Goal: Task Accomplishment & Management: Manage account settings

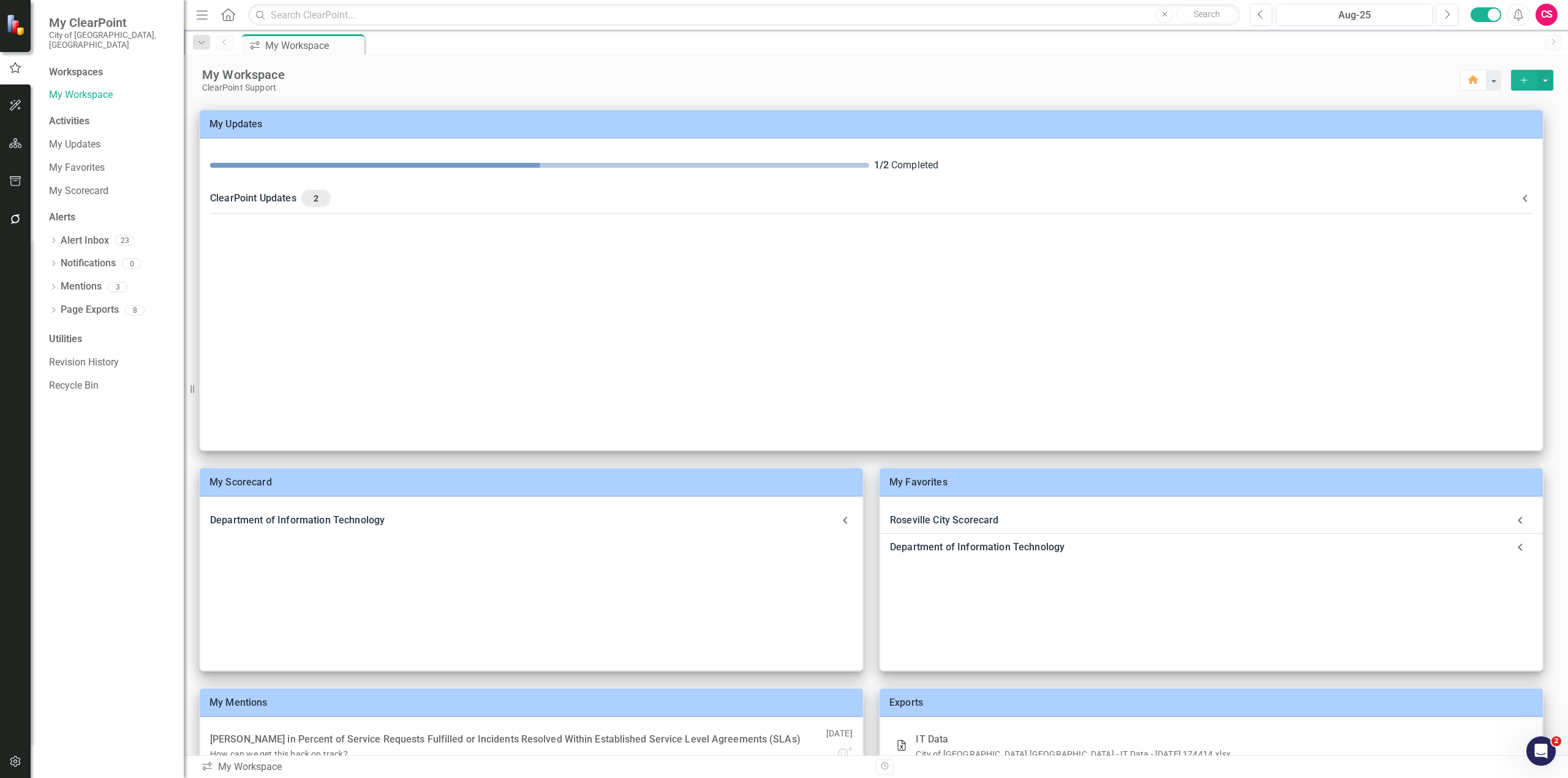
click at [1550, 22] on div "CS" at bounding box center [1546, 15] width 22 height 22
click at [1503, 176] on link "Logout Log Out" at bounding box center [1508, 177] width 97 height 23
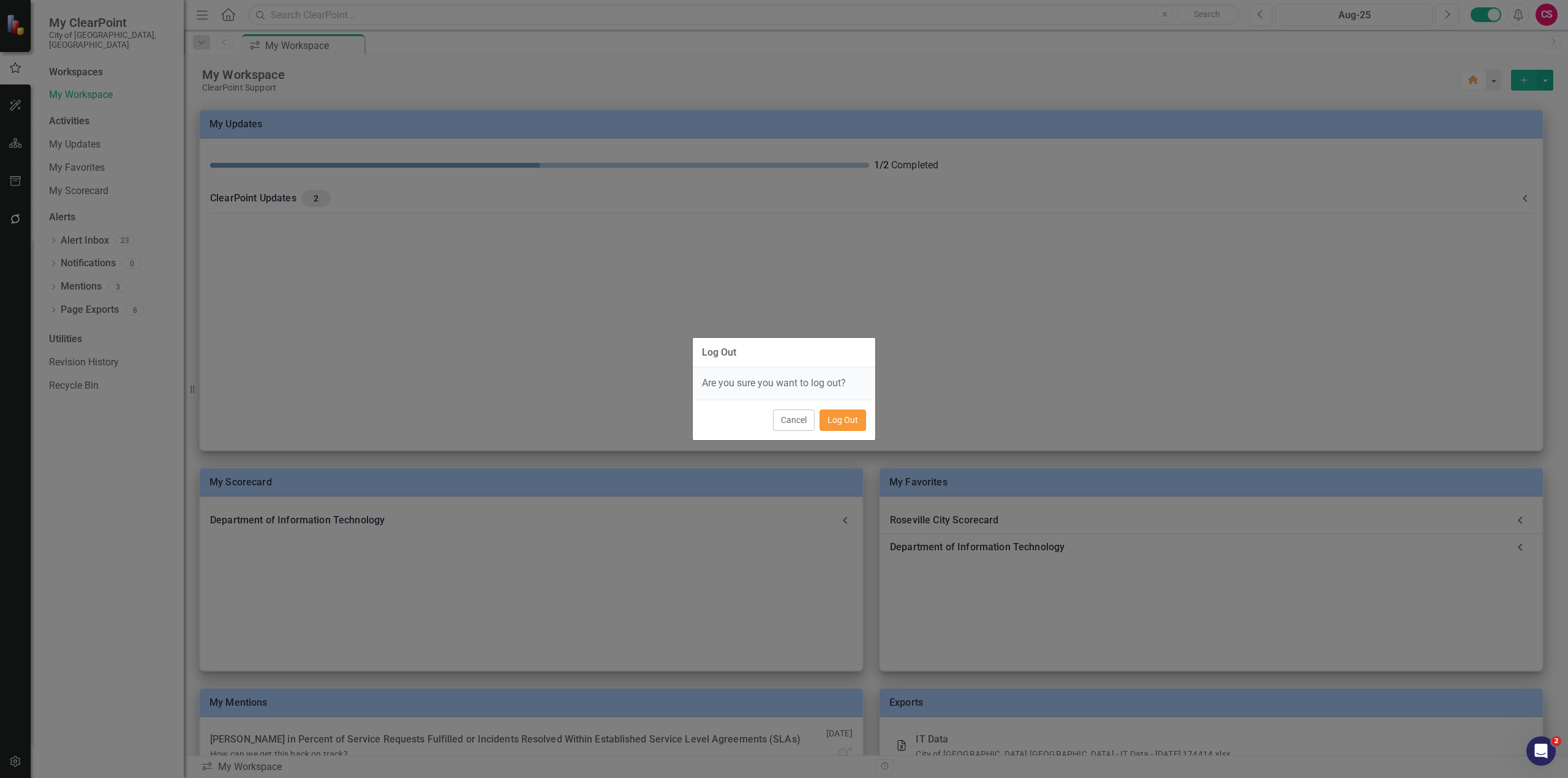
click at [850, 424] on button "Log Out" at bounding box center [843, 420] width 46 height 22
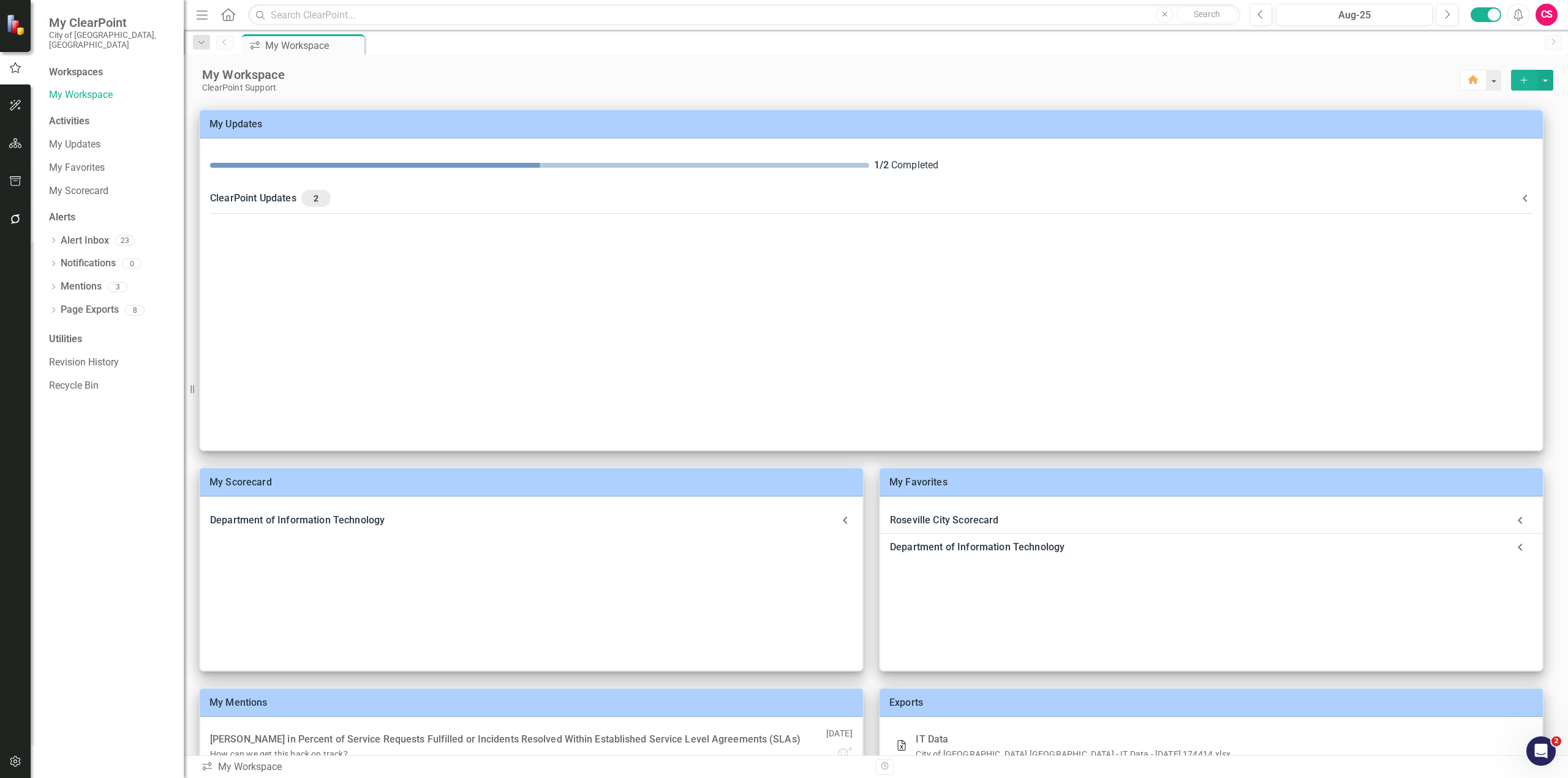
click at [1551, 17] on div "CS" at bounding box center [1546, 15] width 22 height 22
click at [1525, 50] on link "Disable Sound Silence Alerts" at bounding box center [1508, 60] width 97 height 23
click at [1525, 50] on div "icon.workspace My Workspace Pin" at bounding box center [889, 44] width 1299 height 20
click at [1550, 14] on div "CS" at bounding box center [1546, 15] width 22 height 22
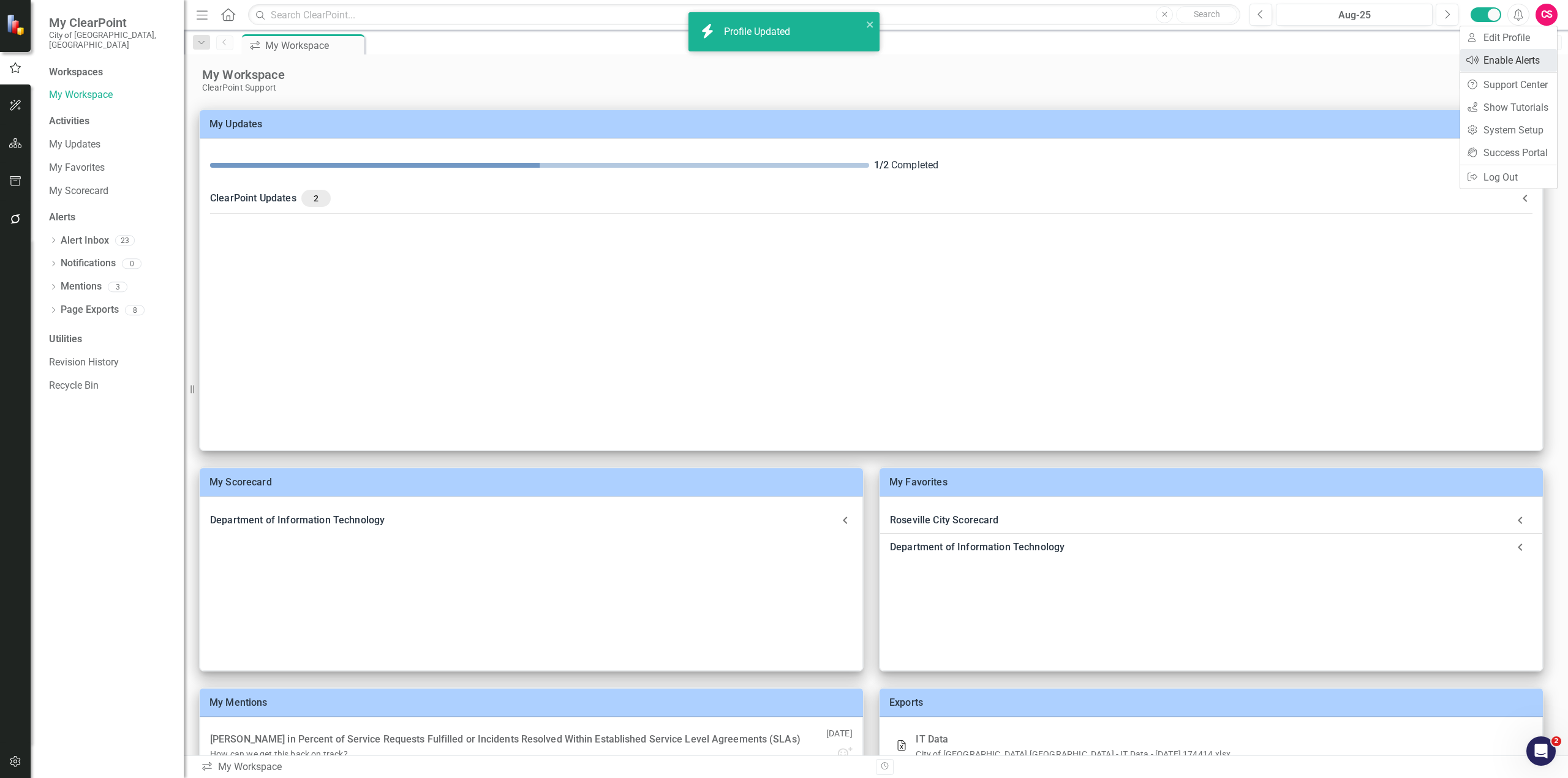
click at [1521, 61] on link "Enable Sound Enable Alerts" at bounding box center [1508, 60] width 97 height 23
click at [1547, 19] on div "CS" at bounding box center [1546, 15] width 22 height 22
click at [1531, 35] on link "User Edit Profile" at bounding box center [1508, 37] width 97 height 23
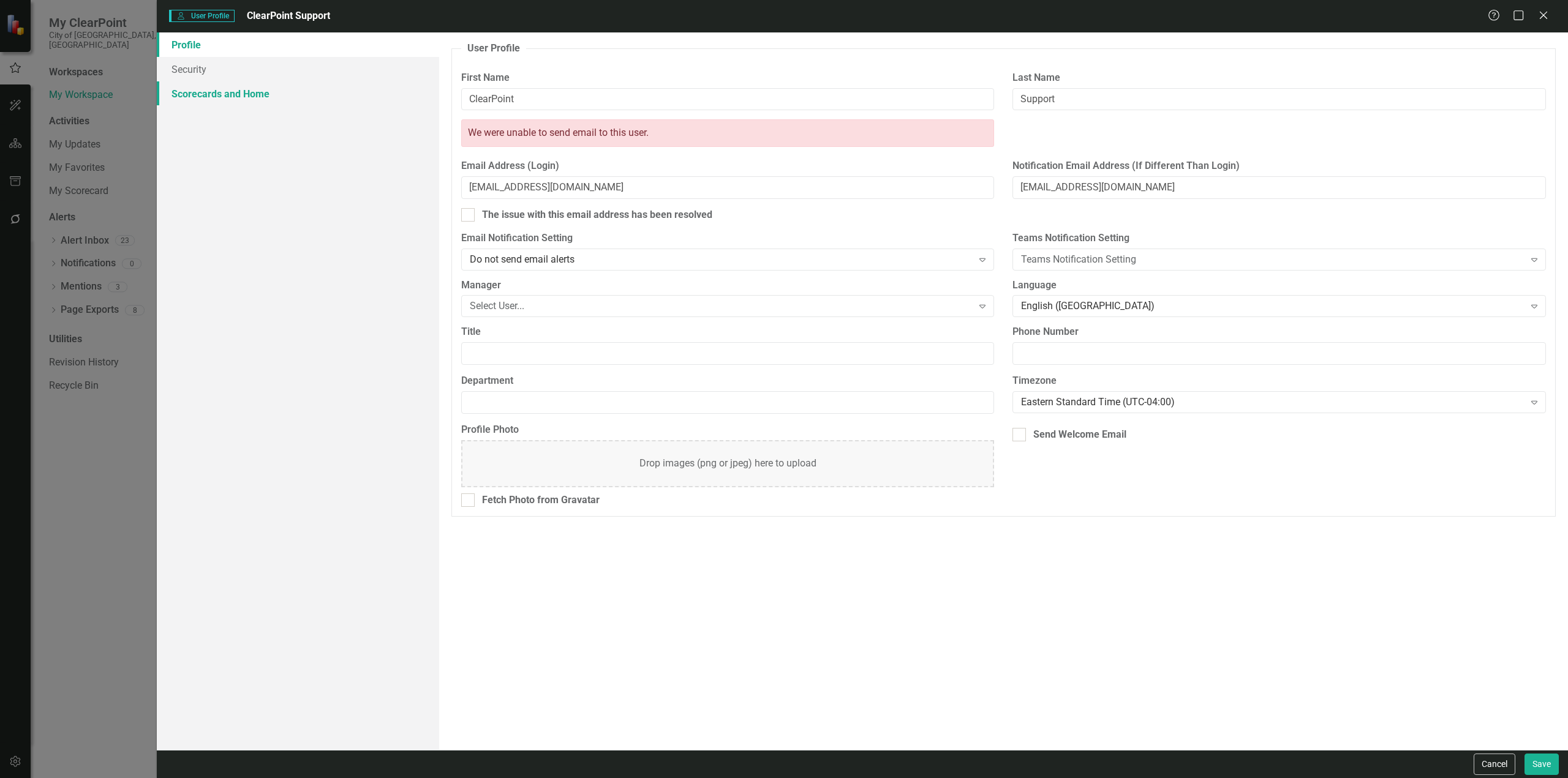
click at [217, 97] on link "Scorecards and Home" at bounding box center [298, 93] width 283 height 24
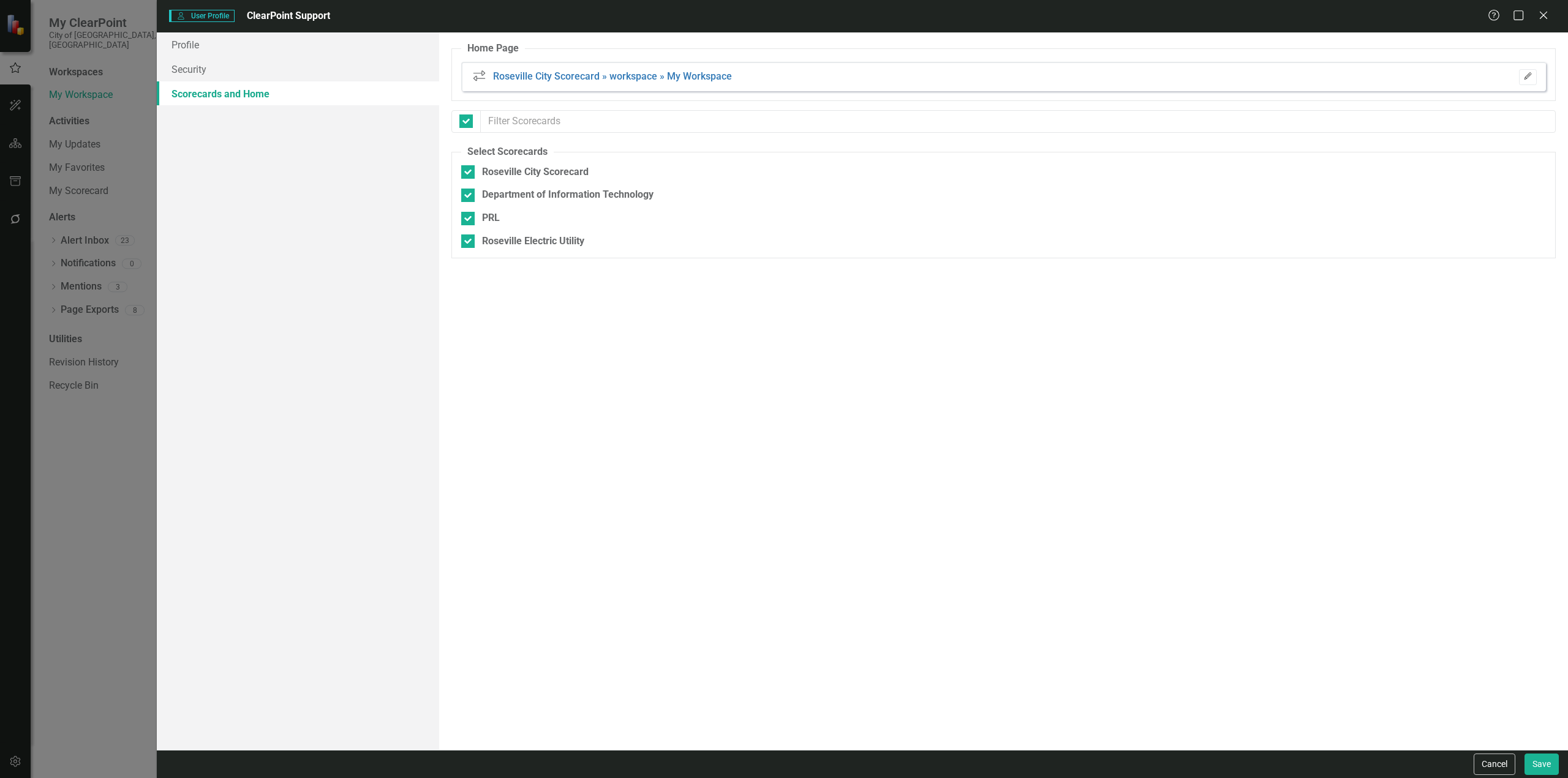
click at [1529, 79] on icon "Edit" at bounding box center [1527, 76] width 9 height 7
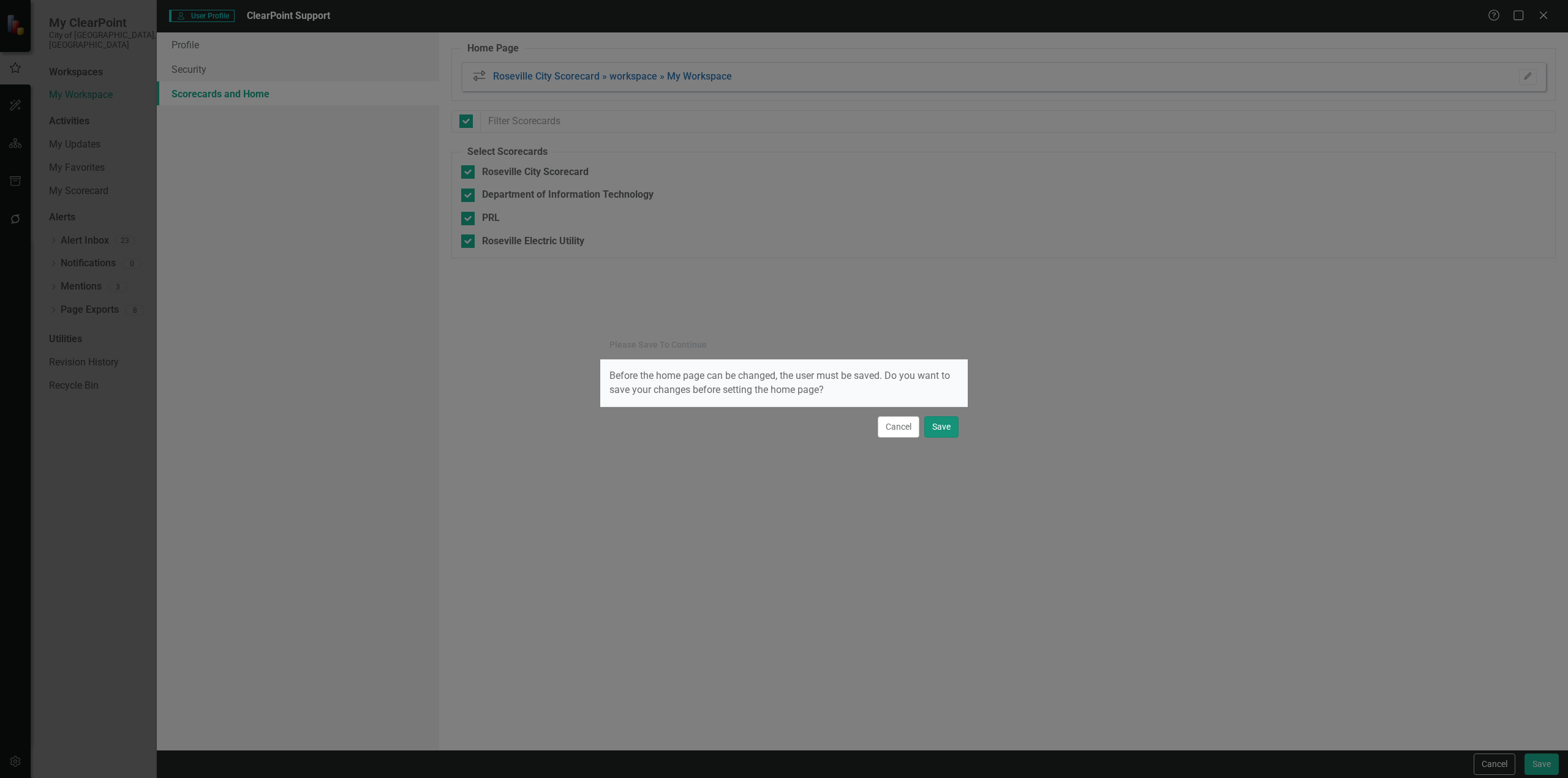
click at [947, 428] on button "Save" at bounding box center [941, 427] width 34 height 22
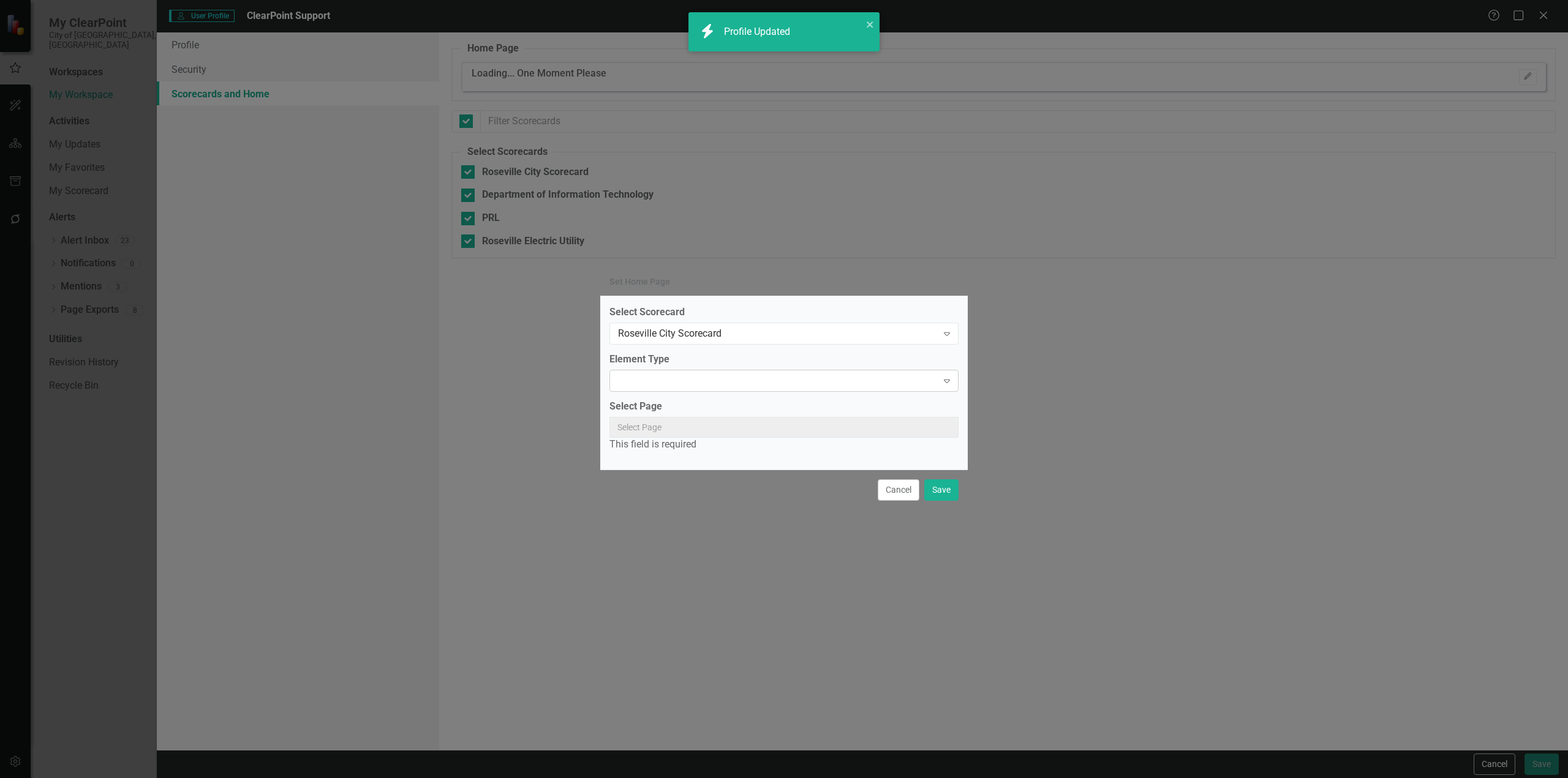
click at [672, 385] on div "Expand" at bounding box center [784, 381] width 349 height 22
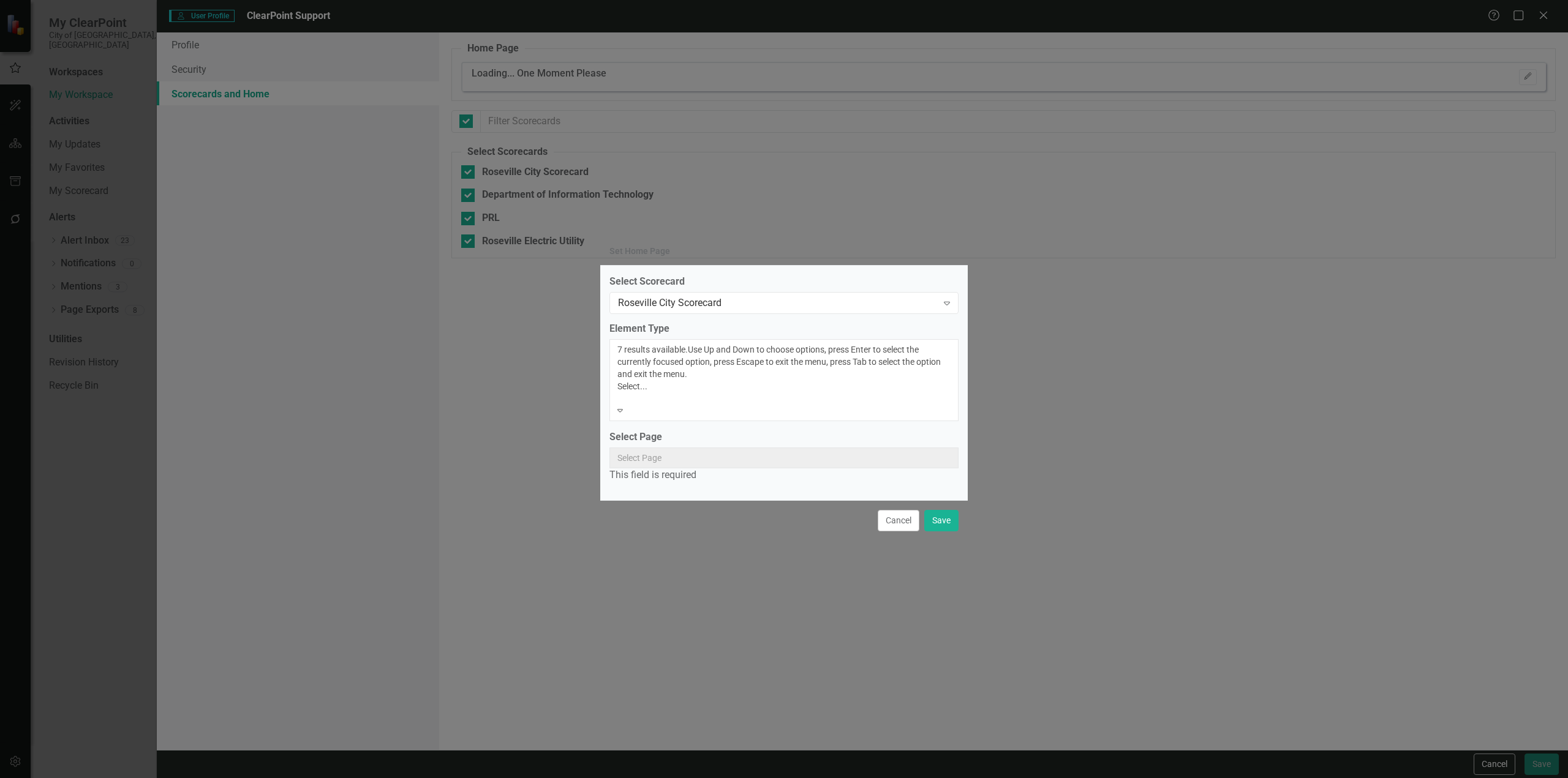
click at [669, 777] on div "Scorecard" at bounding box center [784, 785] width 1568 height 14
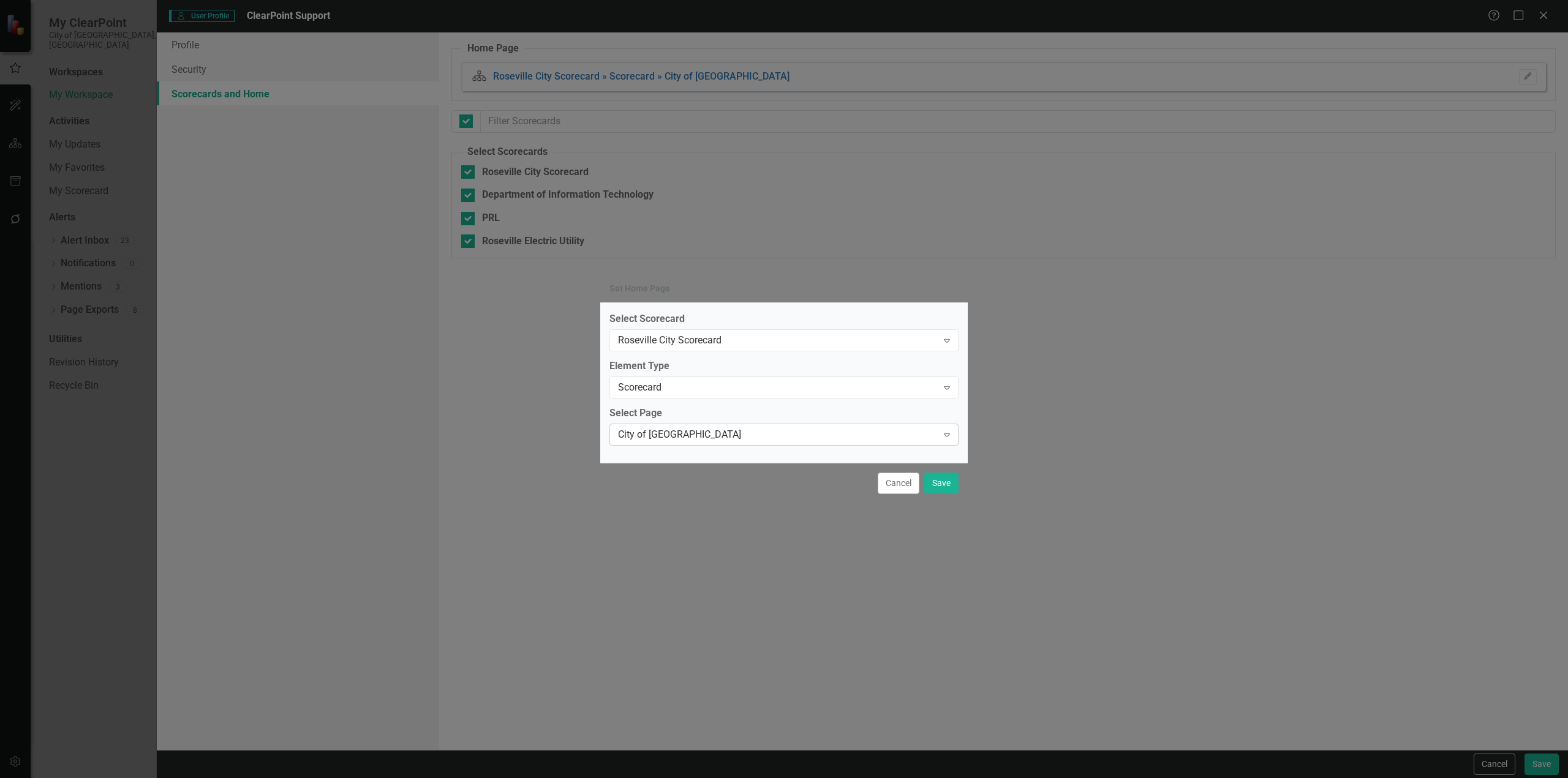
click at [671, 438] on div "City of [GEOGRAPHIC_DATA]" at bounding box center [778, 435] width 319 height 14
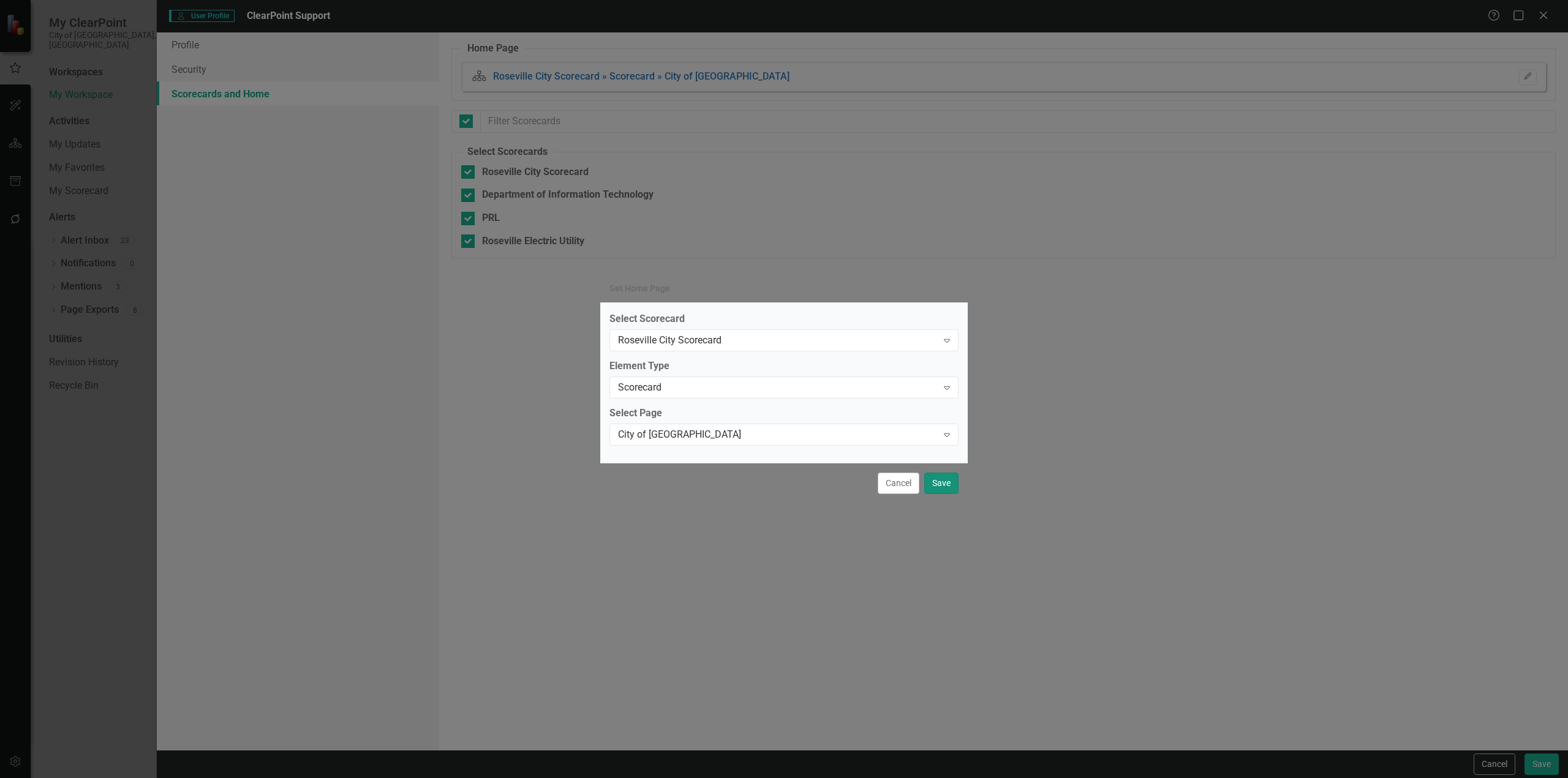
click at [935, 486] on button "Save" at bounding box center [941, 483] width 34 height 22
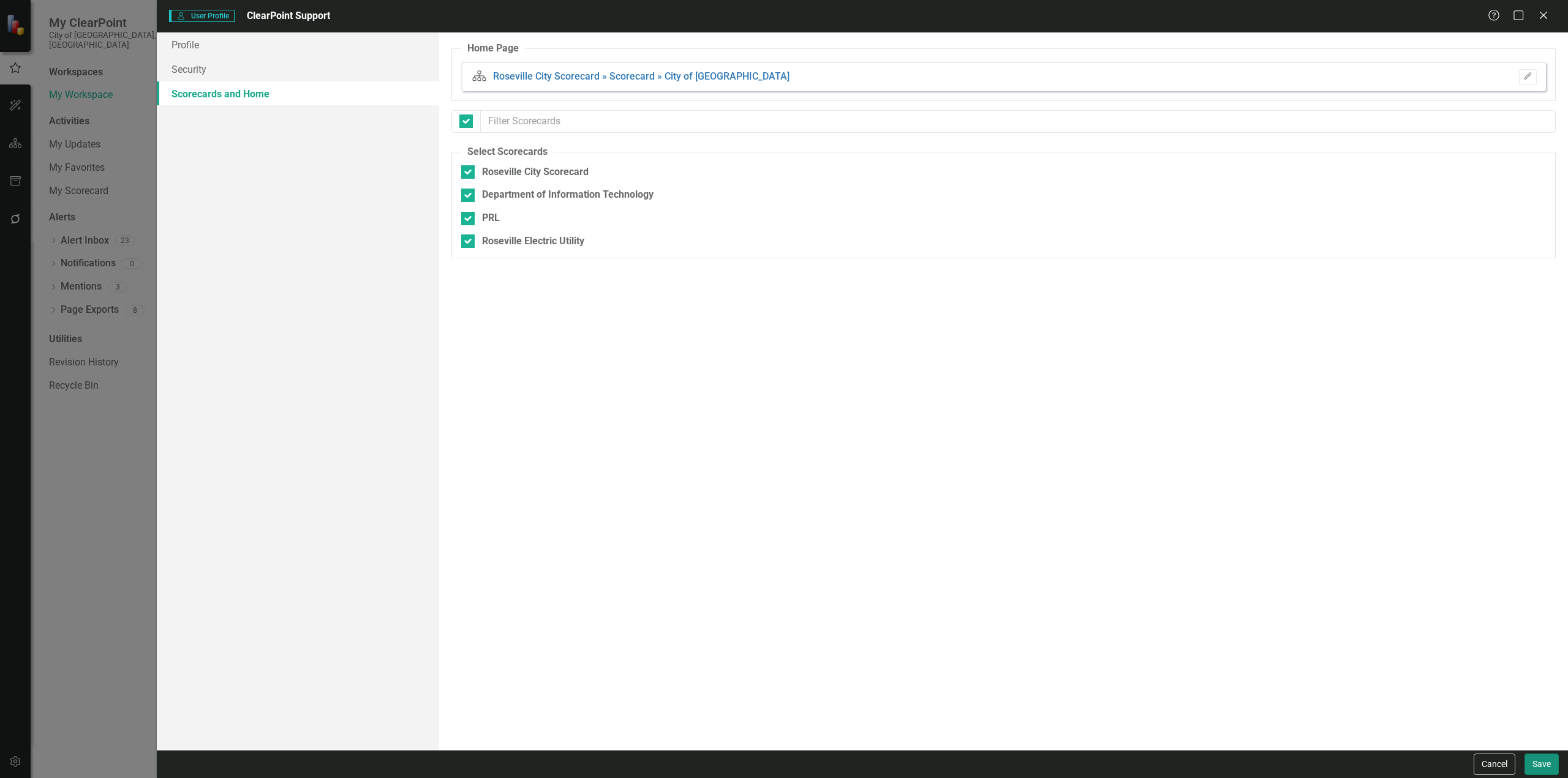
click at [1544, 762] on button "Save" at bounding box center [1541, 764] width 34 height 22
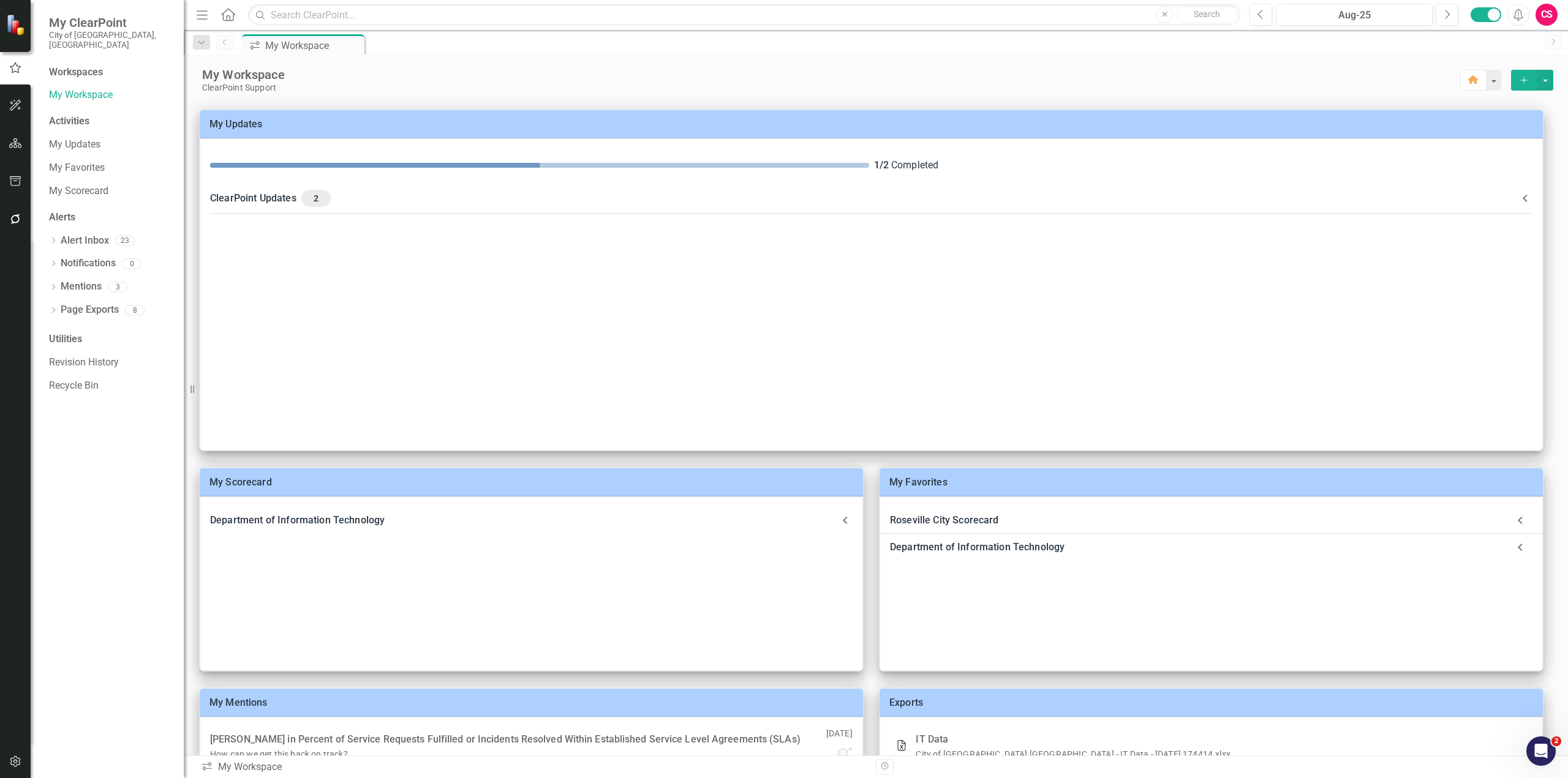
click at [235, 16] on icon "Home" at bounding box center [228, 14] width 16 height 13
click at [226, 14] on icon "Home" at bounding box center [228, 14] width 16 height 13
click at [5, 143] on button "button" at bounding box center [16, 143] width 27 height 25
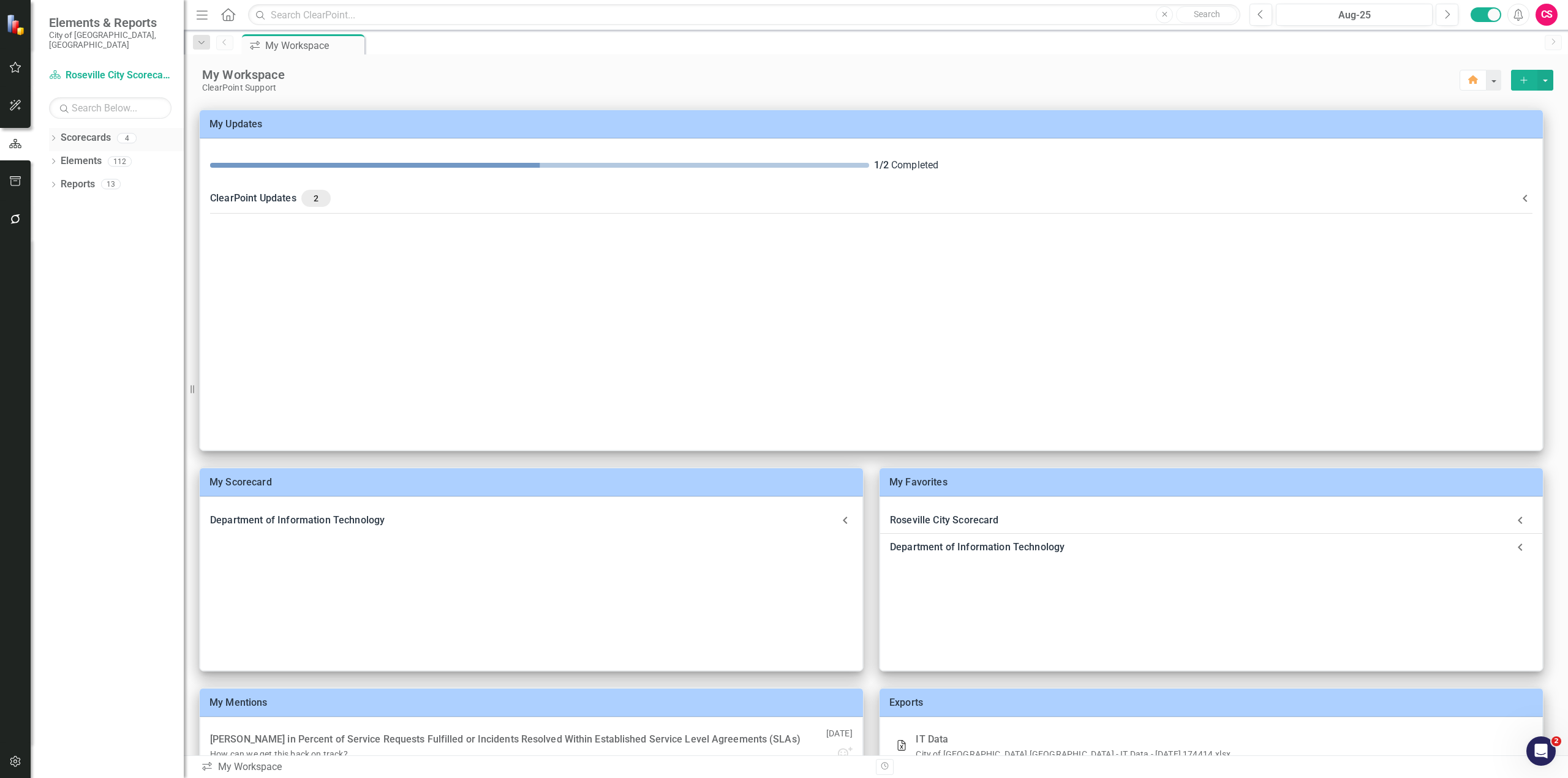
click at [52, 136] on icon "Dropdown" at bounding box center [53, 139] width 9 height 7
click at [91, 154] on link "Roseville City Scorecard" at bounding box center [126, 161] width 116 height 14
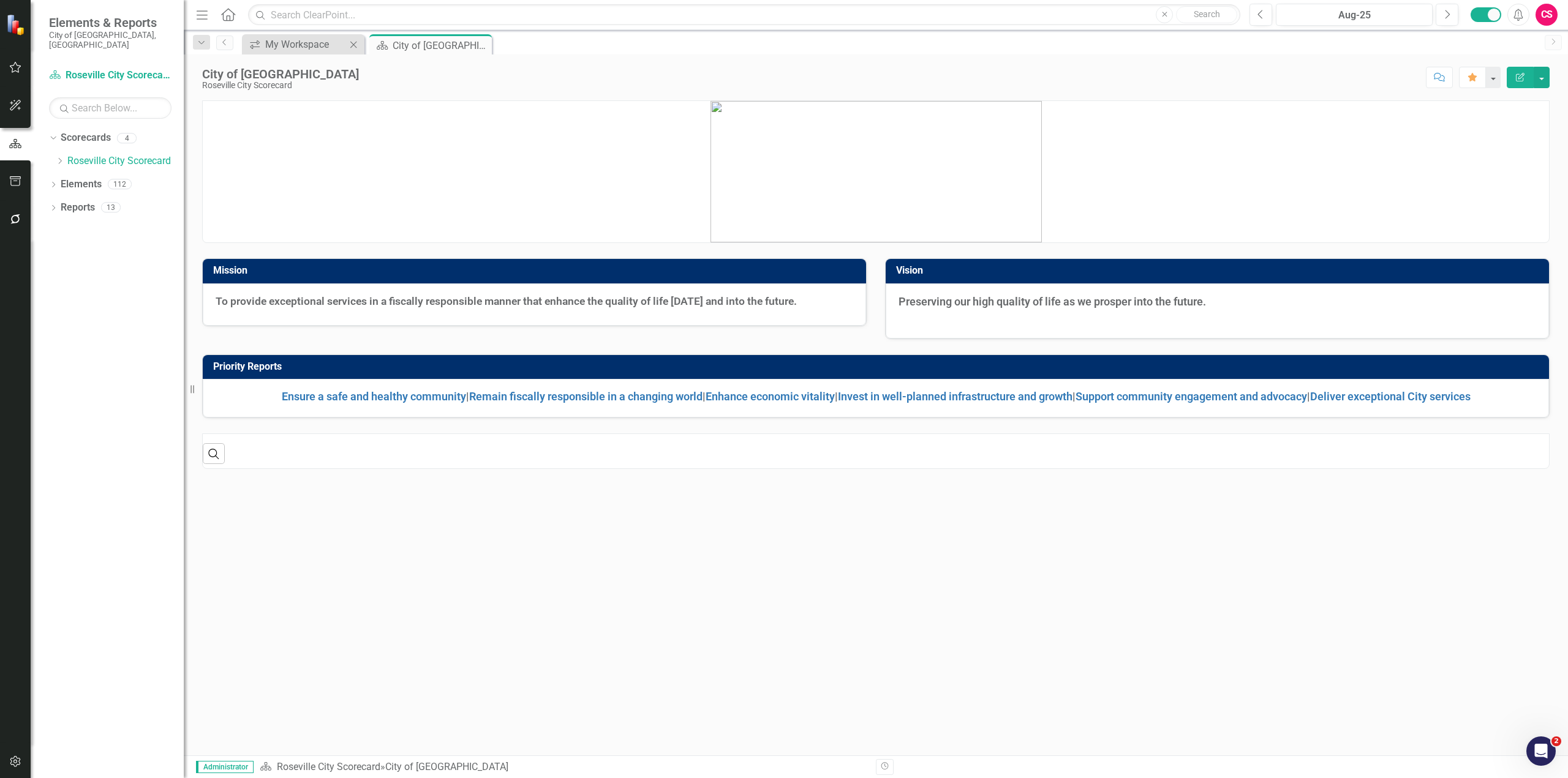
click at [354, 48] on icon "Close" at bounding box center [353, 44] width 12 height 10
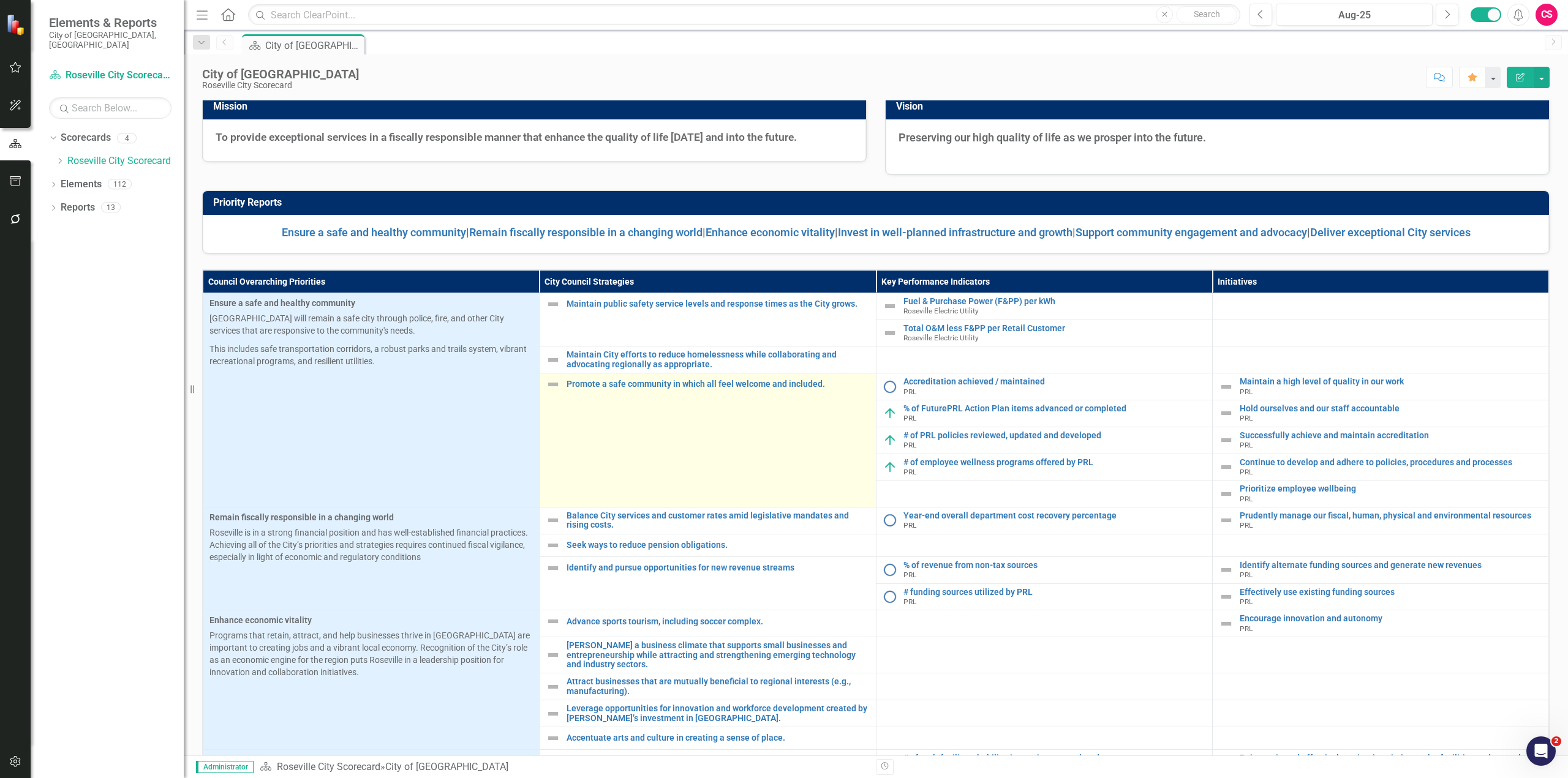
scroll to position [163, 0]
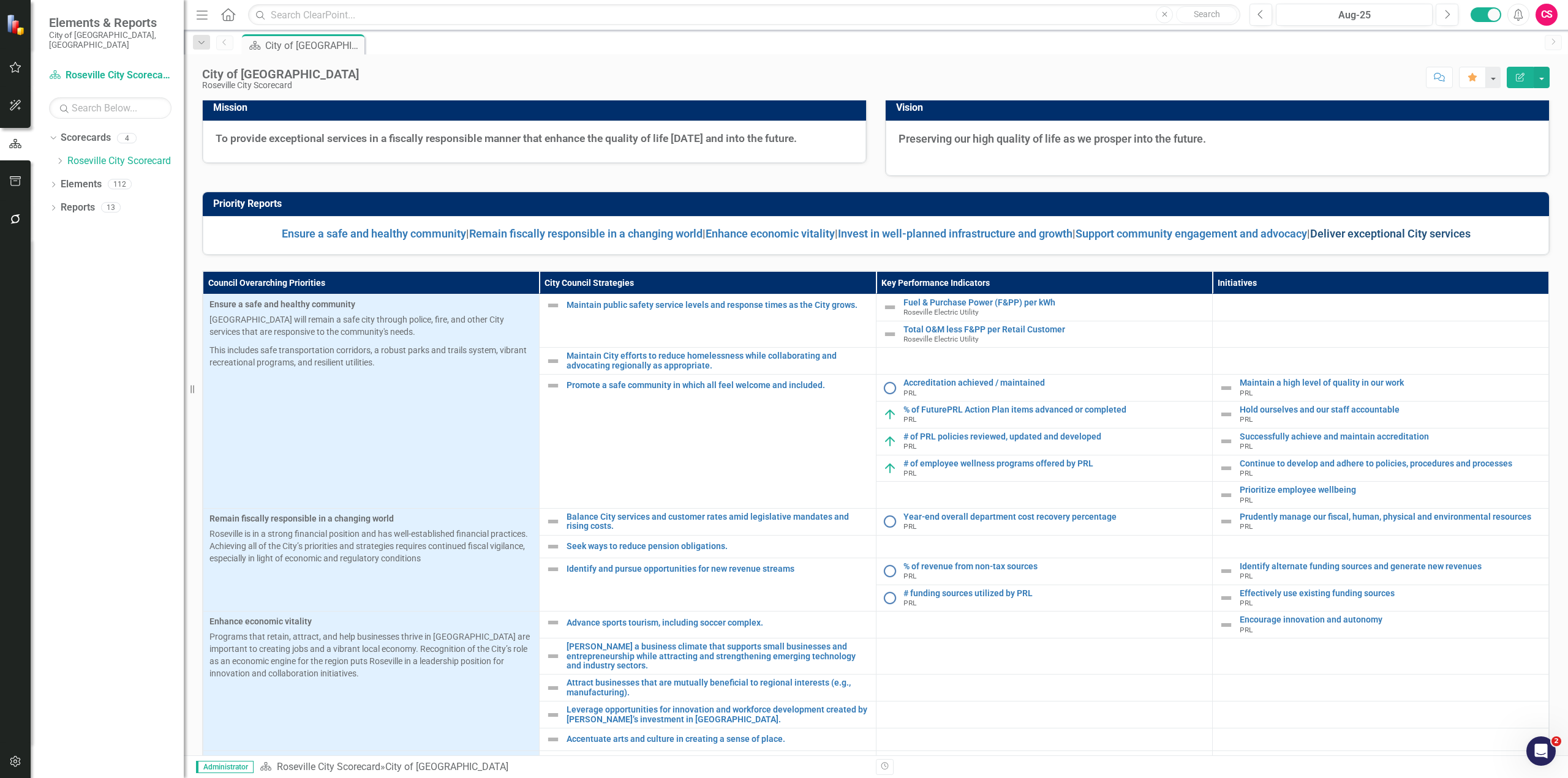
click at [1421, 235] on link "Deliver exceptional City services" at bounding box center [1389, 233] width 160 height 13
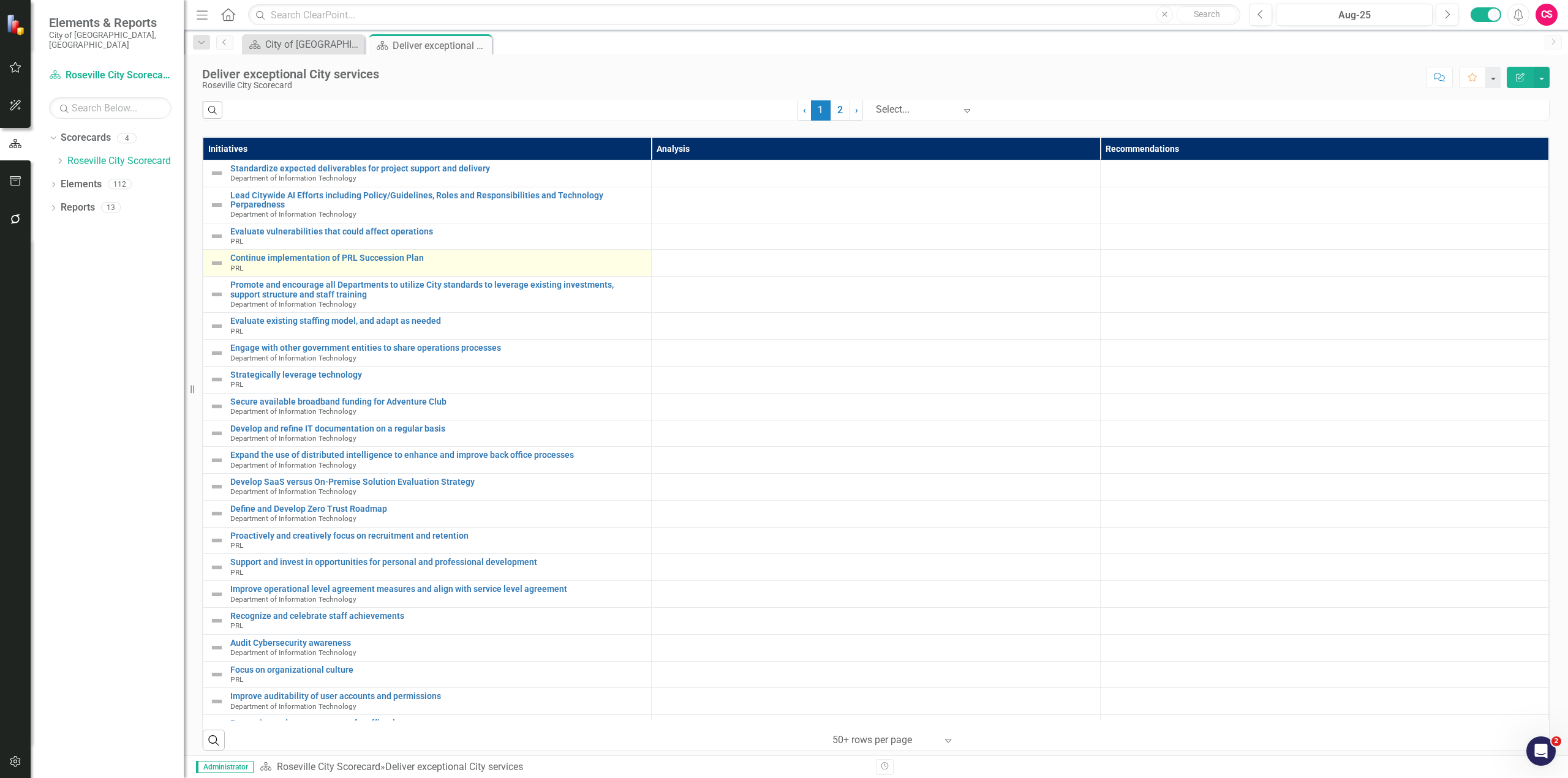
scroll to position [1468, 0]
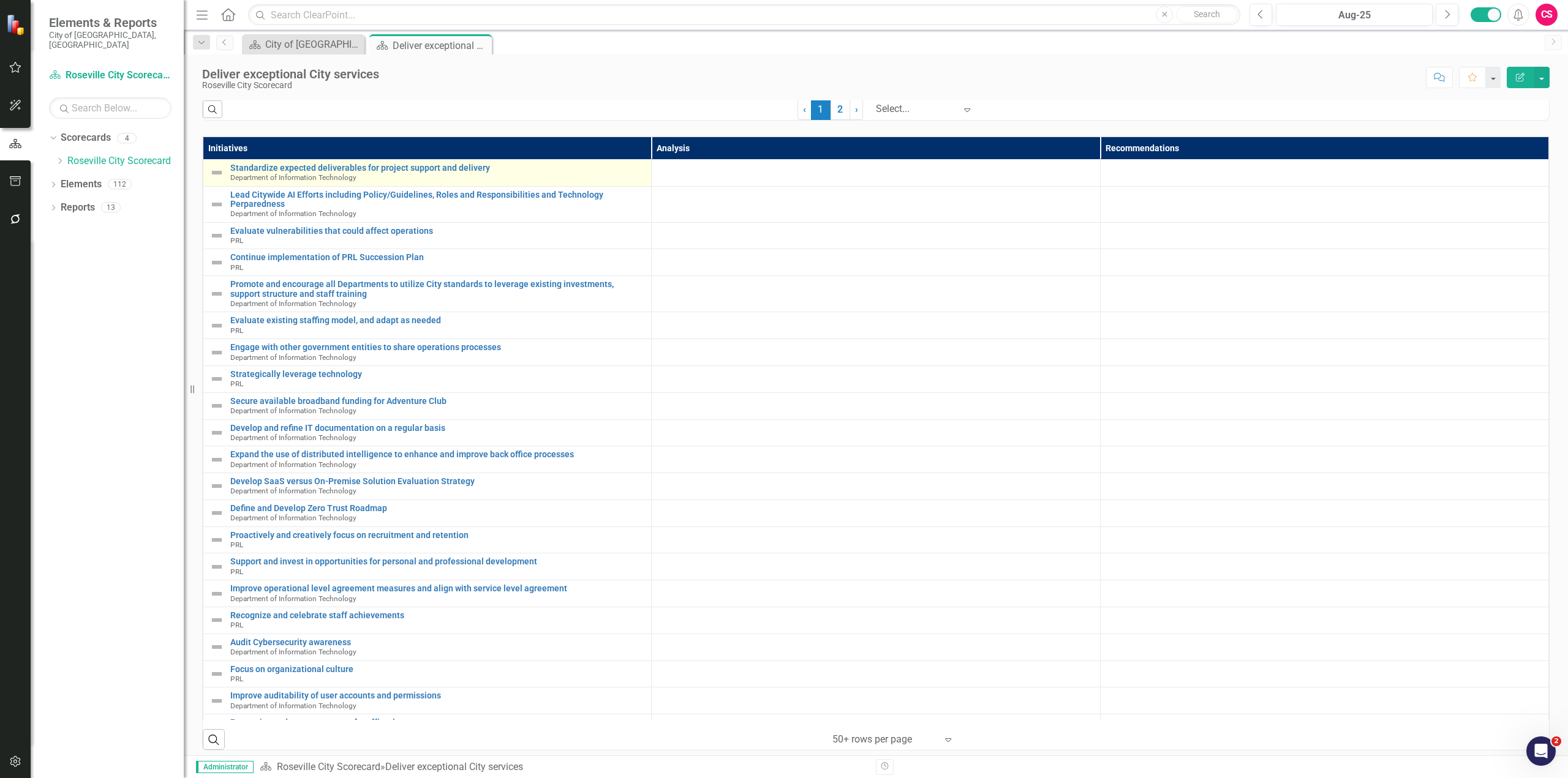
click at [217, 180] on img at bounding box center [217, 173] width 14 height 14
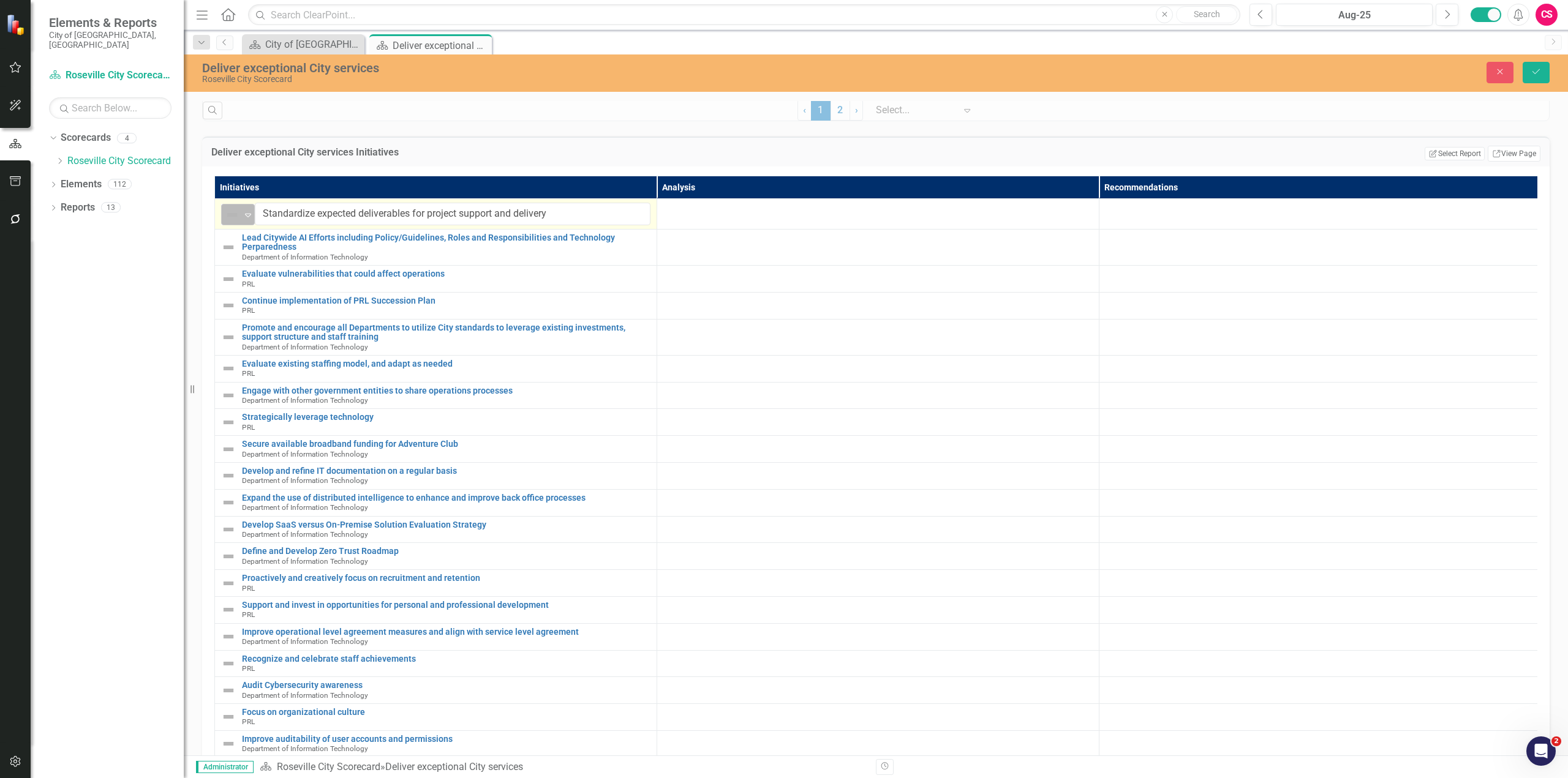
click at [234, 220] on img at bounding box center [232, 214] width 14 height 14
click at [258, 265] on div "On Target" at bounding box center [275, 266] width 43 height 14
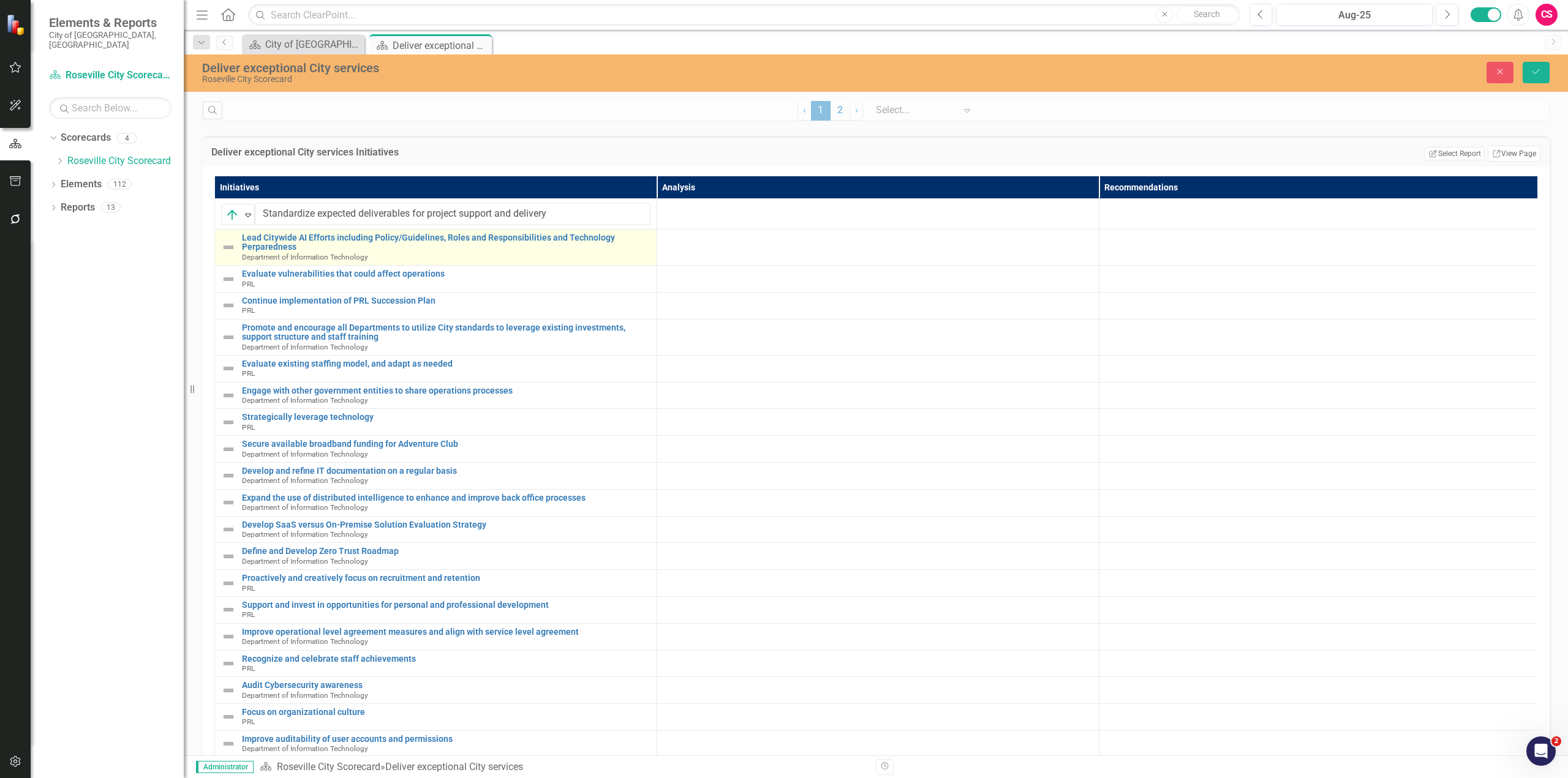
click at [229, 254] on img at bounding box center [228, 247] width 14 height 14
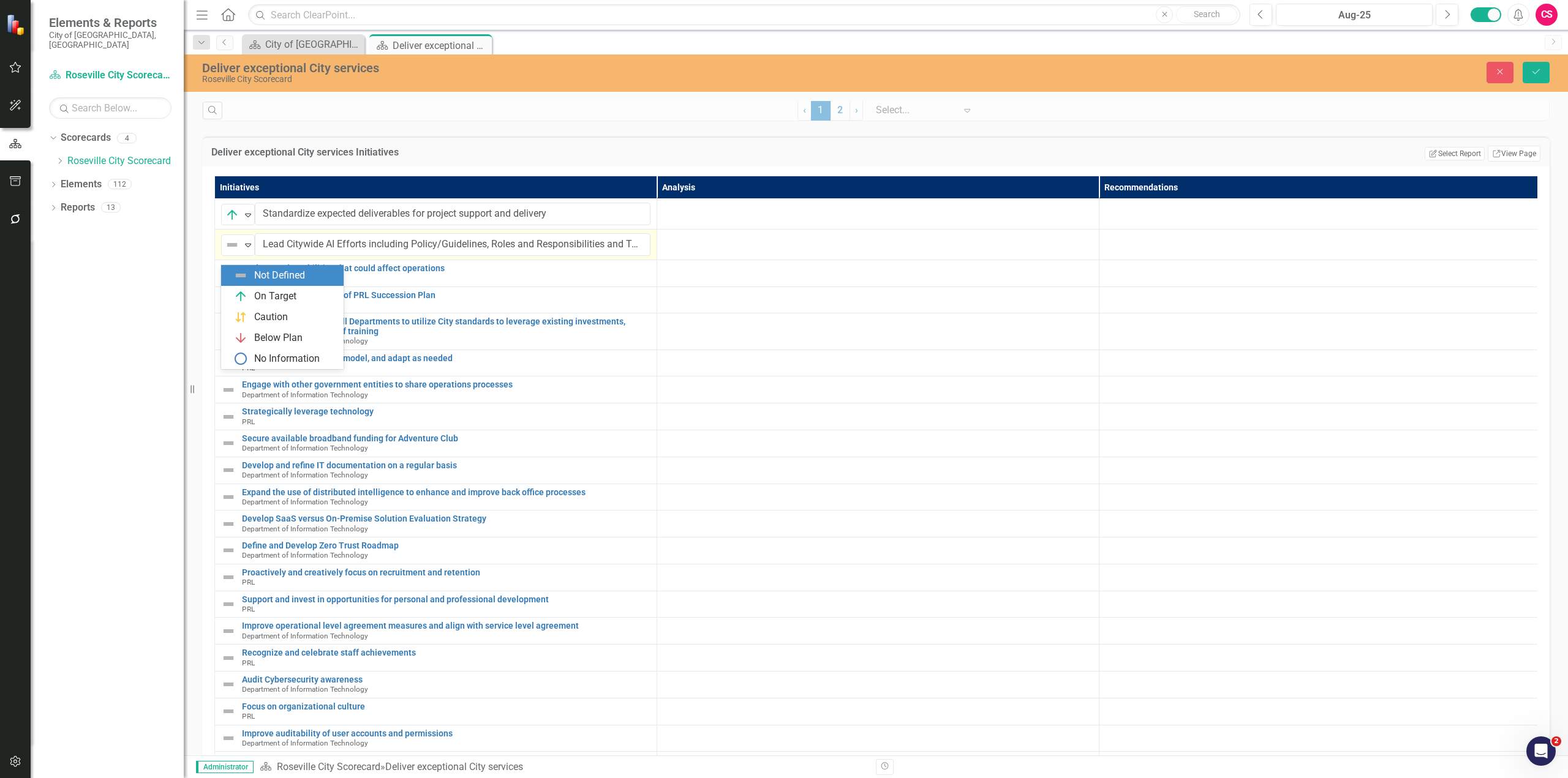
click at [229, 252] on img at bounding box center [232, 245] width 14 height 14
click at [261, 325] on div "Caution" at bounding box center [282, 317] width 122 height 21
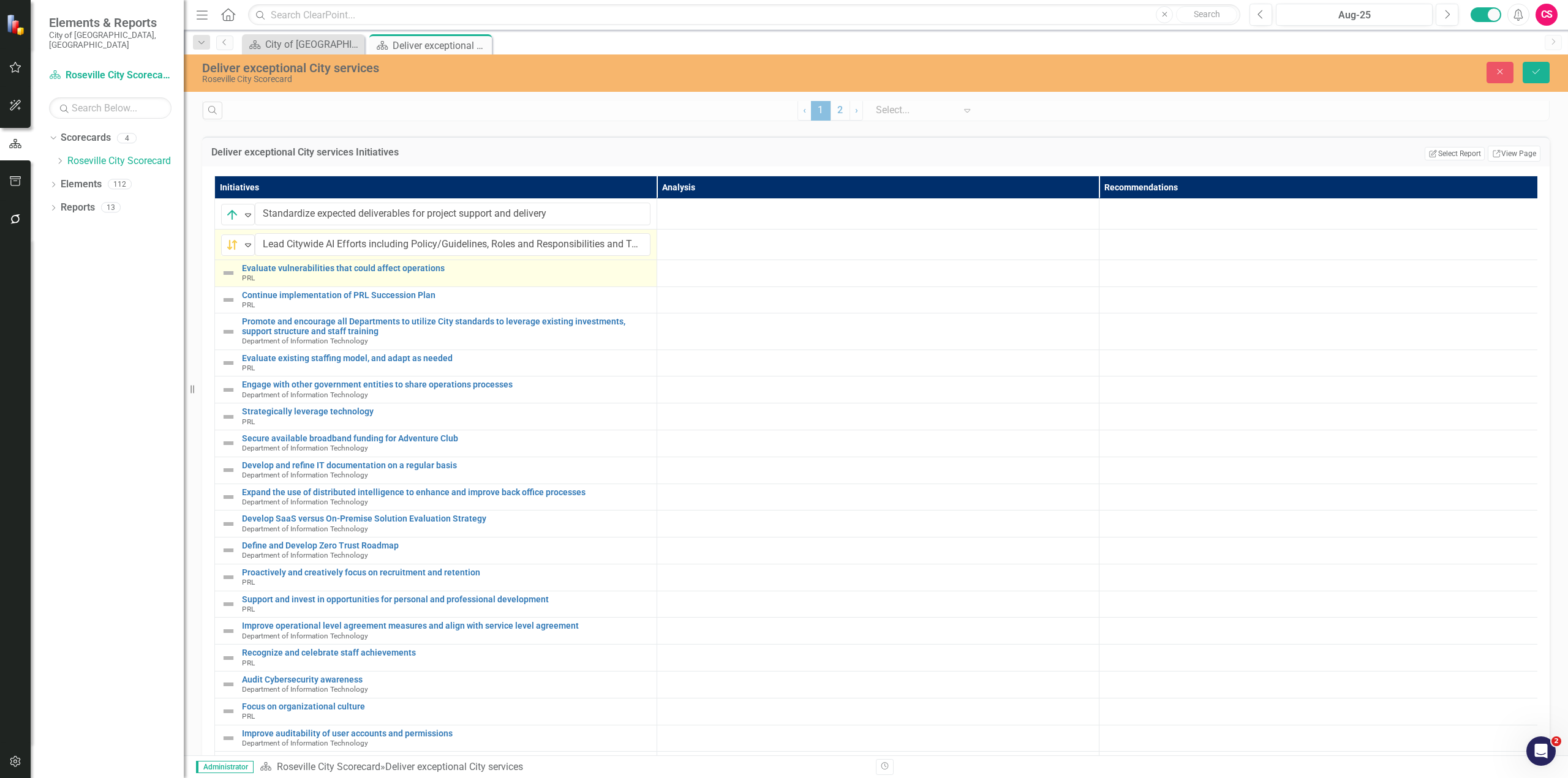
click at [230, 280] on img at bounding box center [228, 273] width 14 height 14
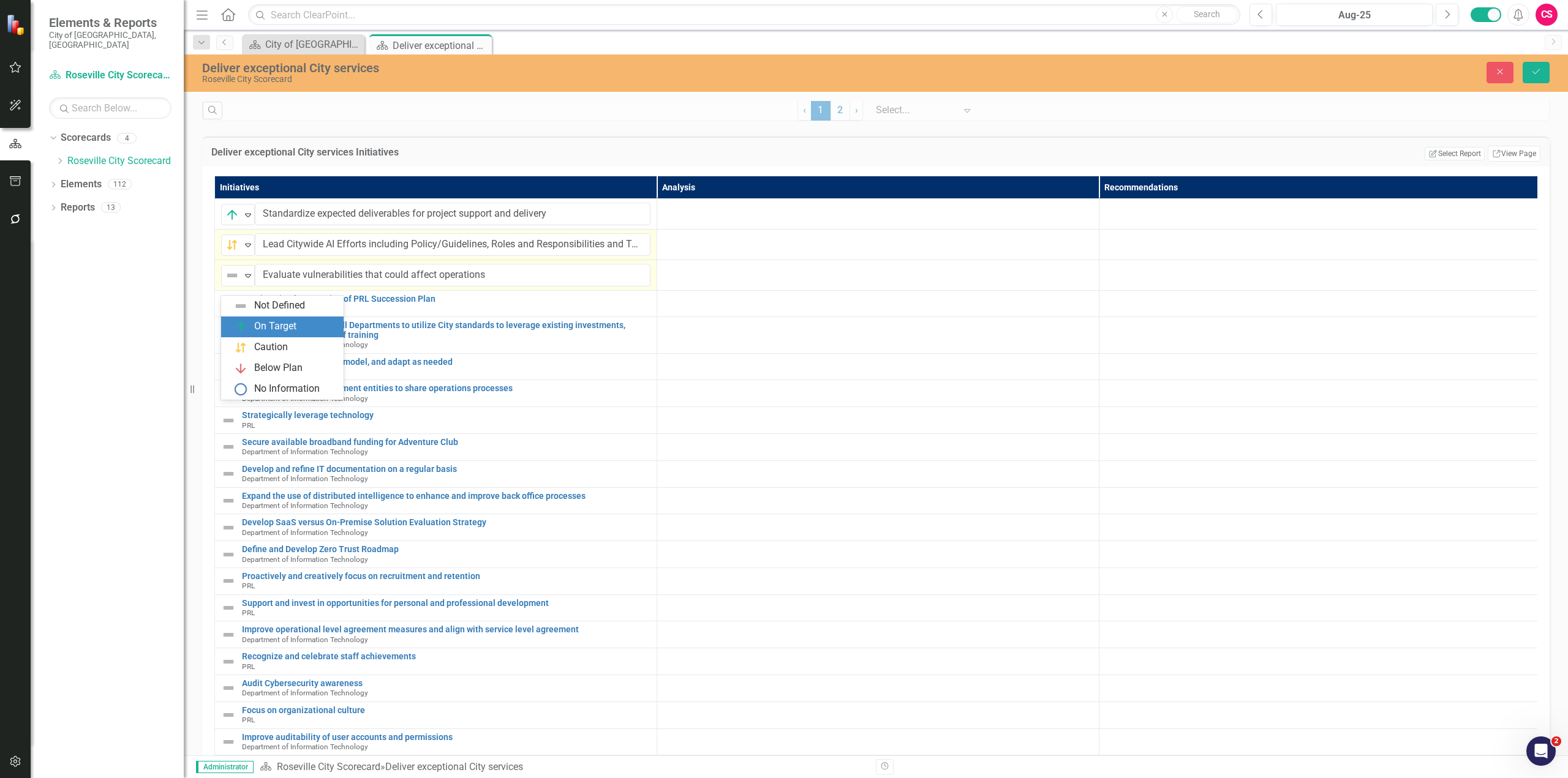
click at [261, 324] on div "On Target" at bounding box center [275, 327] width 43 height 14
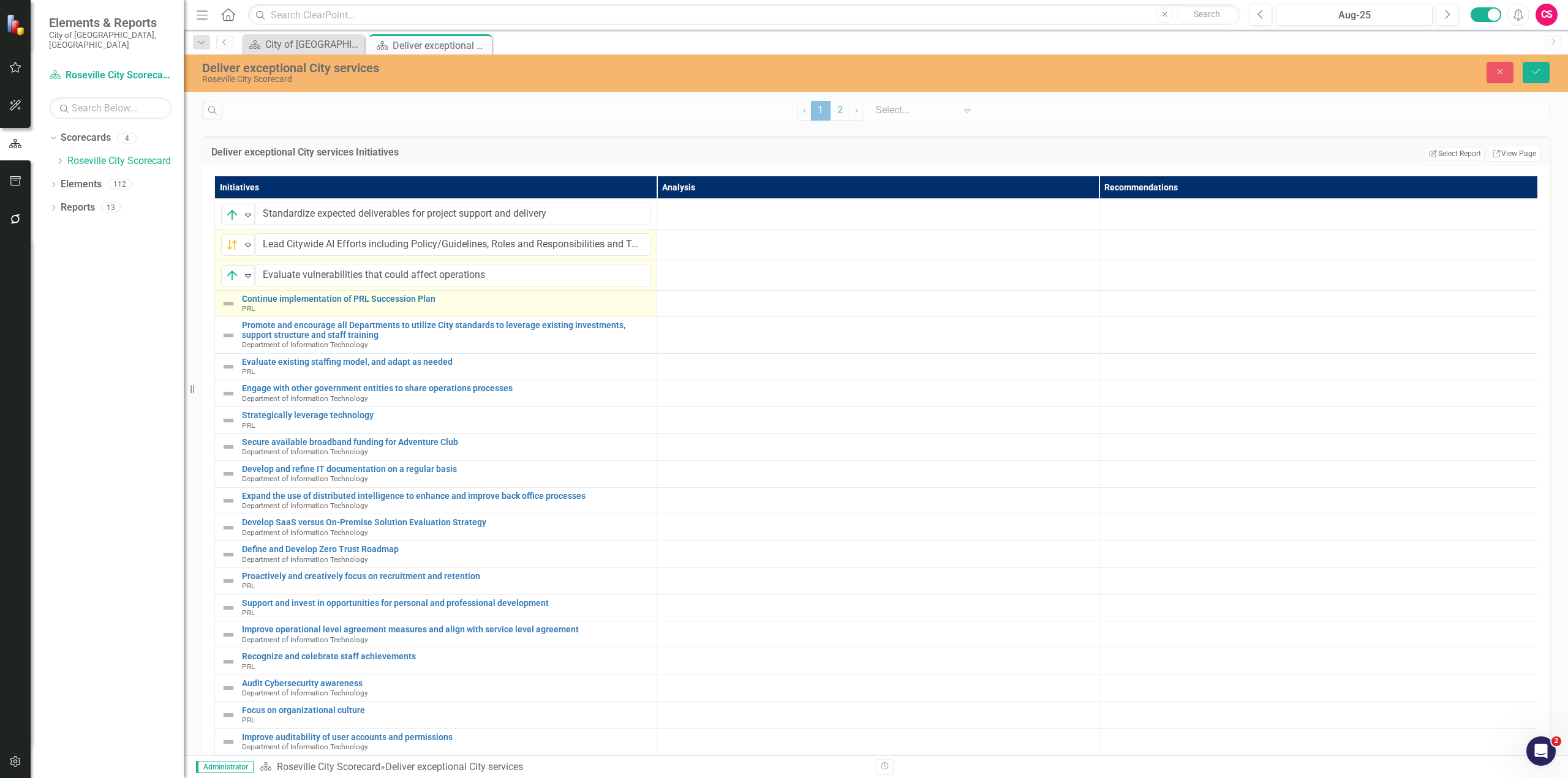
click at [232, 311] on img at bounding box center [228, 303] width 14 height 14
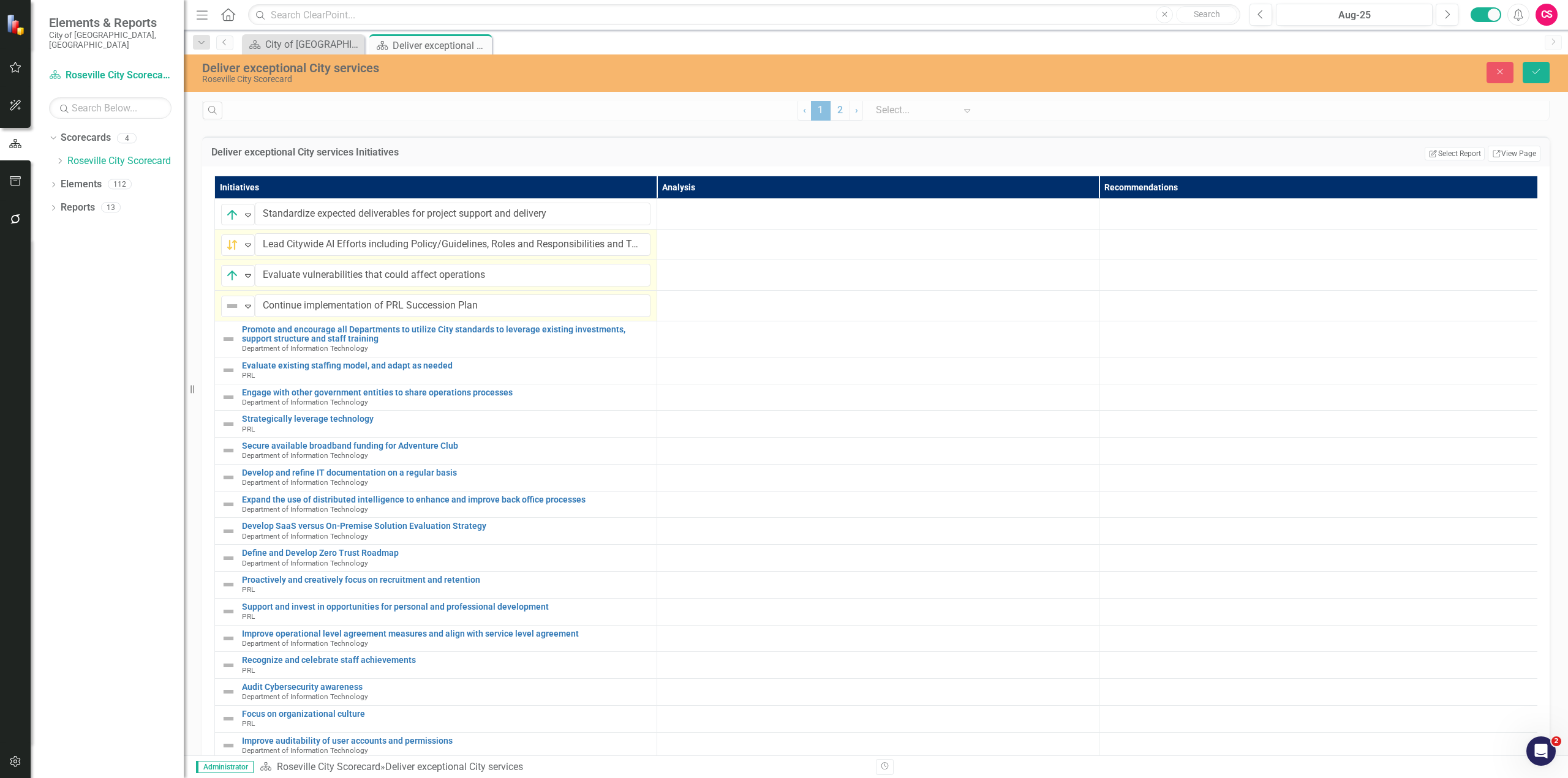
click at [232, 313] on img at bounding box center [232, 306] width 14 height 14
click at [248, 368] on div "Caution" at bounding box center [282, 379] width 122 height 21
click at [228, 347] on img at bounding box center [228, 339] width 14 height 14
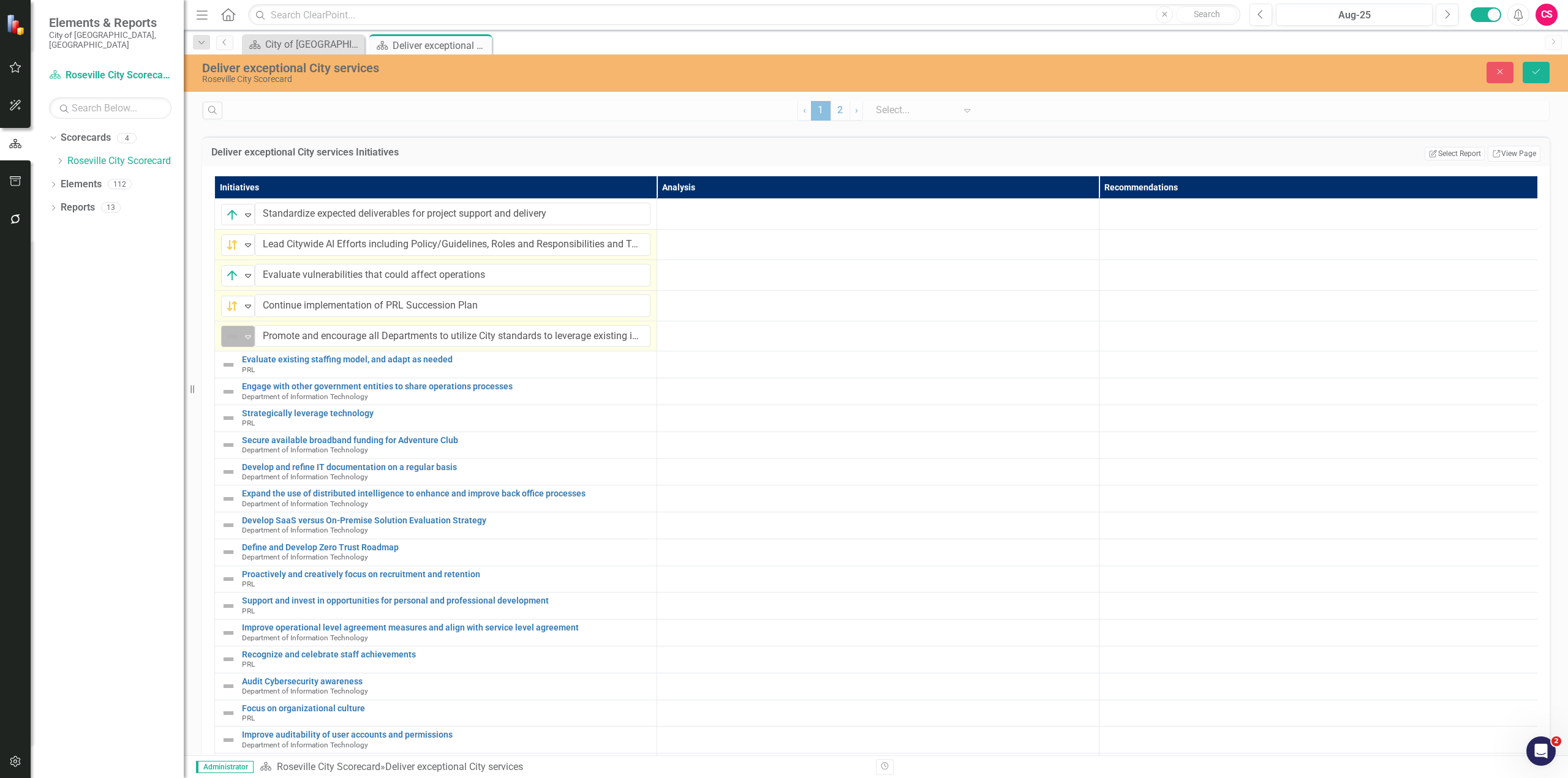
click at [228, 344] on img at bounding box center [232, 337] width 14 height 14
click at [253, 427] on div "Below Plan" at bounding box center [285, 429] width 103 height 14
click at [223, 372] on img at bounding box center [228, 365] width 14 height 14
click at [228, 375] on img at bounding box center [232, 367] width 14 height 14
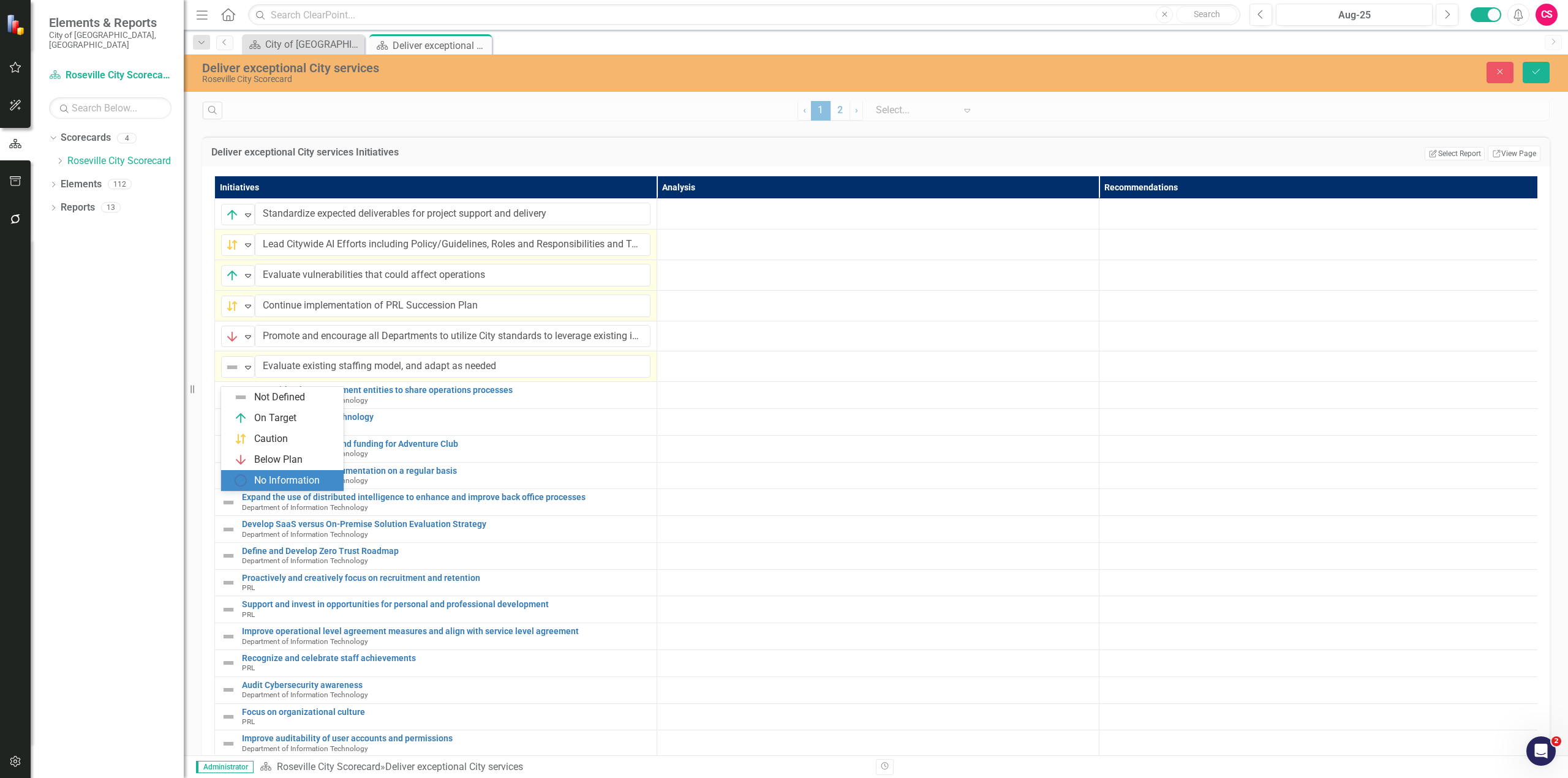
click at [260, 477] on div "No Information" at bounding box center [287, 481] width 65 height 14
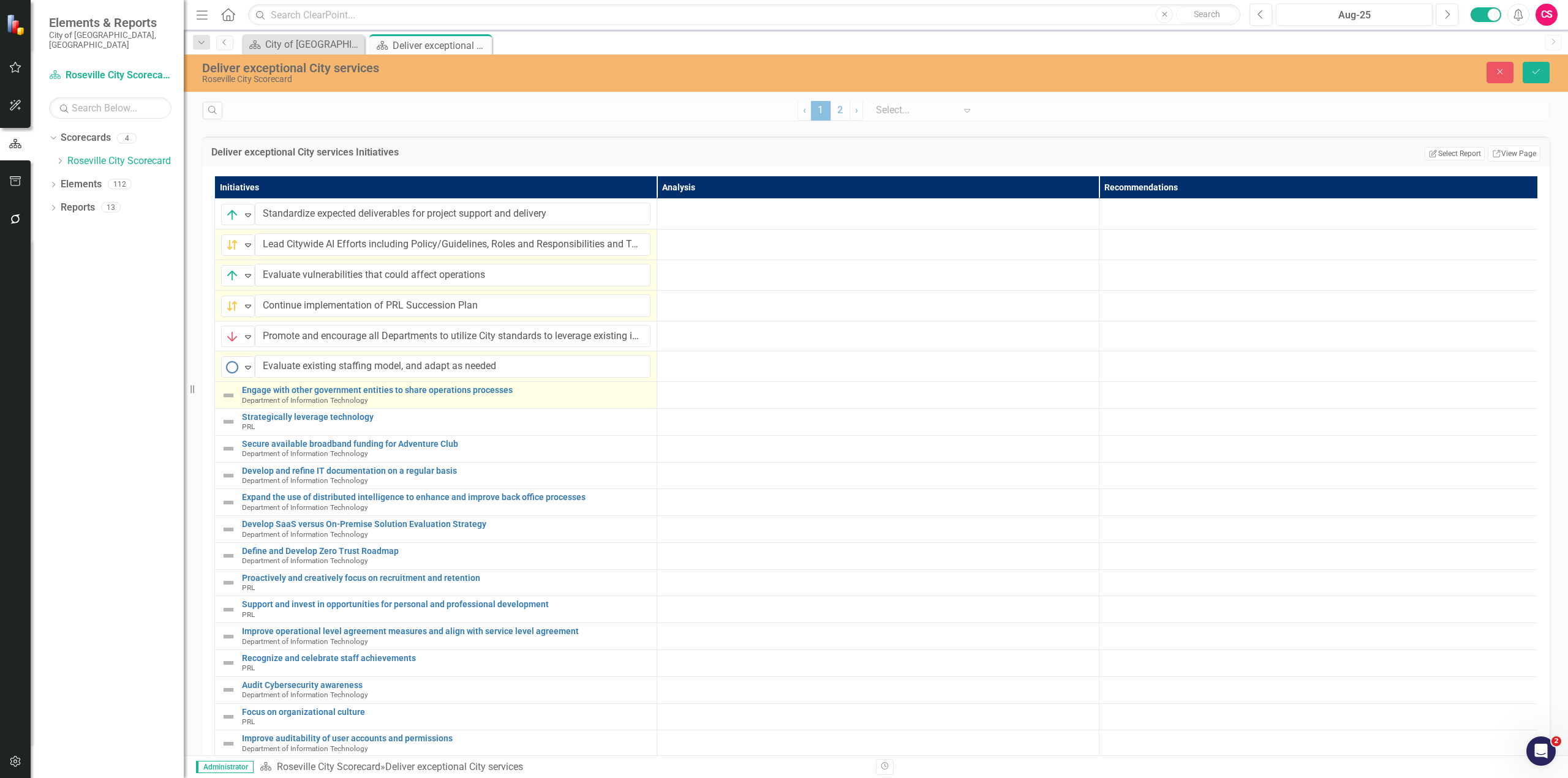
click at [224, 399] on img at bounding box center [228, 396] width 14 height 14
click at [226, 405] on img at bounding box center [232, 397] width 14 height 14
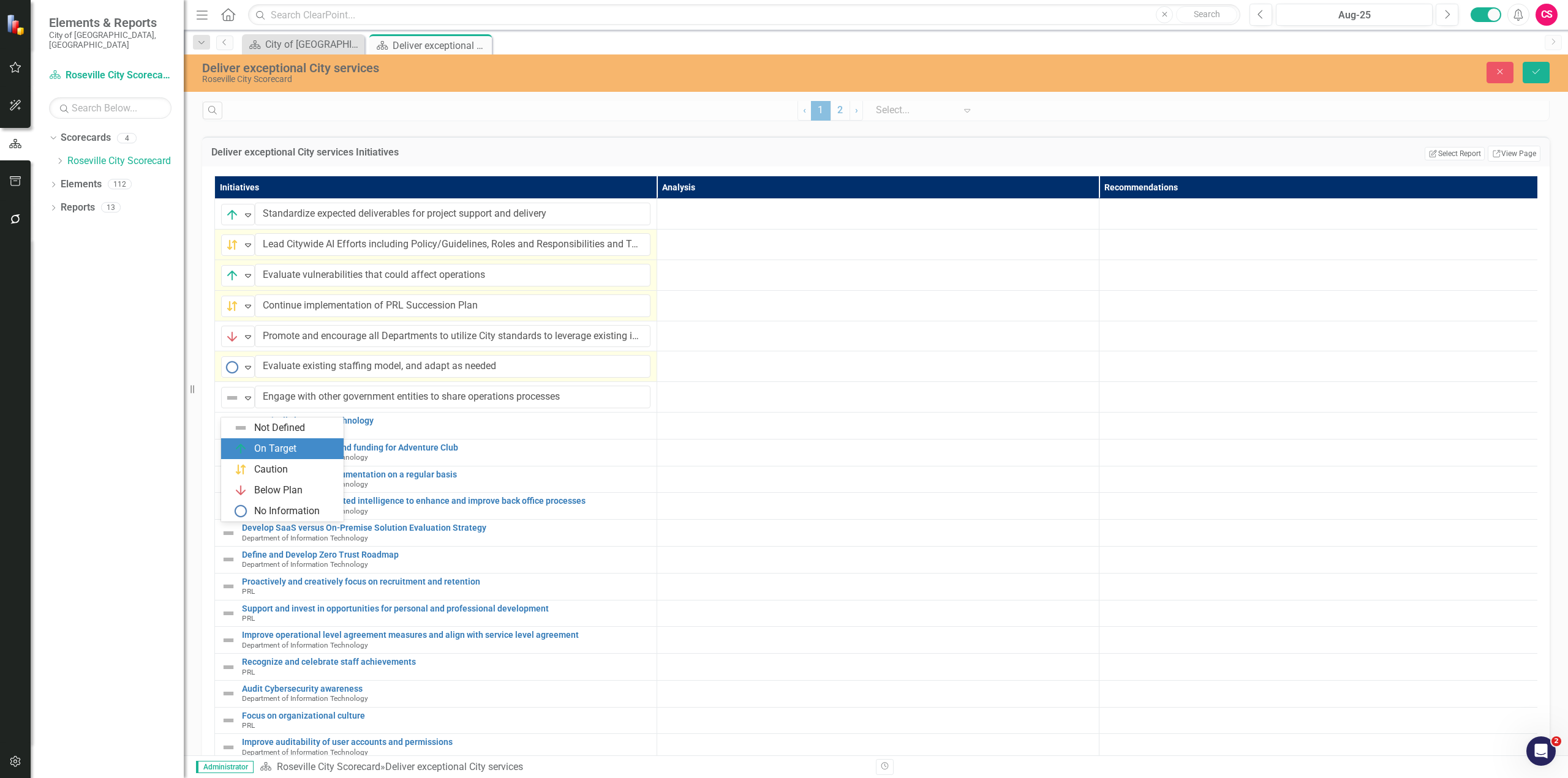
click at [254, 452] on div "On Target" at bounding box center [275, 449] width 43 height 14
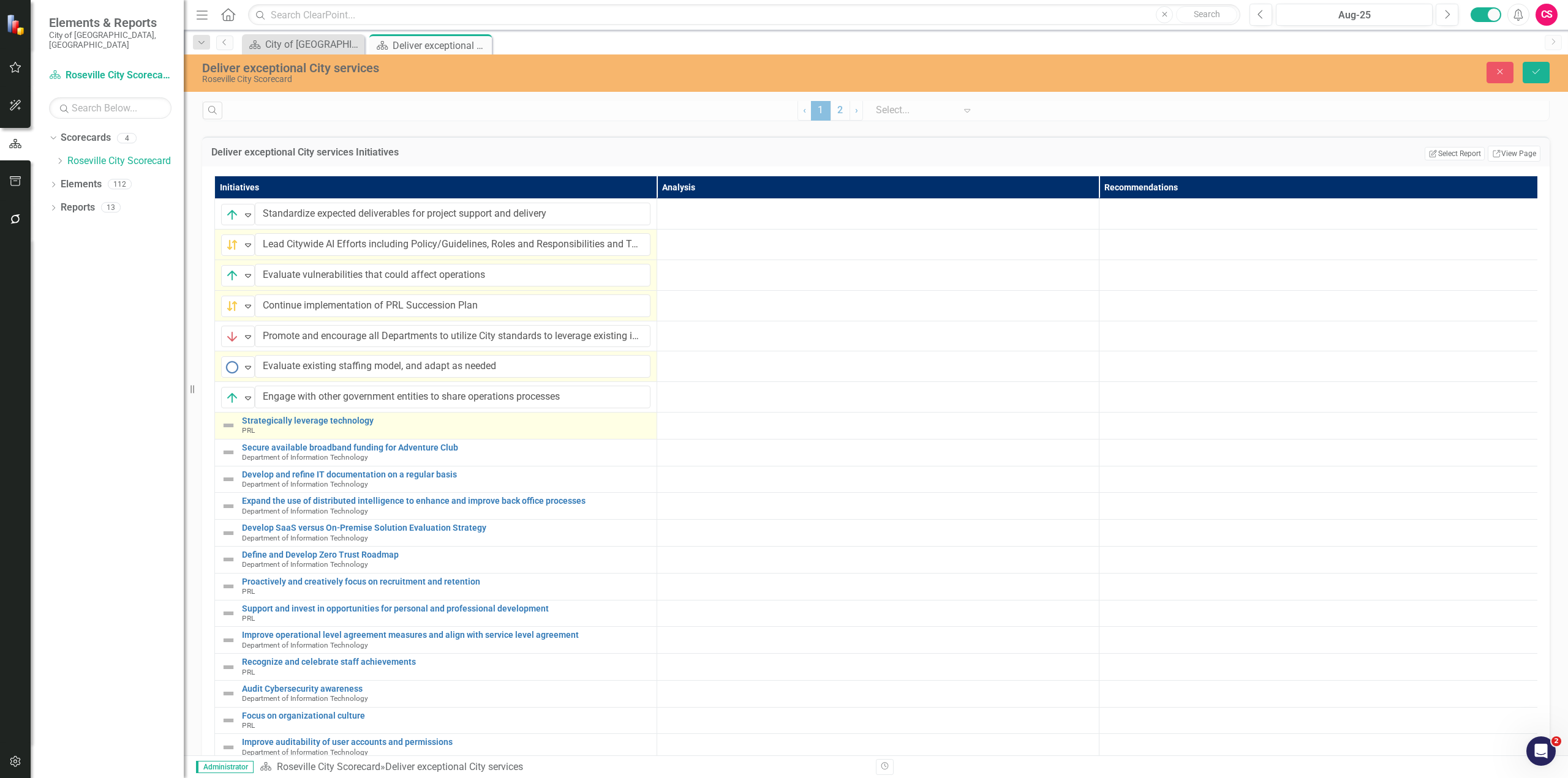
click at [223, 433] on img at bounding box center [228, 425] width 14 height 14
click at [224, 435] on div "Not Defined" at bounding box center [233, 428] width 18 height 17
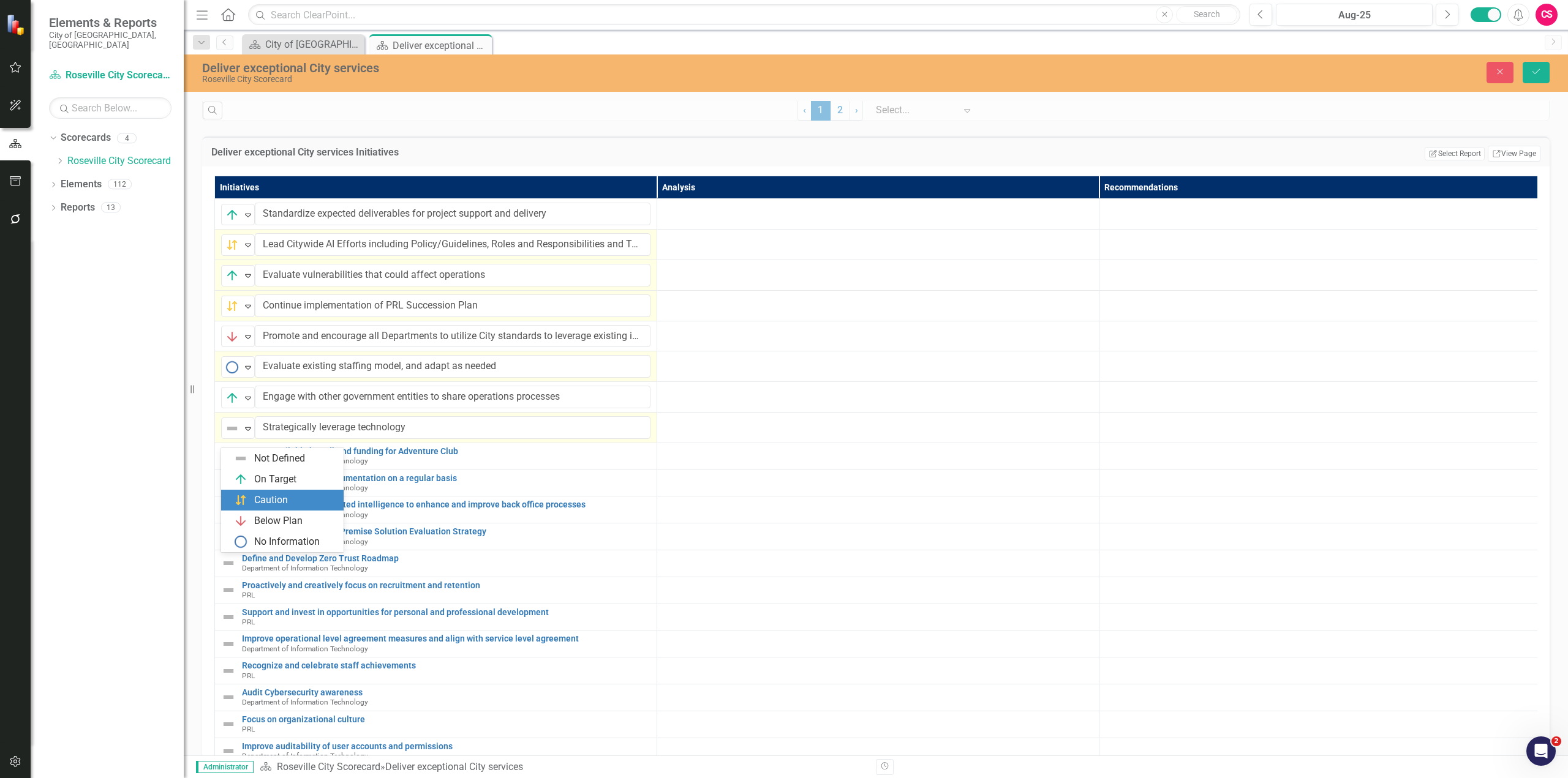
click at [246, 494] on img at bounding box center [241, 500] width 14 height 14
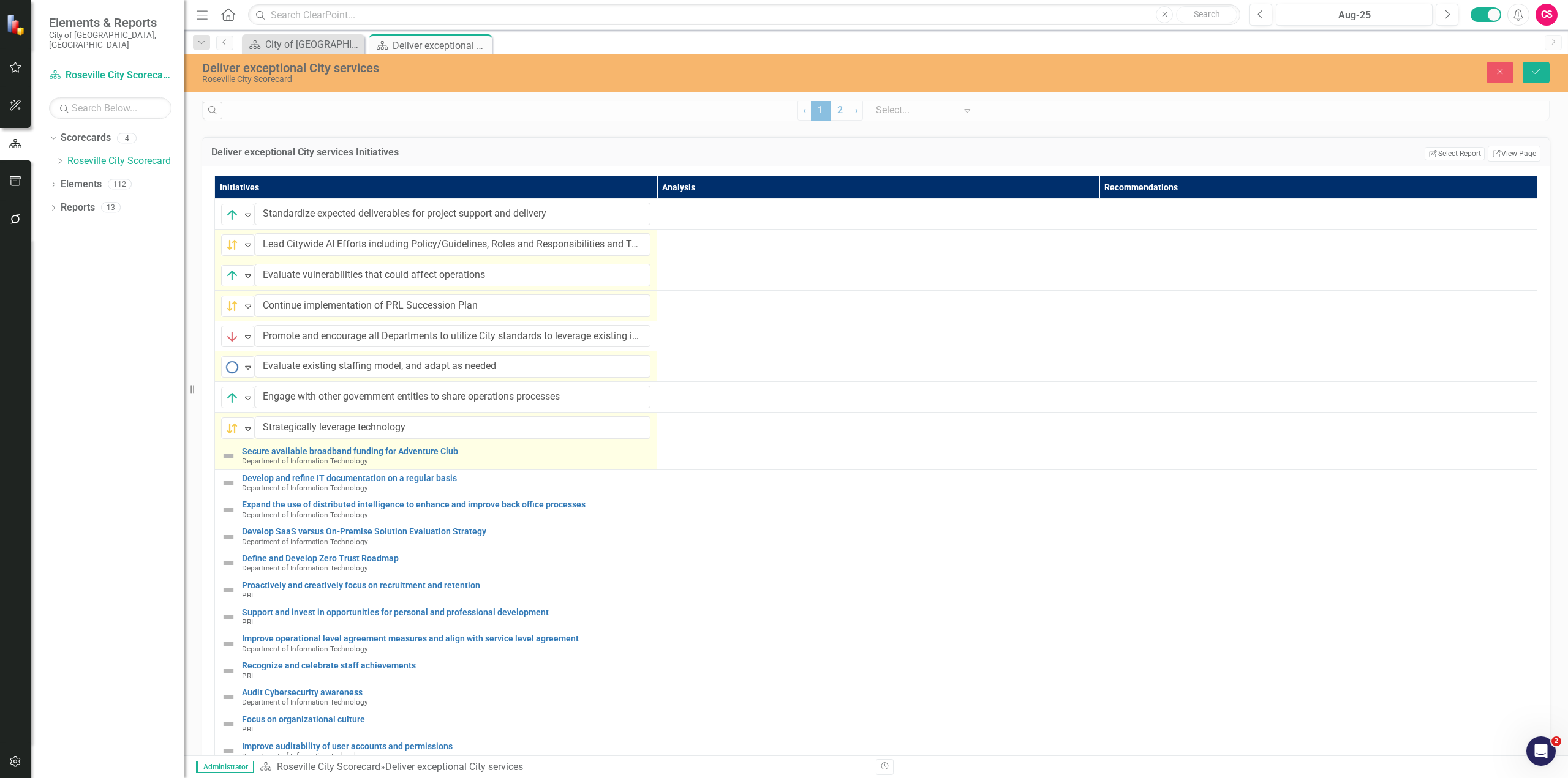
click at [226, 464] on img at bounding box center [228, 456] width 14 height 14
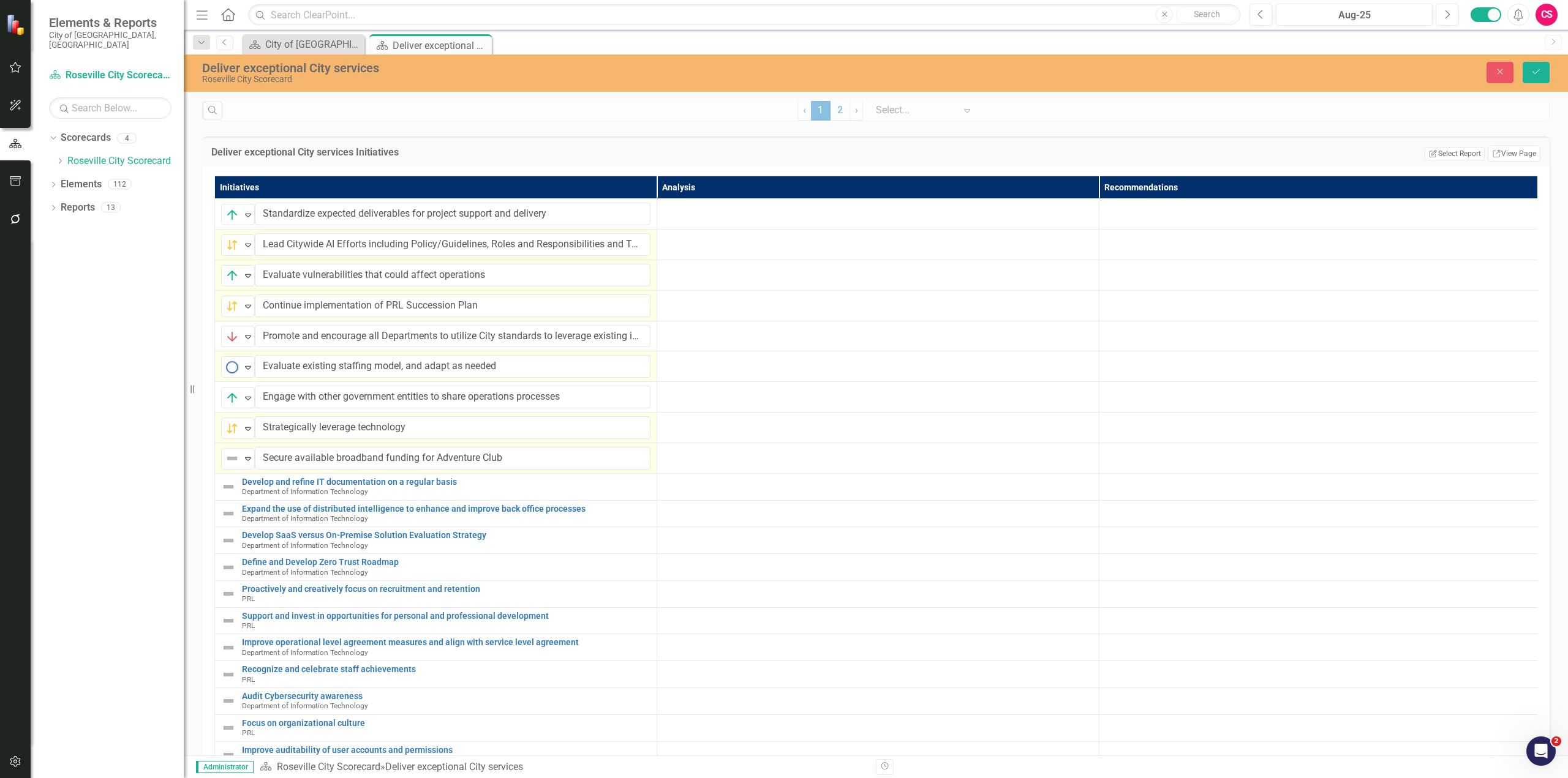
click at [228, 465] on img at bounding box center [232, 458] width 14 height 14
click at [264, 545] on div "Below Plan" at bounding box center [279, 551] width 48 height 14
click at [232, 494] on img at bounding box center [228, 486] width 14 height 14
click at [232, 494] on img at bounding box center [232, 489] width 14 height 14
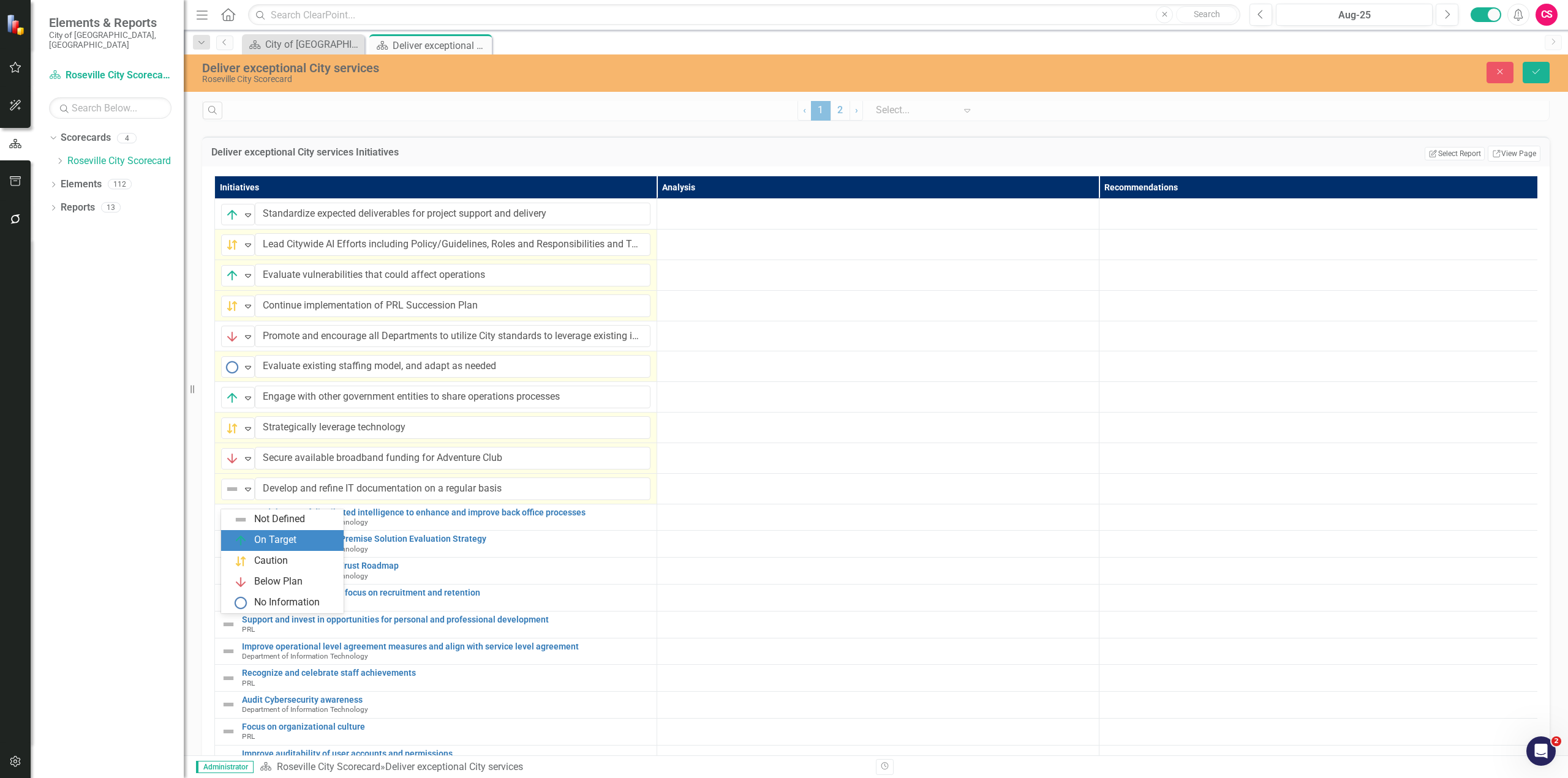
click at [263, 549] on div "On Target" at bounding box center [282, 541] width 122 height 21
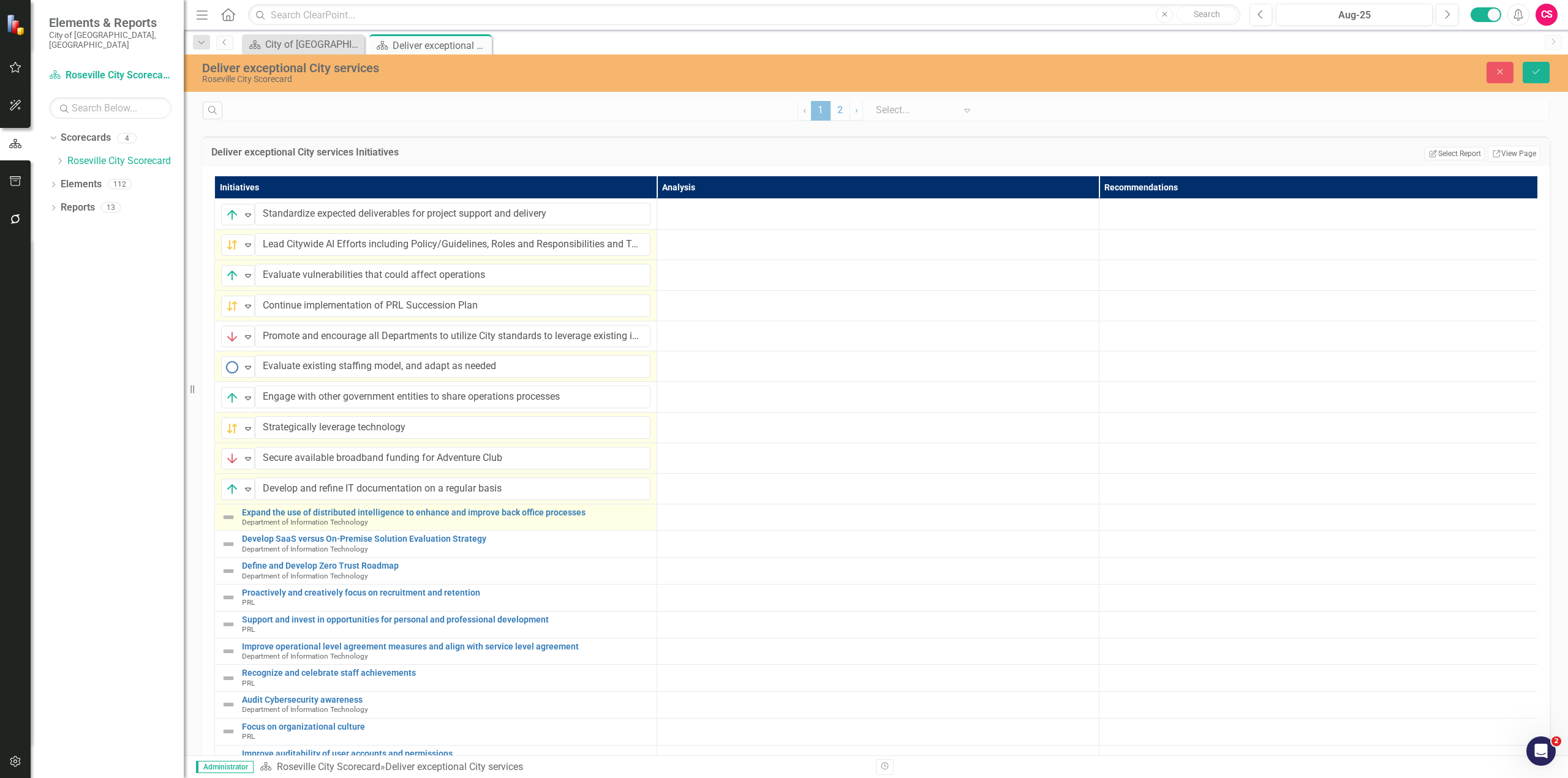
click at [226, 524] on img at bounding box center [228, 517] width 14 height 14
click at [226, 527] on img at bounding box center [232, 520] width 14 height 14
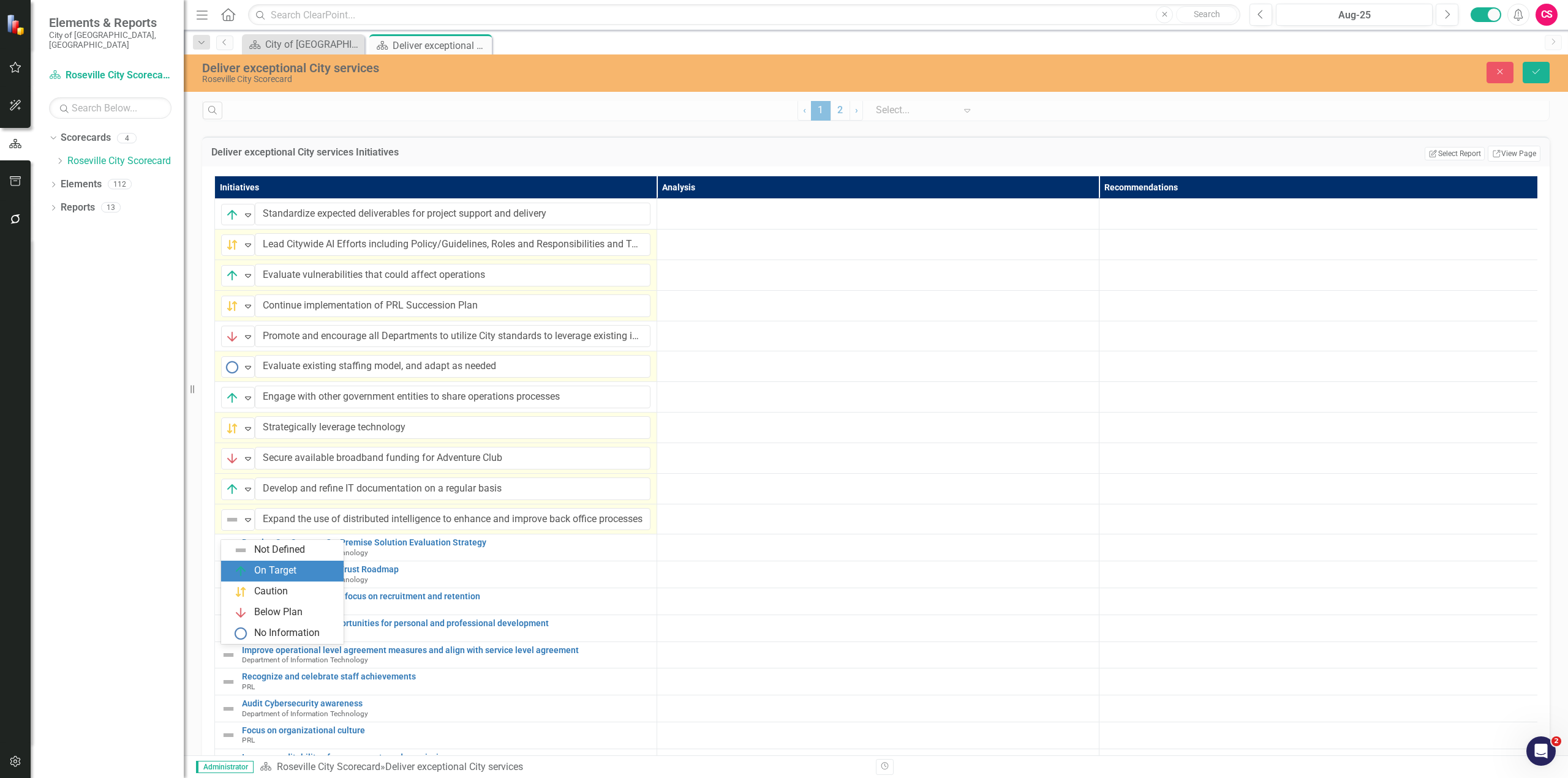
click at [262, 567] on div "On Target" at bounding box center [275, 571] width 43 height 14
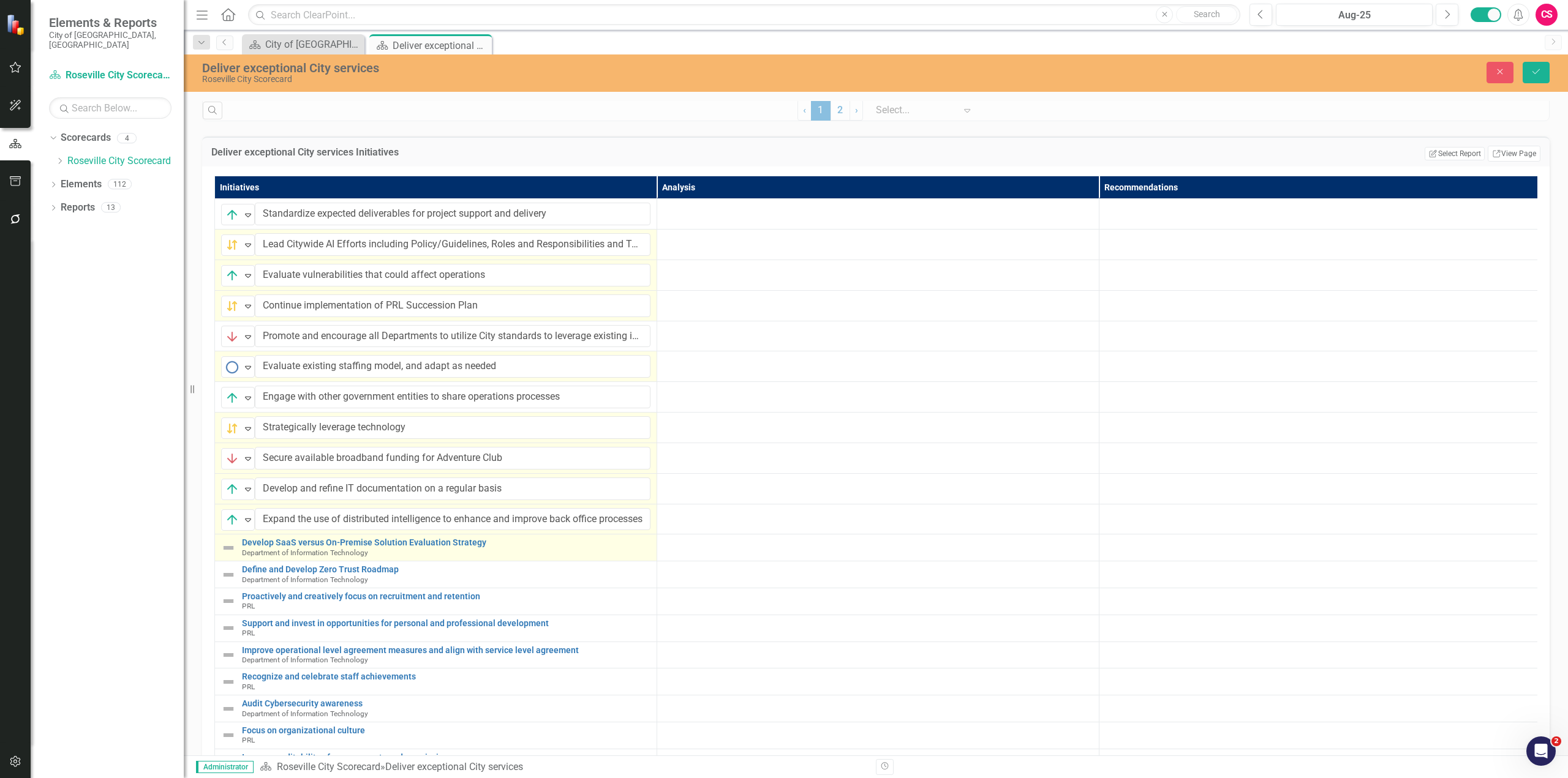
click at [229, 555] on img at bounding box center [228, 548] width 14 height 14
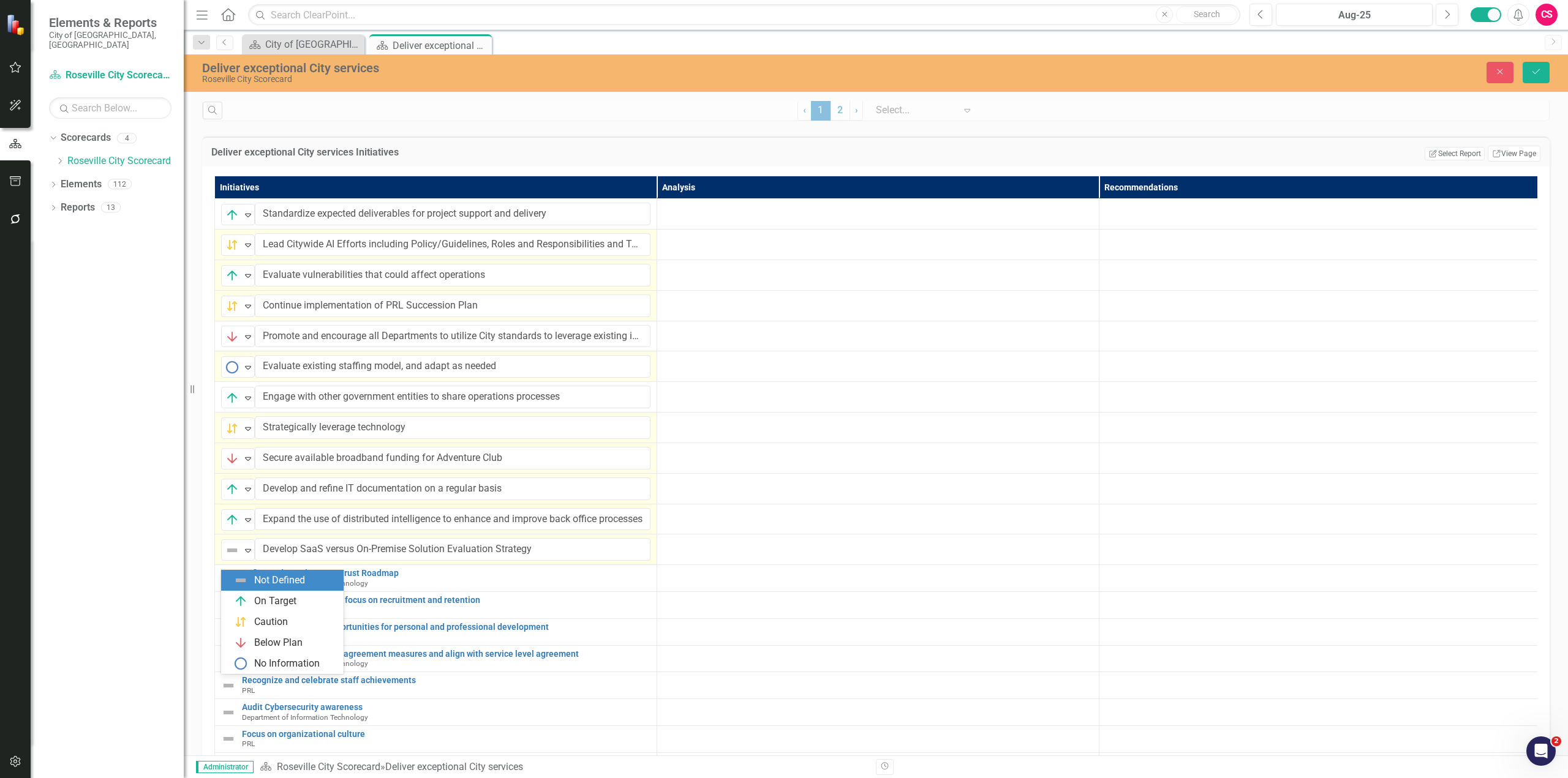
click at [229, 558] on img at bounding box center [232, 550] width 14 height 14
click at [264, 625] on div "Caution" at bounding box center [271, 622] width 33 height 14
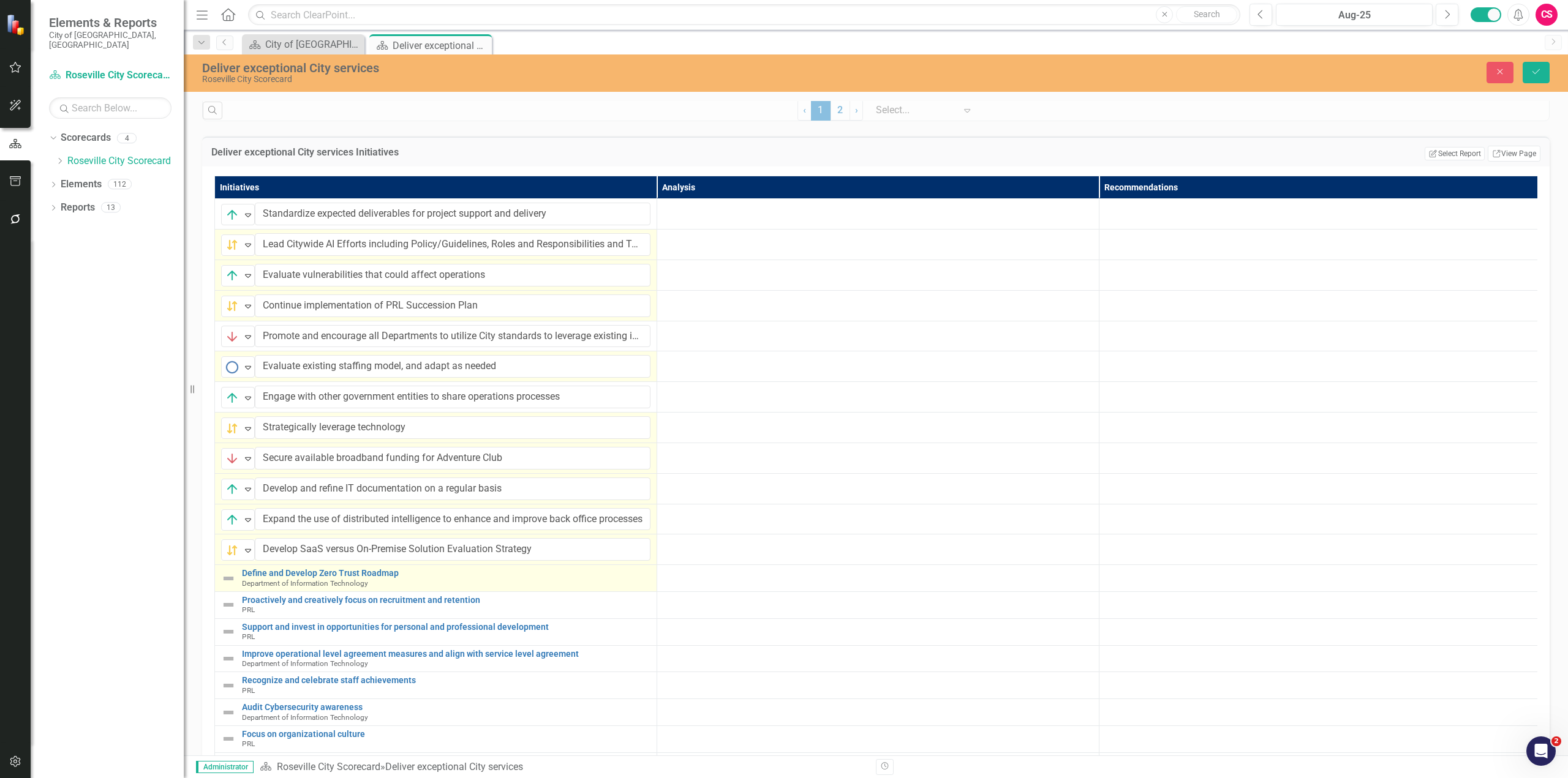
click at [228, 585] on img at bounding box center [228, 578] width 14 height 14
click at [230, 588] on img at bounding box center [232, 581] width 14 height 14
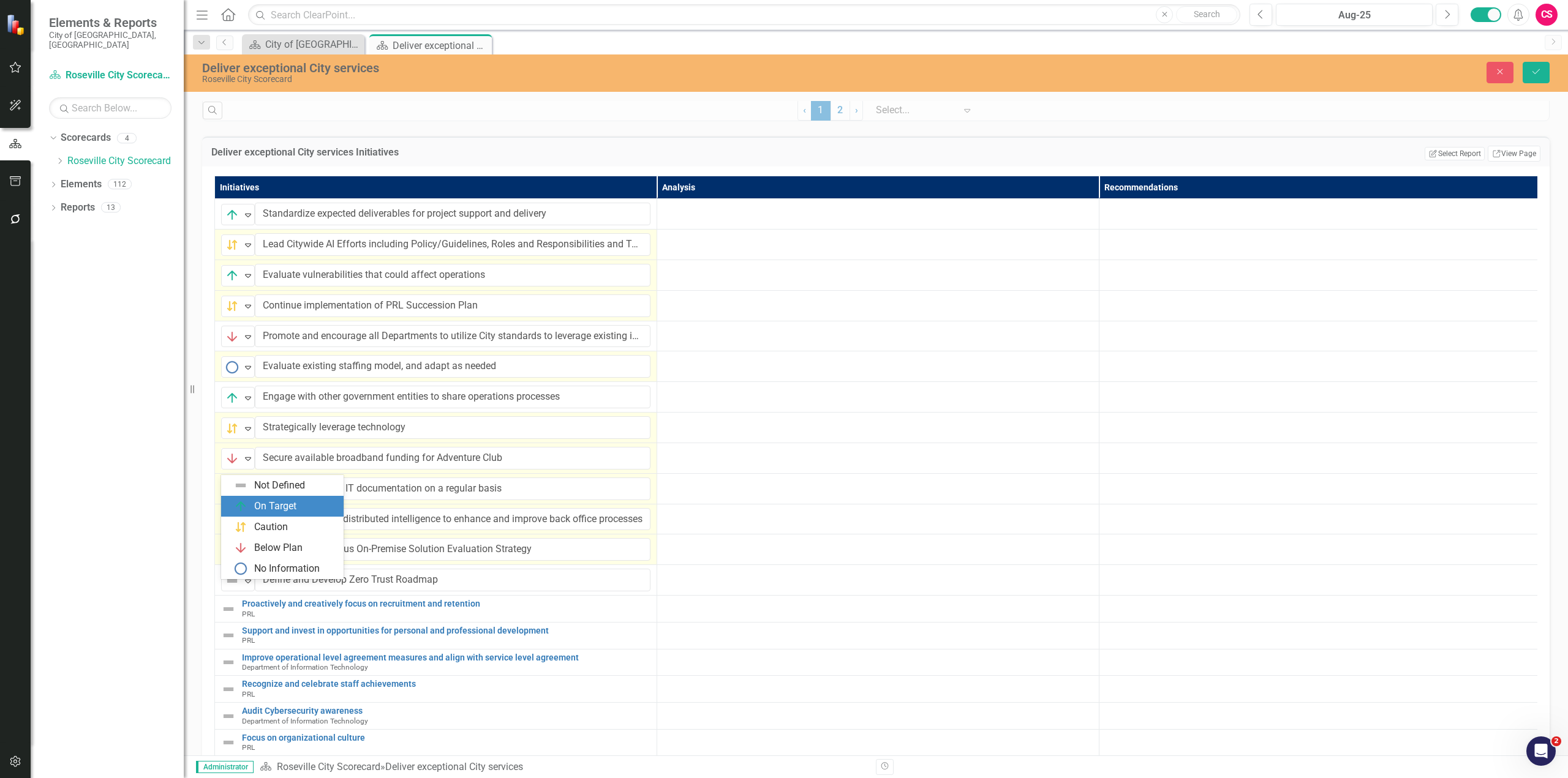
click at [271, 513] on div "On Target" at bounding box center [275, 507] width 43 height 14
click at [1543, 81] on button "Save" at bounding box center [1535, 73] width 27 height 22
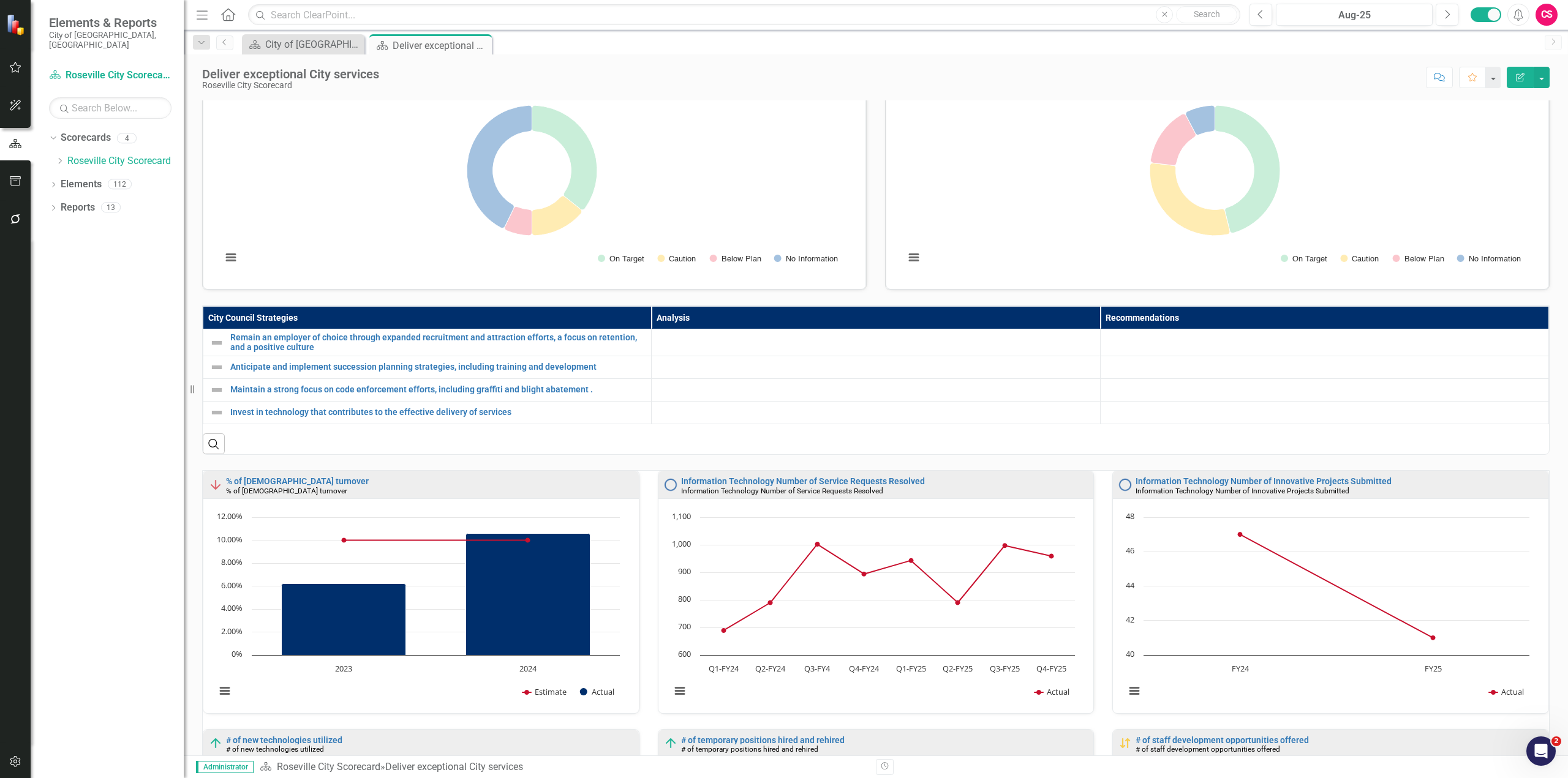
scroll to position [0, 0]
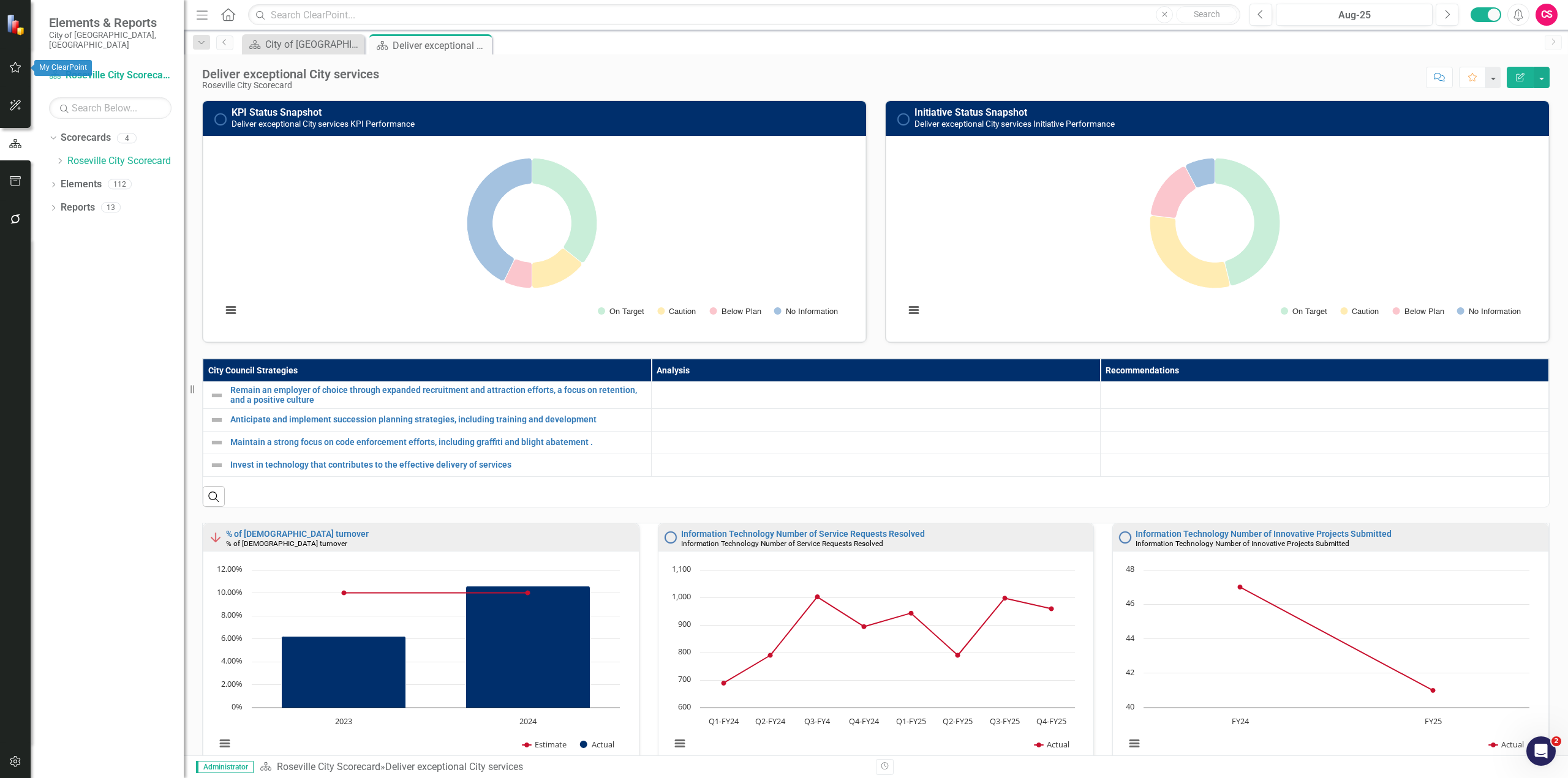
click at [19, 68] on icon "button" at bounding box center [16, 67] width 12 height 11
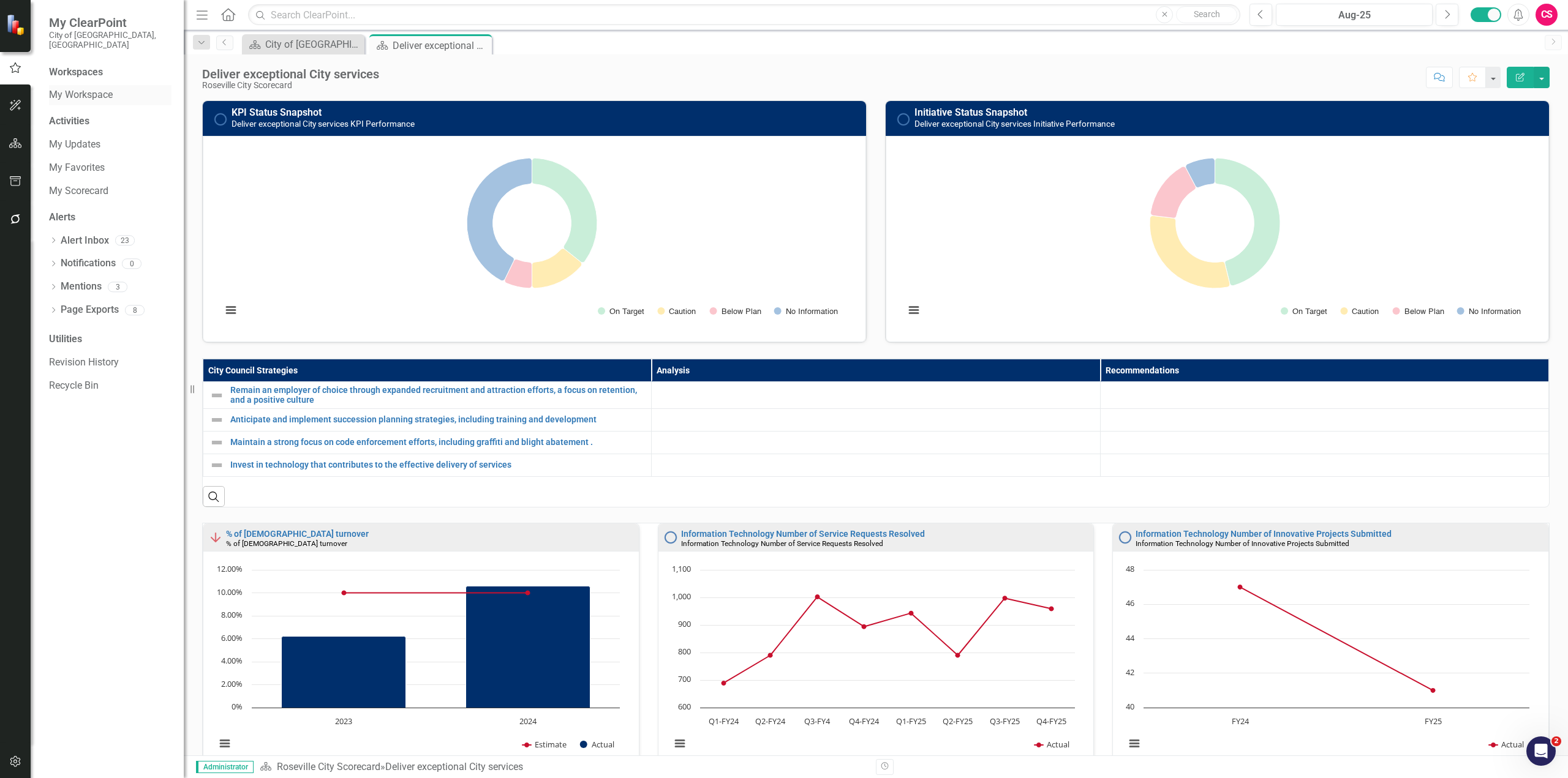
click at [90, 88] on link "My Workspace" at bounding box center [110, 95] width 122 height 14
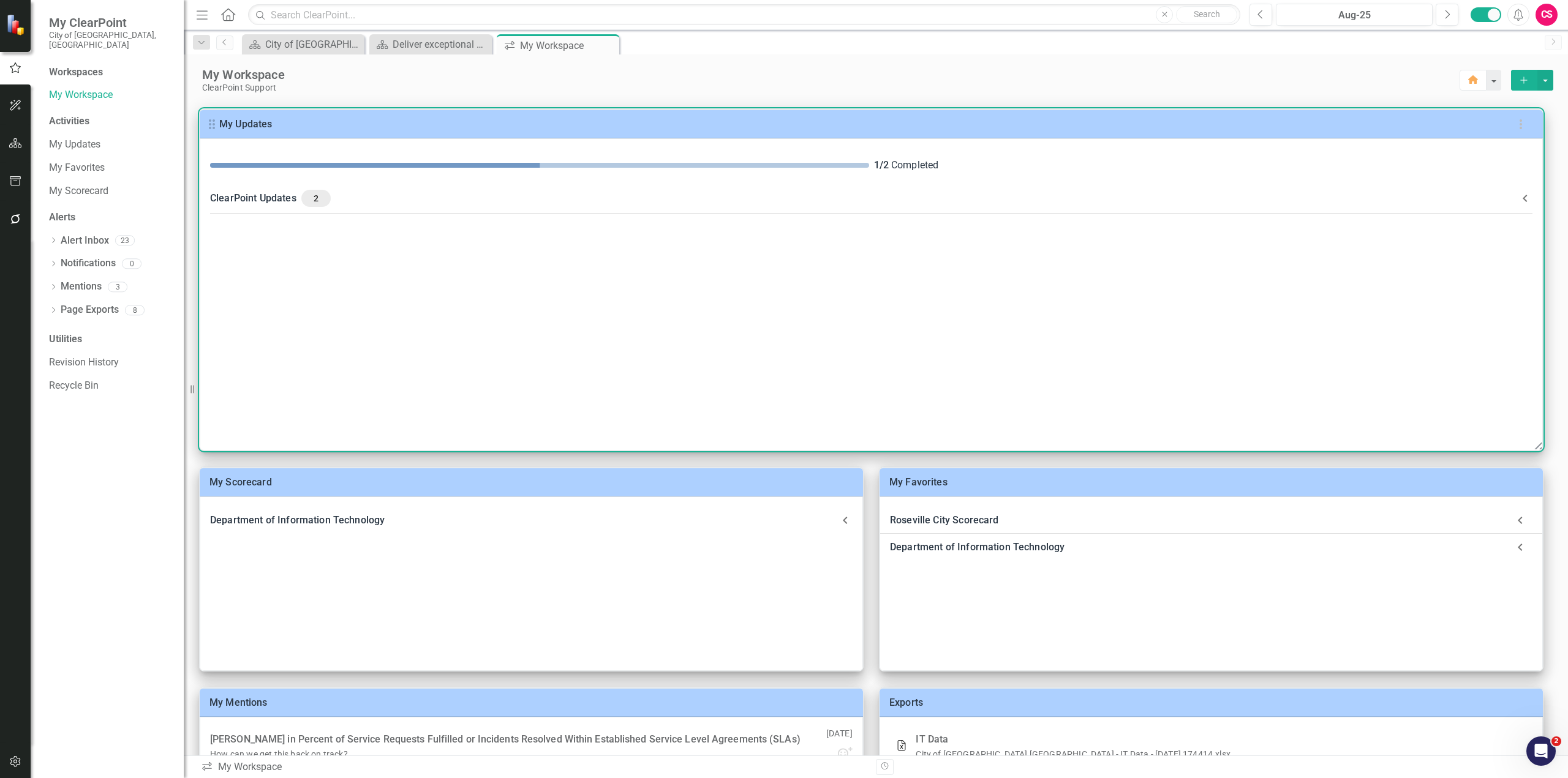
click at [1522, 197] on icon at bounding box center [1525, 198] width 14 height 14
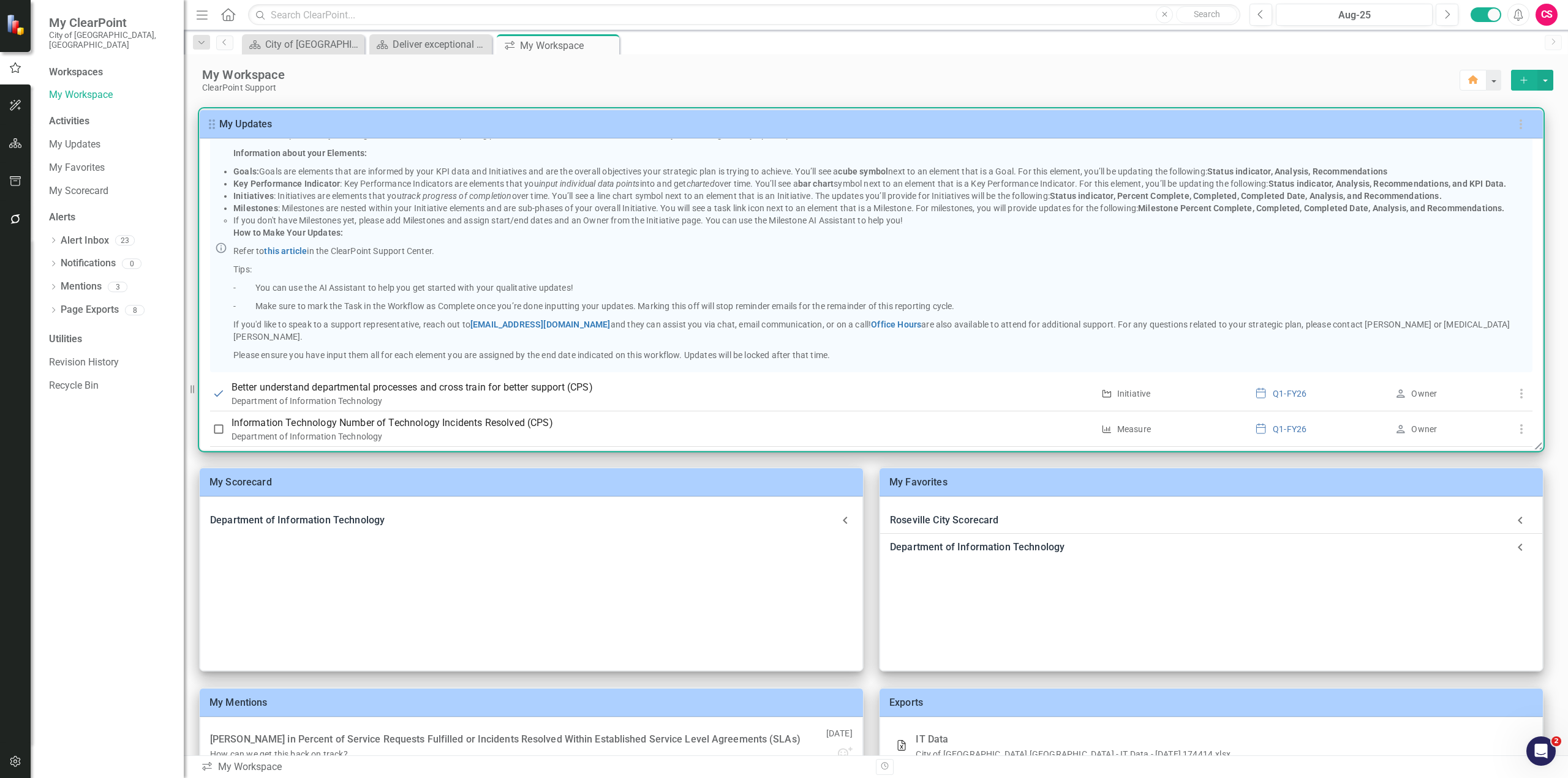
scroll to position [122, 0]
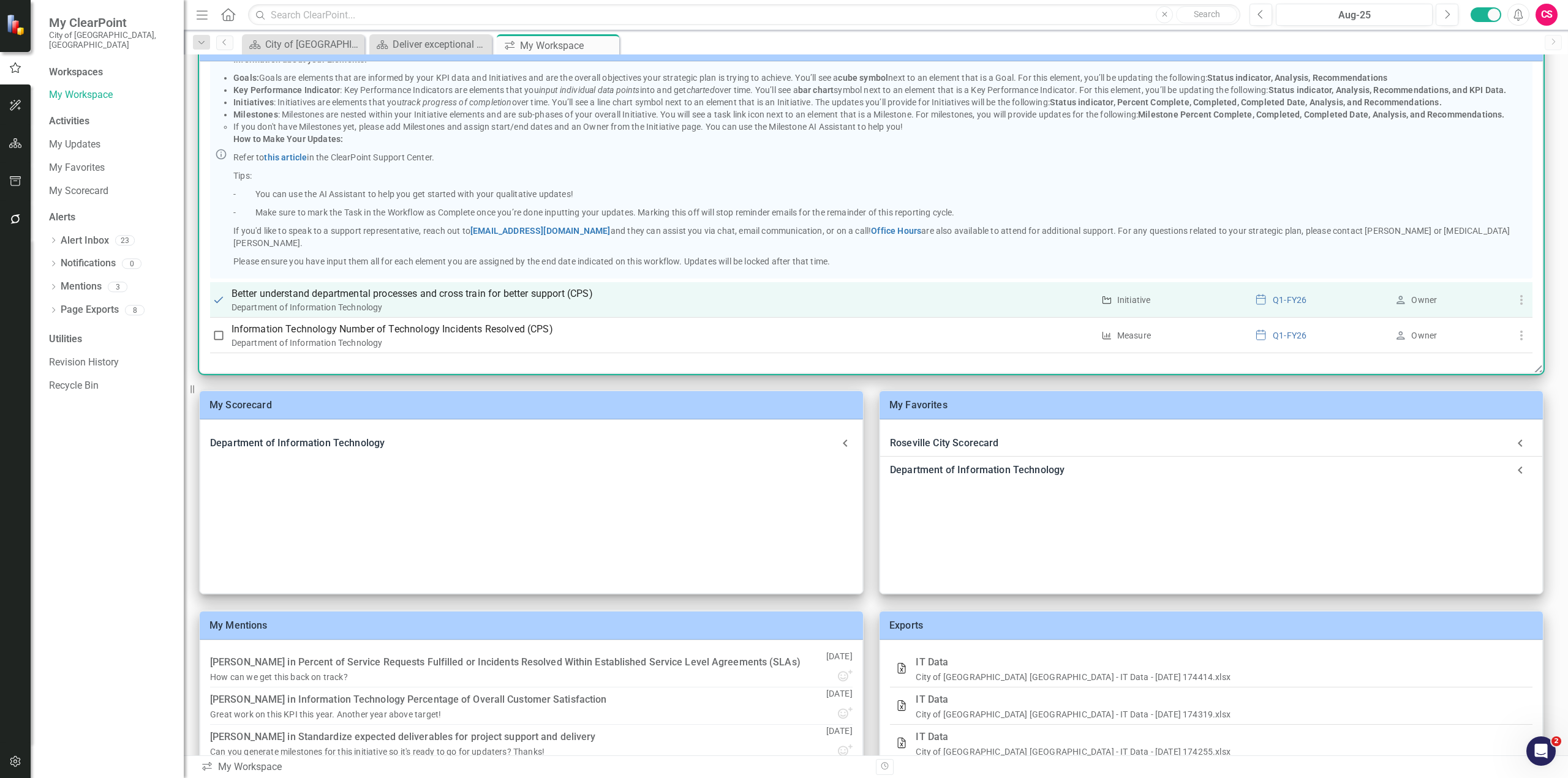
click at [1520, 302] on icon "button" at bounding box center [1521, 299] width 14 height 14
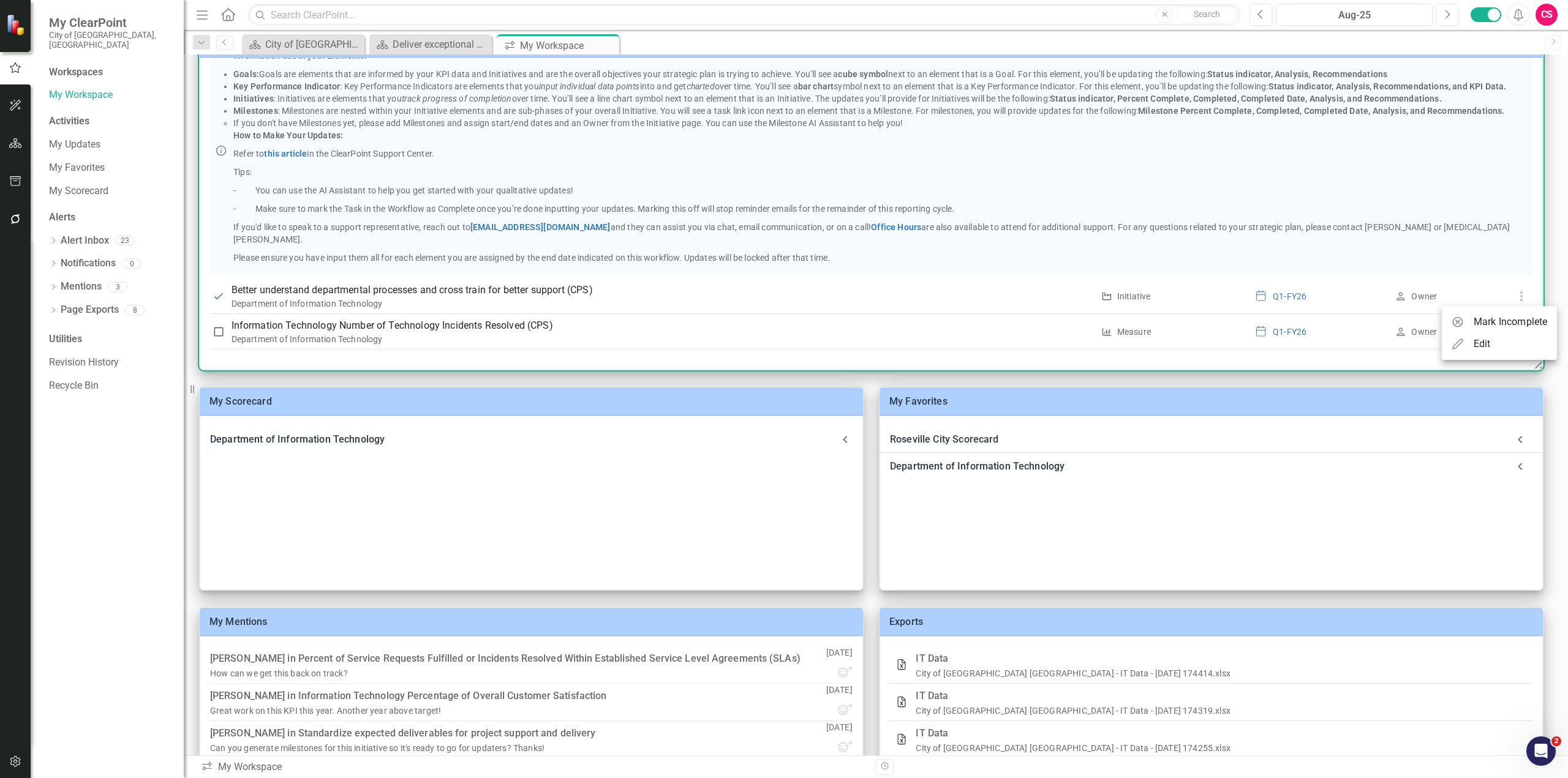
scroll to position [82, 0]
click at [1502, 345] on li "Edit" at bounding box center [1499, 344] width 115 height 22
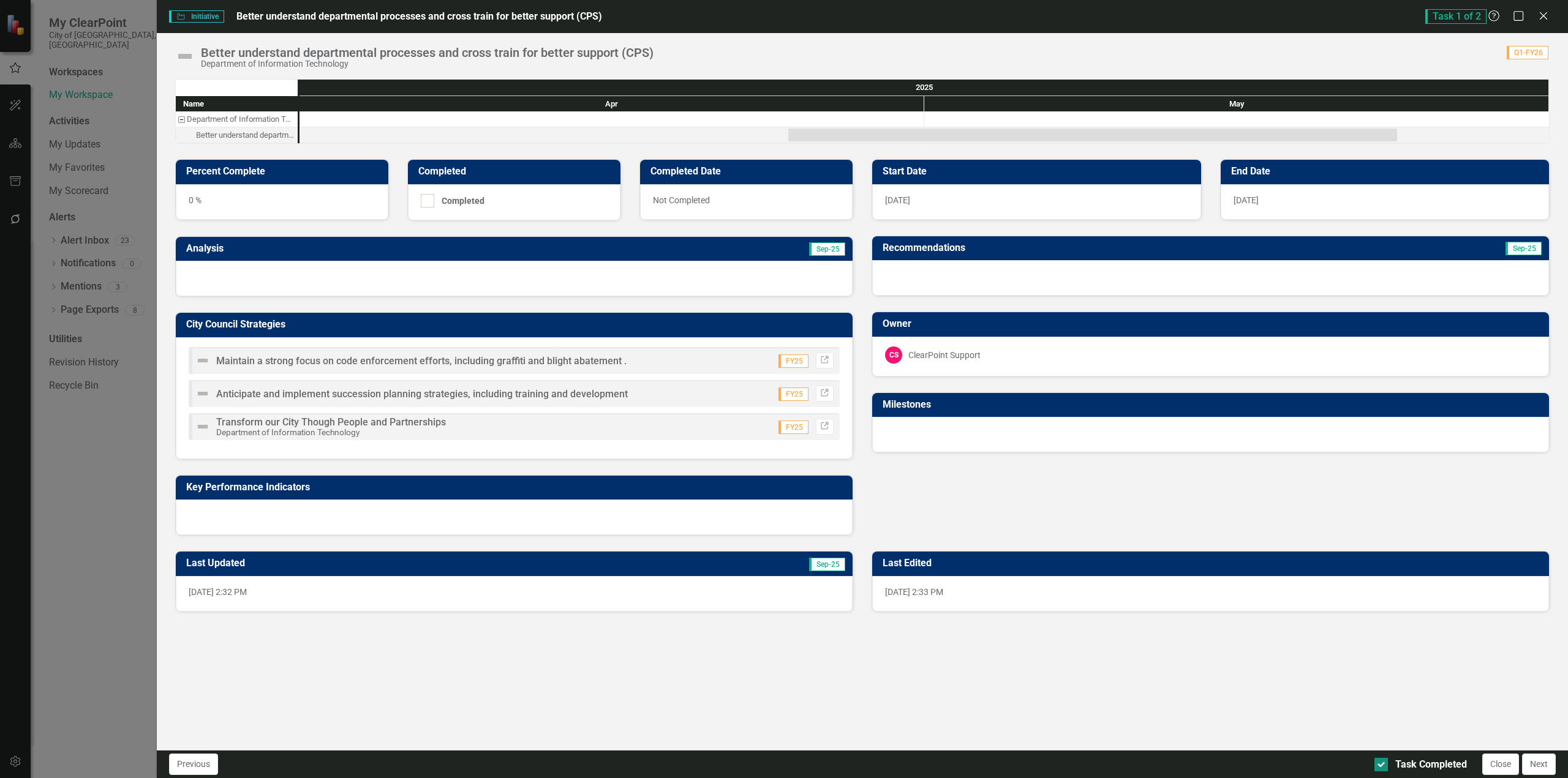
click at [1380, 764] on input "Task Completed" at bounding box center [1378, 762] width 8 height 8
checkbox input "false"
click at [1541, 763] on button "Next" at bounding box center [1538, 764] width 33 height 22
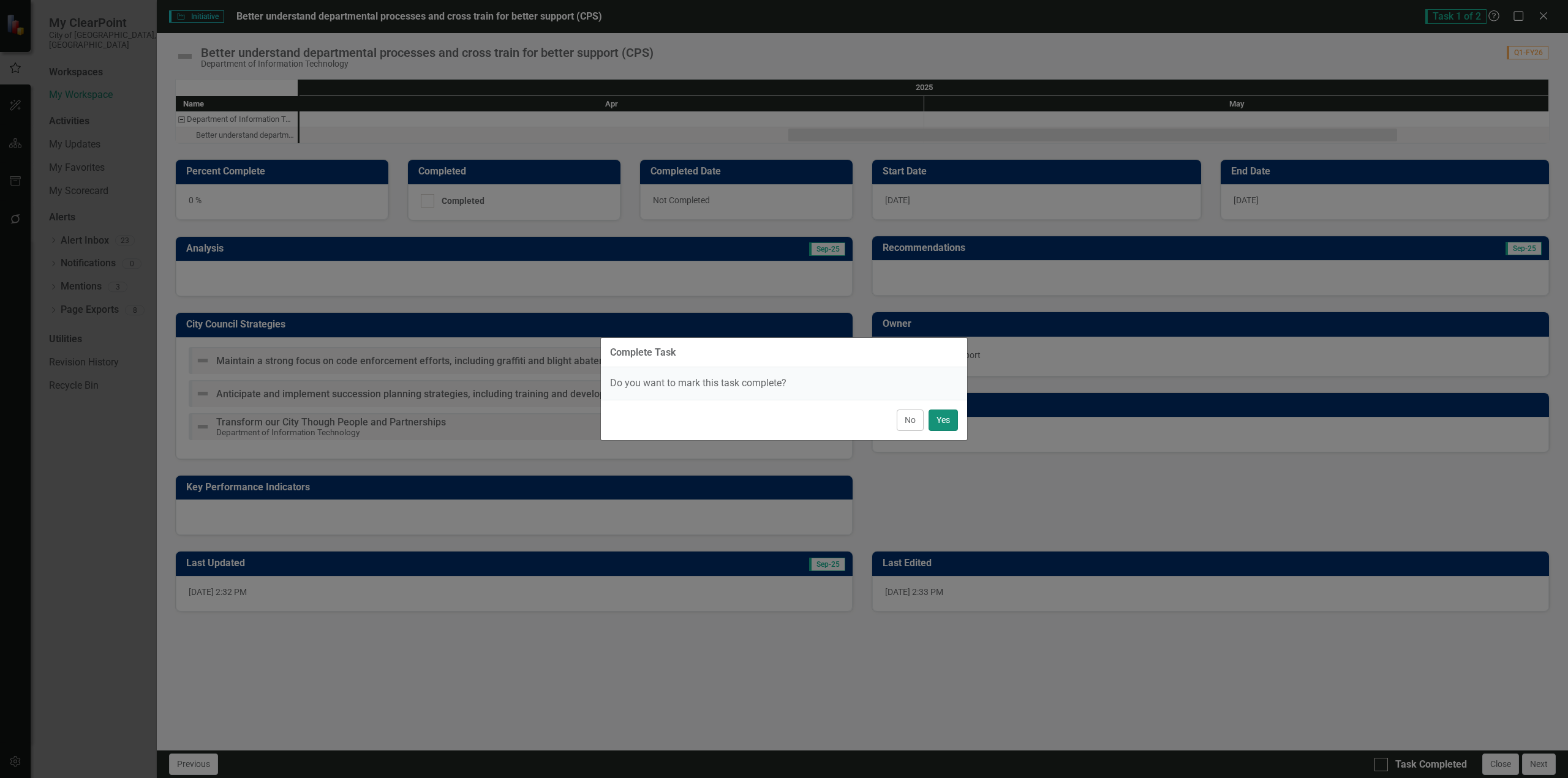
drag, startPoint x: 943, startPoint y: 420, endPoint x: 901, endPoint y: 420, distance: 42.0
click at [896, 422] on div "No Yes" at bounding box center [784, 420] width 366 height 41
click at [905, 420] on button "No" at bounding box center [910, 420] width 27 height 22
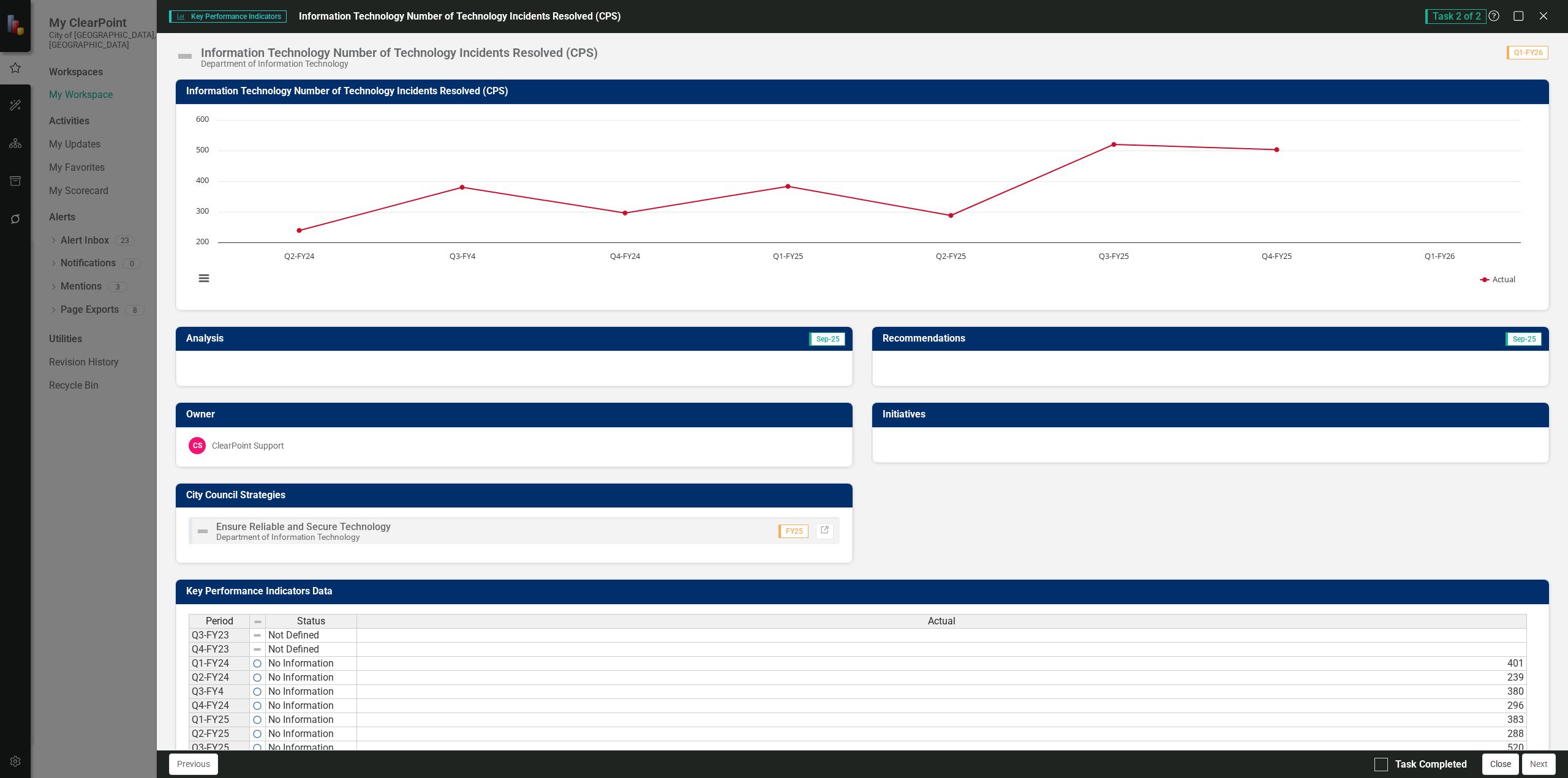
click at [1508, 766] on button "Close" at bounding box center [1501, 764] width 37 height 22
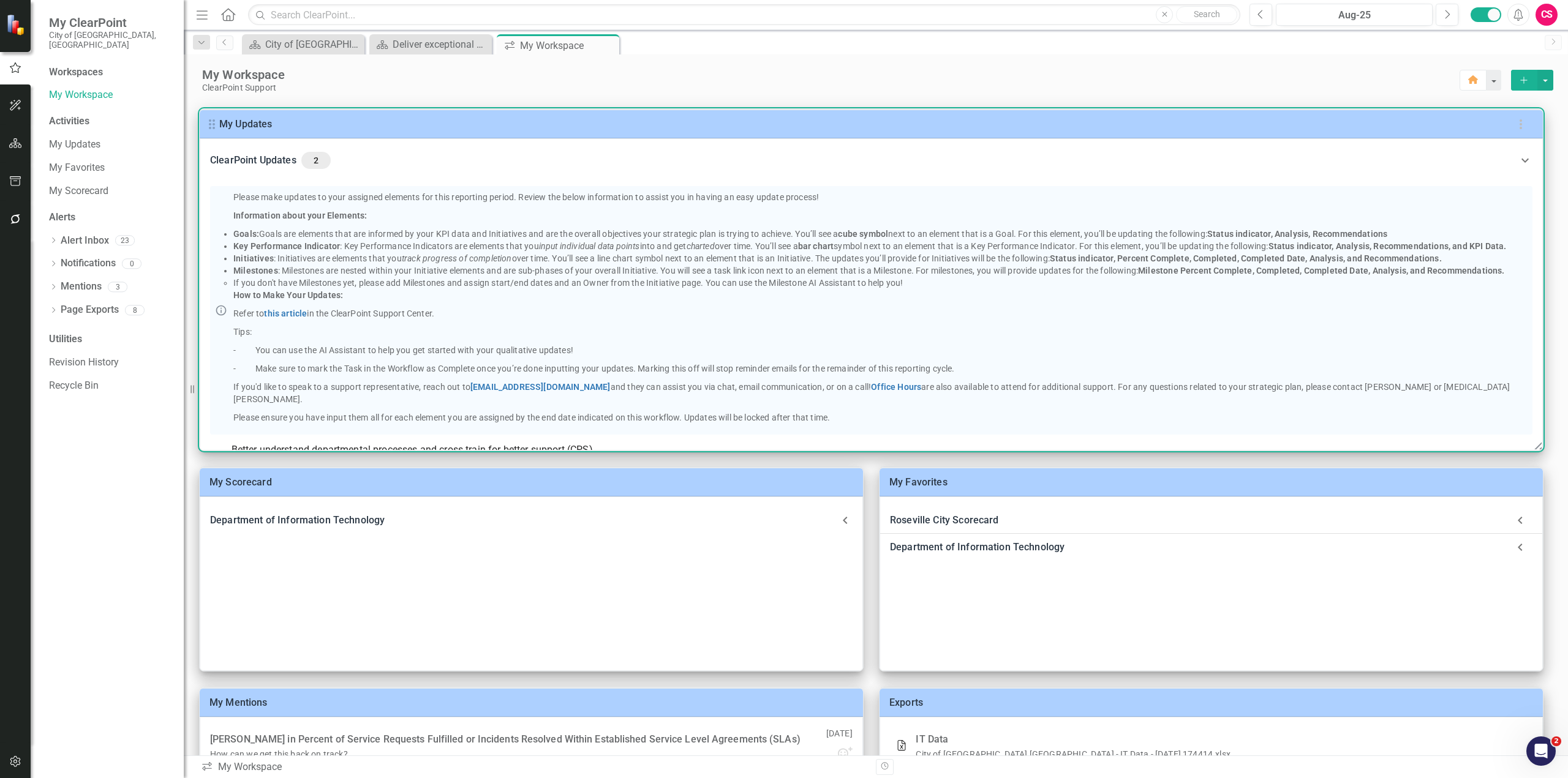
scroll to position [0, 0]
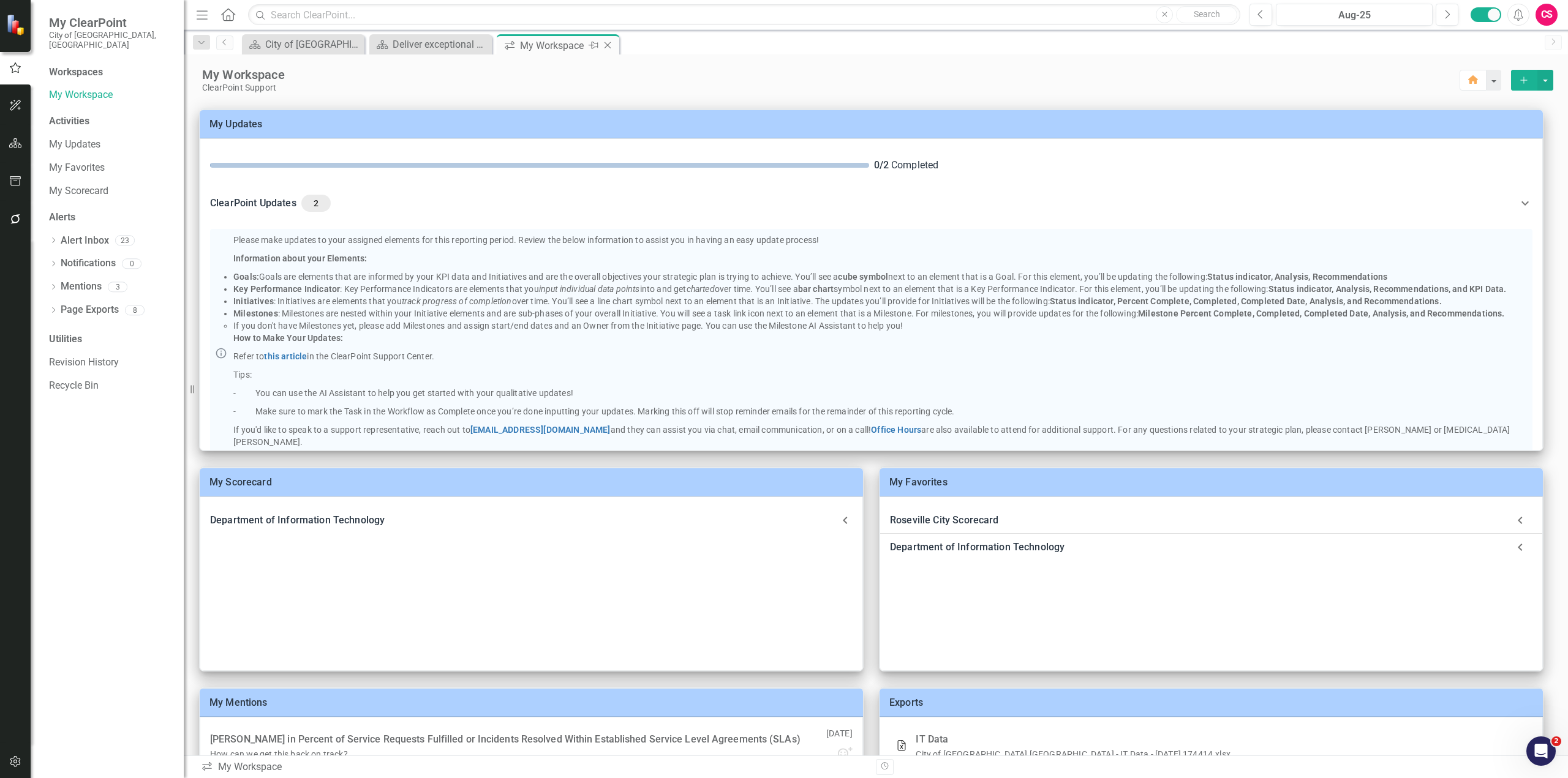
click at [609, 52] on div "Close" at bounding box center [608, 45] width 15 height 15
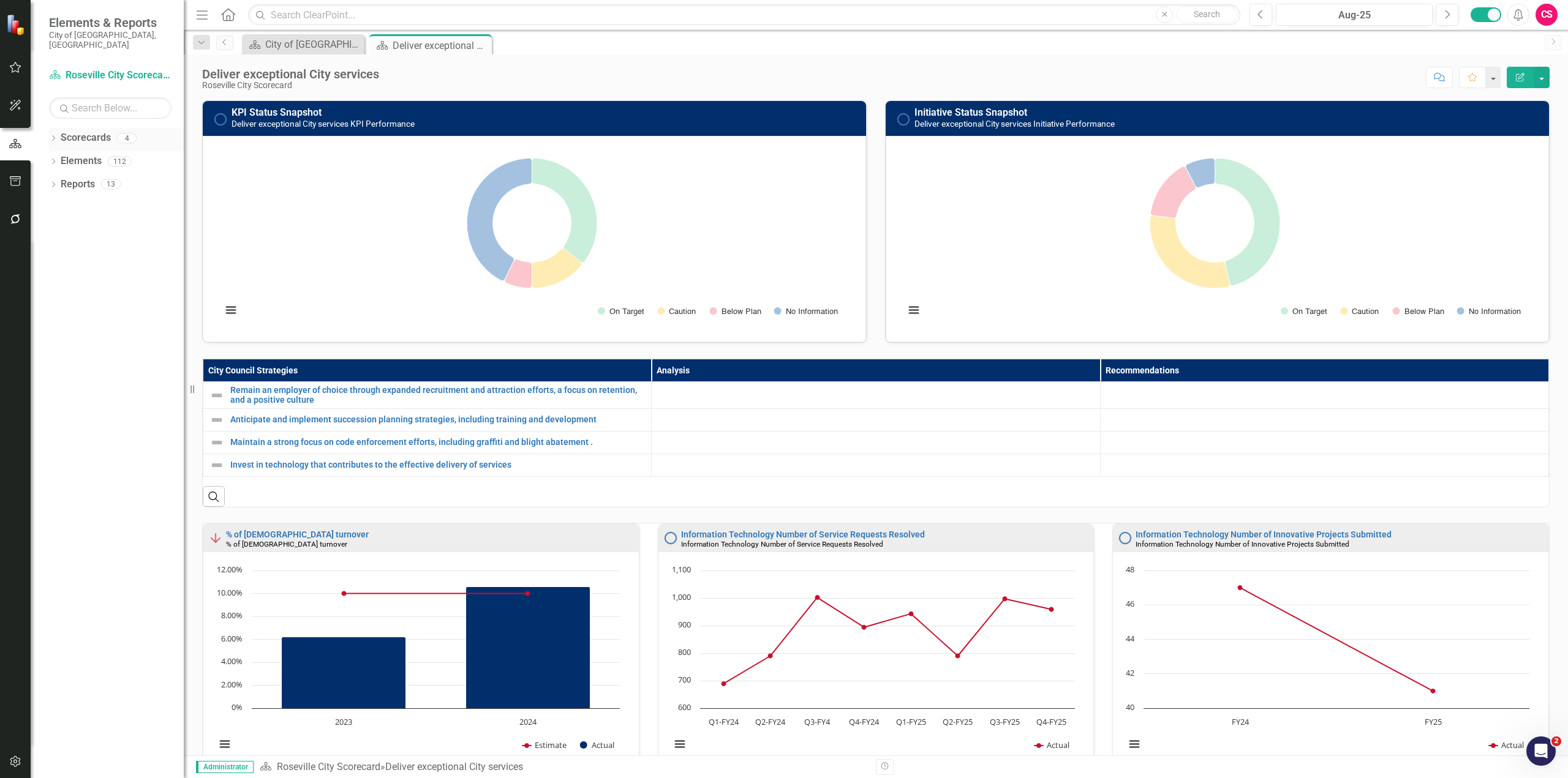
click at [52, 136] on icon "Dropdown" at bounding box center [53, 139] width 9 height 7
click at [61, 158] on icon "Dropdown" at bounding box center [60, 161] width 9 height 7
click at [49, 254] on icon "Dropdown" at bounding box center [53, 250] width 9 height 7
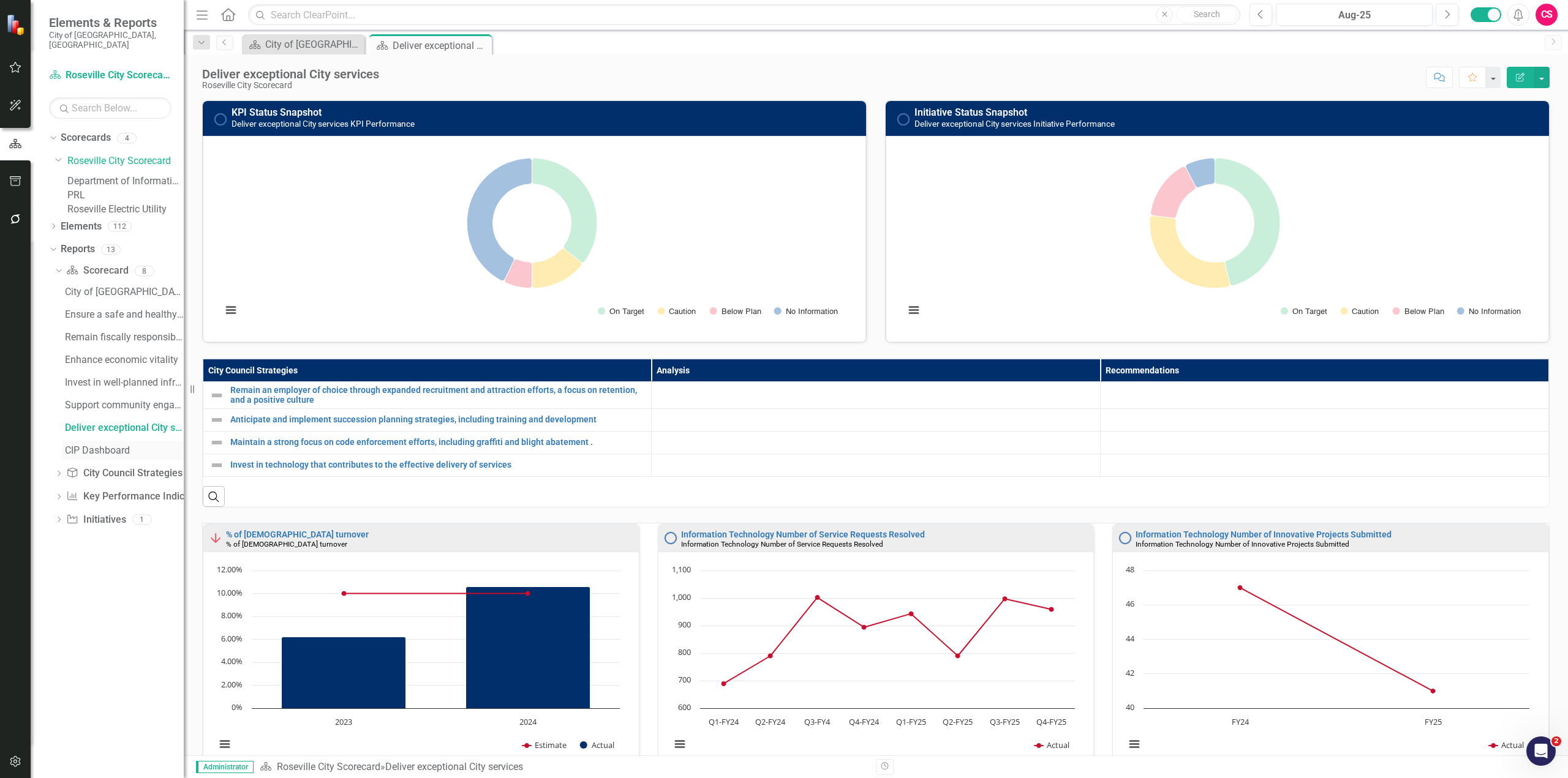
click at [109, 456] on div "CIP Dashboard" at bounding box center [124, 450] width 119 height 11
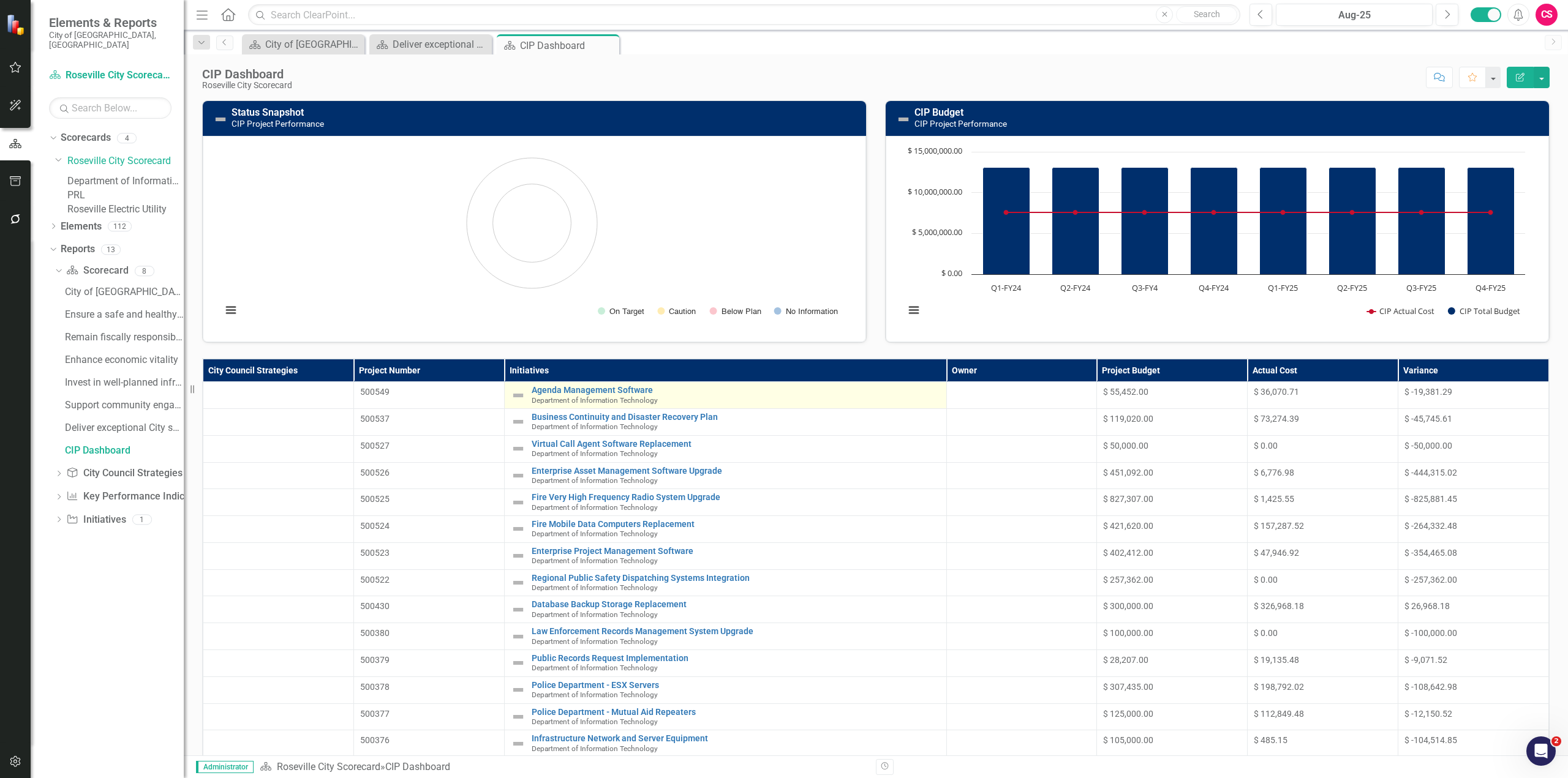
click at [514, 396] on img at bounding box center [518, 396] width 14 height 14
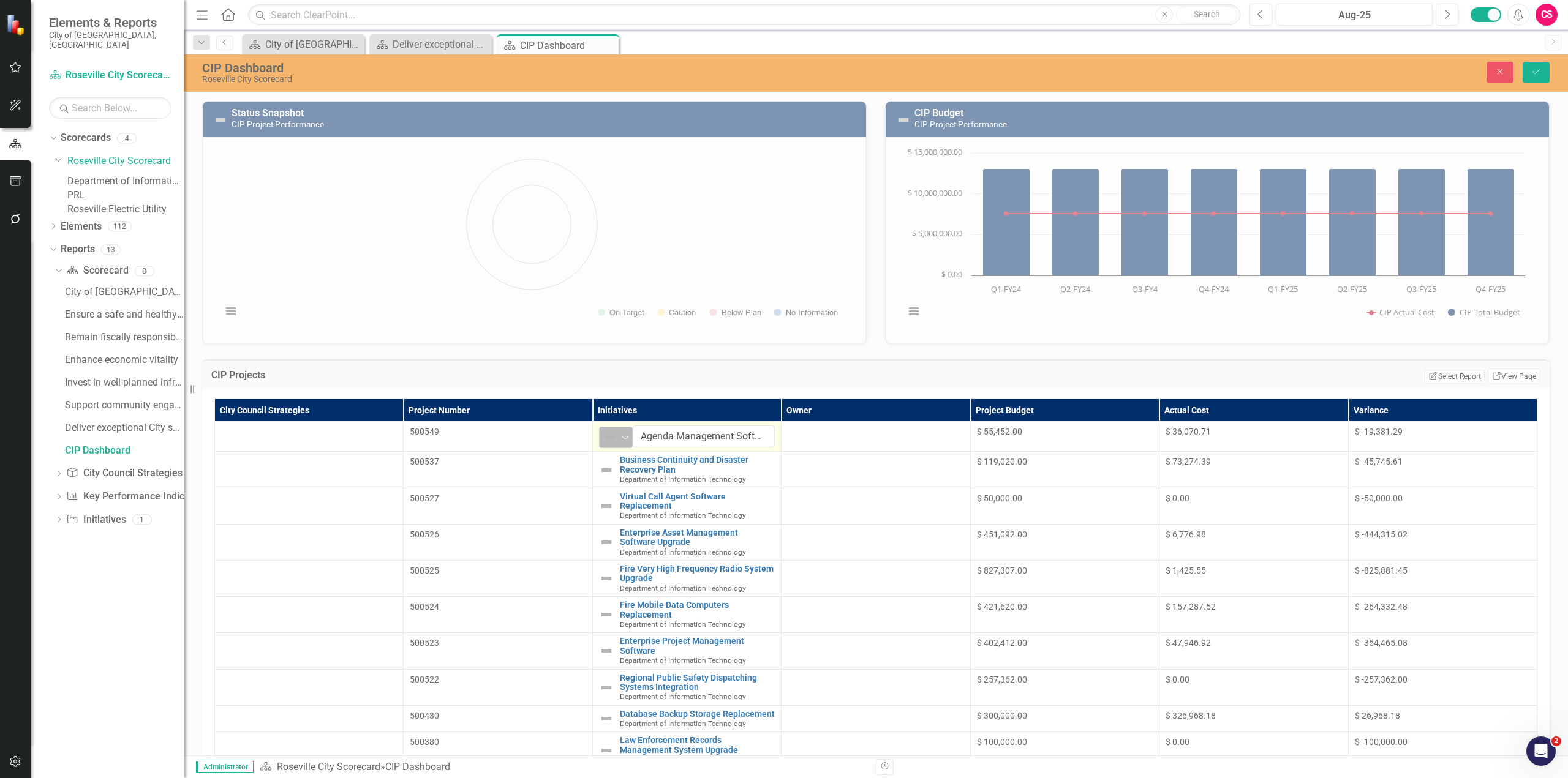
drag, startPoint x: 525, startPoint y: 436, endPoint x: 528, endPoint y: 445, distance: 9.5
click at [602, 436] on img at bounding box center [610, 437] width 14 height 14
click at [599, 467] on img at bounding box center [606, 470] width 14 height 14
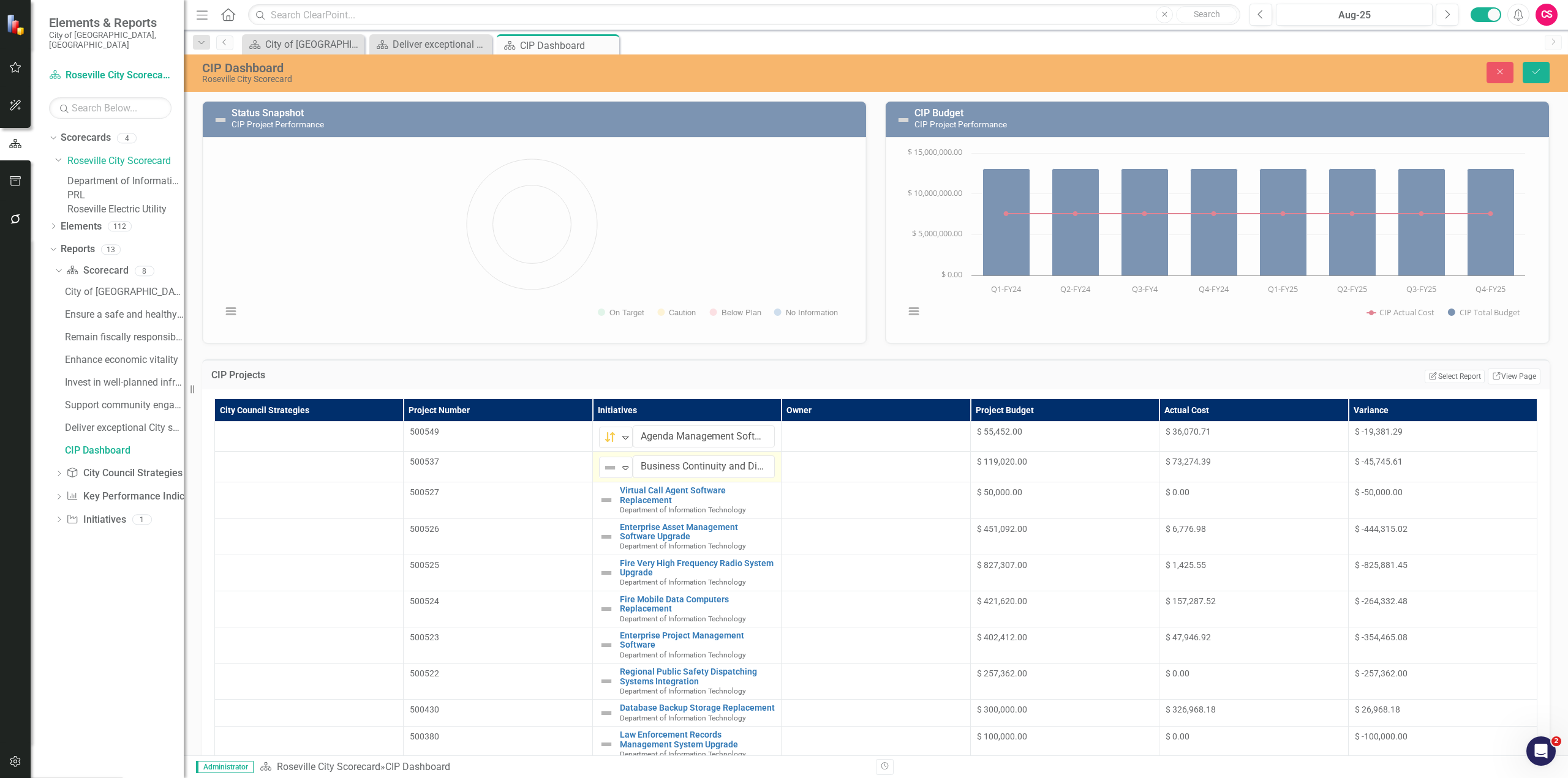
click at [602, 467] on img at bounding box center [610, 467] width 14 height 14
click at [599, 493] on img at bounding box center [606, 500] width 14 height 14
click at [599, 494] on img at bounding box center [606, 500] width 14 height 14
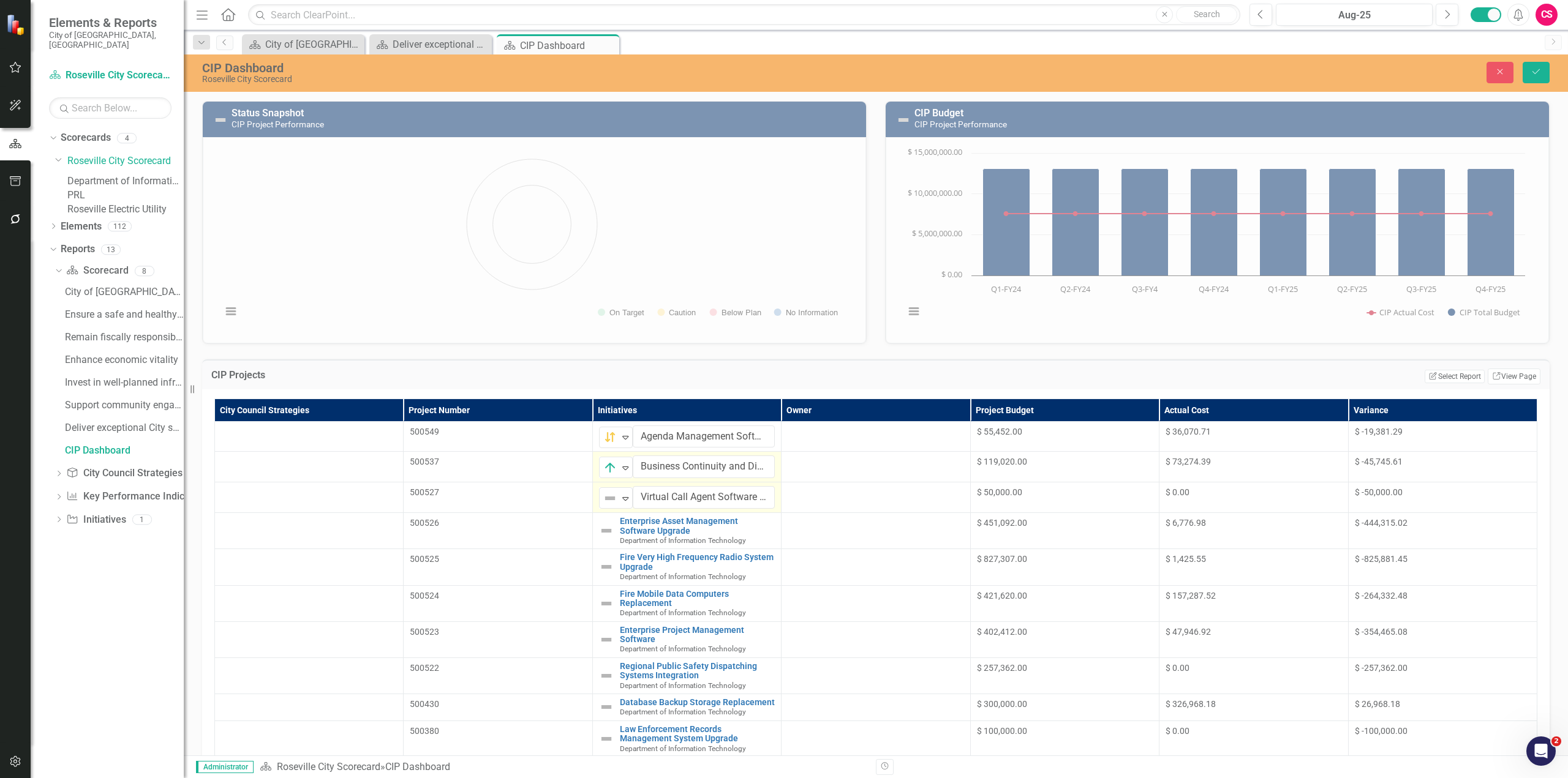
click at [602, 500] on img at bounding box center [610, 498] width 14 height 14
click at [599, 524] on img at bounding box center [606, 530] width 14 height 14
click at [602, 528] on img at bounding box center [610, 529] width 14 height 14
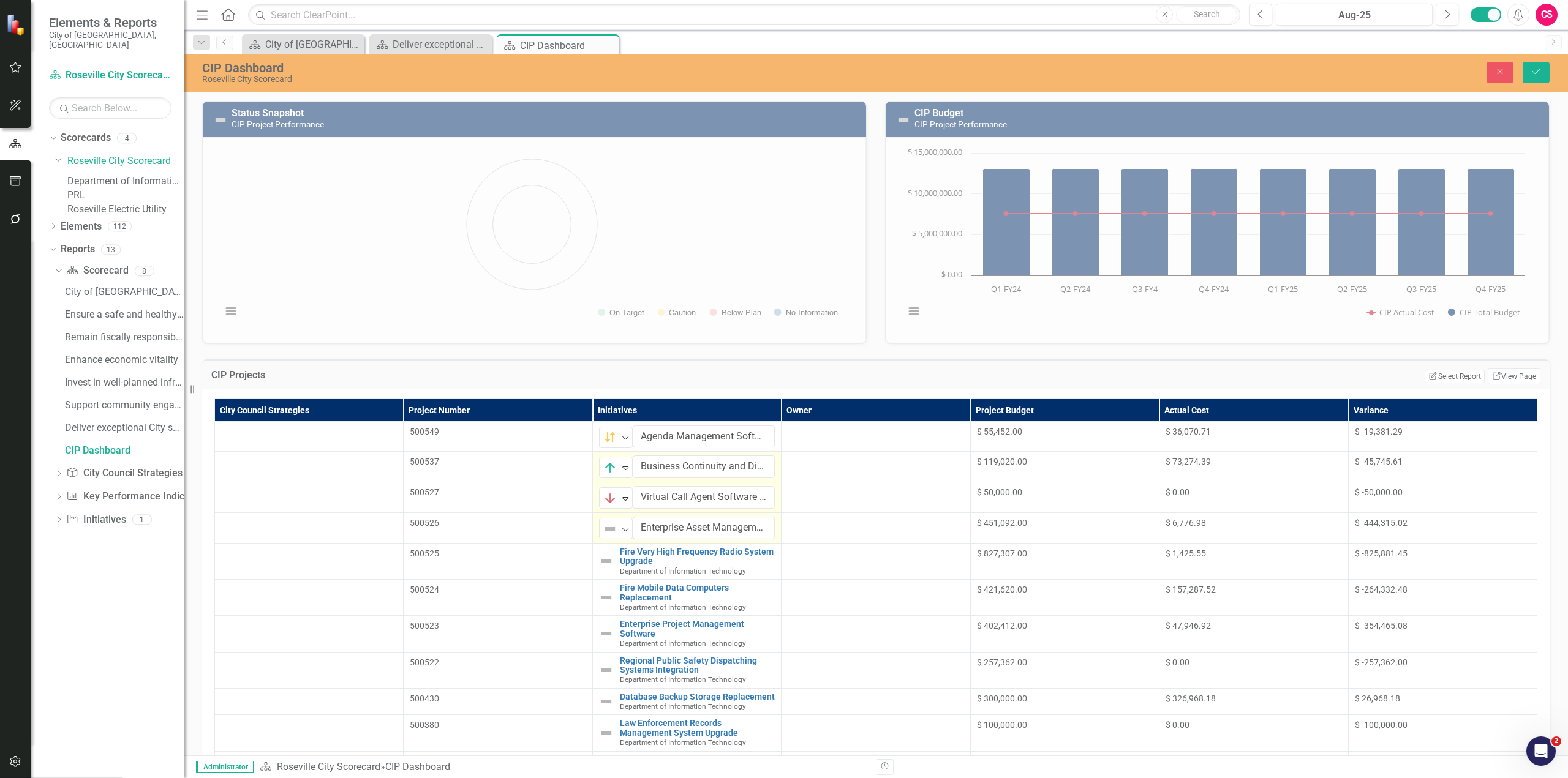
click at [599, 554] on img at bounding box center [606, 561] width 14 height 14
click at [602, 564] on div "Not Defined" at bounding box center [610, 558] width 16 height 14
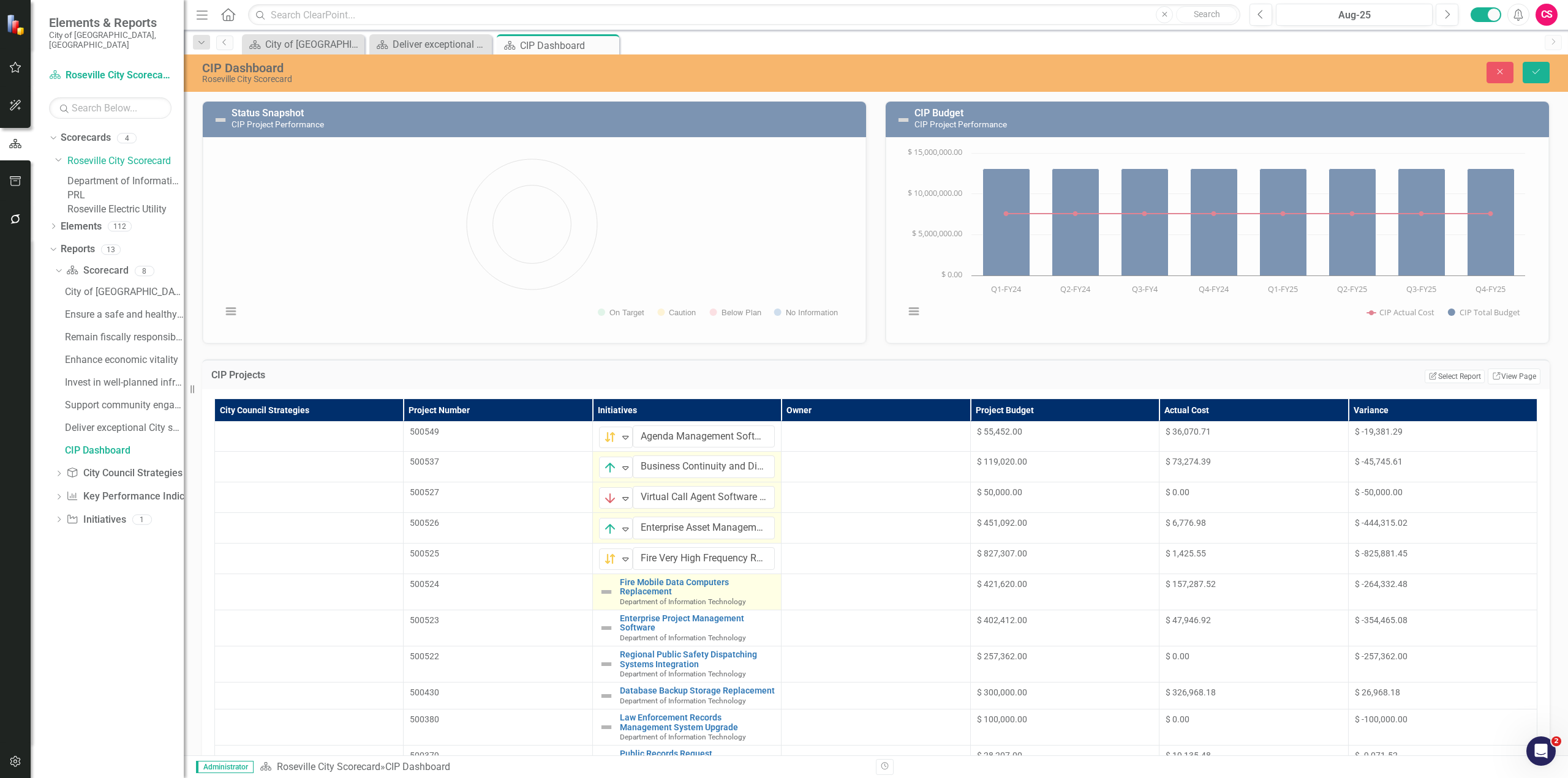
click at [599, 590] on img at bounding box center [606, 592] width 14 height 14
click at [602, 590] on img at bounding box center [610, 589] width 14 height 14
click at [599, 618] on img at bounding box center [606, 622] width 14 height 14
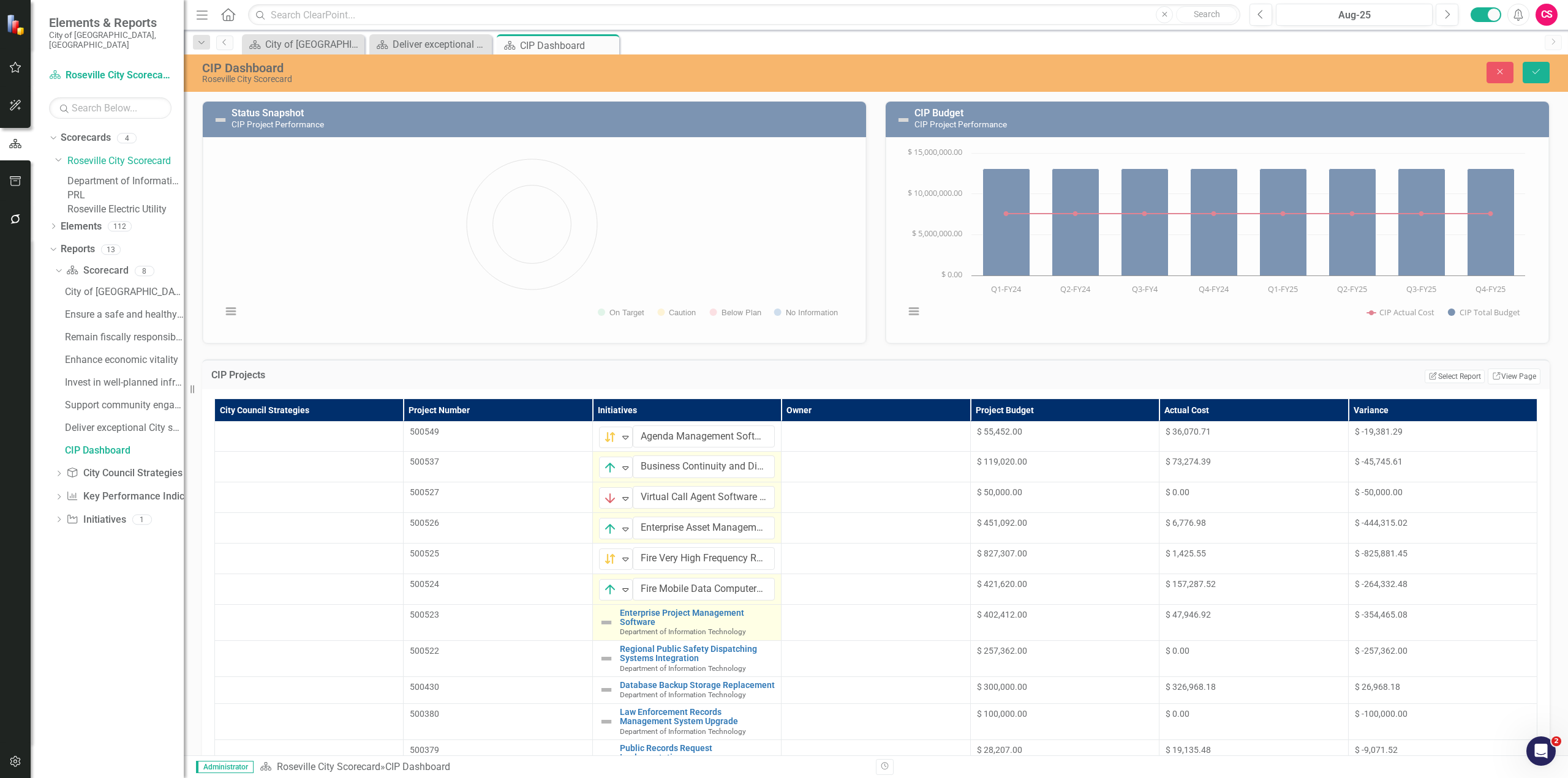
click at [599, 618] on img at bounding box center [606, 622] width 14 height 14
click at [602, 621] on img at bounding box center [610, 620] width 14 height 14
click at [599, 653] on img at bounding box center [606, 653] width 14 height 14
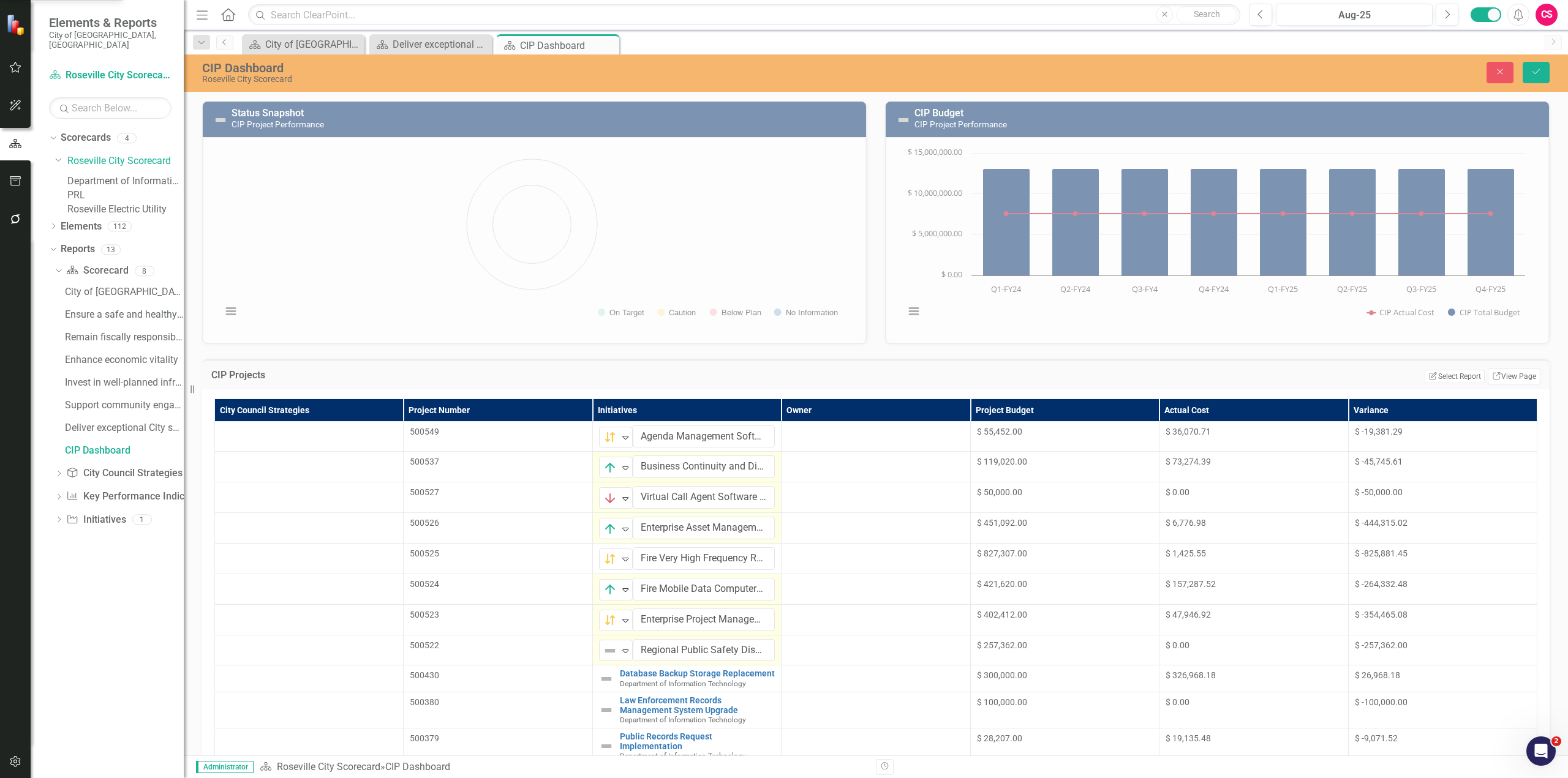
click at [602, 652] on img at bounding box center [610, 651] width 14 height 14
click at [599, 676] on img at bounding box center [606, 679] width 14 height 14
click at [602, 677] on img at bounding box center [610, 681] width 14 height 14
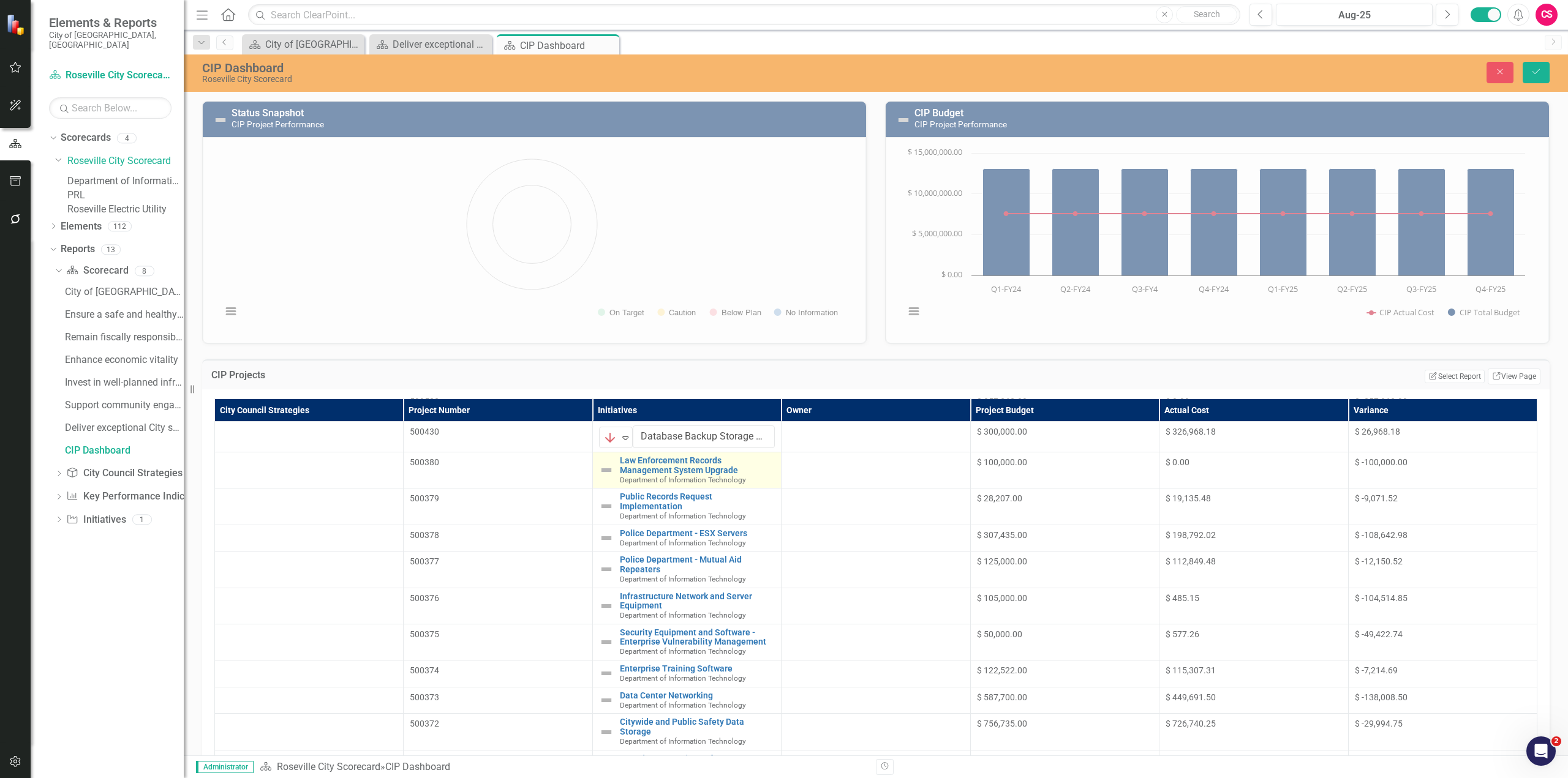
scroll to position [245, 0]
click at [599, 465] on img at bounding box center [606, 469] width 14 height 14
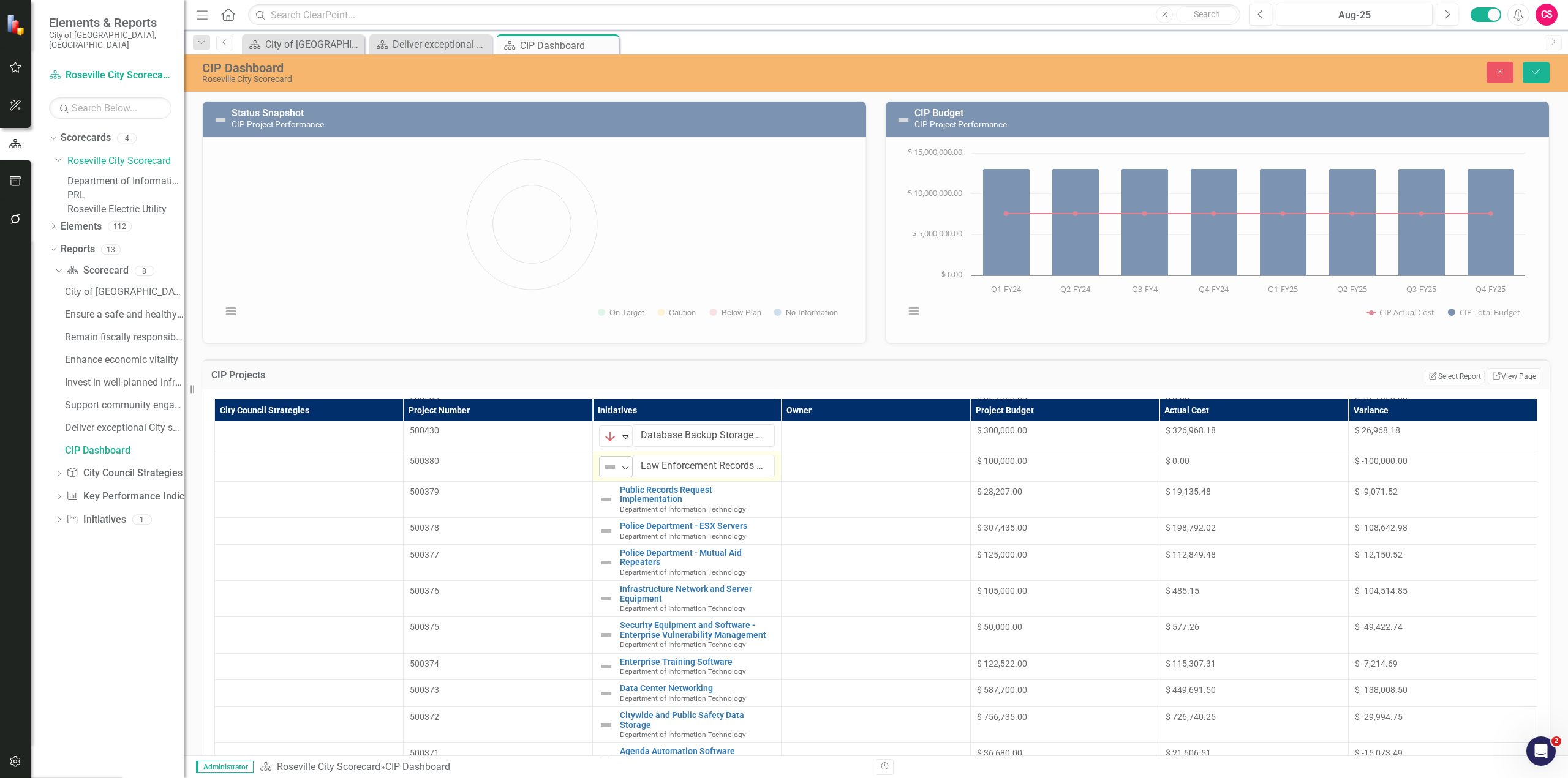
click at [602, 469] on img at bounding box center [610, 467] width 14 height 14
click at [599, 497] on img at bounding box center [606, 499] width 14 height 14
click at [602, 497] on img at bounding box center [610, 498] width 14 height 14
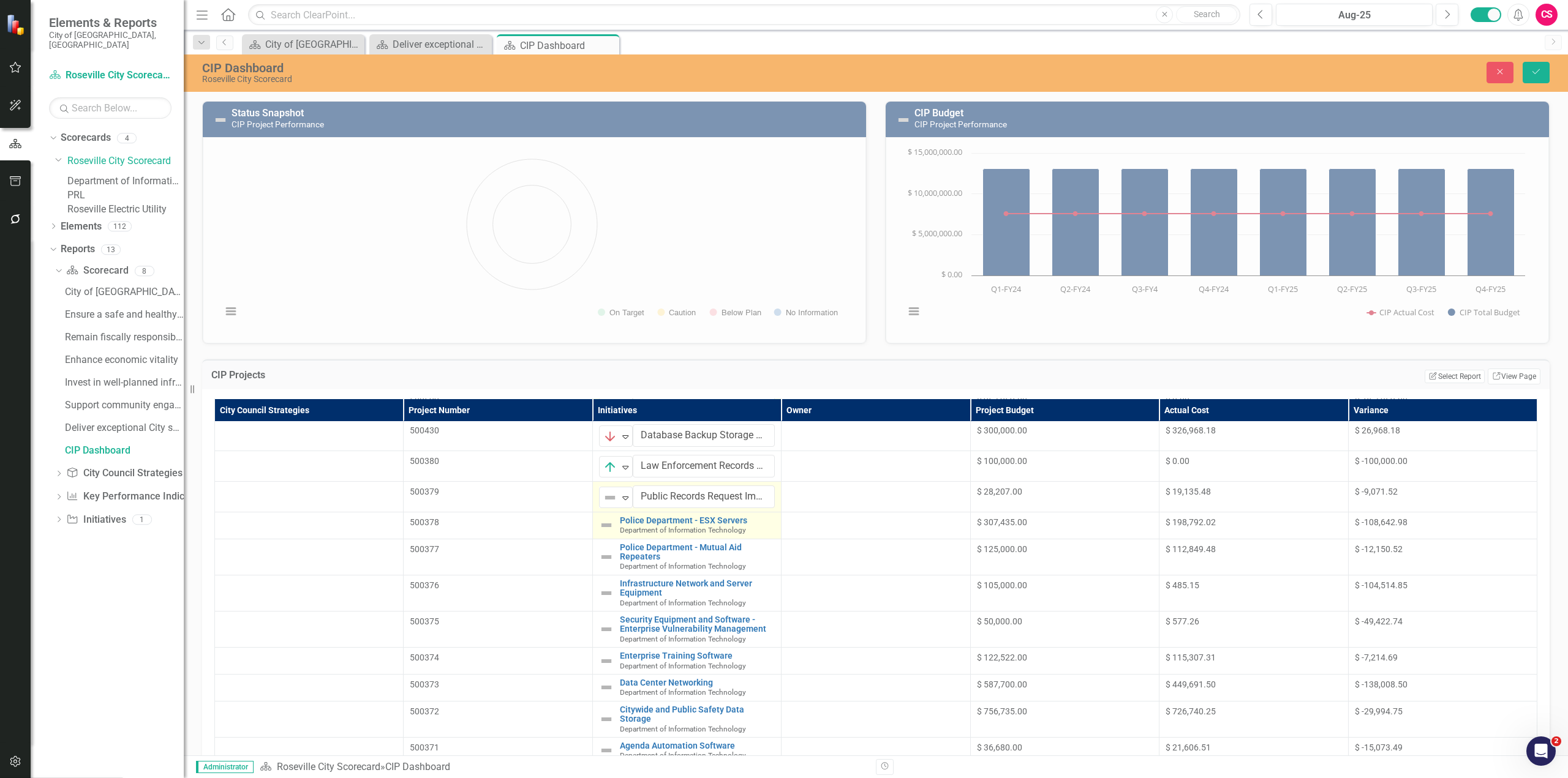
drag, startPoint x: 556, startPoint y: 556, endPoint x: 521, endPoint y: 521, distance: 49.5
click at [599, 525] on img at bounding box center [606, 525] width 14 height 14
click at [602, 525] on img at bounding box center [610, 528] width 14 height 14
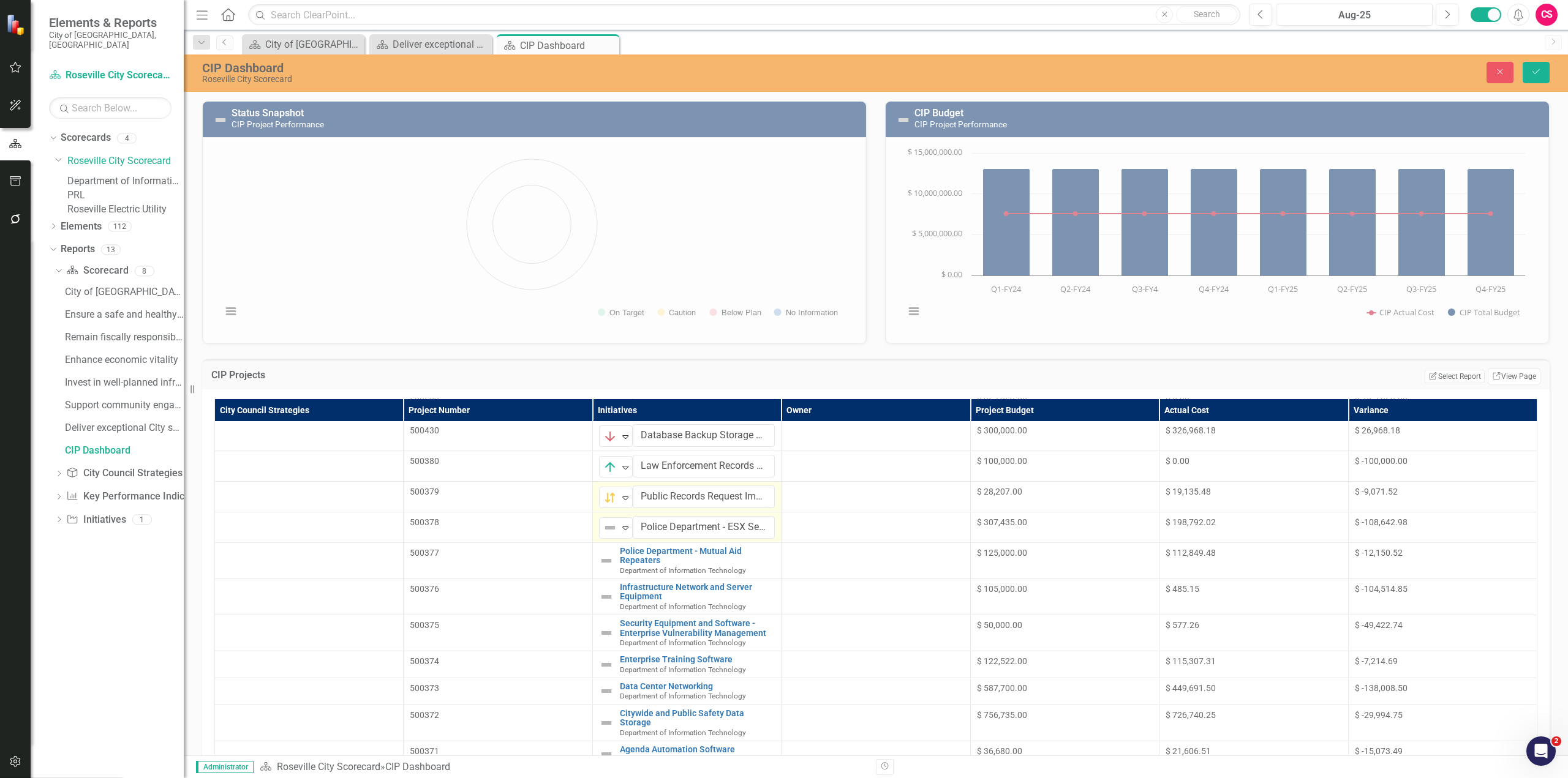
click at [599, 553] on img at bounding box center [606, 560] width 14 height 14
click at [602, 557] on img at bounding box center [610, 558] width 14 height 14
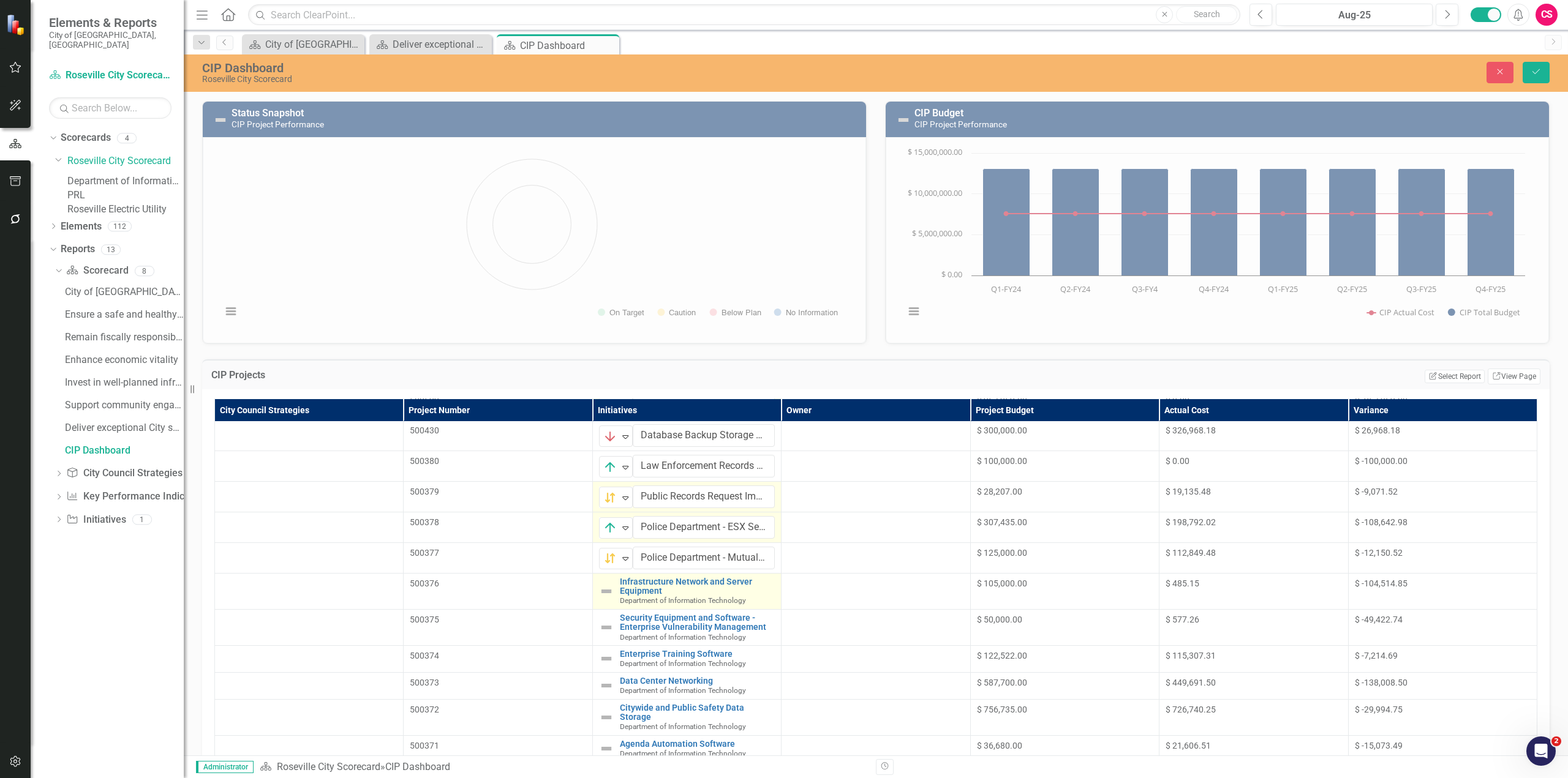
click at [599, 586] on img at bounding box center [606, 591] width 14 height 14
click at [602, 586] on img at bounding box center [610, 588] width 14 height 14
click at [599, 615] on img at bounding box center [606, 622] width 14 height 14
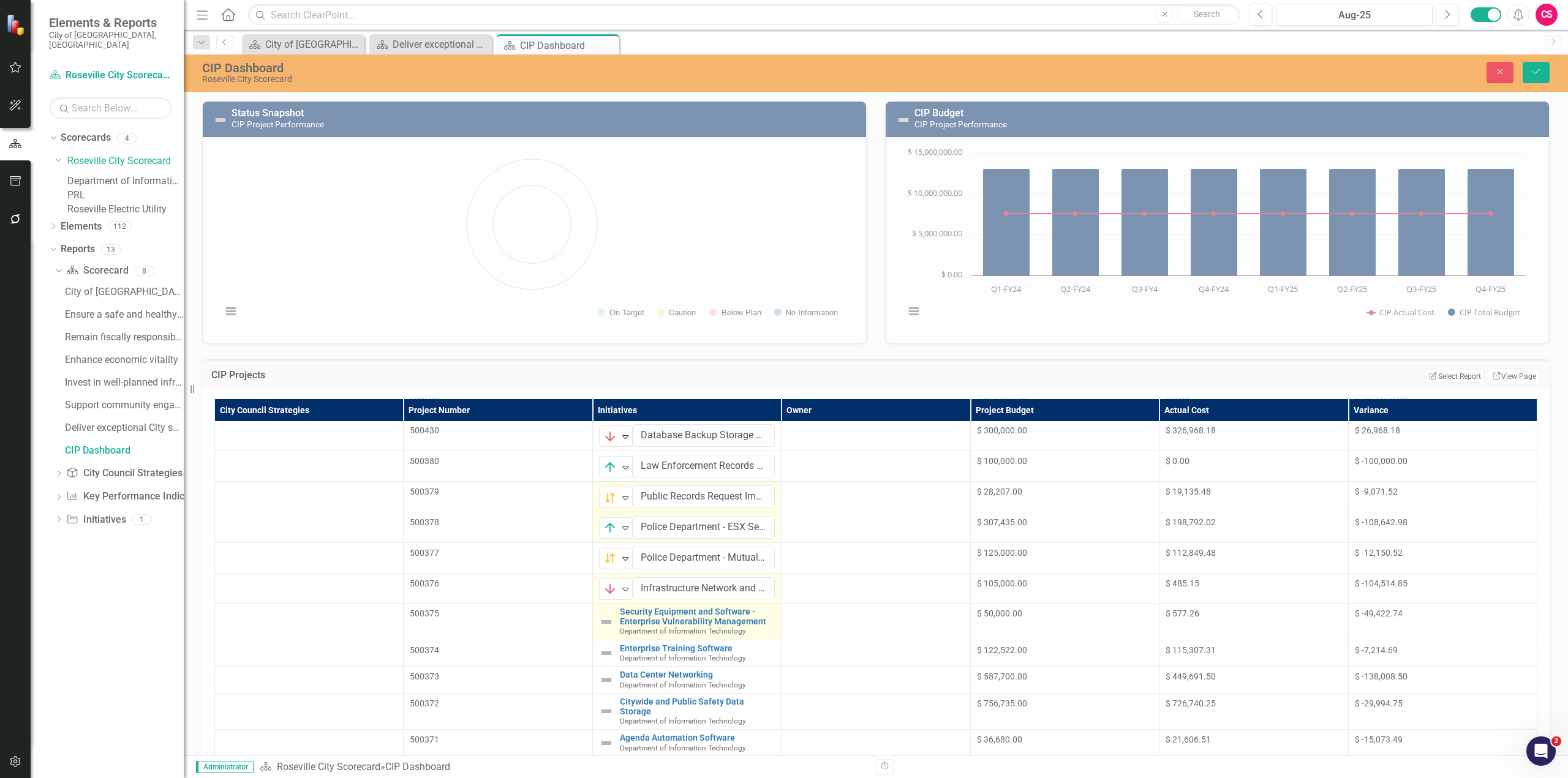
click at [599, 615] on img at bounding box center [606, 622] width 14 height 14
click at [602, 617] on img at bounding box center [610, 619] width 14 height 14
click at [633, 611] on input "Security Equipment and Software - Enterprise Vulnerability Management" at bounding box center [703, 618] width 142 height 23
click at [623, 618] on icon at bounding box center [625, 620] width 6 height 4
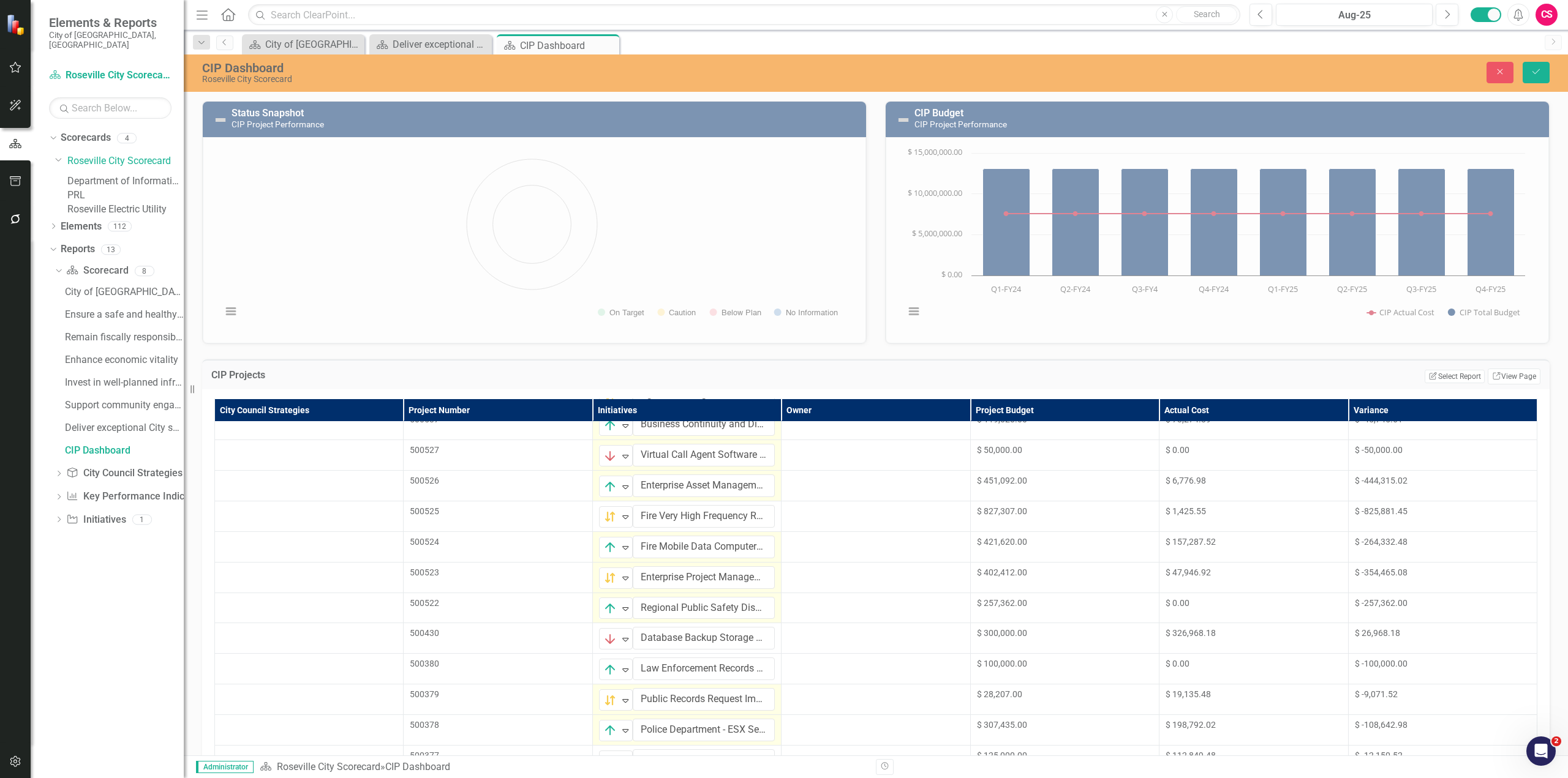
scroll to position [0, 0]
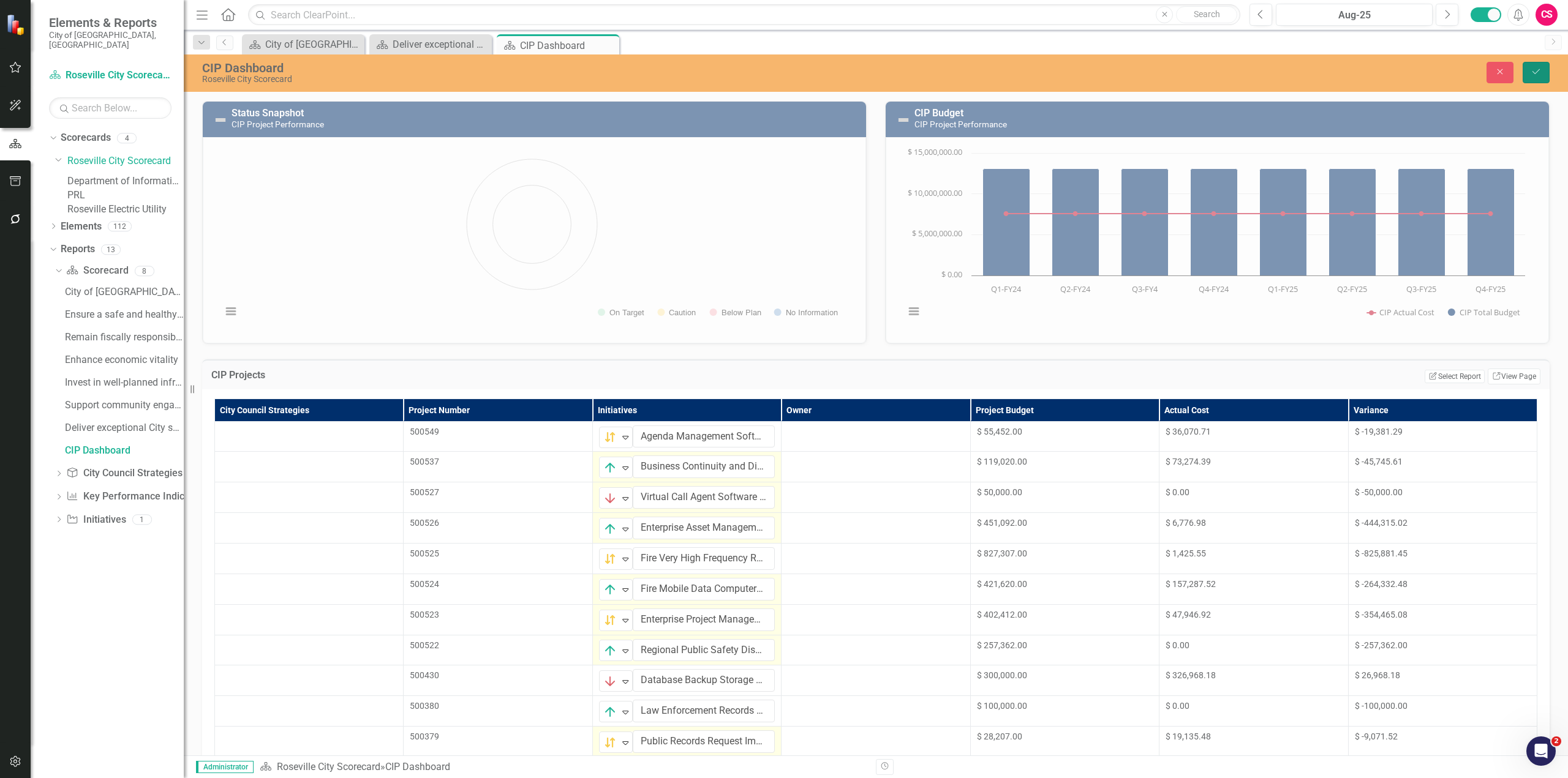
click at [1537, 71] on icon "Save" at bounding box center [1535, 71] width 11 height 8
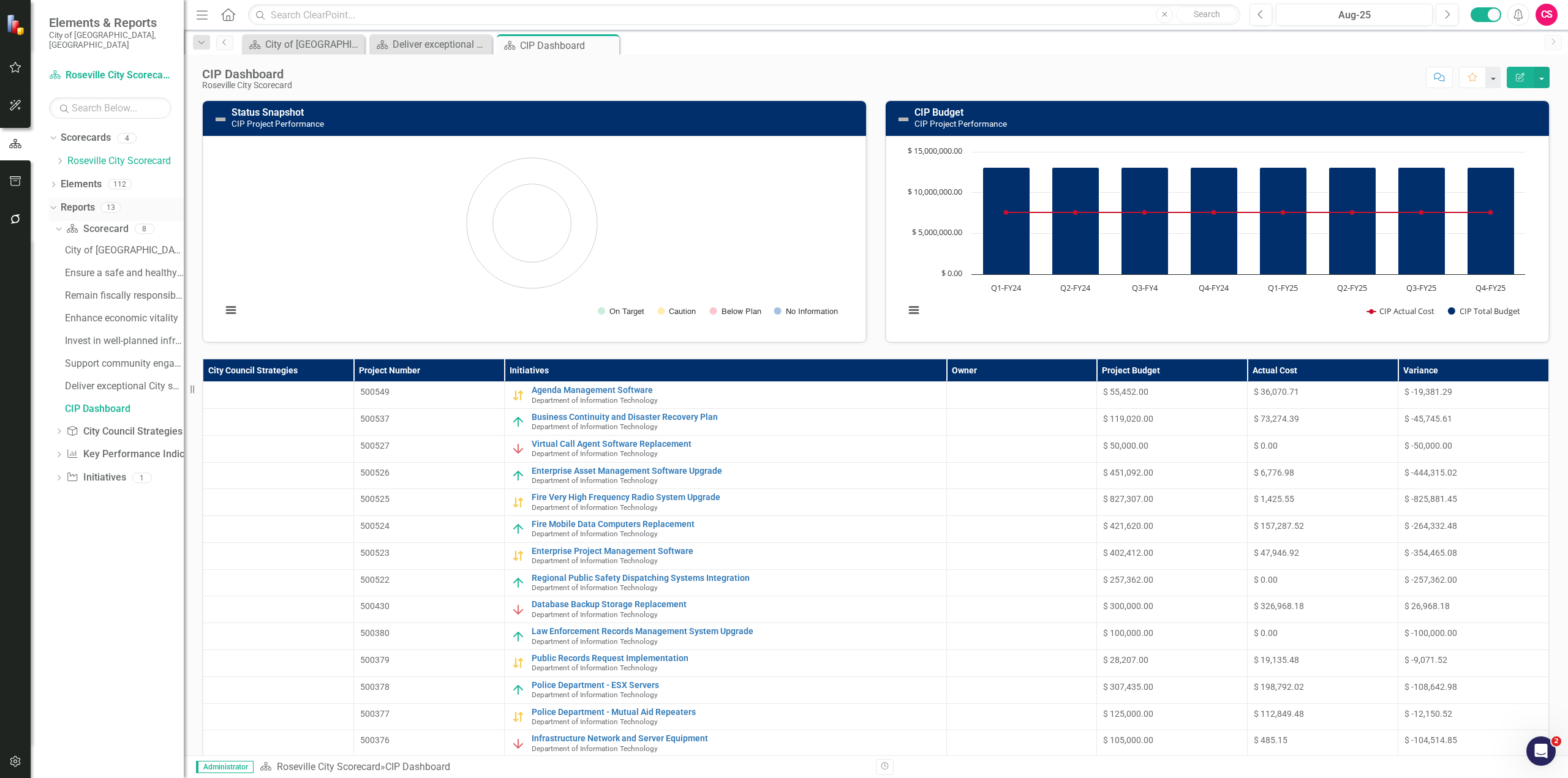
click at [51, 203] on icon "Dropdown" at bounding box center [52, 207] width 7 height 8
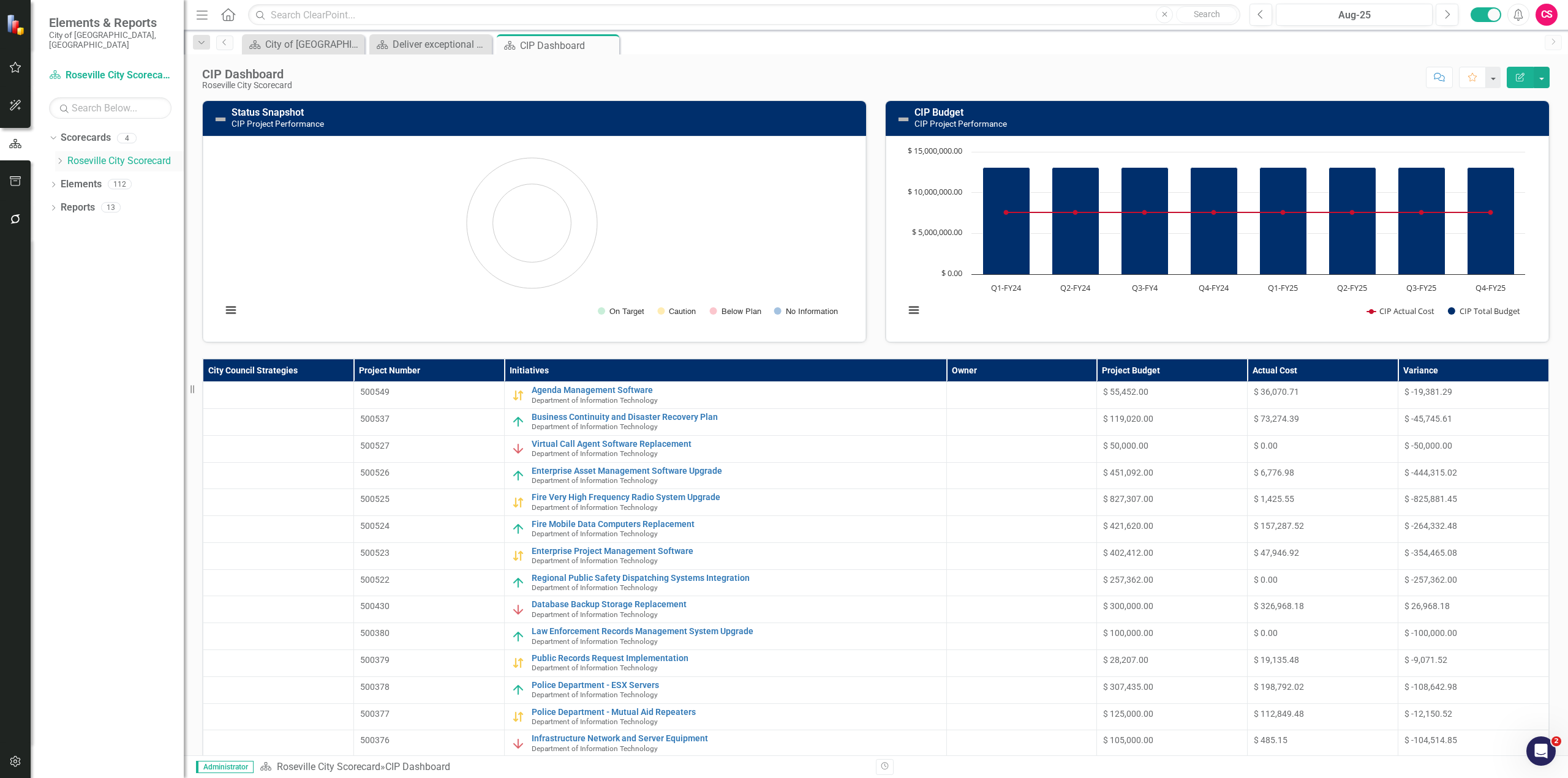
click at [58, 158] on icon "Dropdown" at bounding box center [60, 161] width 9 height 7
click at [87, 197] on link "PRL" at bounding box center [126, 195] width 116 height 14
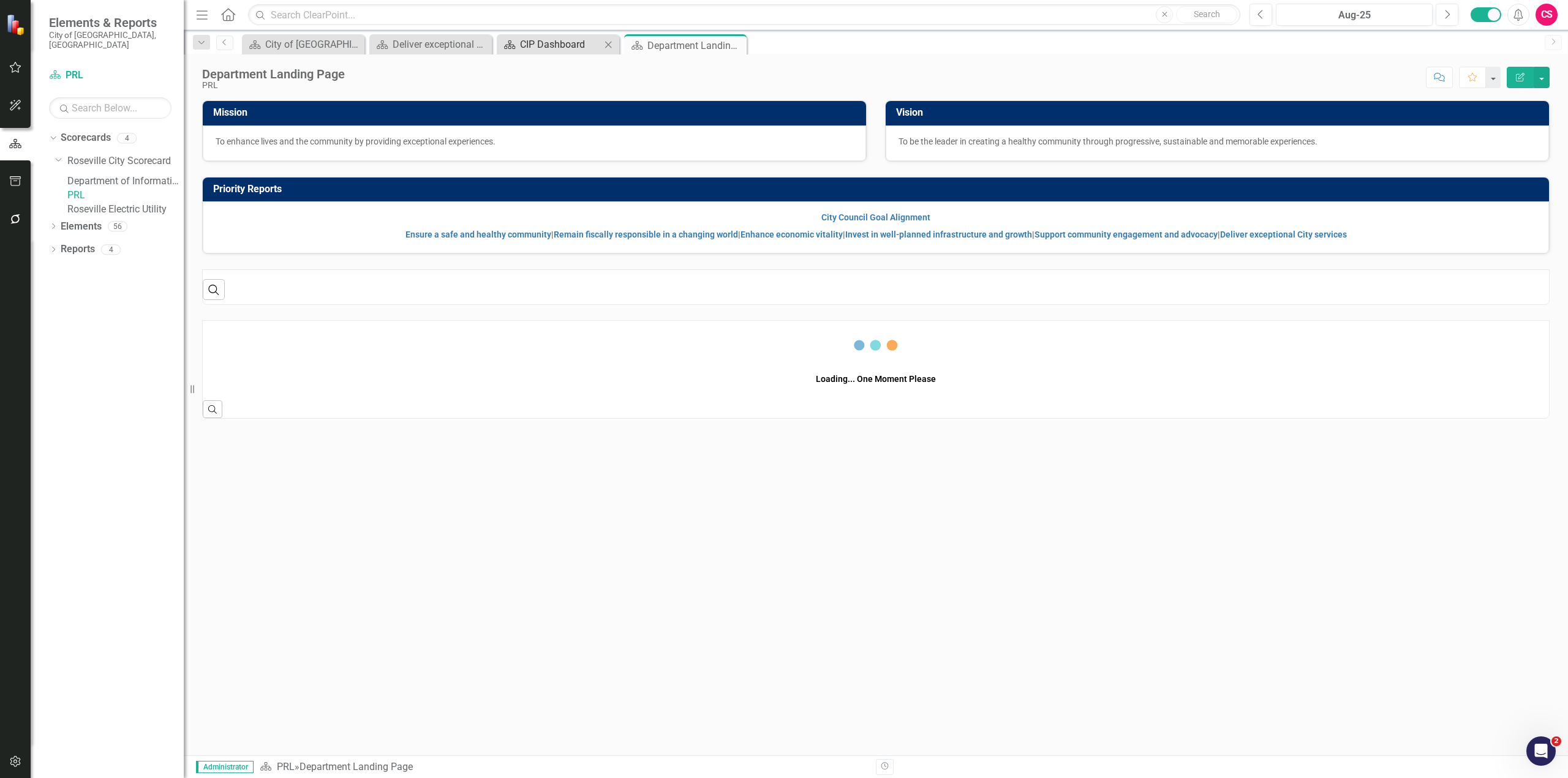
click at [540, 45] on div "CIP Dashboard" at bounding box center [561, 44] width 81 height 15
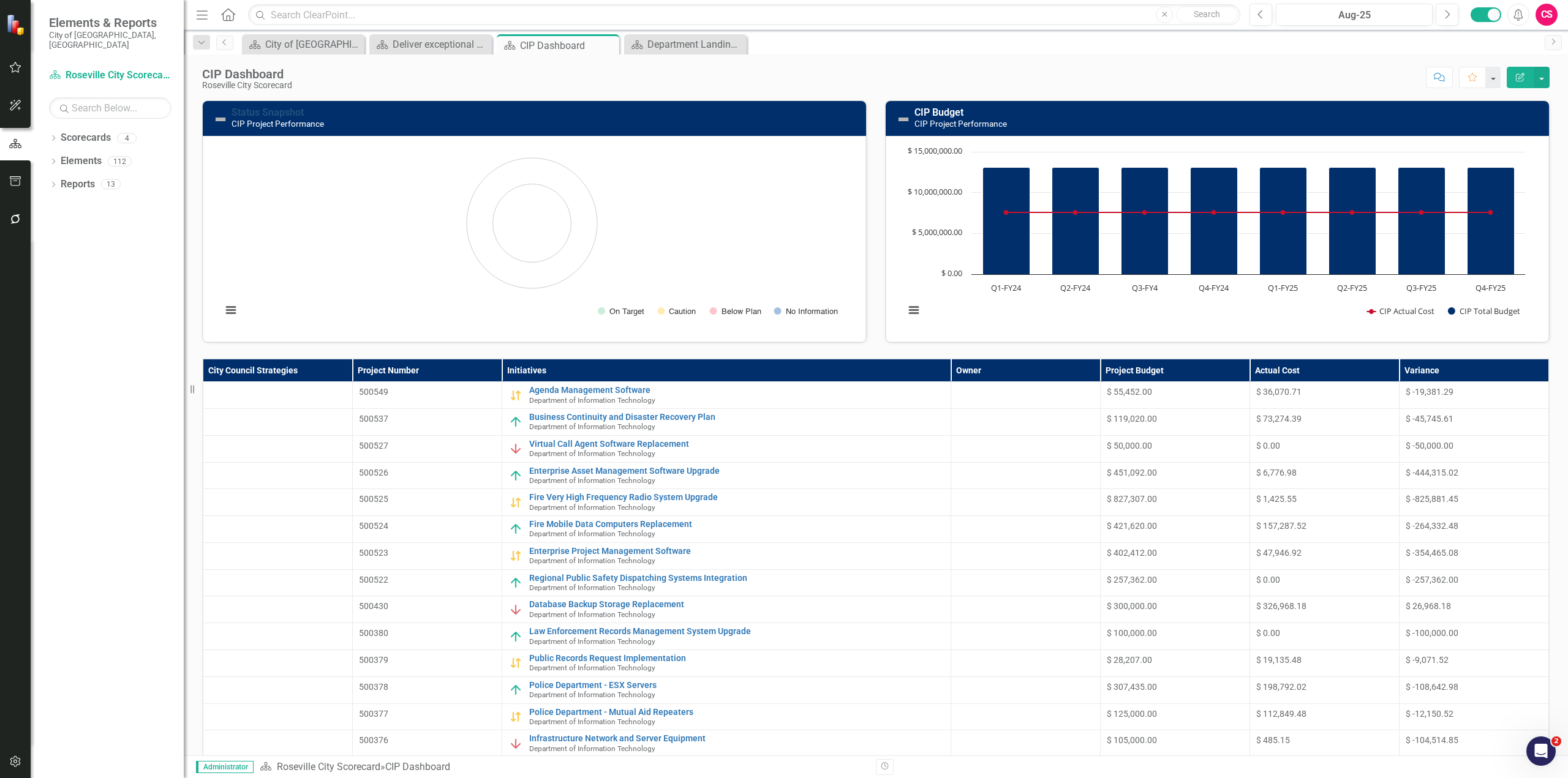
click at [261, 114] on link "Status Snapshot" at bounding box center [268, 112] width 72 height 12
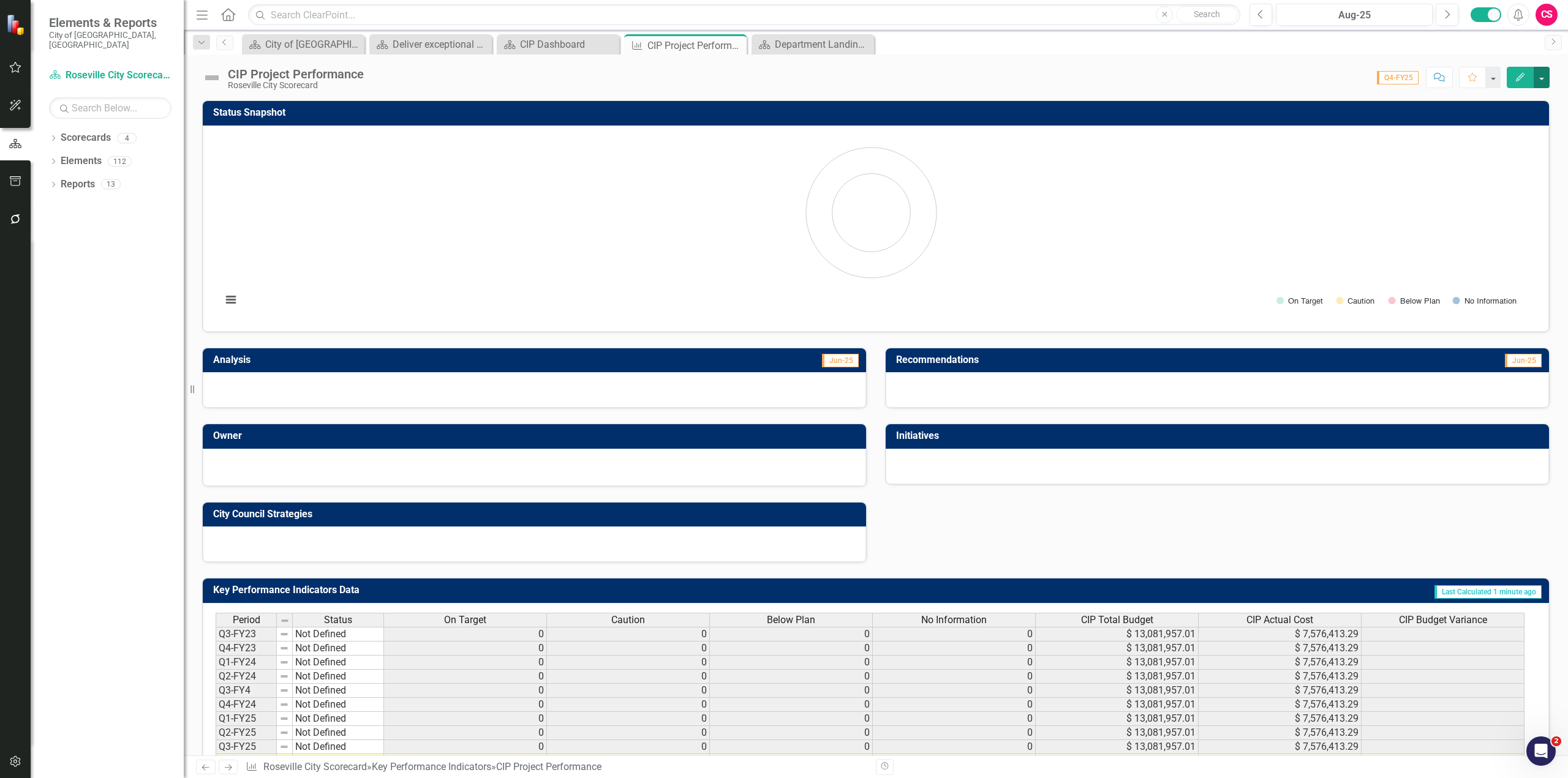
click at [1541, 81] on button "button" at bounding box center [1541, 77] width 16 height 22
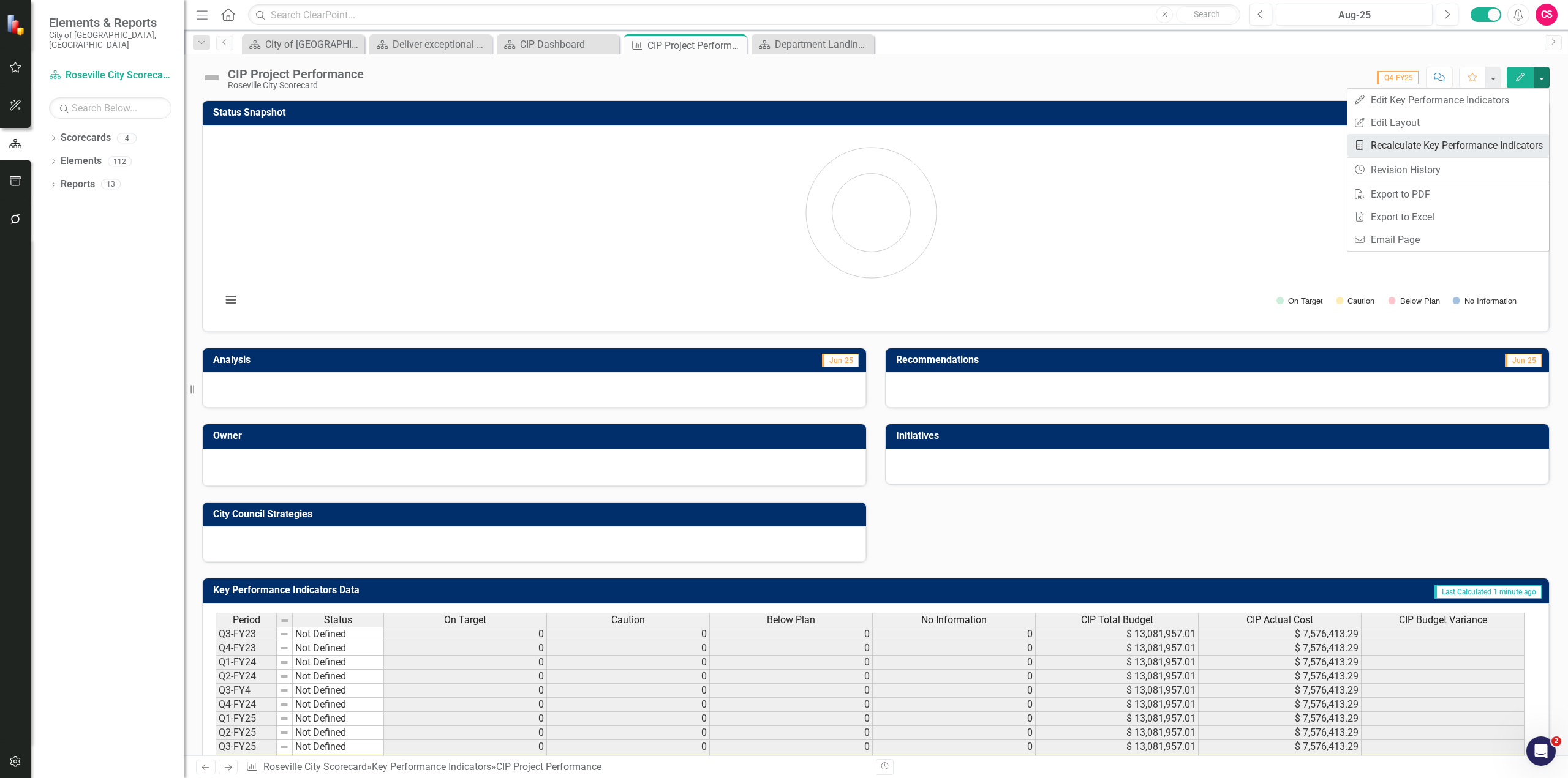
click at [1407, 149] on link "Recalculate Key Performance Indicators Recalculate Key Performance Indicators" at bounding box center [1448, 145] width 201 height 23
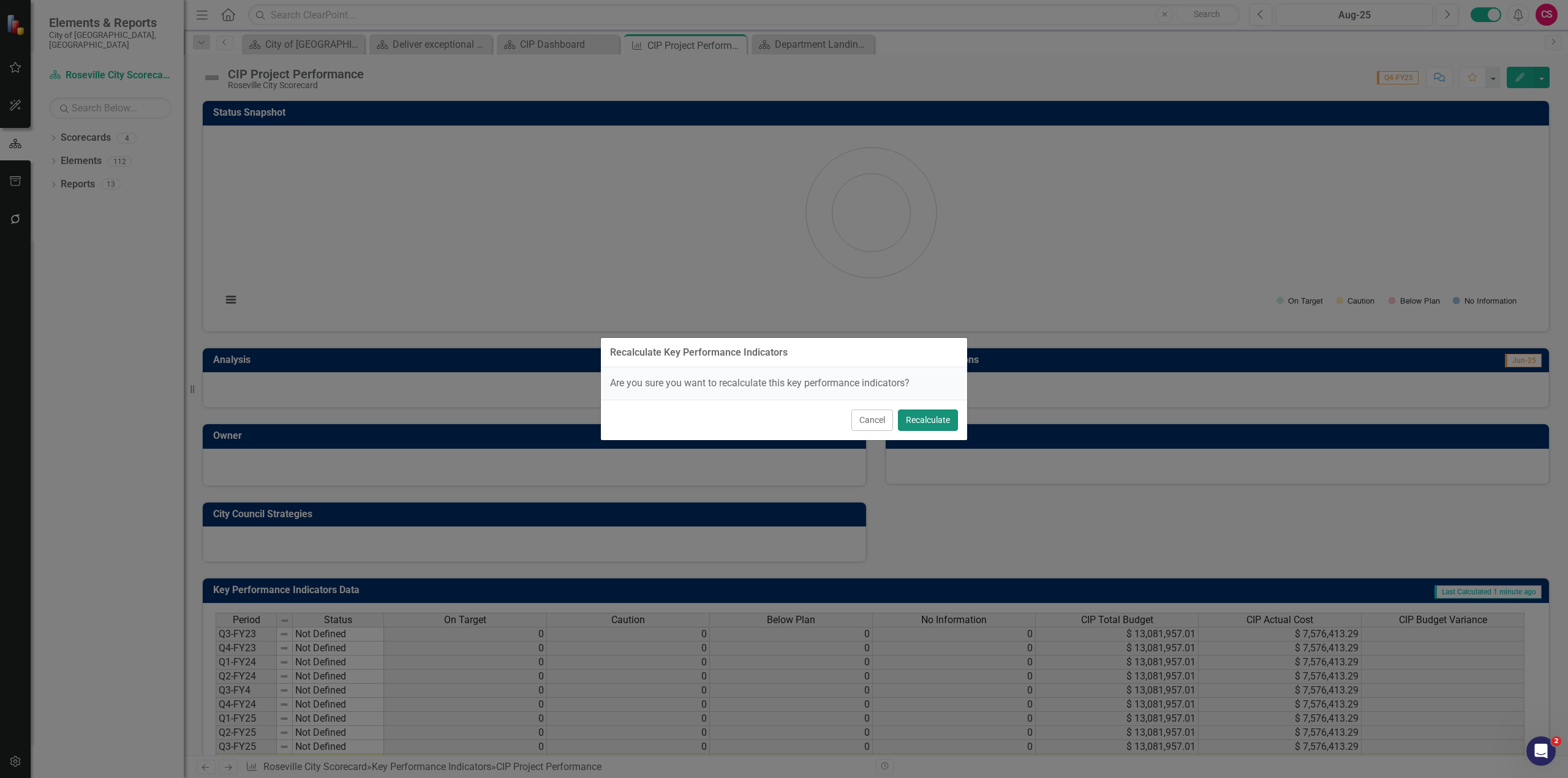
click at [934, 414] on button "Recalculate" at bounding box center [928, 420] width 60 height 22
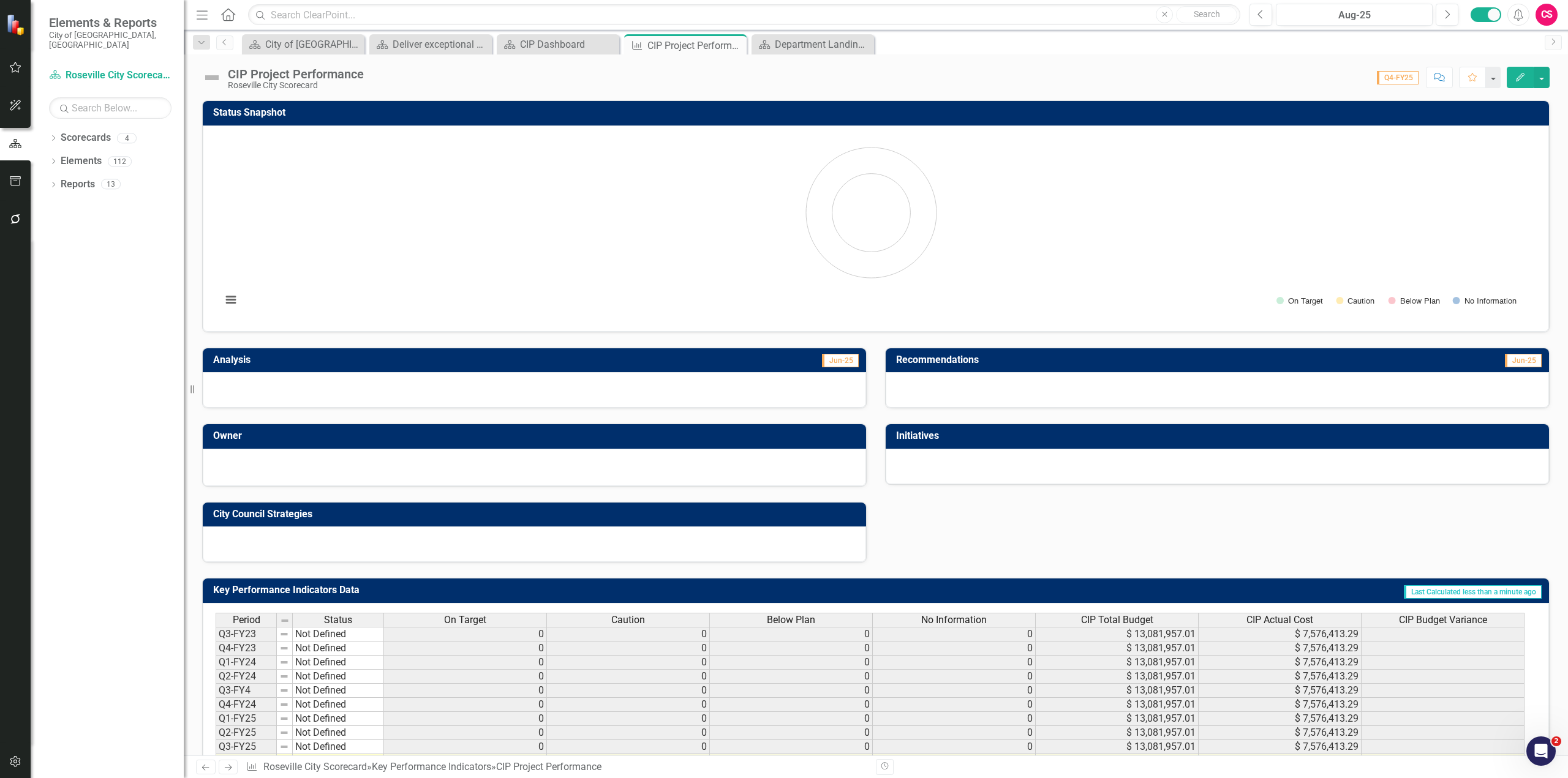
click at [872, 194] on rect "Interactive chart" at bounding box center [871, 227] width 1311 height 184
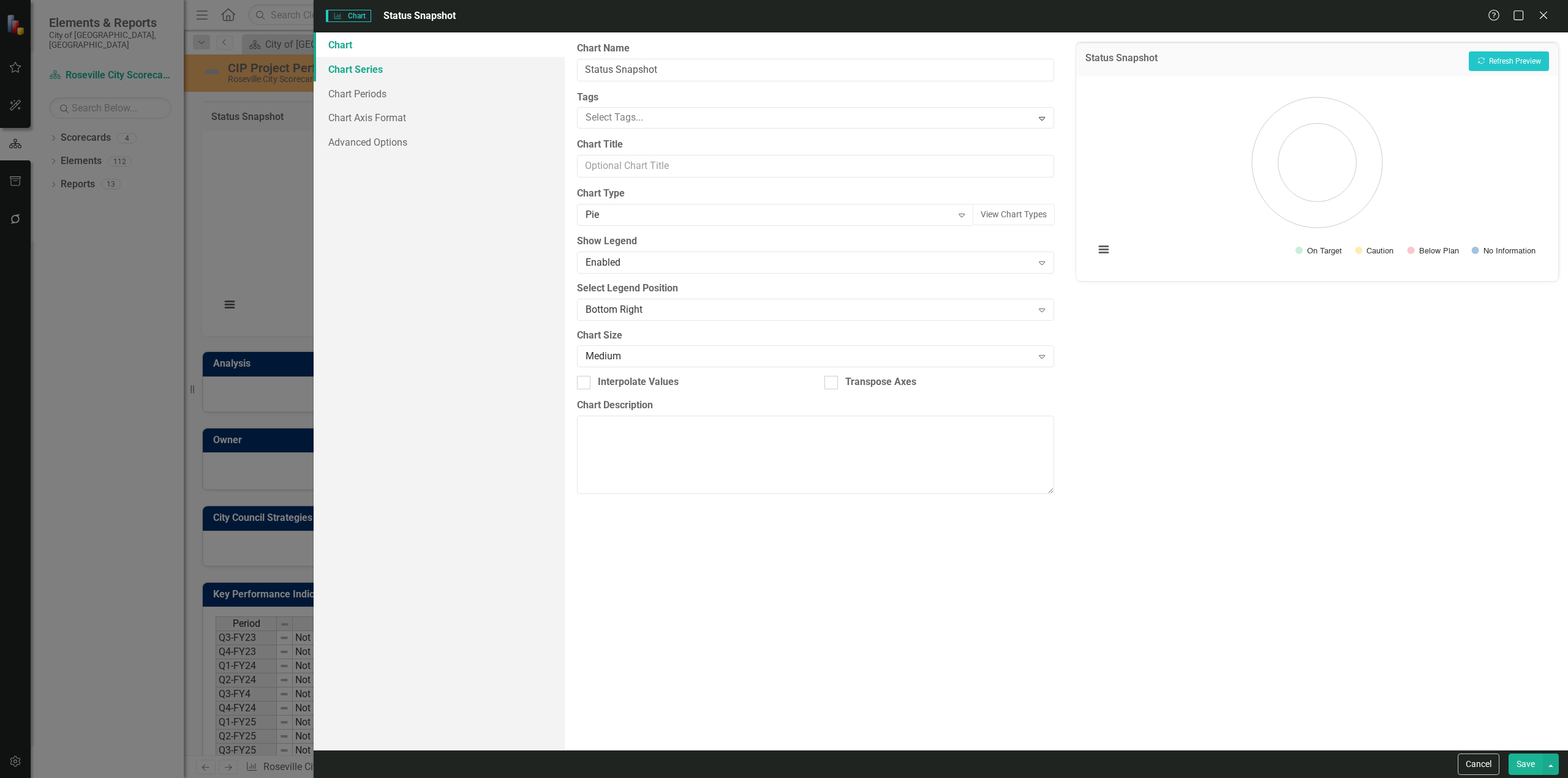
click at [349, 68] on link "Chart Series" at bounding box center [439, 69] width 251 height 24
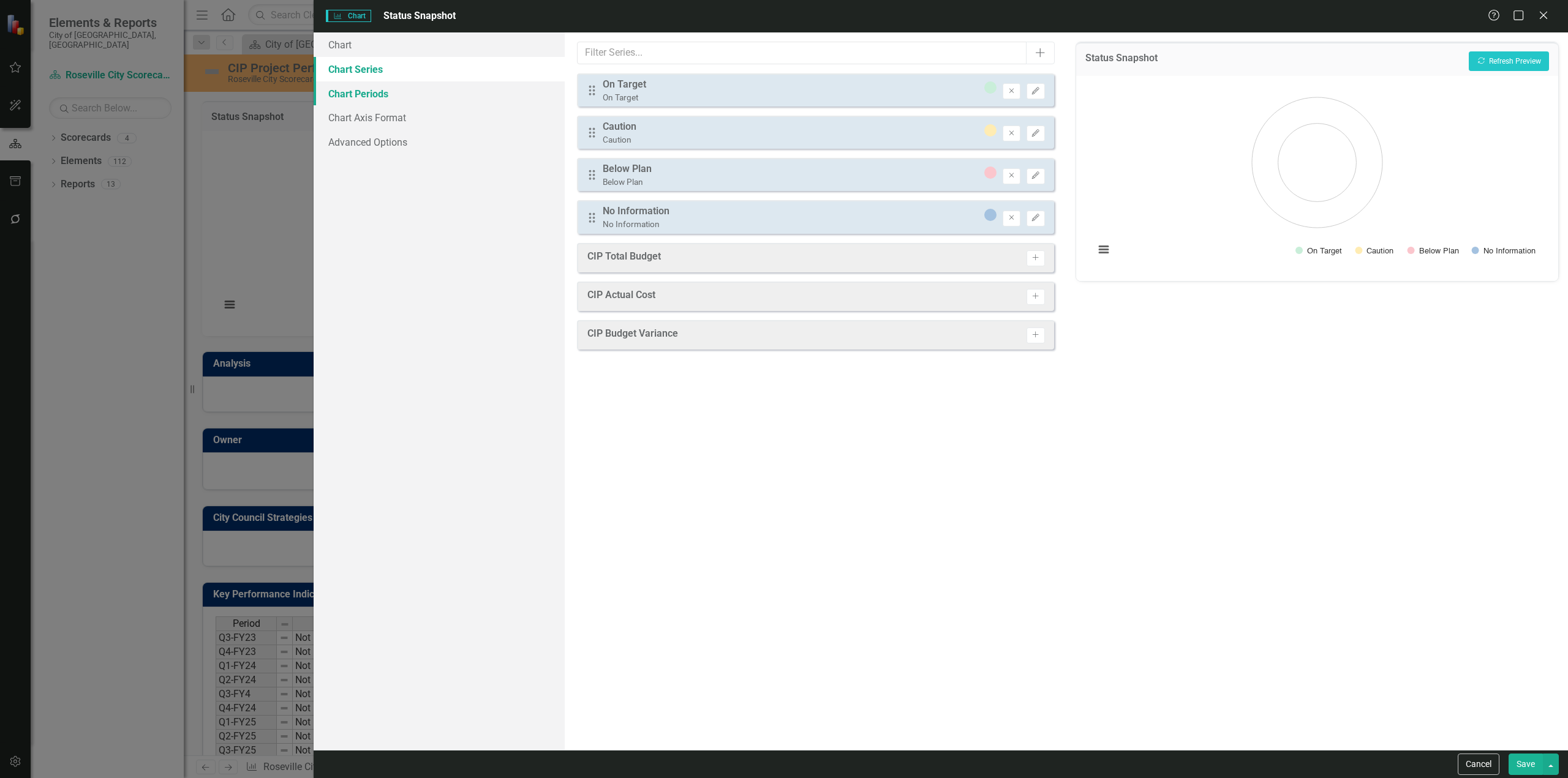
click at [361, 98] on link "Chart Periods" at bounding box center [439, 93] width 251 height 24
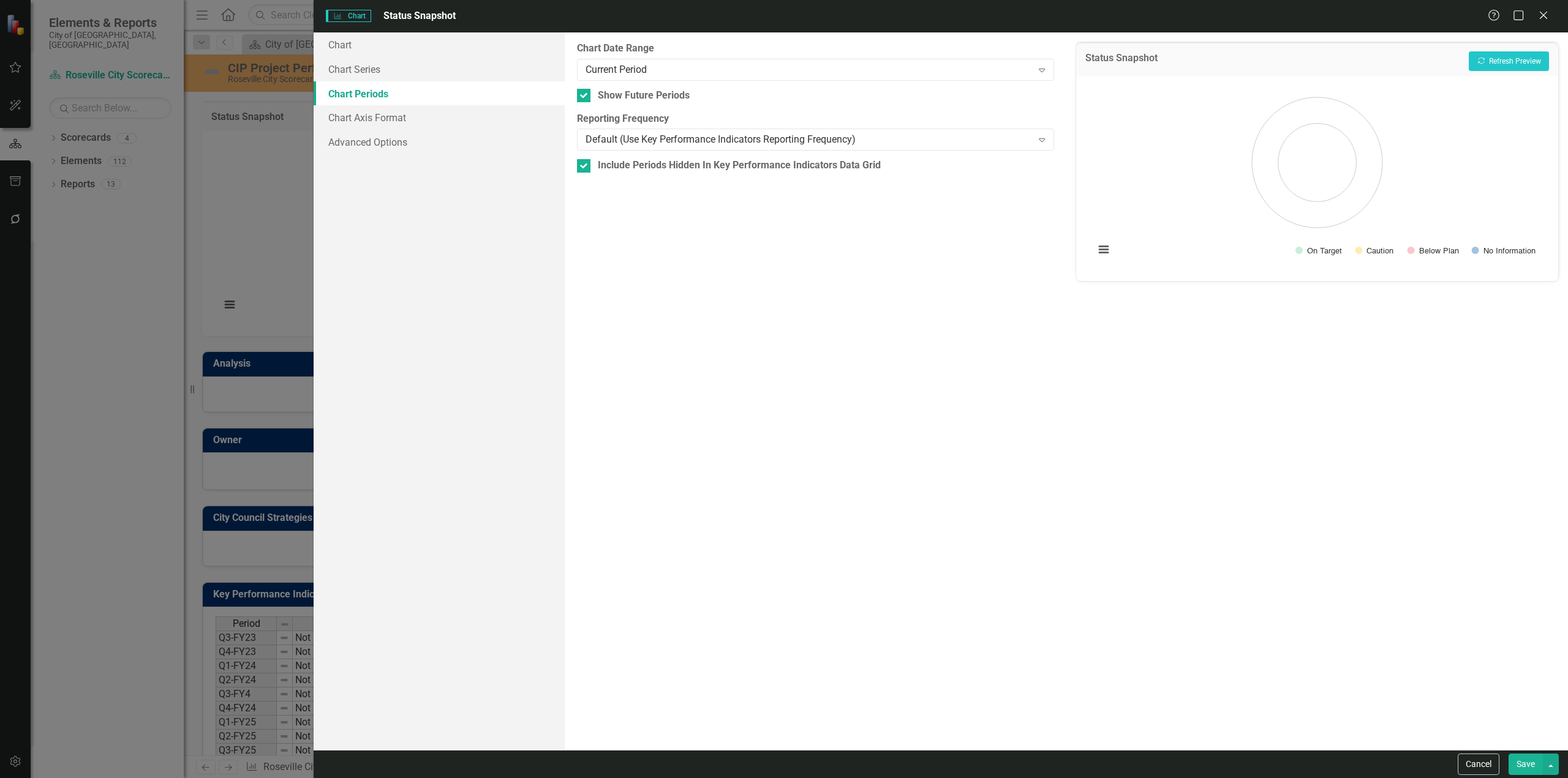
click at [1528, 766] on button "Save" at bounding box center [1525, 764] width 34 height 22
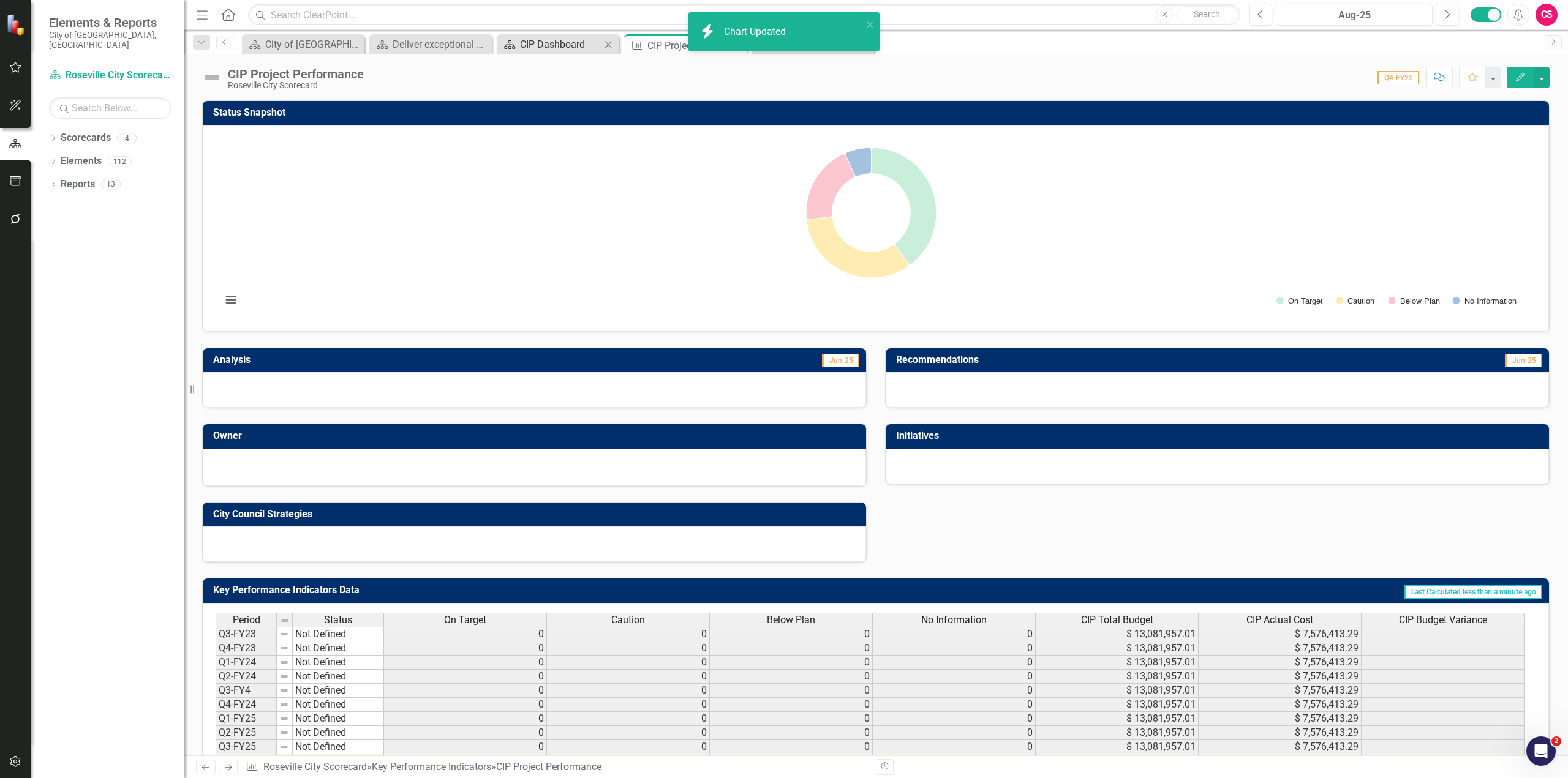
click at [563, 46] on div "CIP Dashboard" at bounding box center [561, 44] width 81 height 15
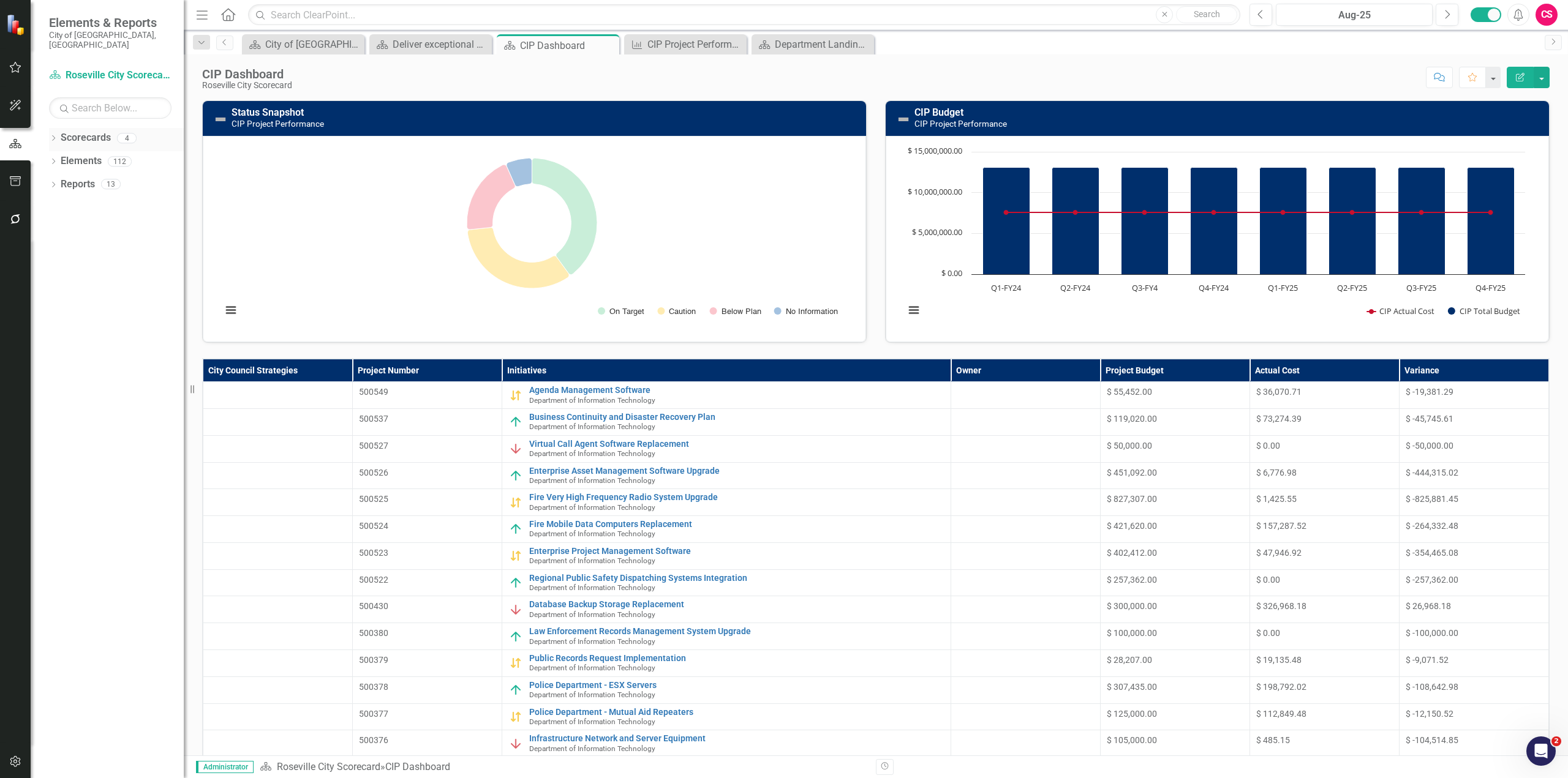
click at [51, 136] on icon "Dropdown" at bounding box center [53, 139] width 9 height 7
click at [46, 158] on icon "Dropdown" at bounding box center [41, 161] width 9 height 7
click at [115, 175] on link "Department of Information Technology" at bounding box center [116, 182] width 135 height 14
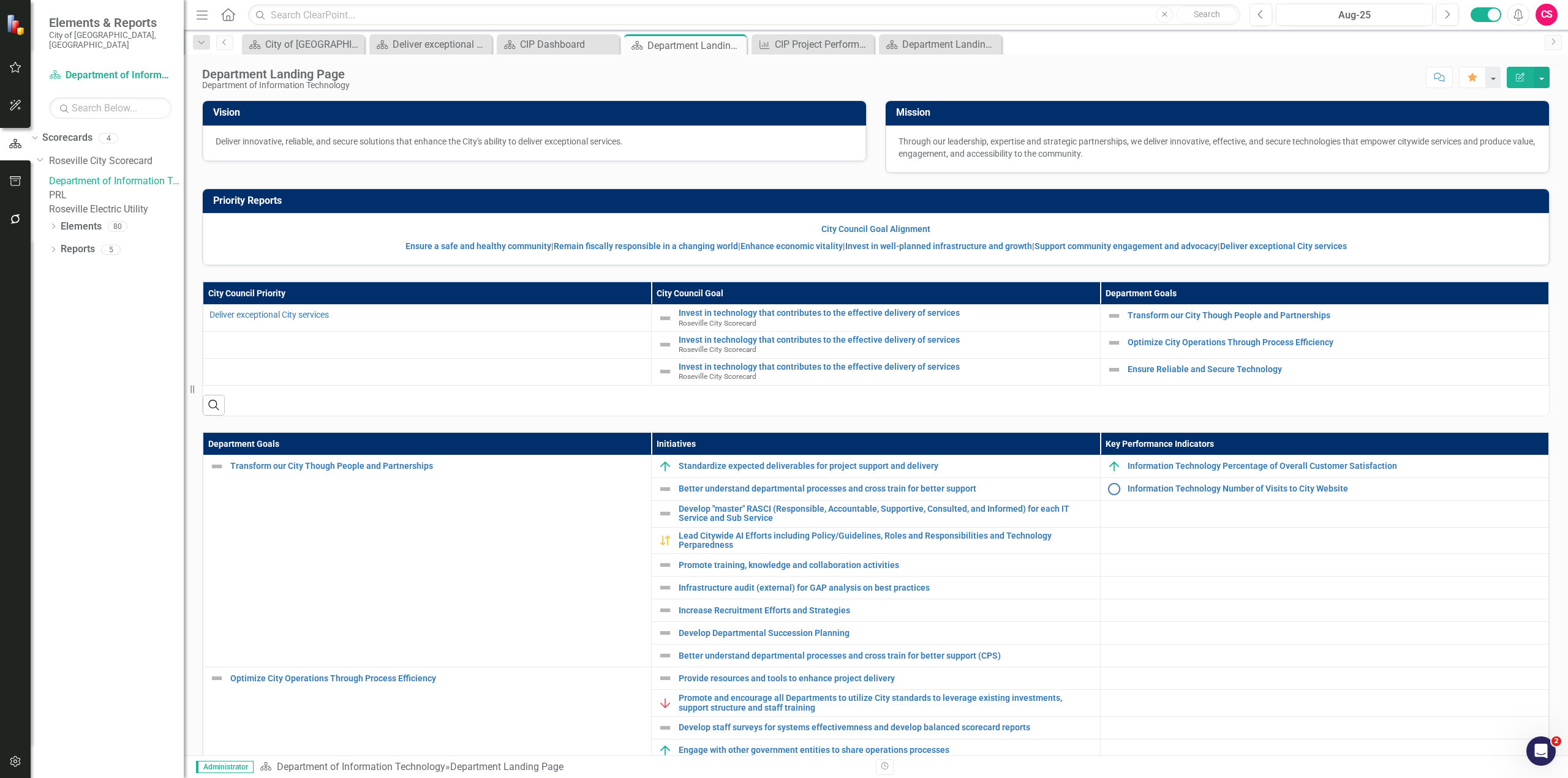
click at [84, 195] on link "PRL" at bounding box center [116, 195] width 135 height 14
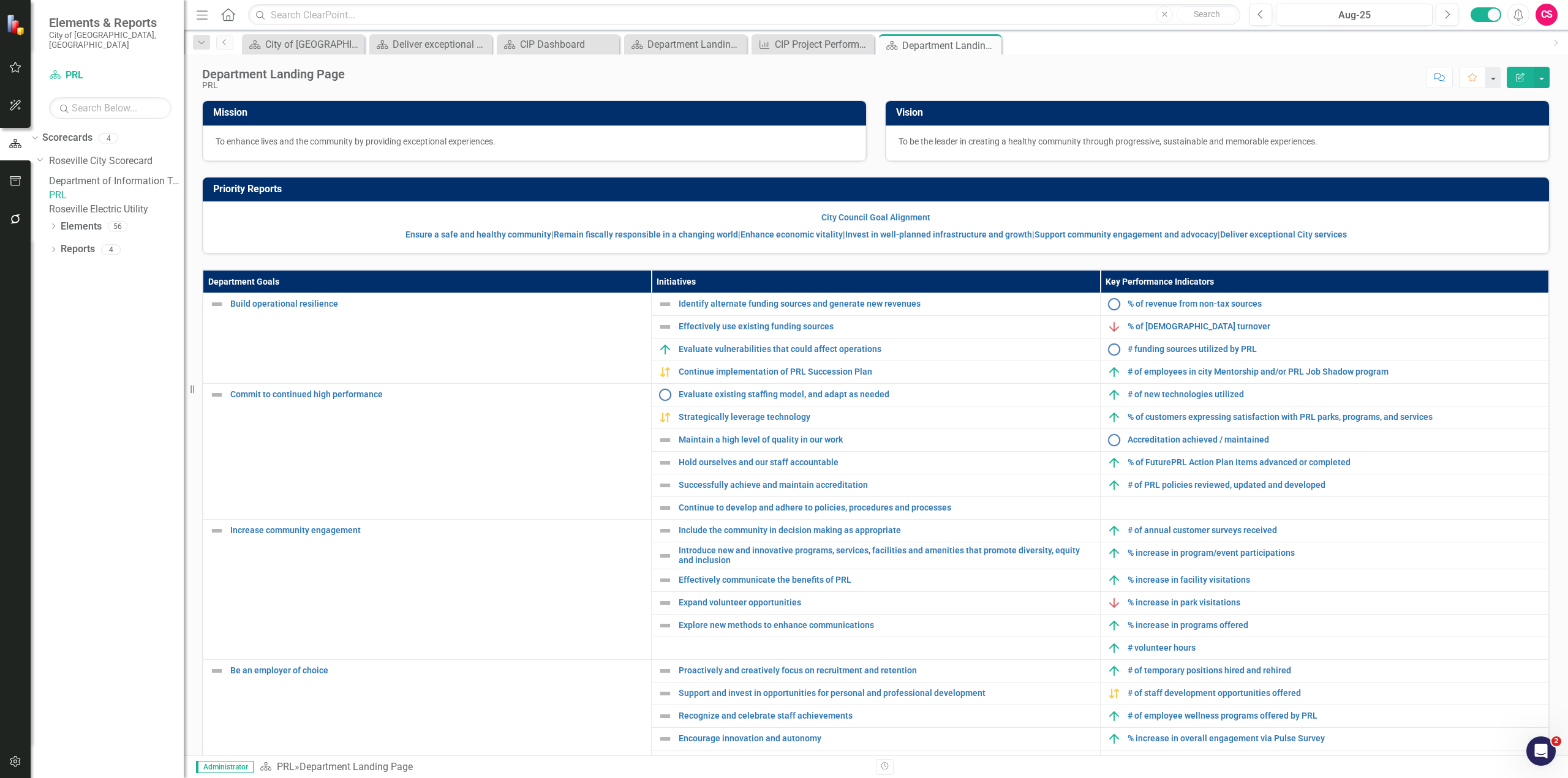
click at [115, 216] on link "Roseville Electric Utility" at bounding box center [116, 210] width 135 height 14
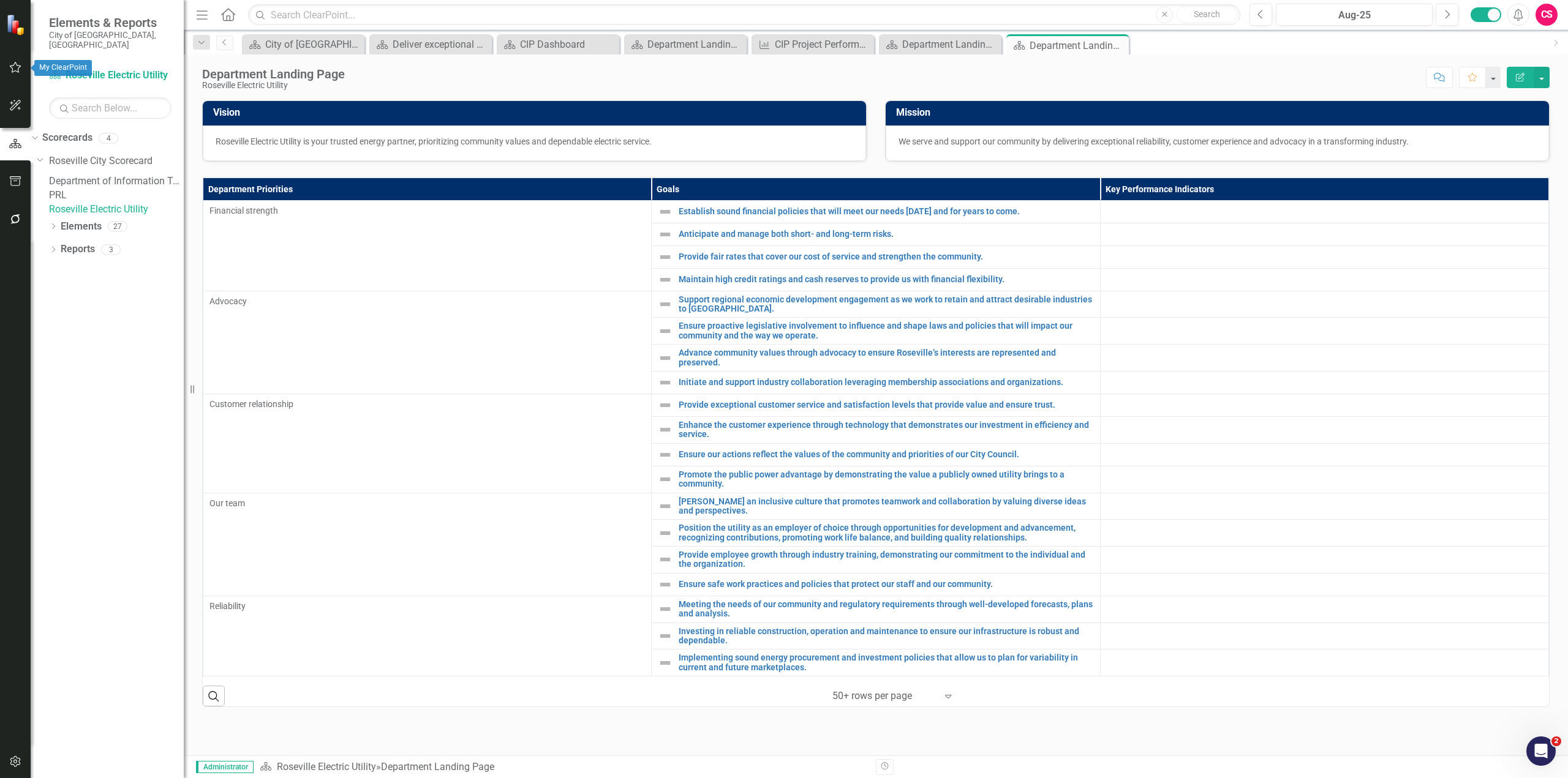
click at [9, 68] on icon "button" at bounding box center [16, 67] width 13 height 10
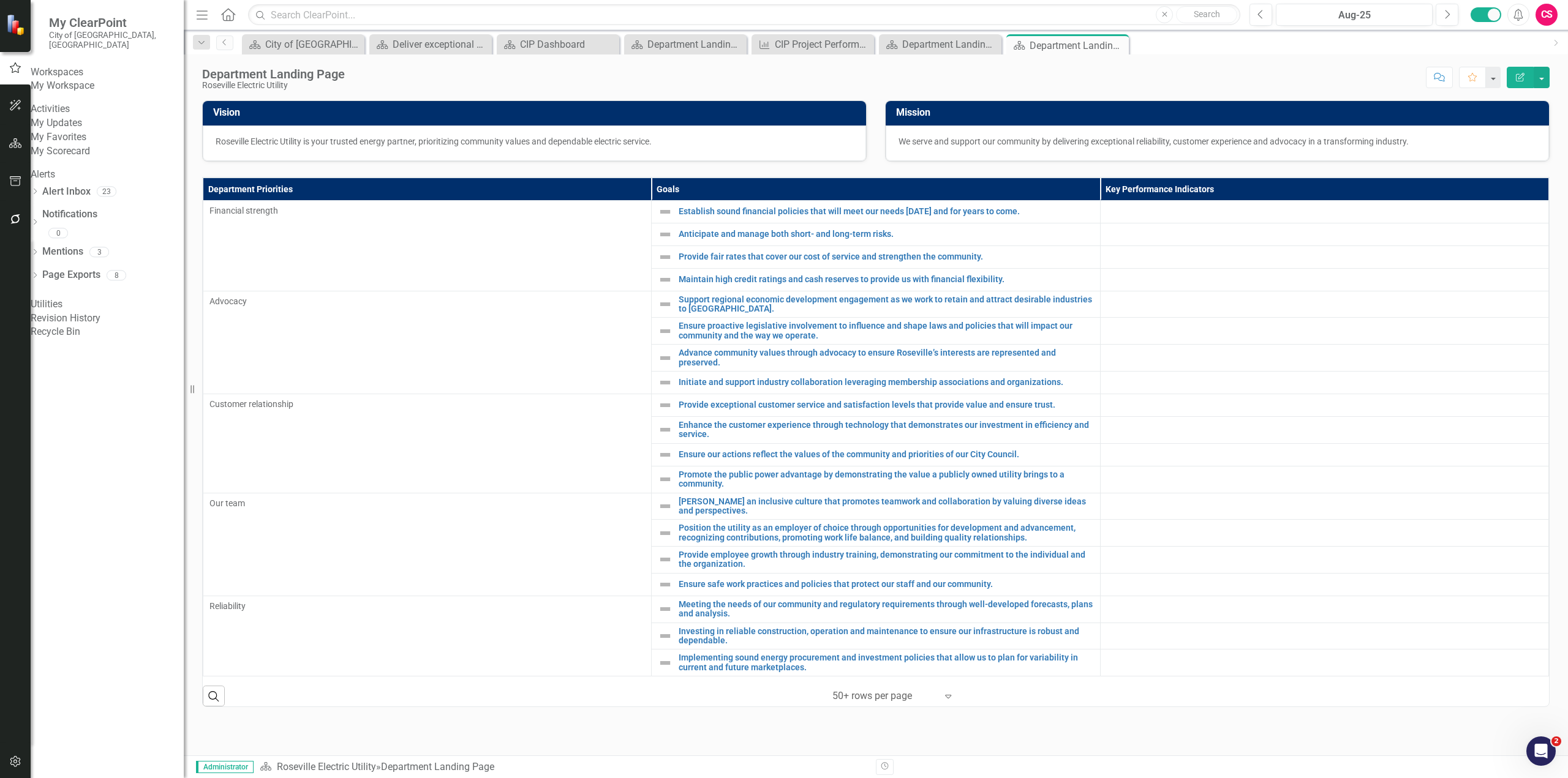
click at [120, 89] on link "My Workspace" at bounding box center [107, 86] width 153 height 14
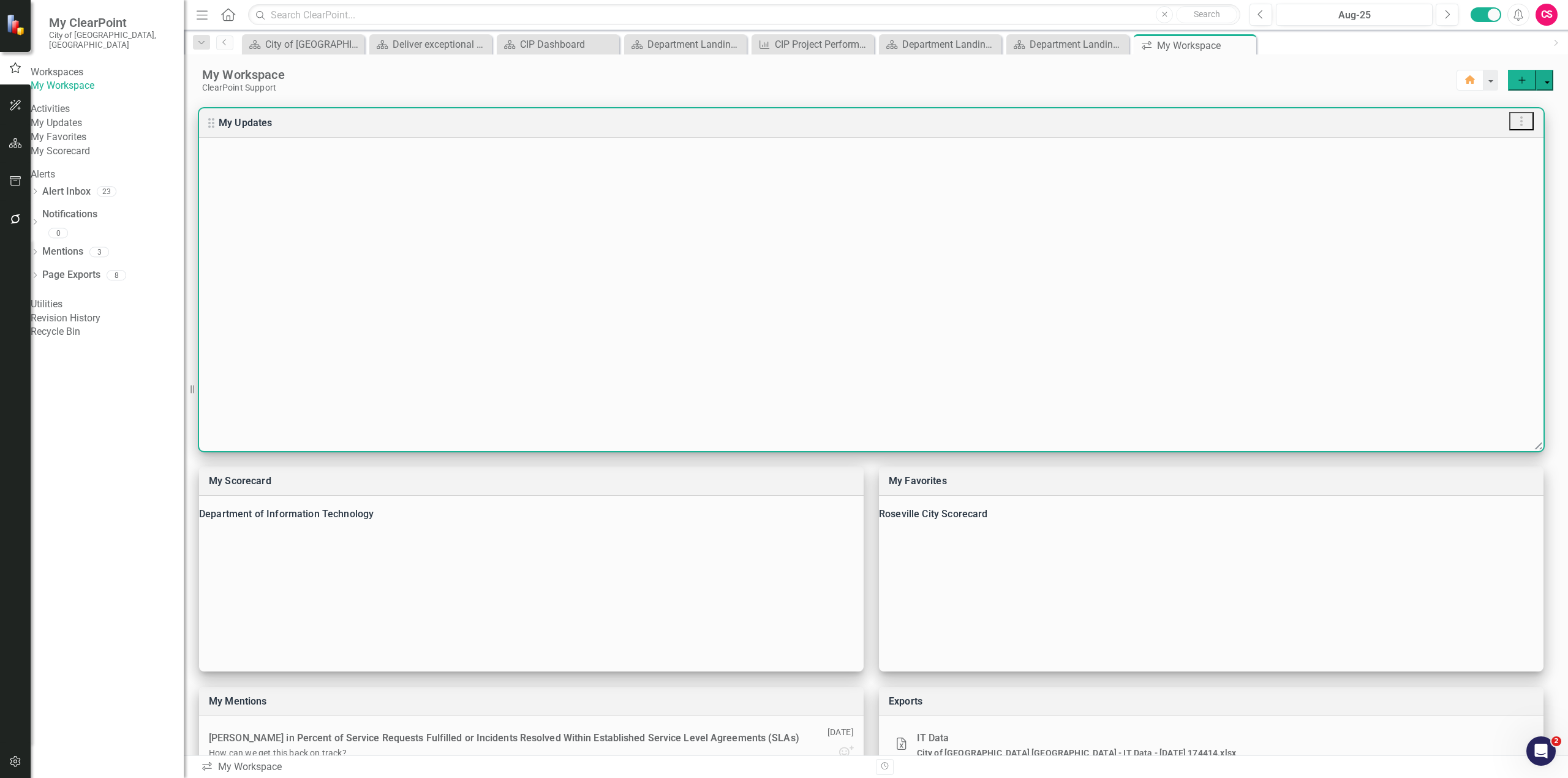
scroll to position [121, 0]
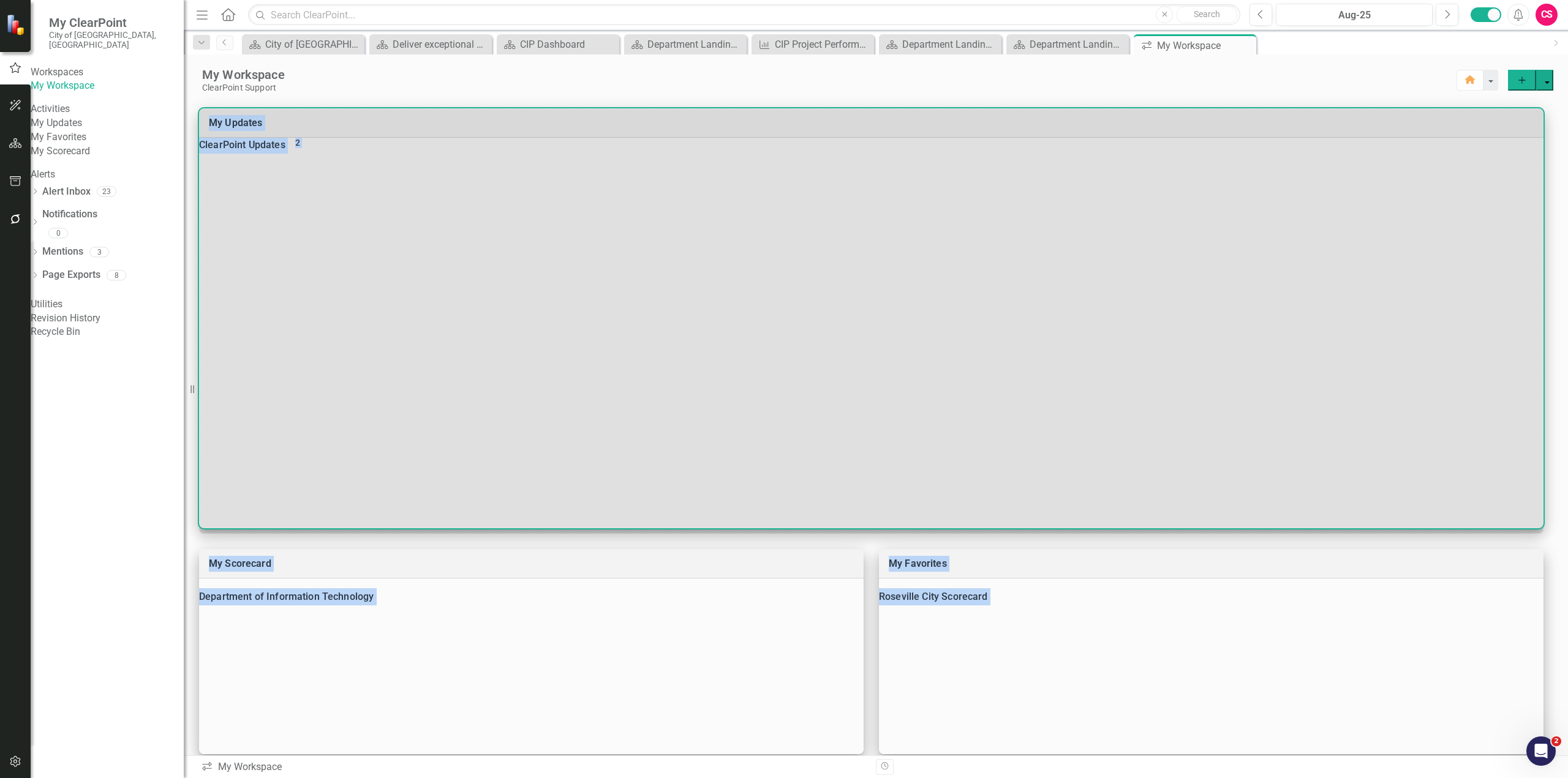
drag, startPoint x: 1540, startPoint y: 448, endPoint x: 1552, endPoint y: 532, distance: 84.9
click at [1552, 532] on div "My Scorecard Department of Information Technology Key Performance Indicators In…" at bounding box center [876, 583] width 1384 height 979
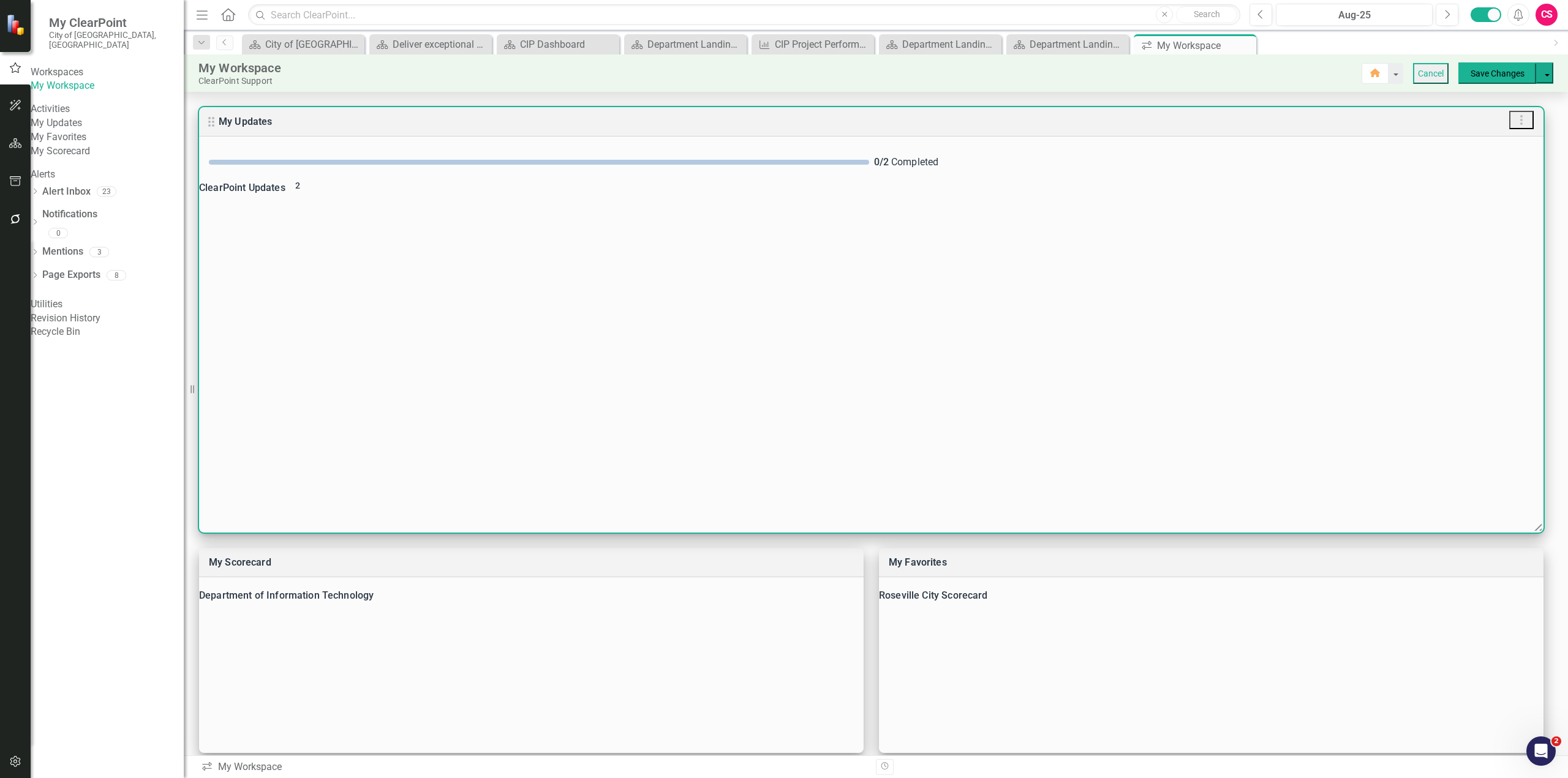
scroll to position [0, 0]
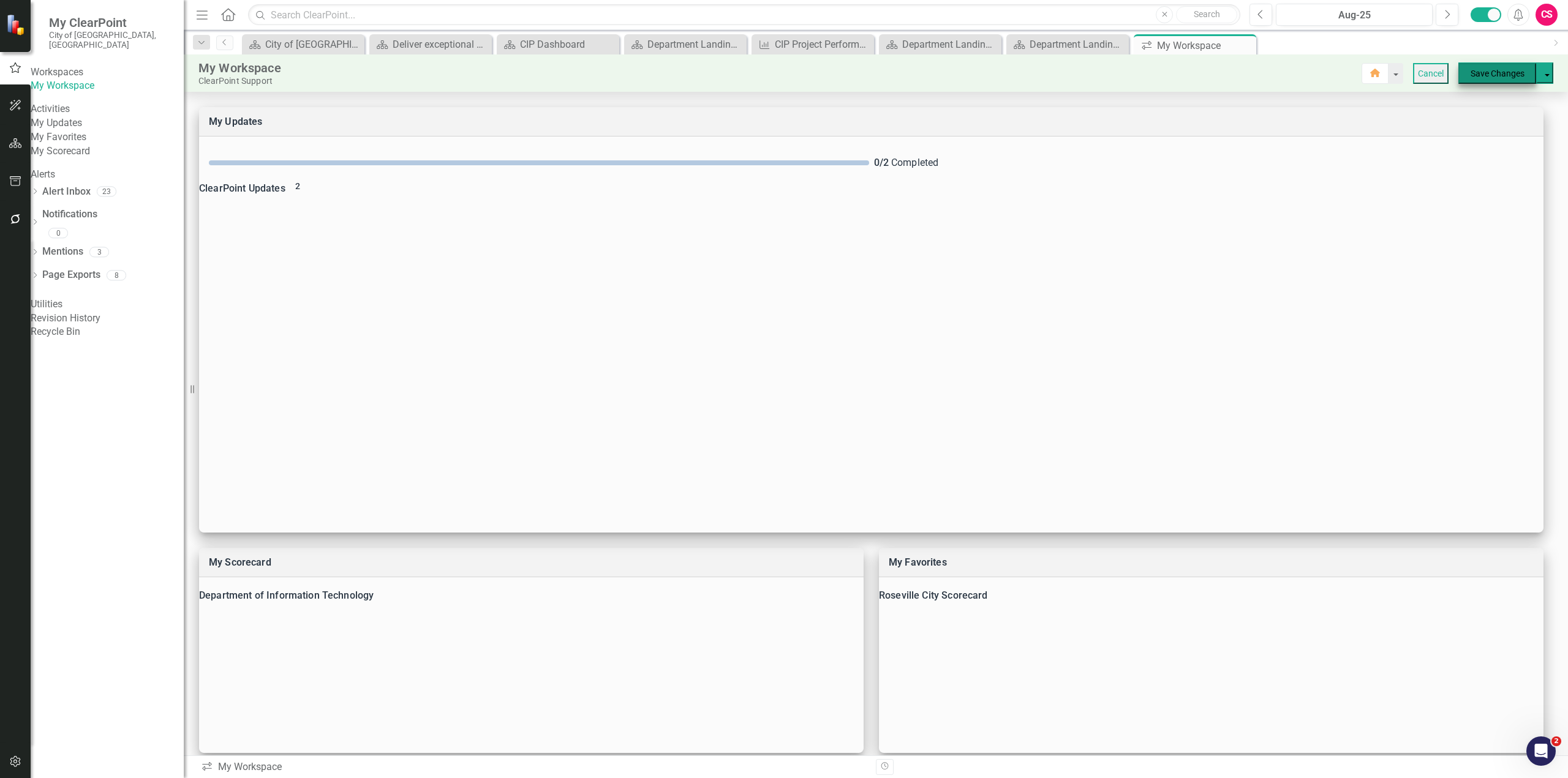
click at [1487, 78] on button "Save Changes" at bounding box center [1497, 73] width 78 height 21
click at [928, 428] on button "Save" at bounding box center [924, 427] width 59 height 18
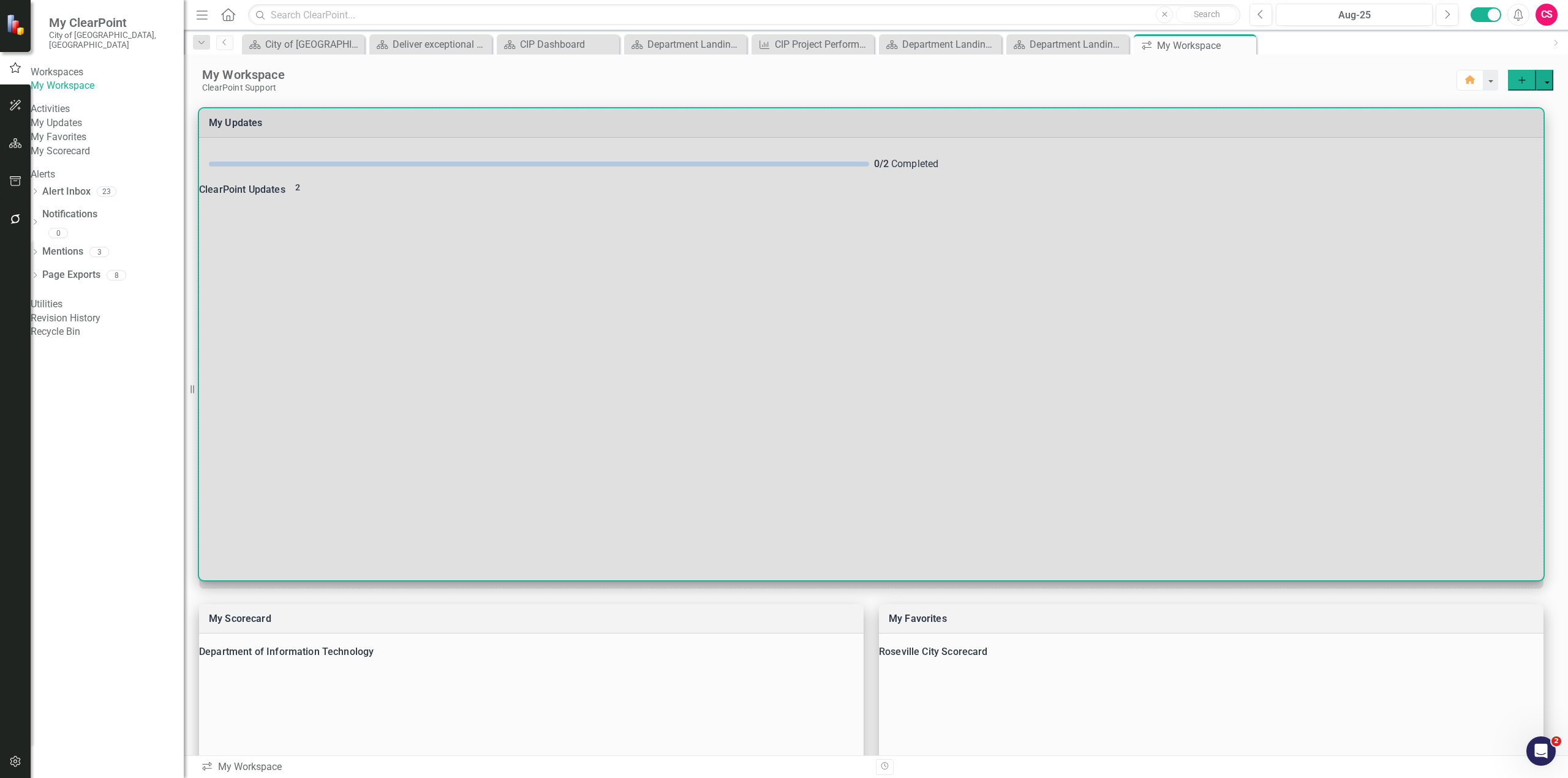
drag, startPoint x: 1540, startPoint y: 532, endPoint x: 1542, endPoint y: 582, distance: 50.0
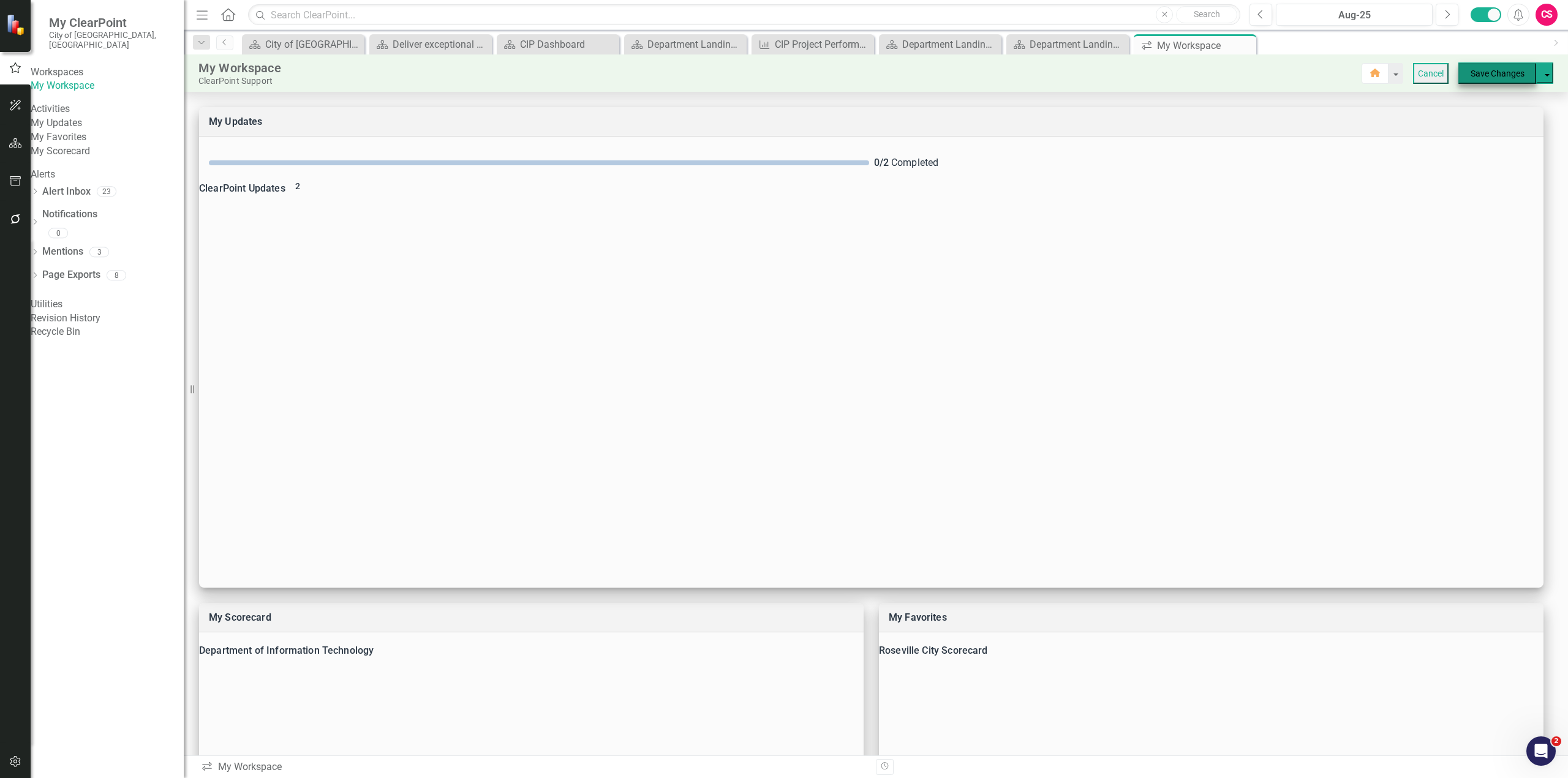
click at [1493, 75] on button "Save Changes" at bounding box center [1497, 73] width 78 height 21
click at [915, 424] on button "Save" at bounding box center [924, 427] width 59 height 18
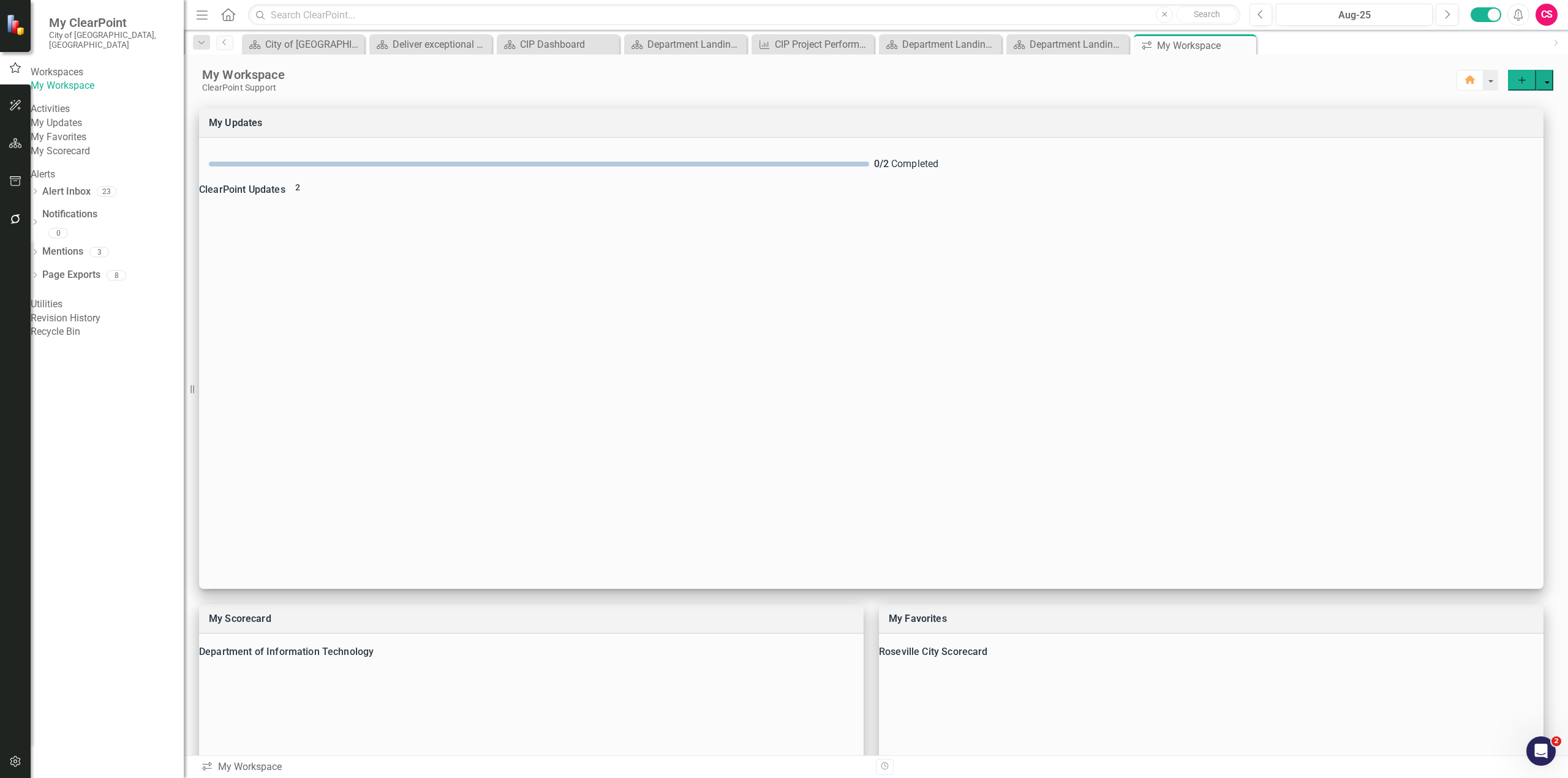
click at [512, 84] on div "ClearPoint Support" at bounding box center [829, 88] width 1254 height 10
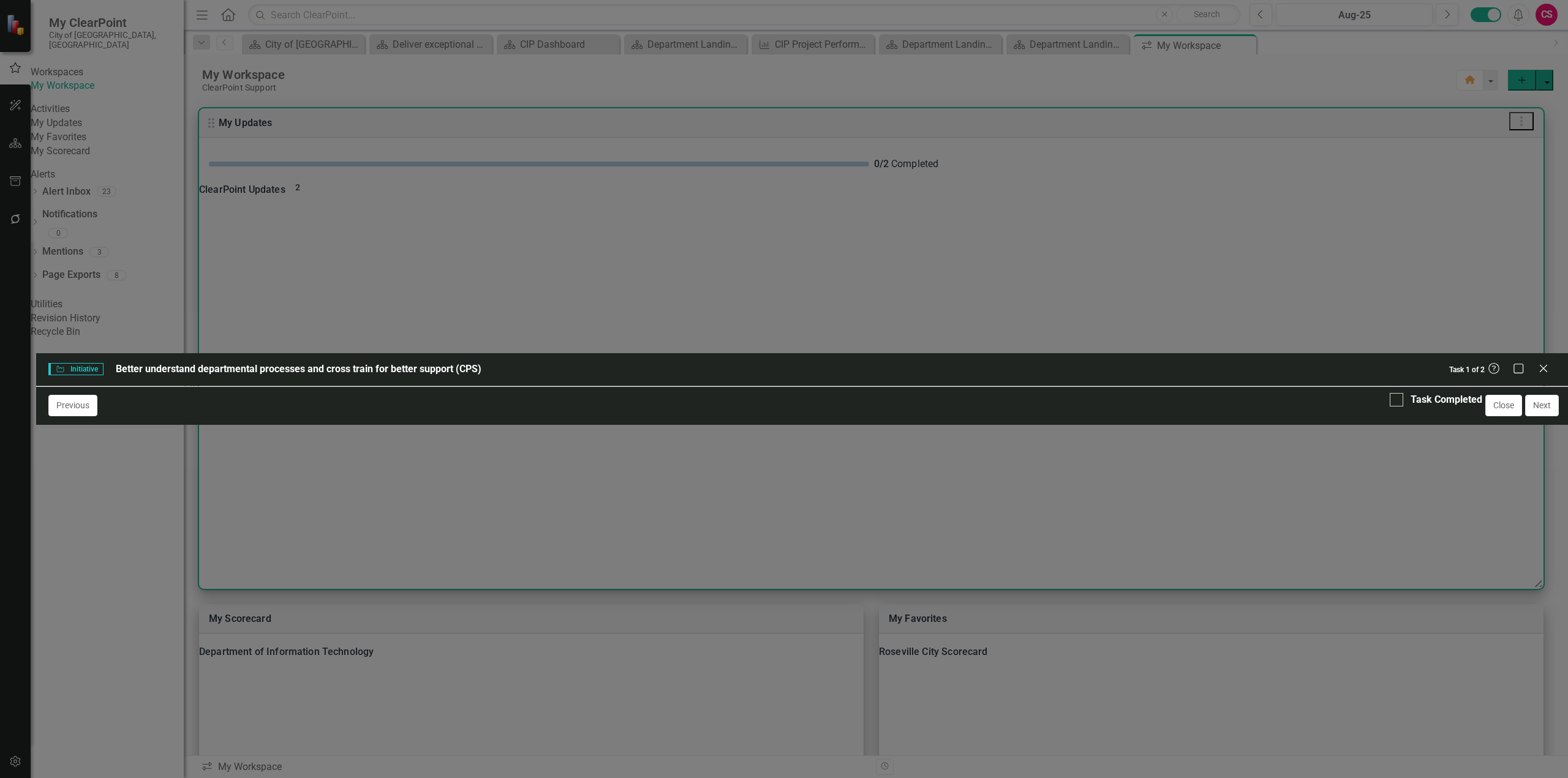
click at [197, 536] on div "0 %" at bounding box center [171, 554] width 233 height 35
click at [1510, 416] on button "Close" at bounding box center [1503, 405] width 37 height 22
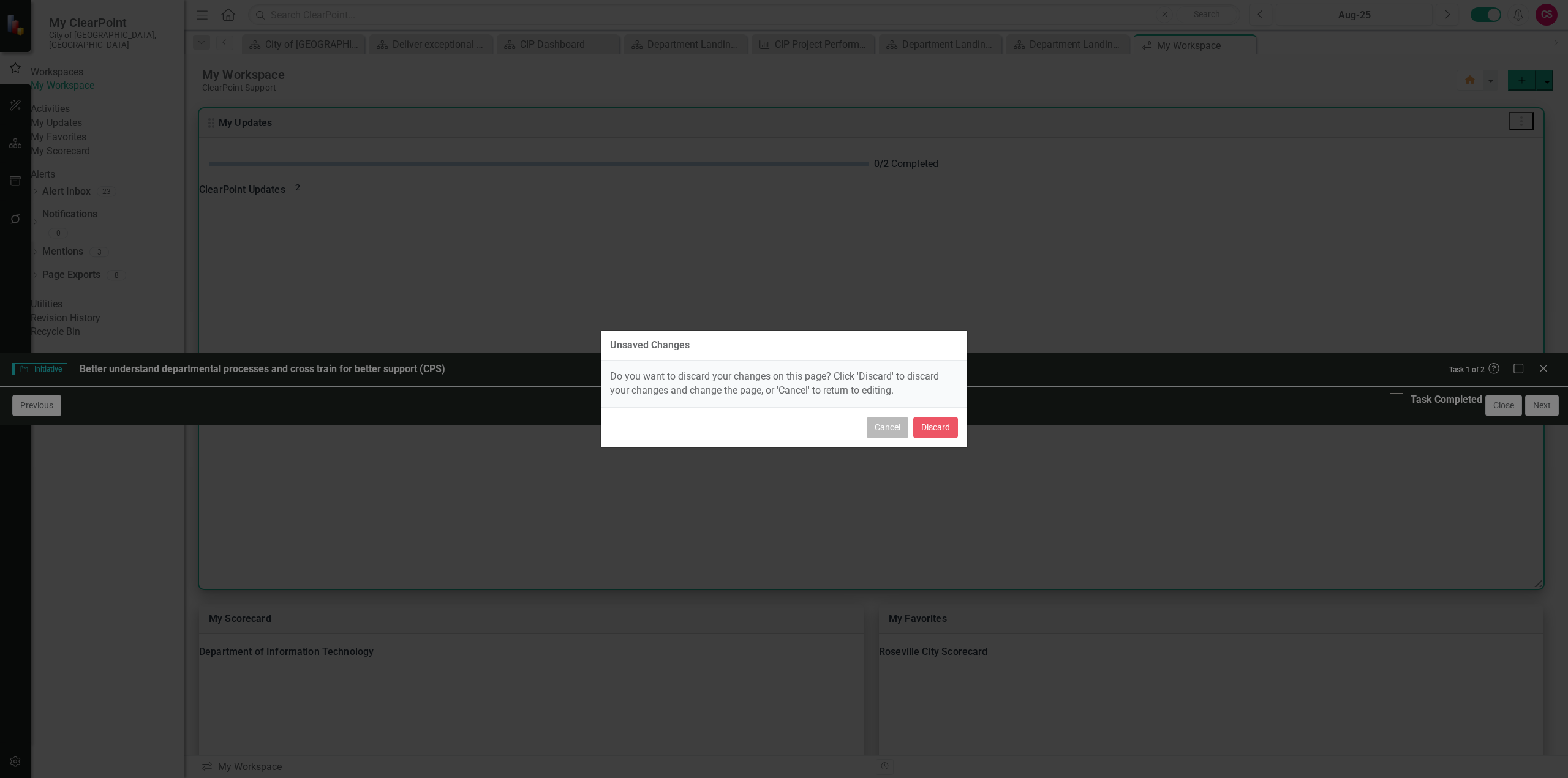
click at [882, 426] on button "Cancel" at bounding box center [888, 428] width 42 height 22
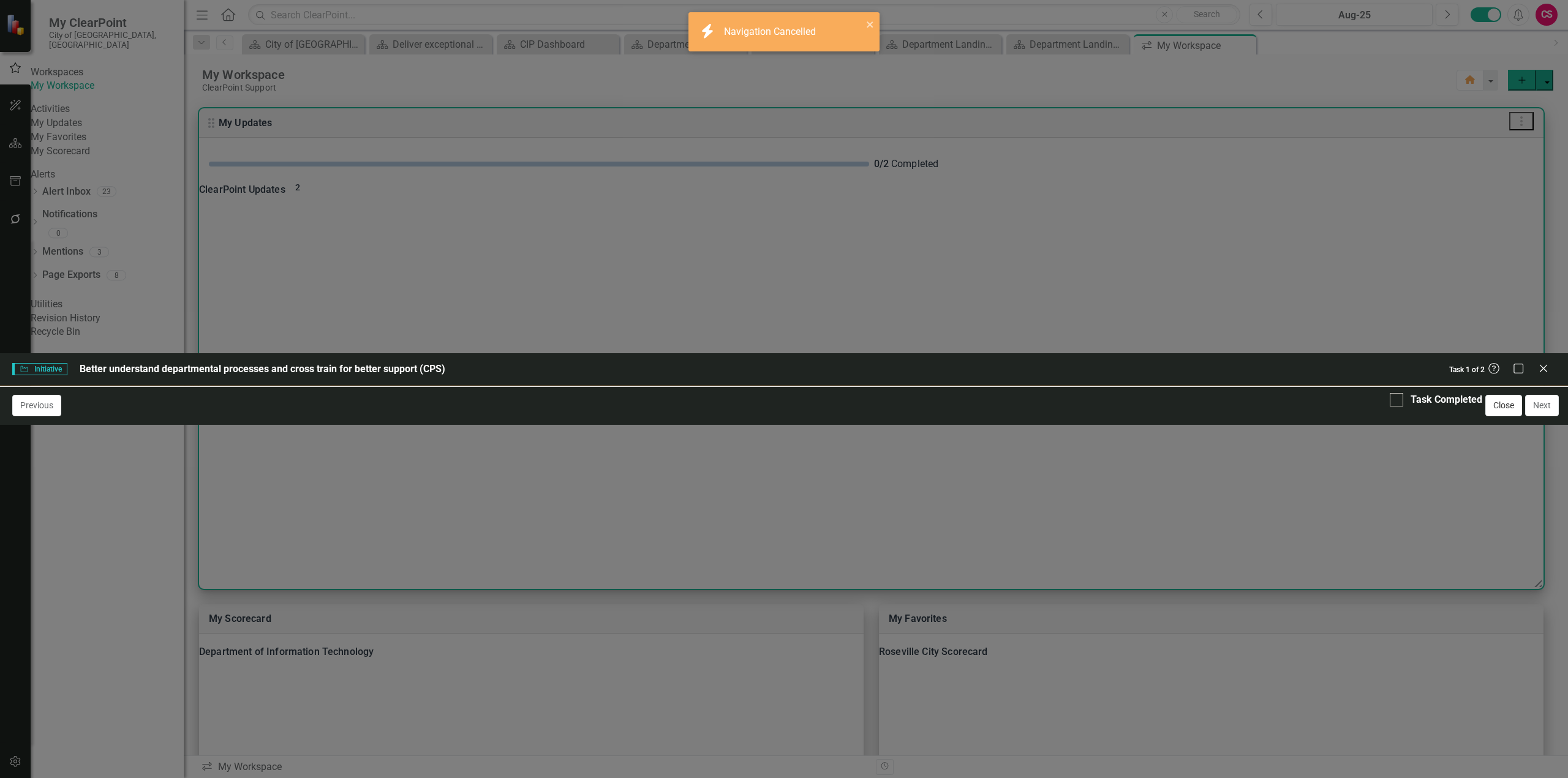
click at [1492, 416] on button "Close" at bounding box center [1503, 405] width 37 height 22
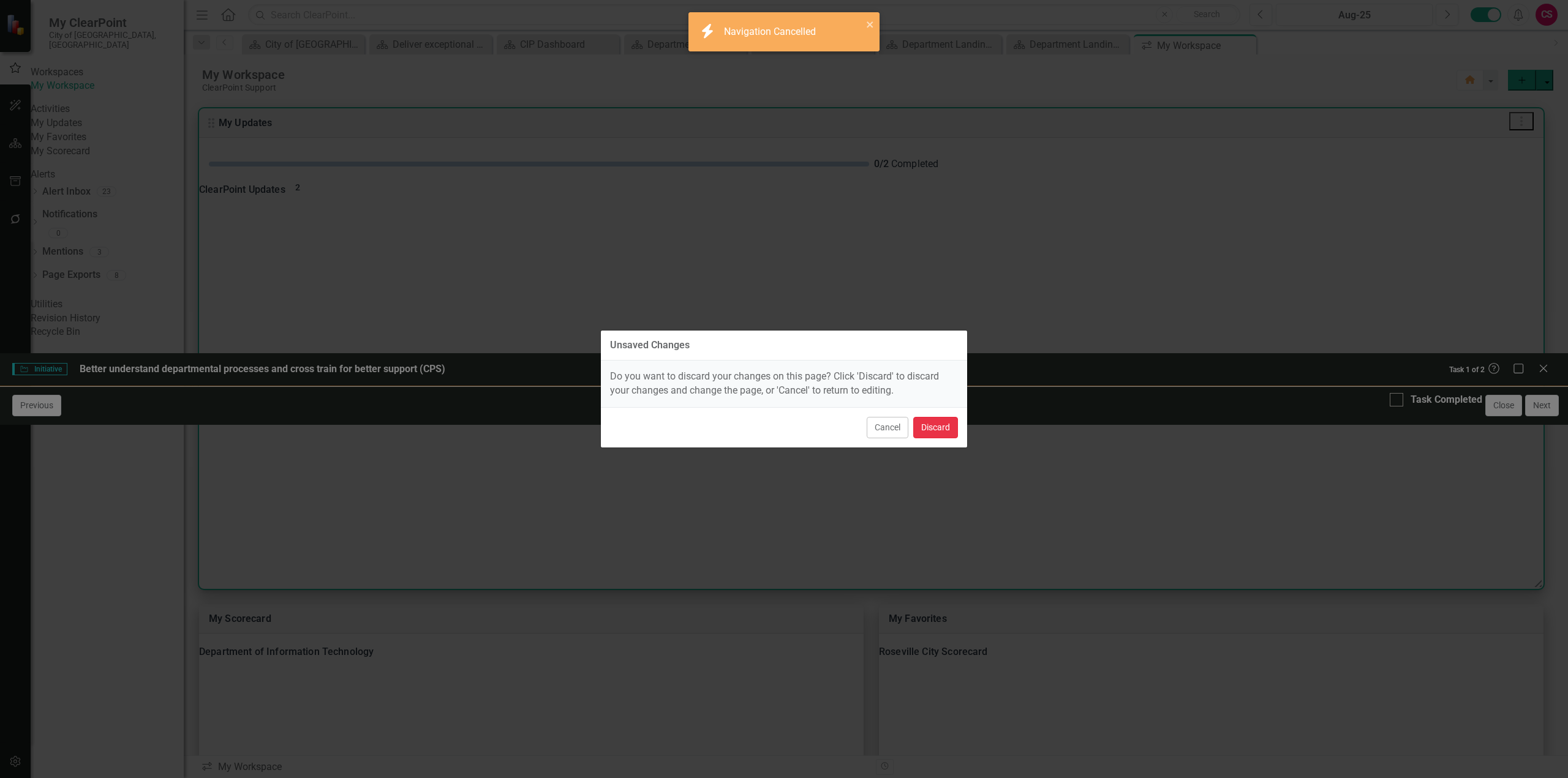
click at [936, 432] on button "Discard" at bounding box center [935, 428] width 44 height 22
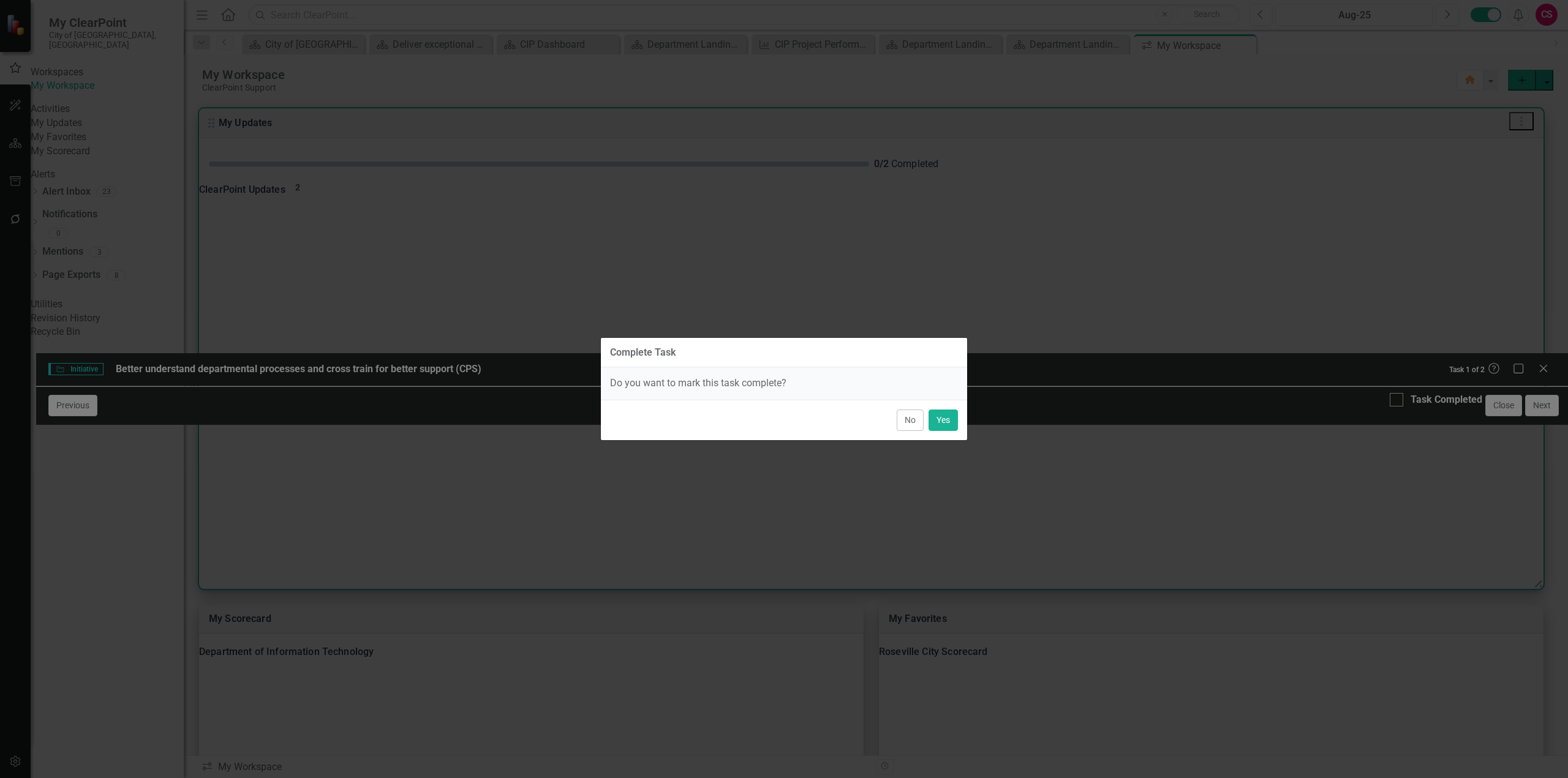
click at [896, 423] on div "No Yes" at bounding box center [784, 420] width 366 height 41
click at [901, 422] on button "No" at bounding box center [910, 420] width 27 height 22
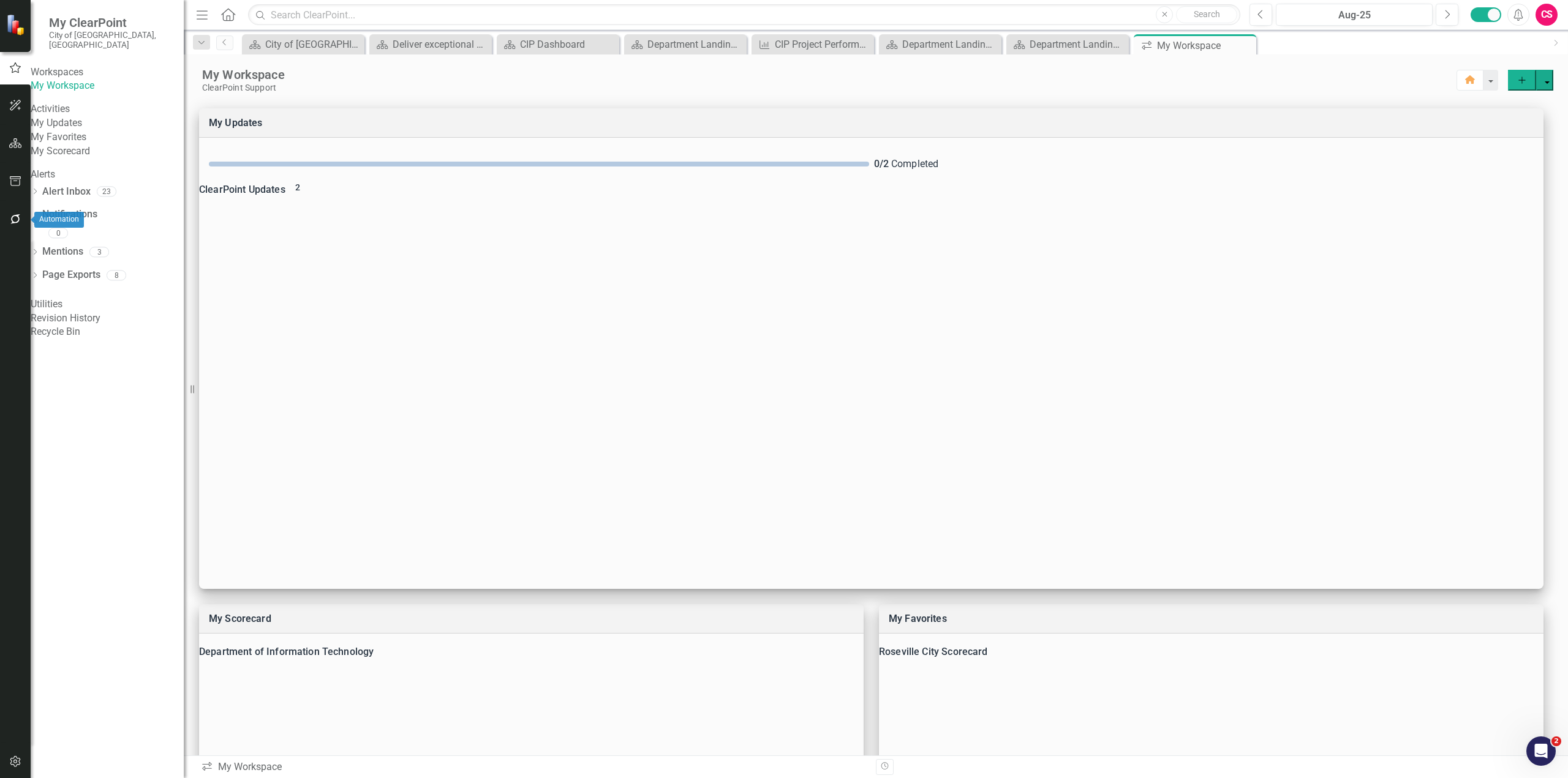
click at [13, 224] on icon "button" at bounding box center [16, 219] width 13 height 10
click at [23, 184] on button "button" at bounding box center [16, 181] width 27 height 25
click at [94, 93] on div "Briefing Books" at bounding box center [107, 86] width 153 height 14
click at [99, 84] on link "Briefing Books" at bounding box center [107, 86] width 153 height 14
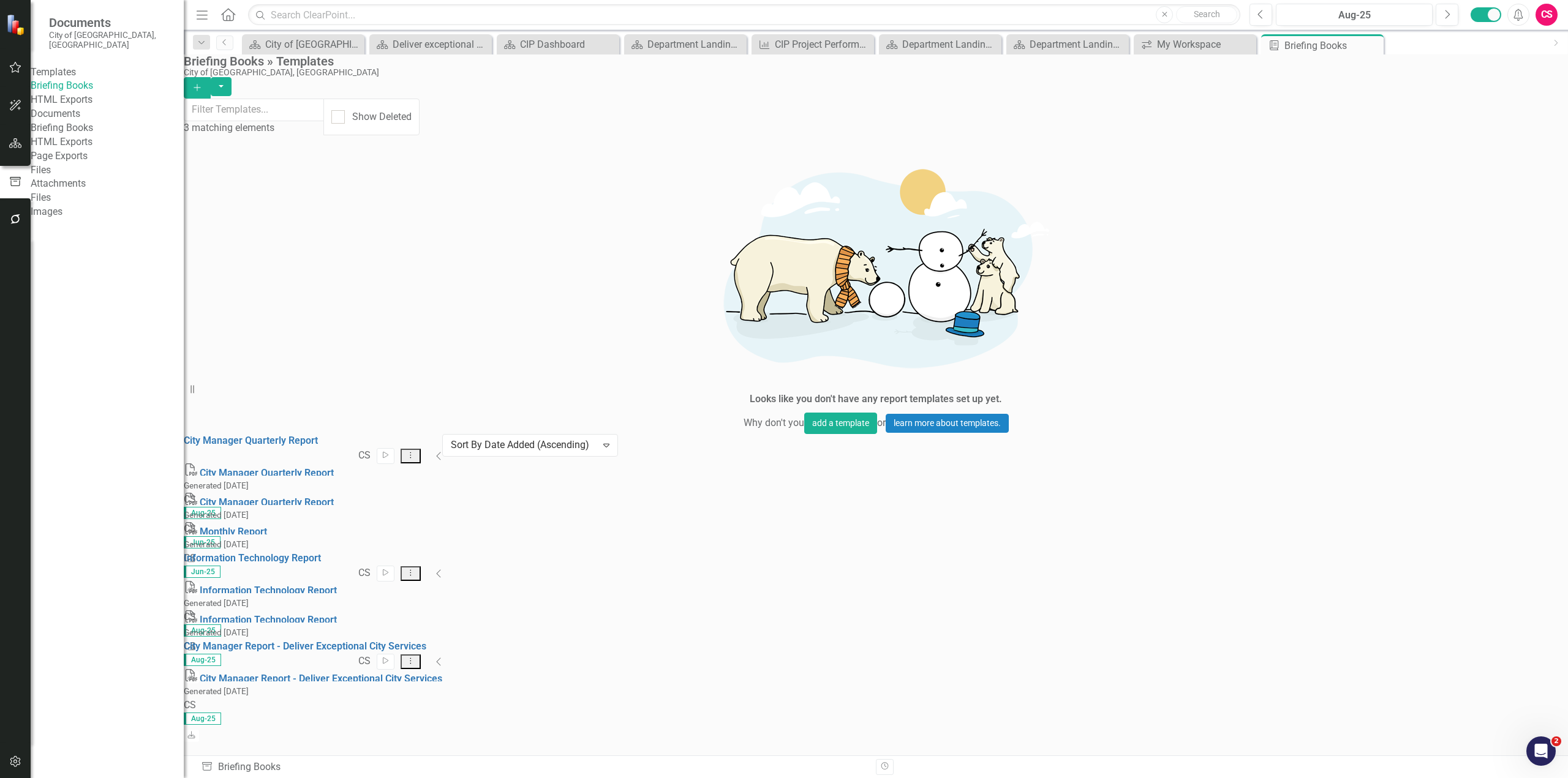
click at [69, 135] on link "Briefing Books" at bounding box center [107, 128] width 153 height 14
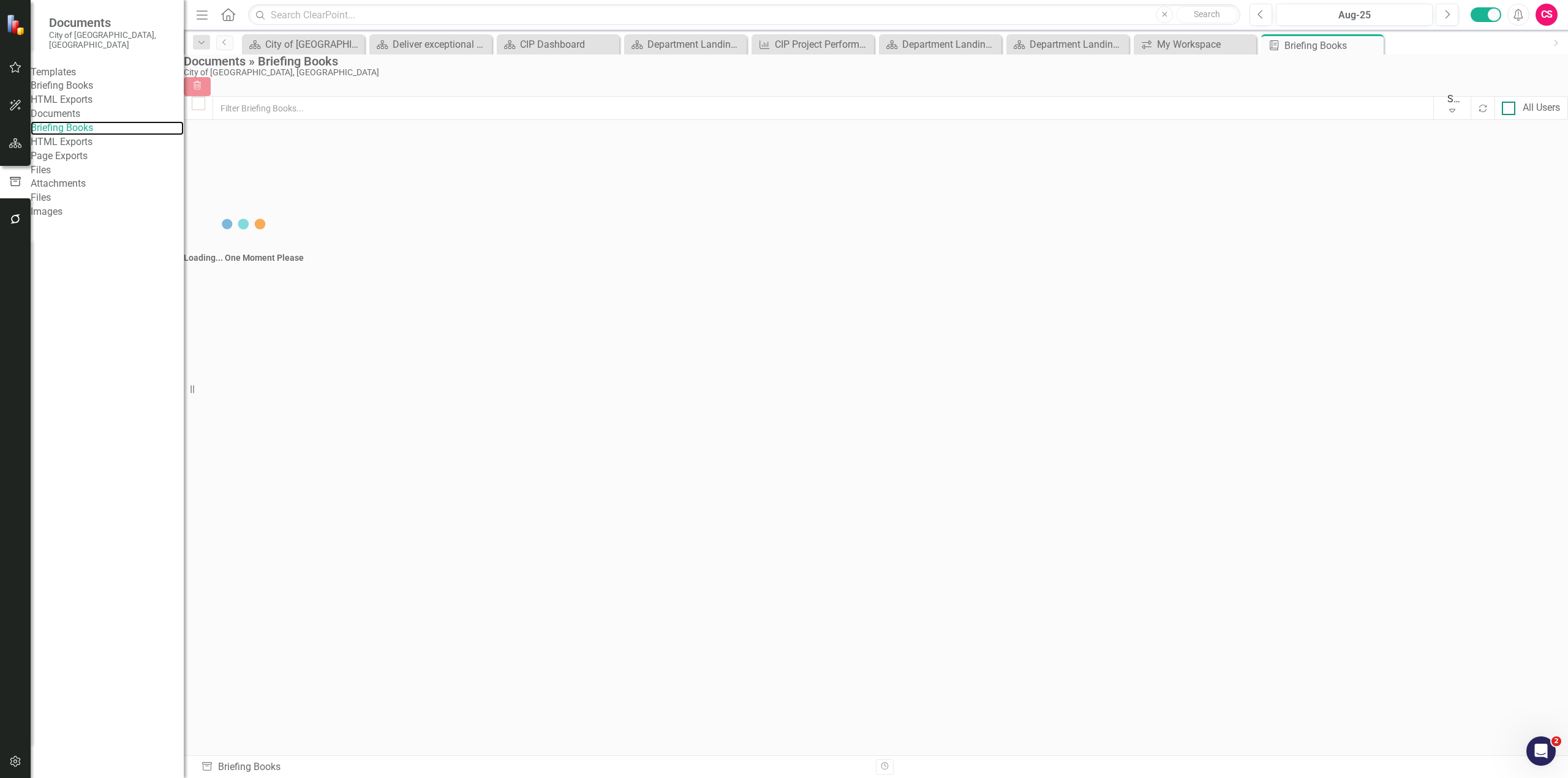
checkbox input "false"
click at [1375, 48] on icon at bounding box center [1372, 46] width 7 height 7
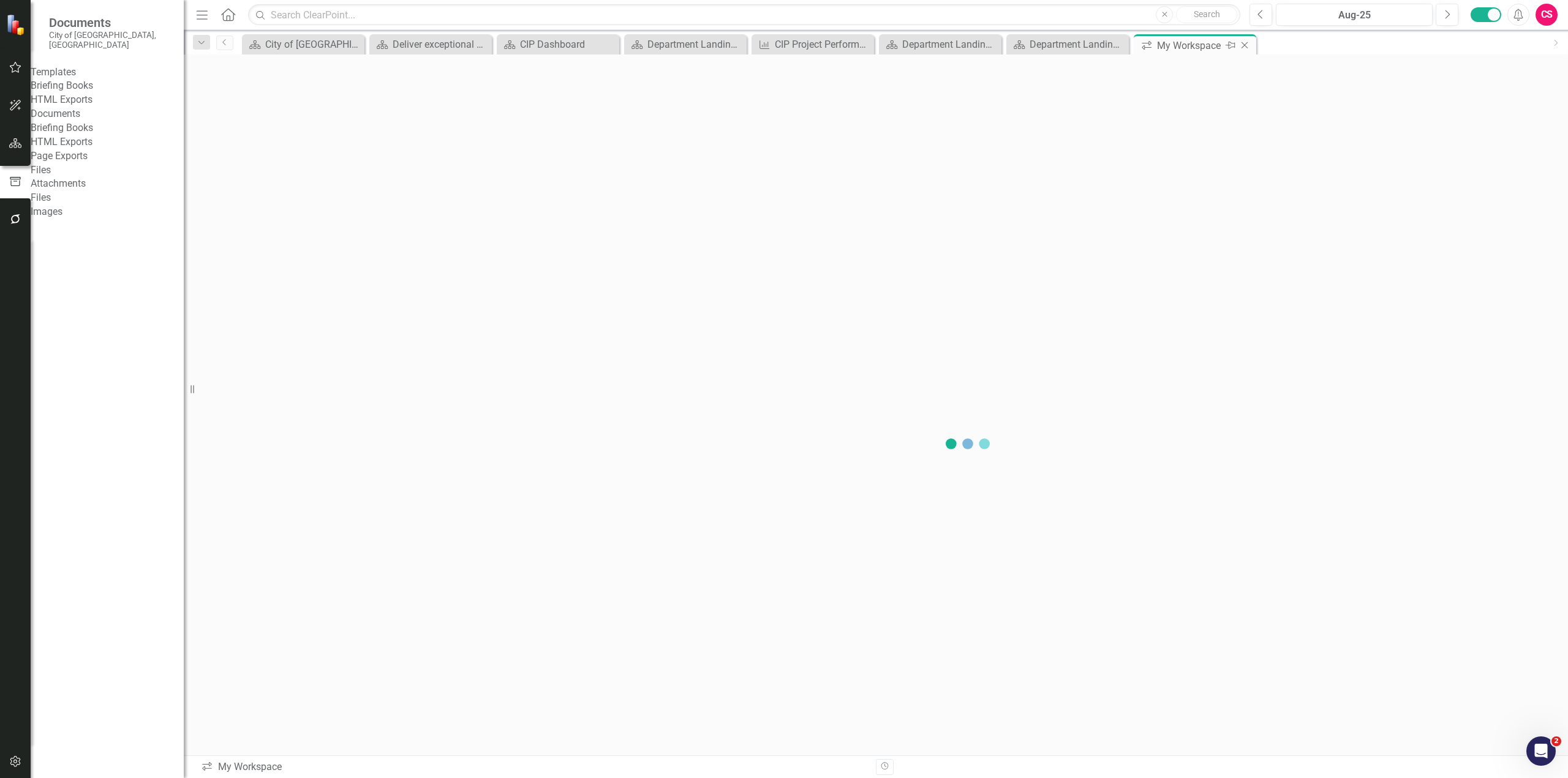
click at [1246, 43] on icon "Close" at bounding box center [1244, 45] width 12 height 10
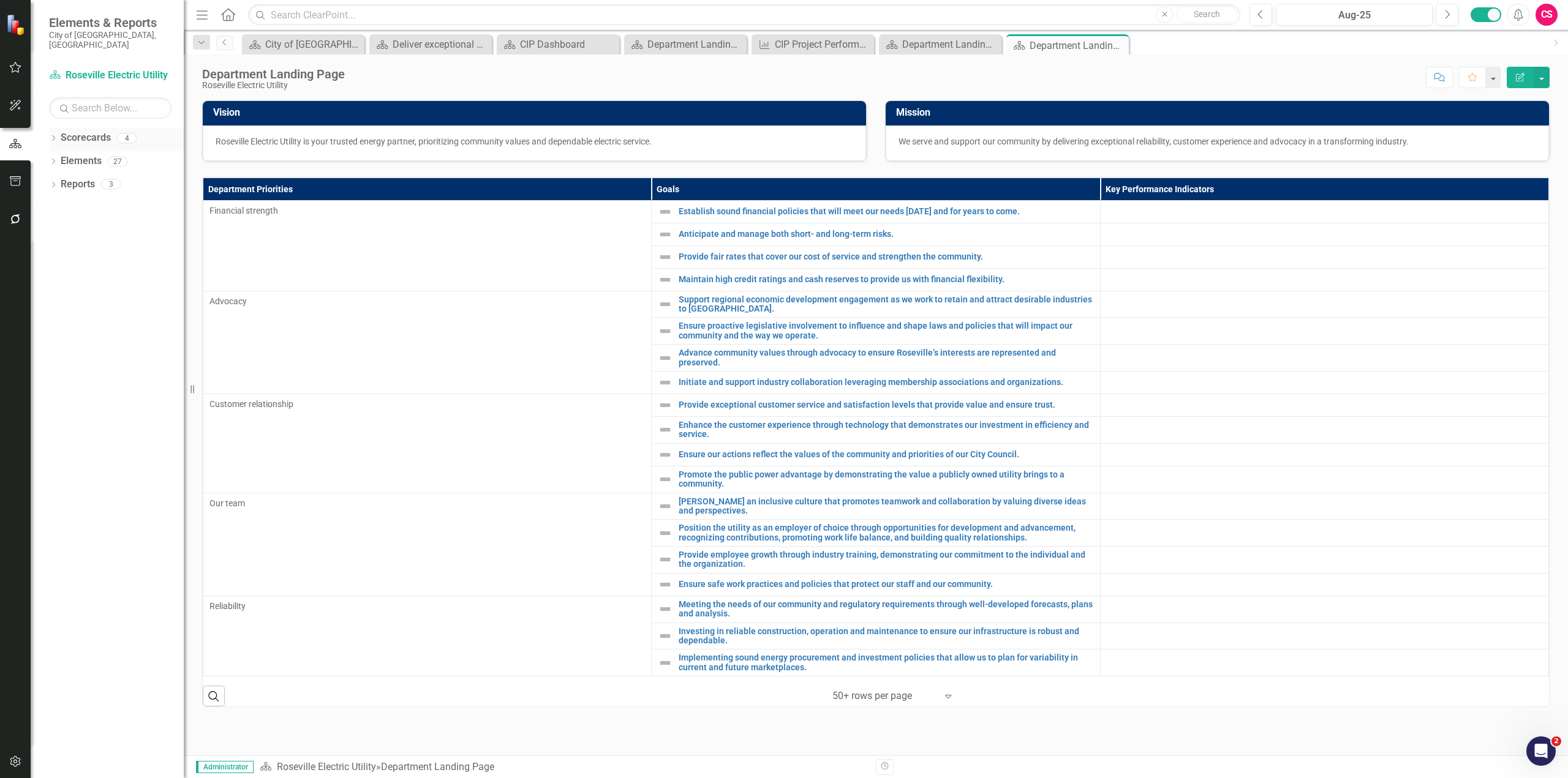
click at [52, 136] on icon "Dropdown" at bounding box center [53, 139] width 9 height 7
click at [54, 154] on div "Dropdown Scorecards 4 Dropdown [GEOGRAPHIC_DATA] Scorecard Department of Inform…" at bounding box center [107, 151] width 153 height 46
click at [46, 158] on icon "Dropdown" at bounding box center [41, 161] width 9 height 7
click at [94, 197] on link "PRL" at bounding box center [116, 195] width 135 height 14
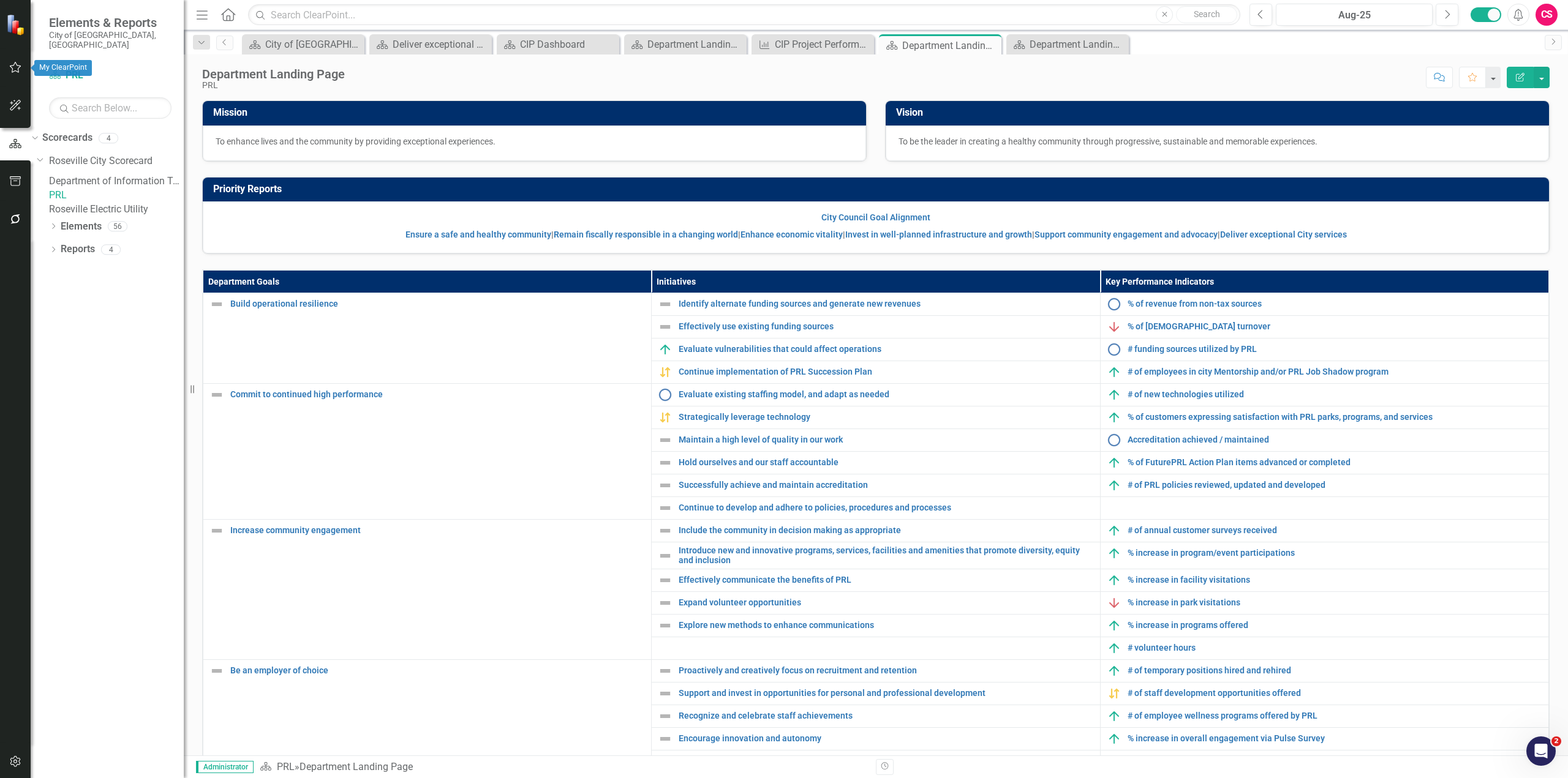
click at [18, 71] on icon "button" at bounding box center [16, 67] width 13 height 10
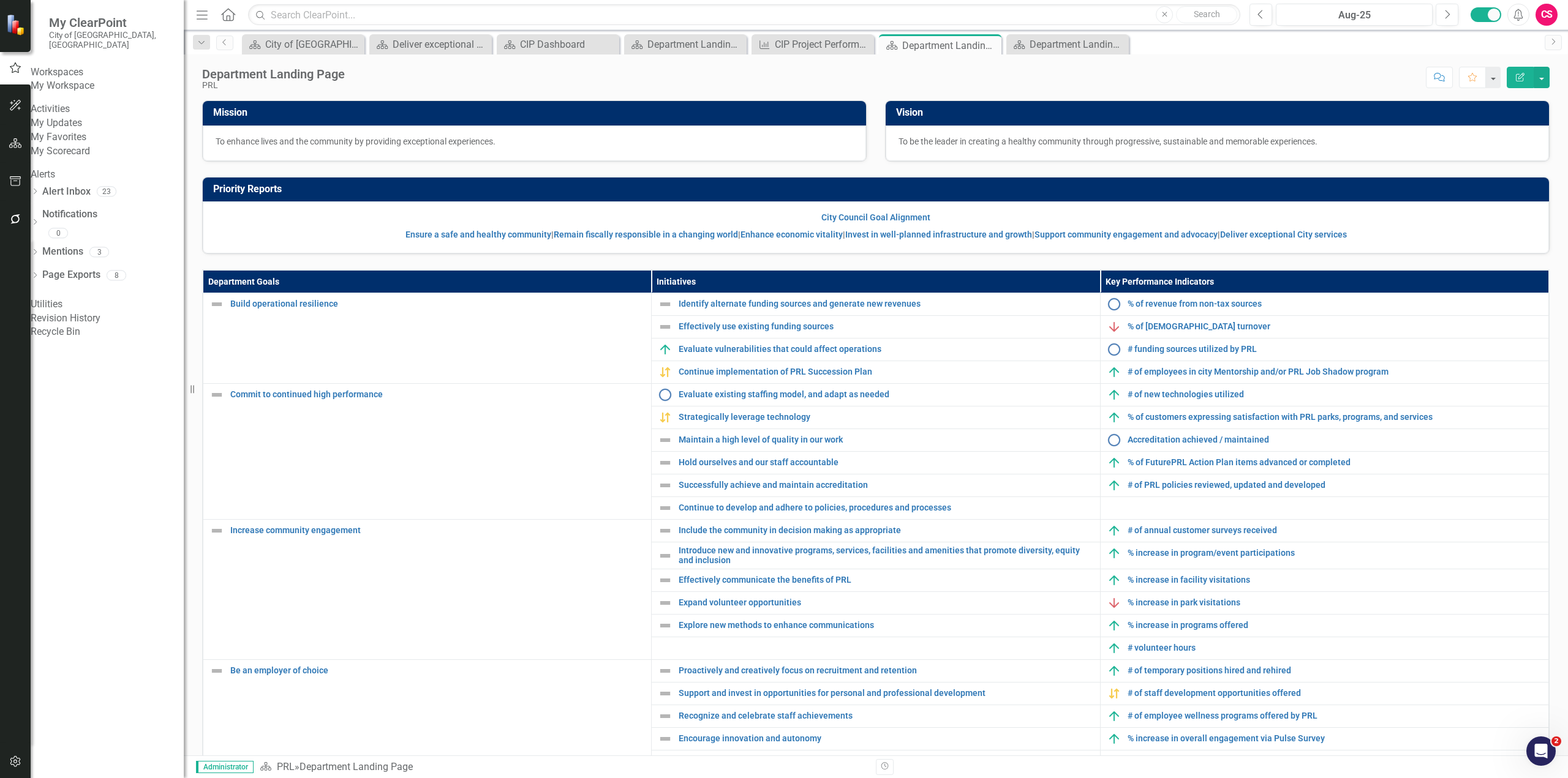
click at [96, 84] on link "My Workspace" at bounding box center [107, 86] width 153 height 14
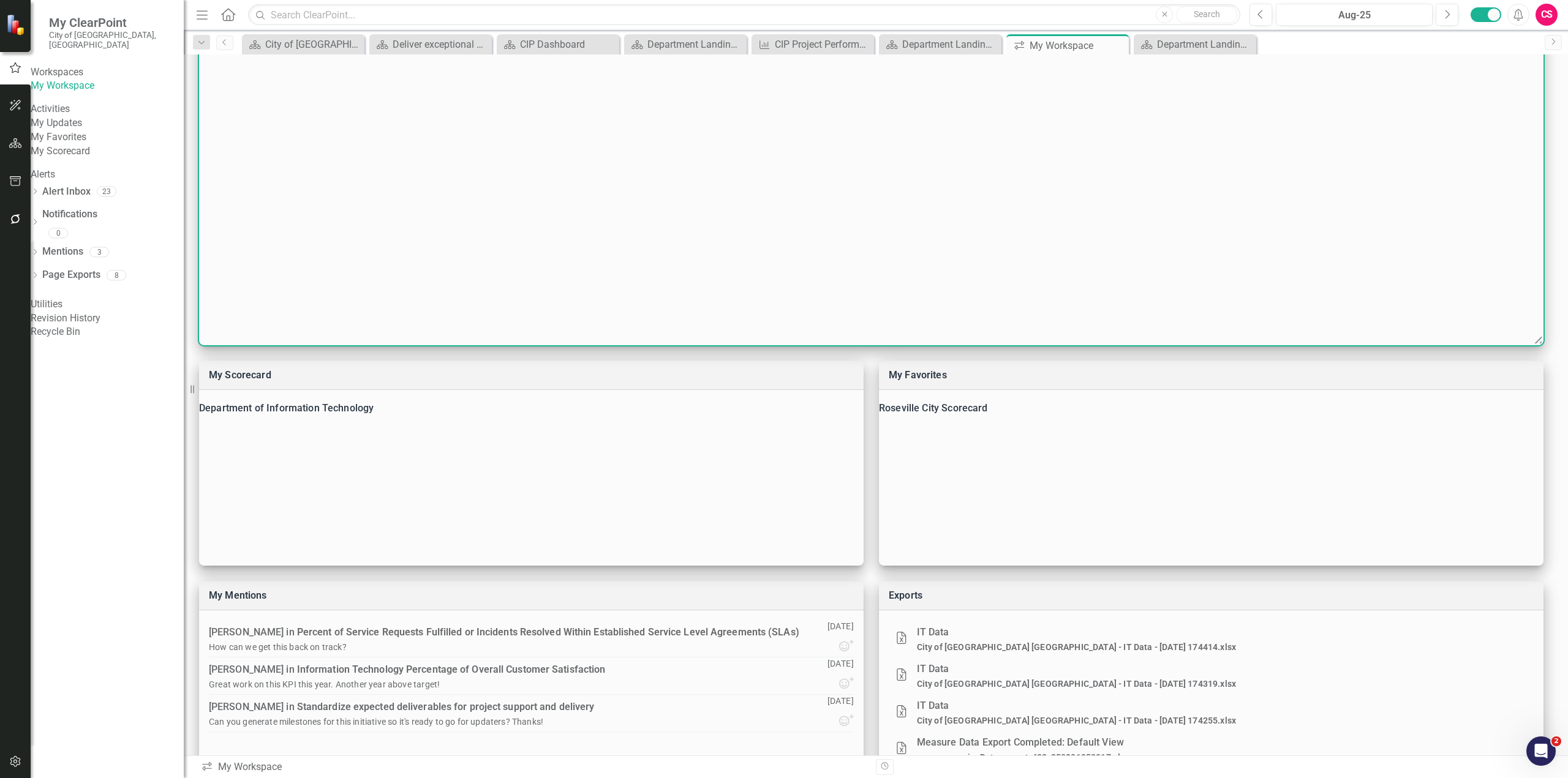
scroll to position [245, 0]
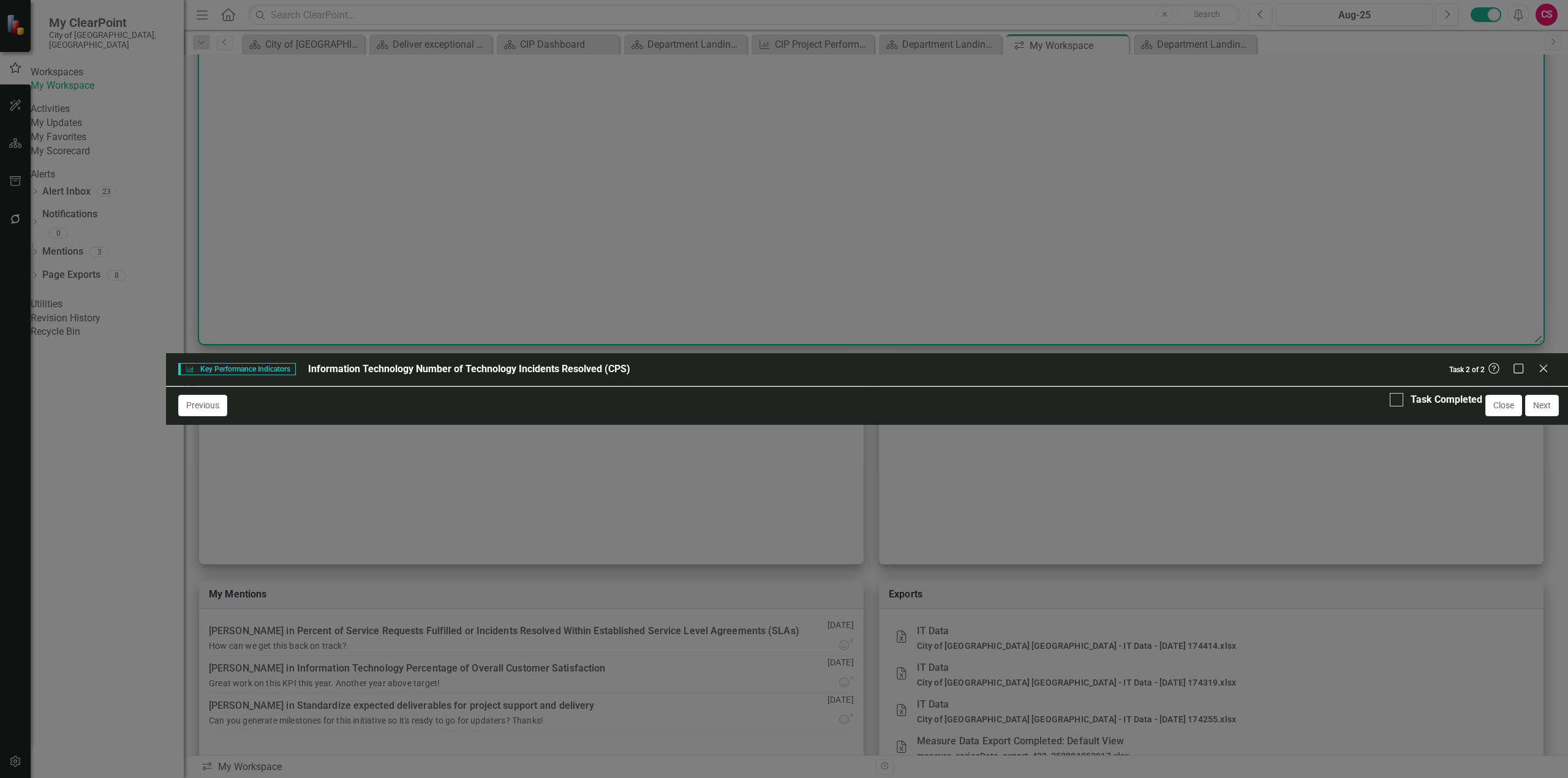
scroll to position [80, 0]
click at [623, 624] on div at bounding box center [521, 641] width 672 height 35
click at [822, 610] on button "ClearPoint AI AI Assistant" at bounding box center [820, 617] width 55 height 14
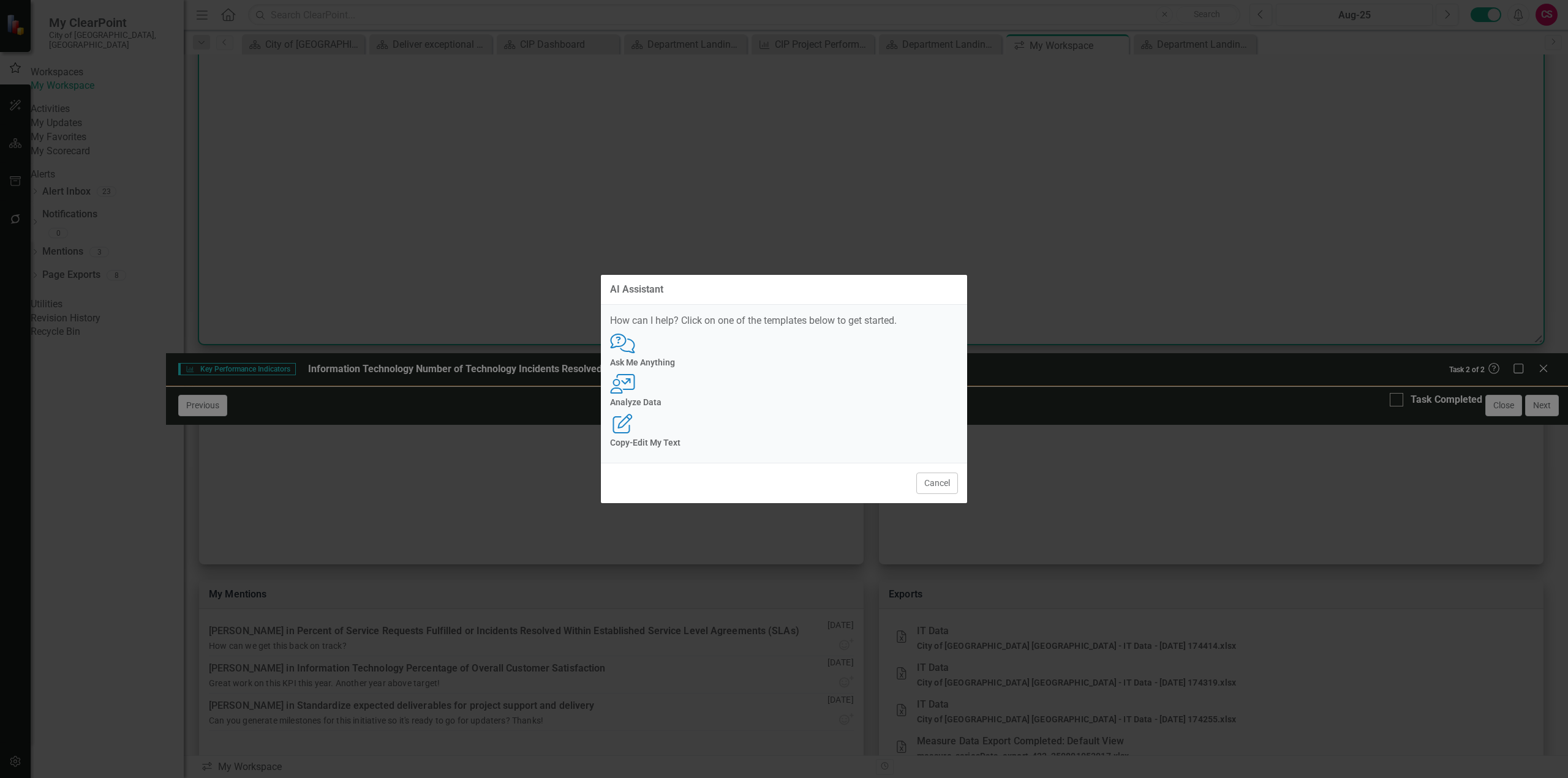
scroll to position [0, 0]
click at [800, 390] on div "User with Chart Analyze Data" at bounding box center [784, 390] width 348 height 33
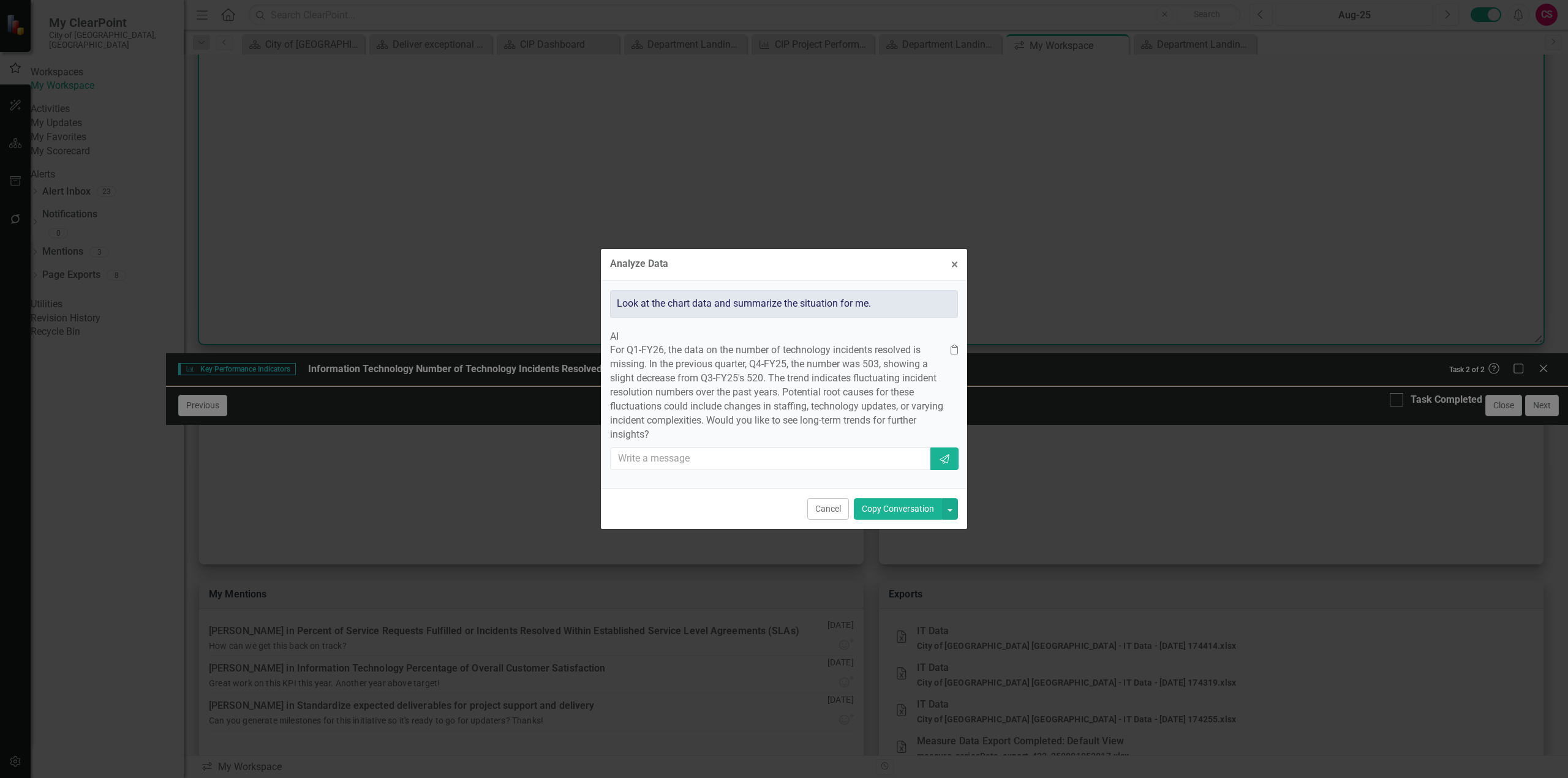
click at [890, 519] on button "Copy Conversation" at bounding box center [897, 509] width 88 height 22
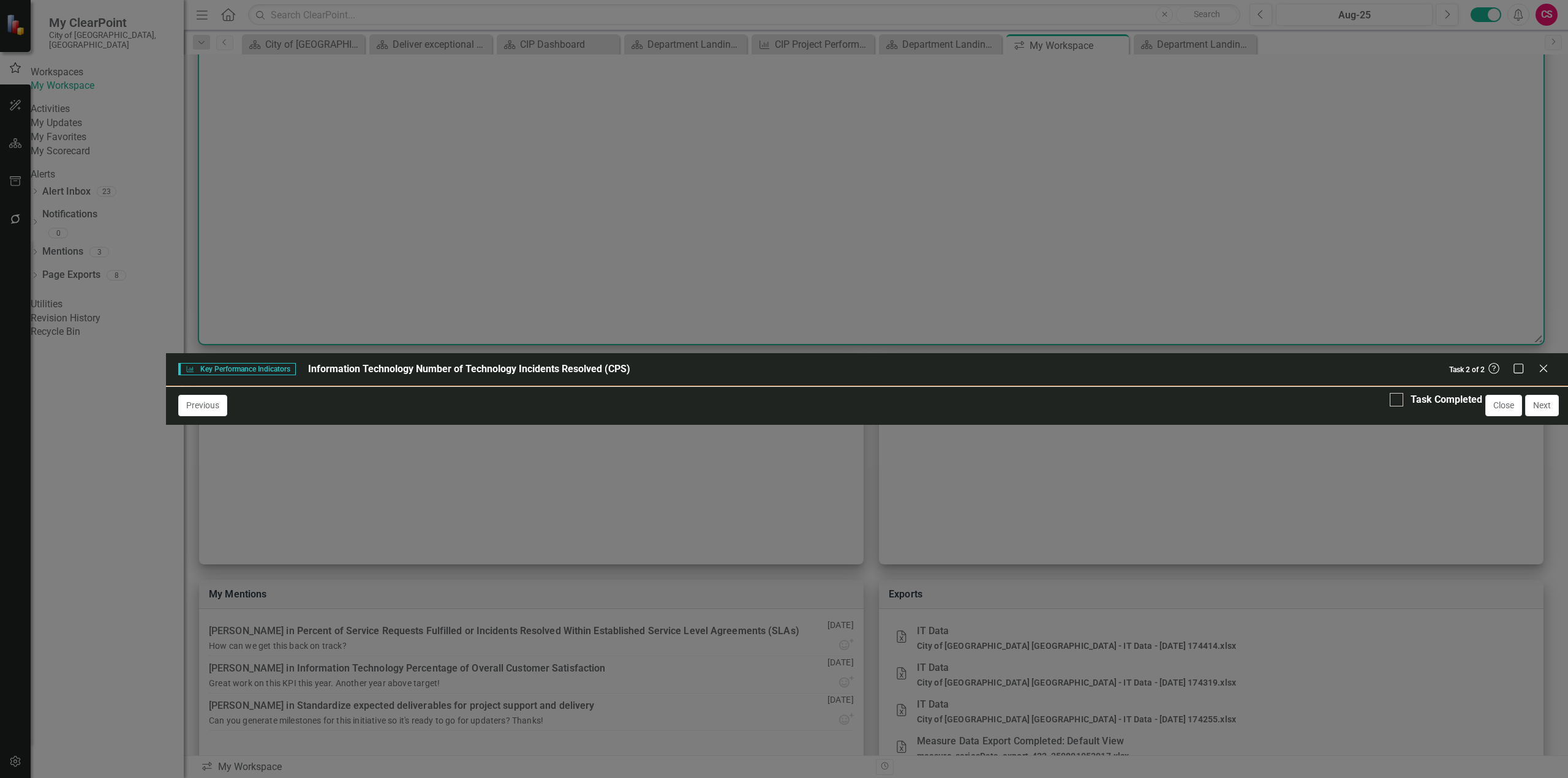
click at [1093, 624] on div at bounding box center [1213, 642] width 672 height 35
click at [1499, 610] on button "ClearPoint AI AI Assistant" at bounding box center [1512, 617] width 55 height 14
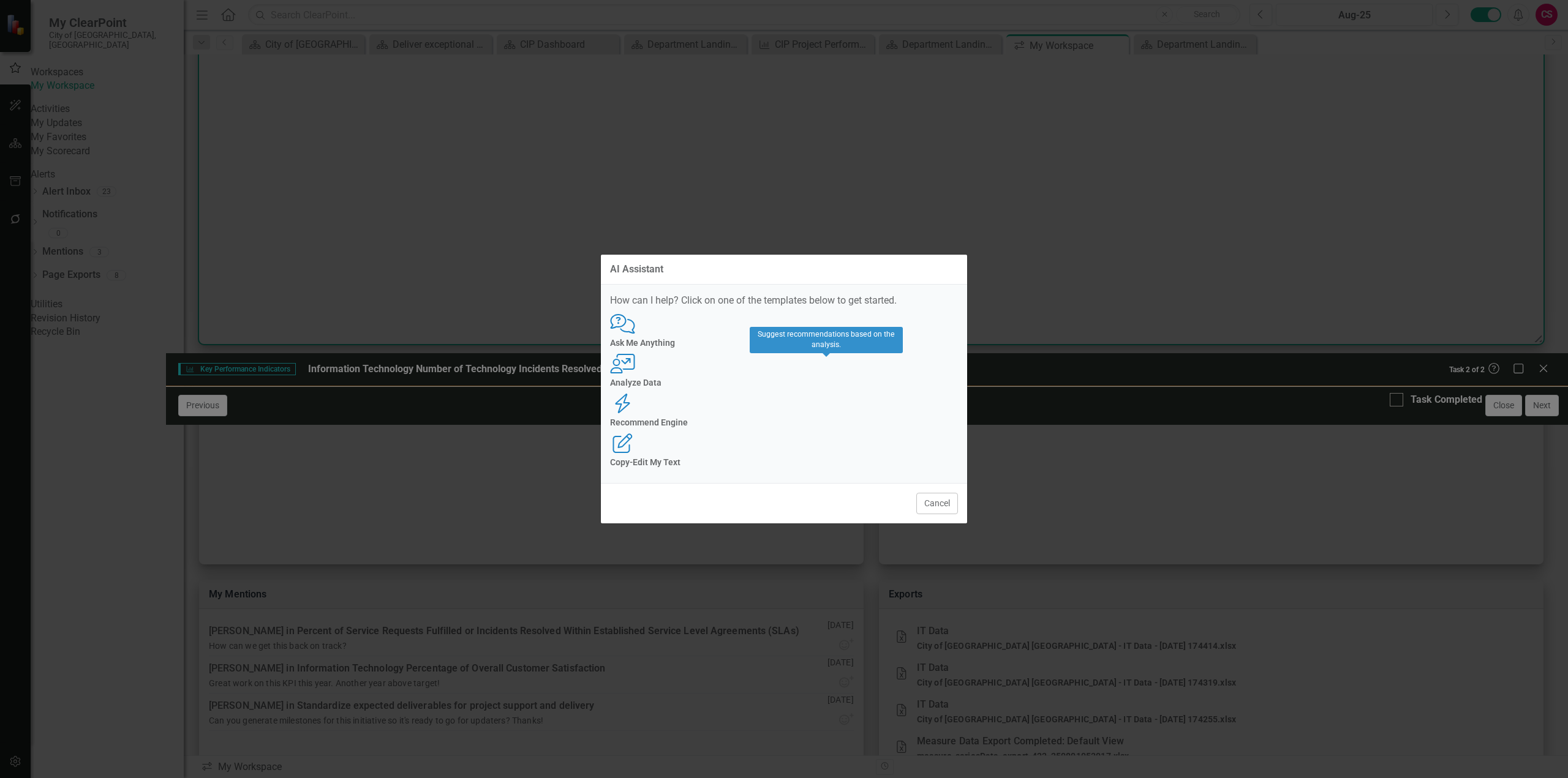
click at [826, 419] on div "Recommend Engine" at bounding box center [784, 422] width 348 height 9
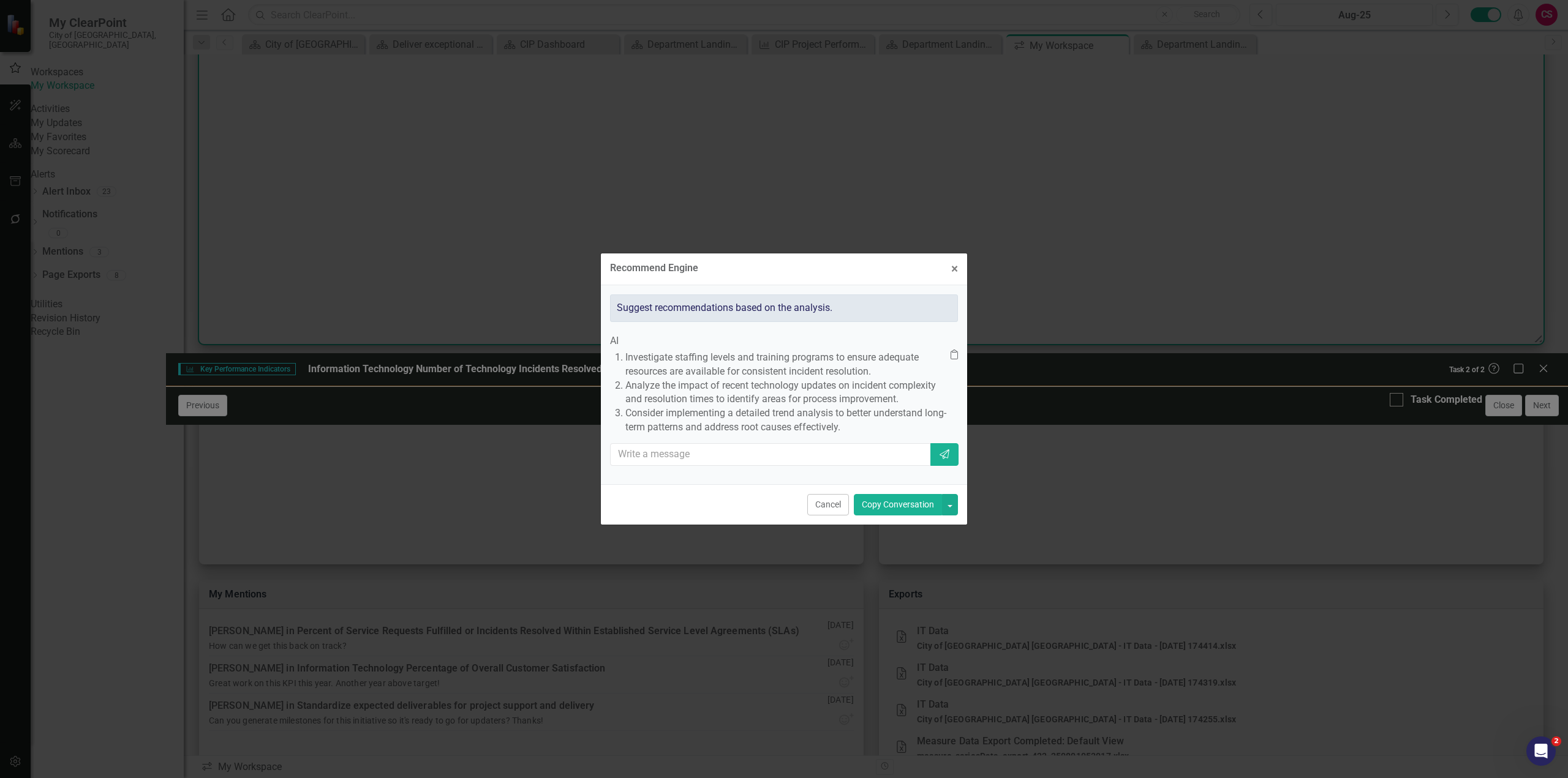
click at [893, 515] on button "Copy Conversation" at bounding box center [897, 504] width 88 height 22
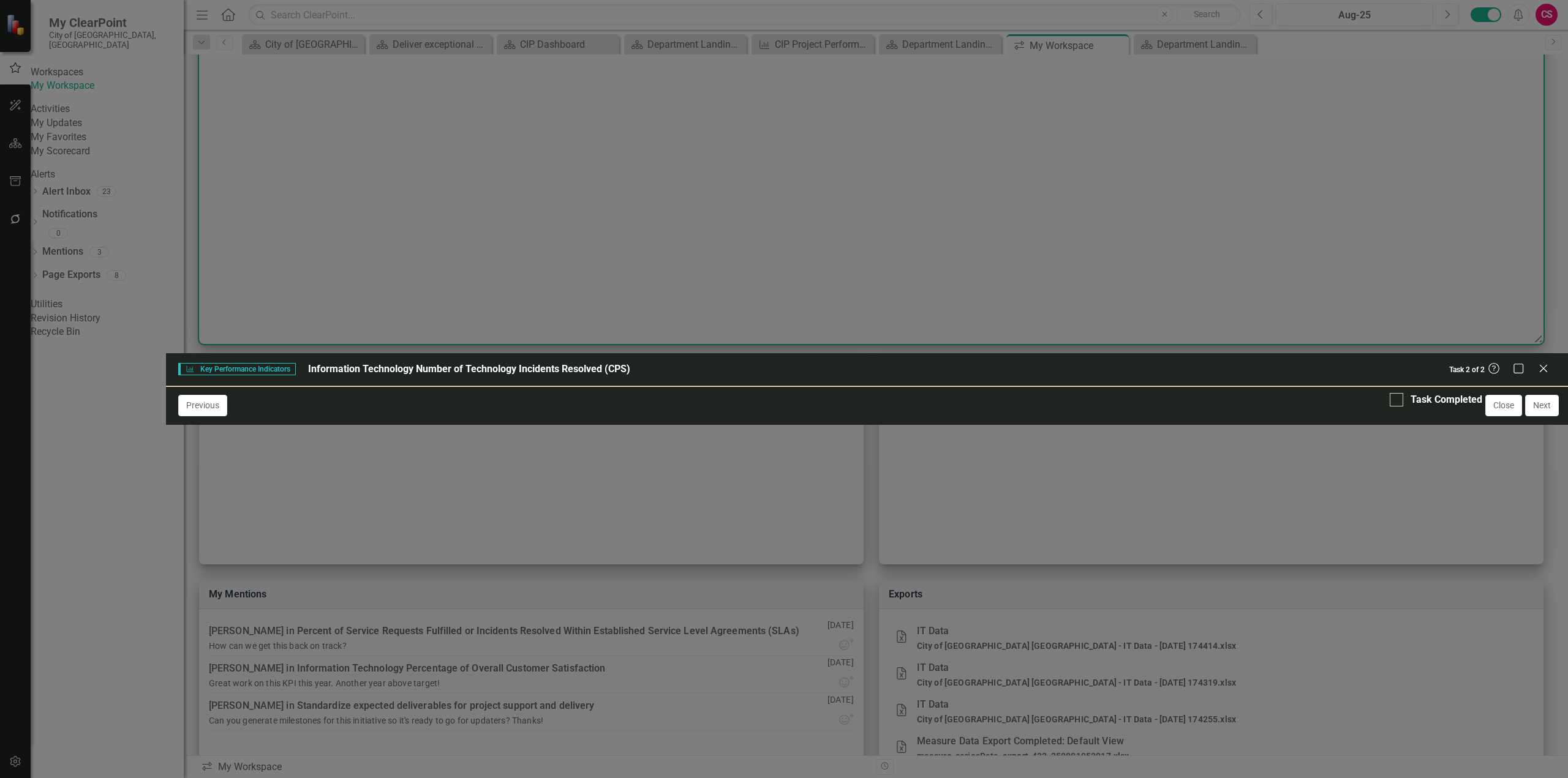
click at [1537, 392] on button "Save" at bounding box center [1535, 403] width 27 height 22
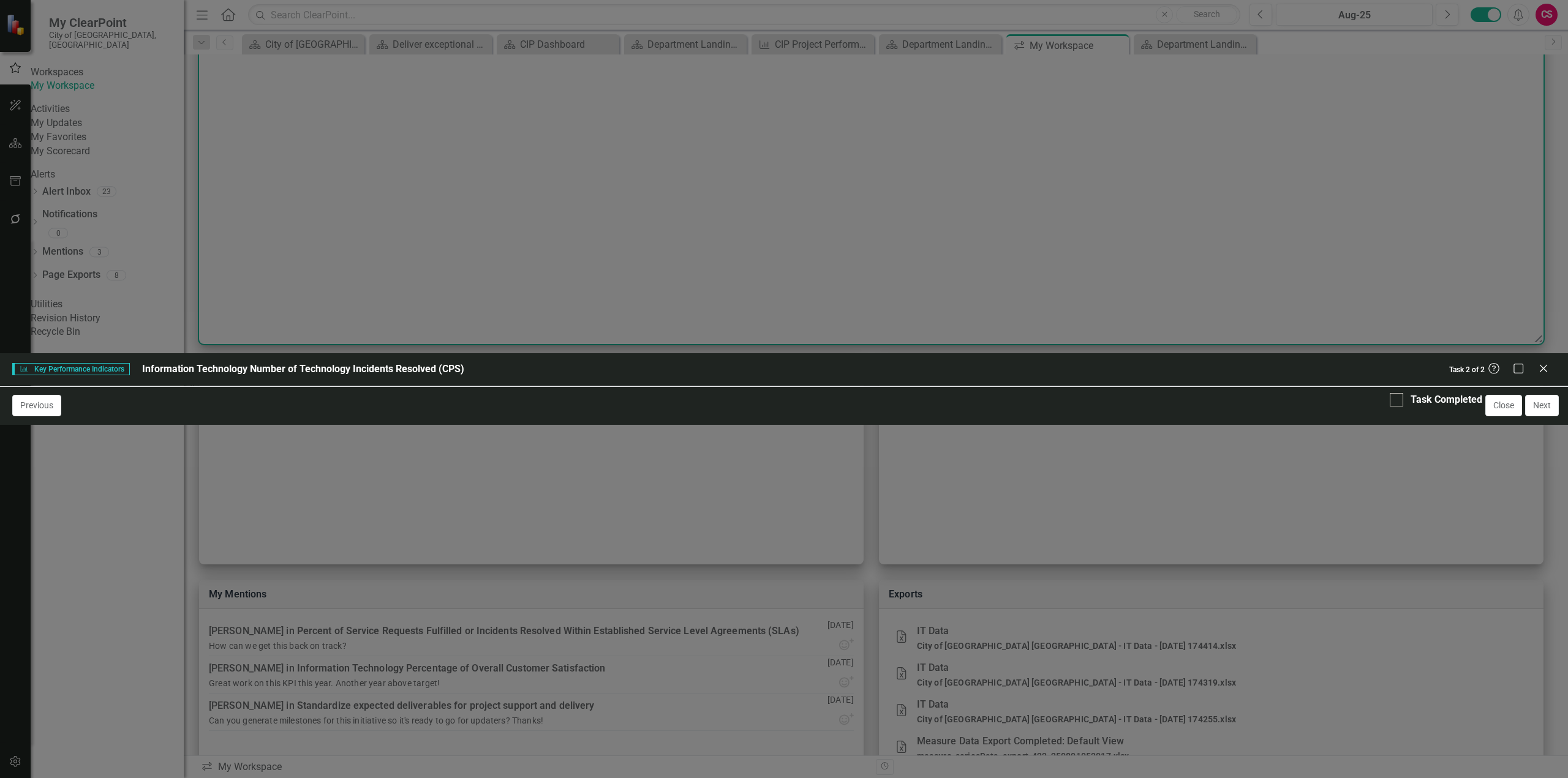
click at [688, 713] on p "For Q1-FY26, the data on the number of technology incidents resolved is missing…" at bounding box center [396, 732] width 729 height 37
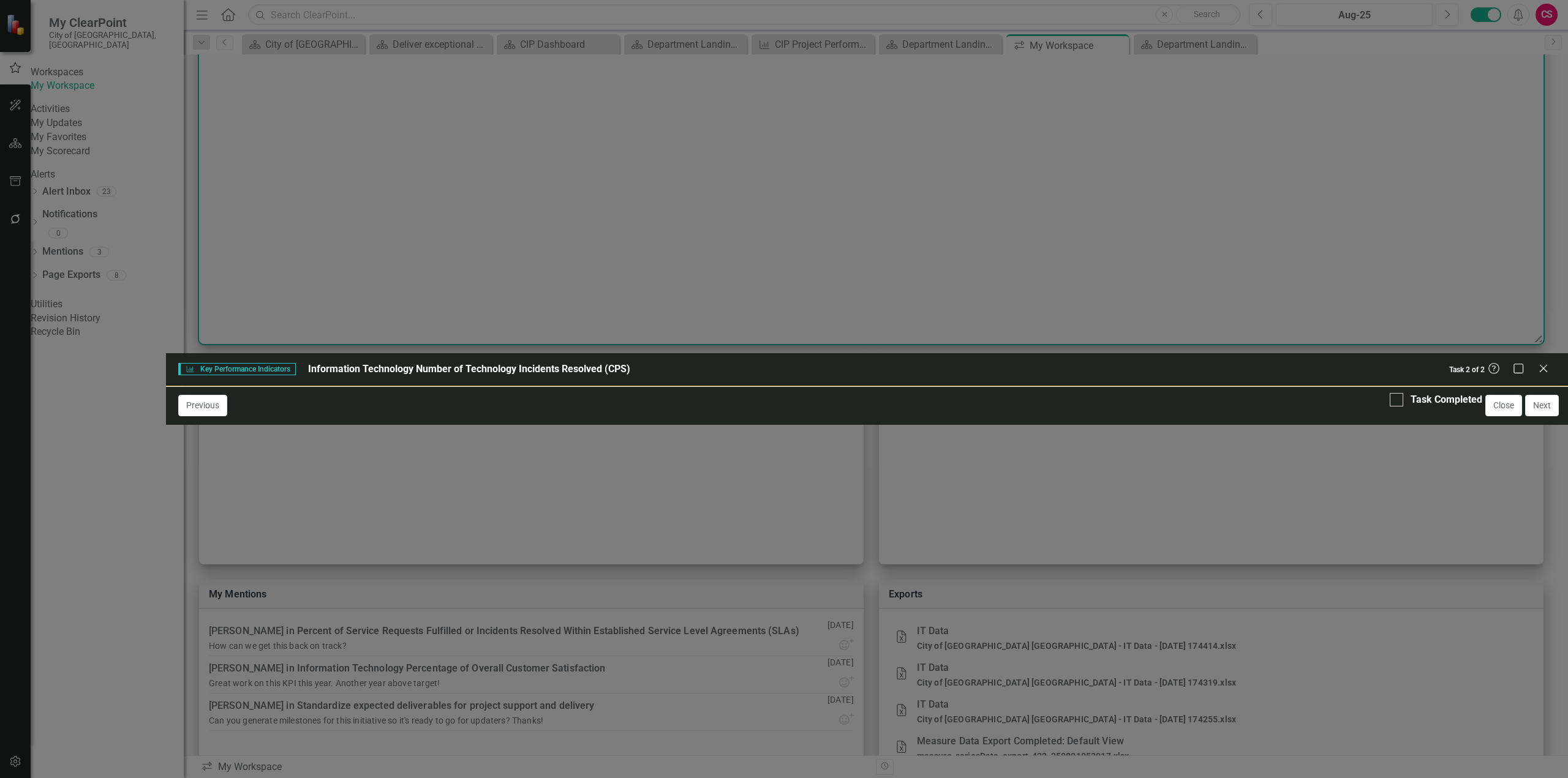
drag, startPoint x: 254, startPoint y: 790, endPoint x: 72, endPoint y: 714, distance: 197.2
click at [1017, 716] on p "Investigate staffing levels and training programs to ensure adequate resources …" at bounding box center [1217, 722] width 638 height 12
drag, startPoint x: 1482, startPoint y: 817, endPoint x: 688, endPoint y: 738, distance: 797.9
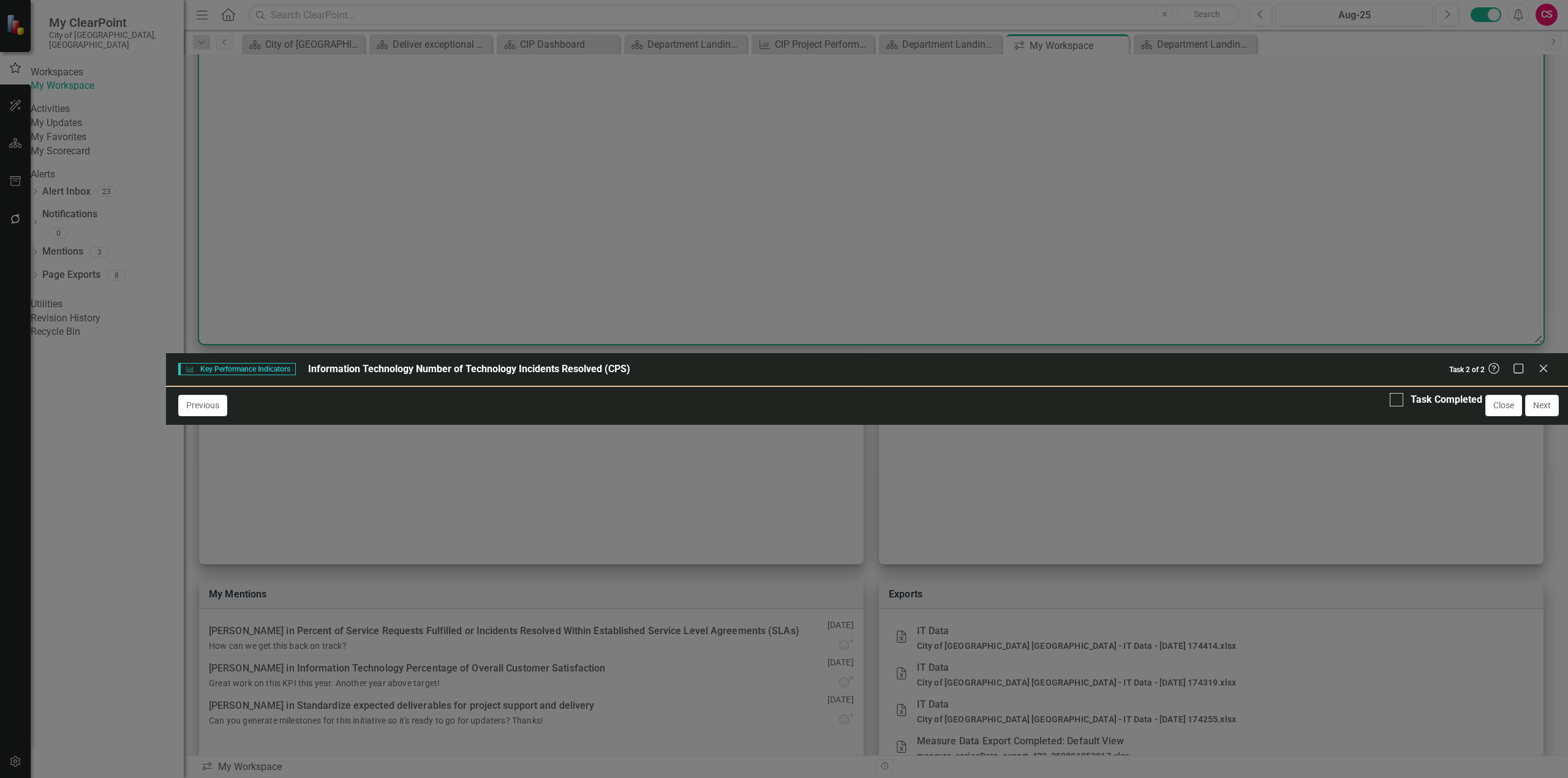
click at [1537, 398] on icon "Save" at bounding box center [1535, 402] width 11 height 8
click at [1507, 416] on button "Close" at bounding box center [1503, 405] width 37 height 22
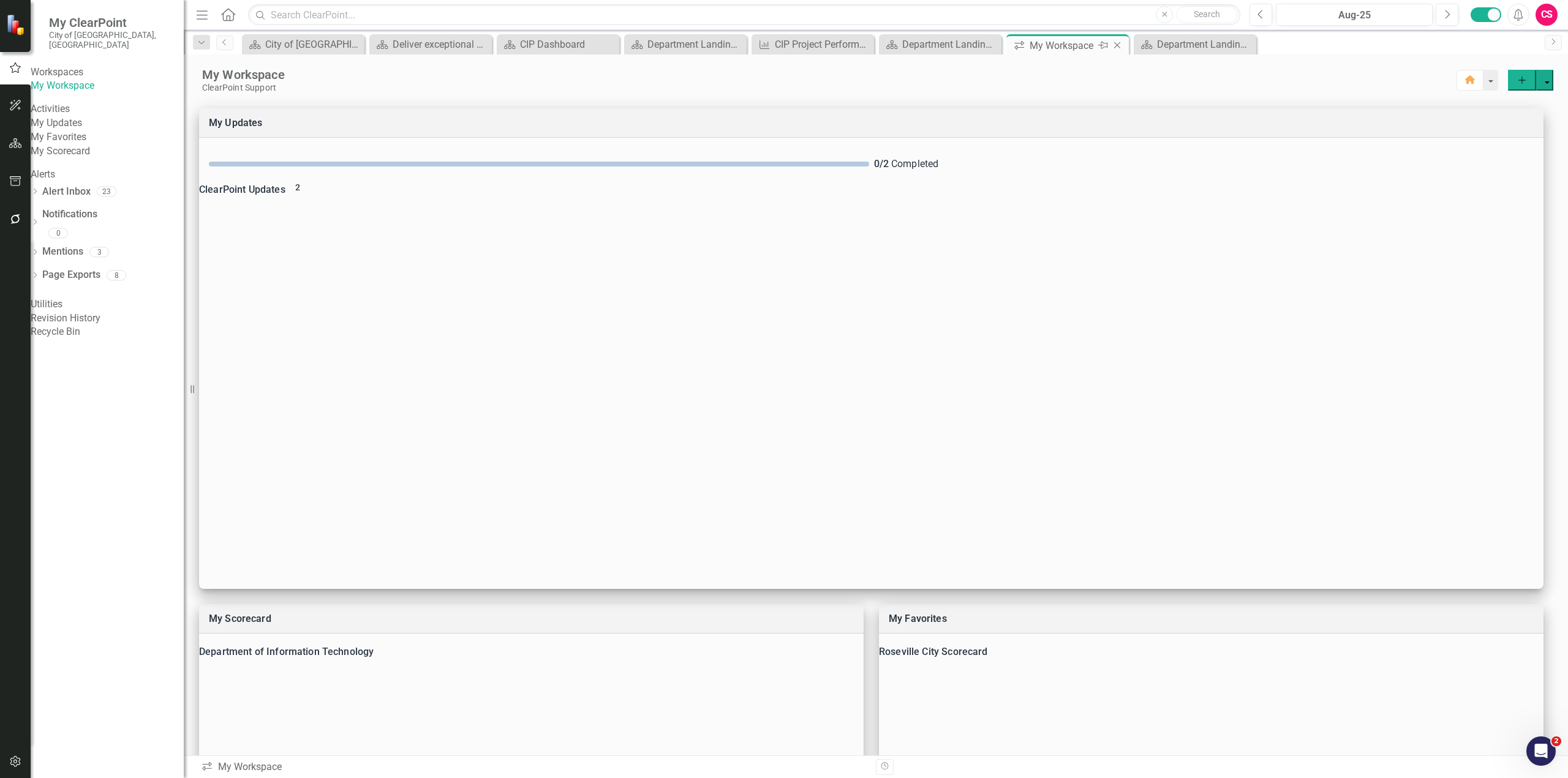
click at [1117, 46] on icon at bounding box center [1117, 46] width 7 height 7
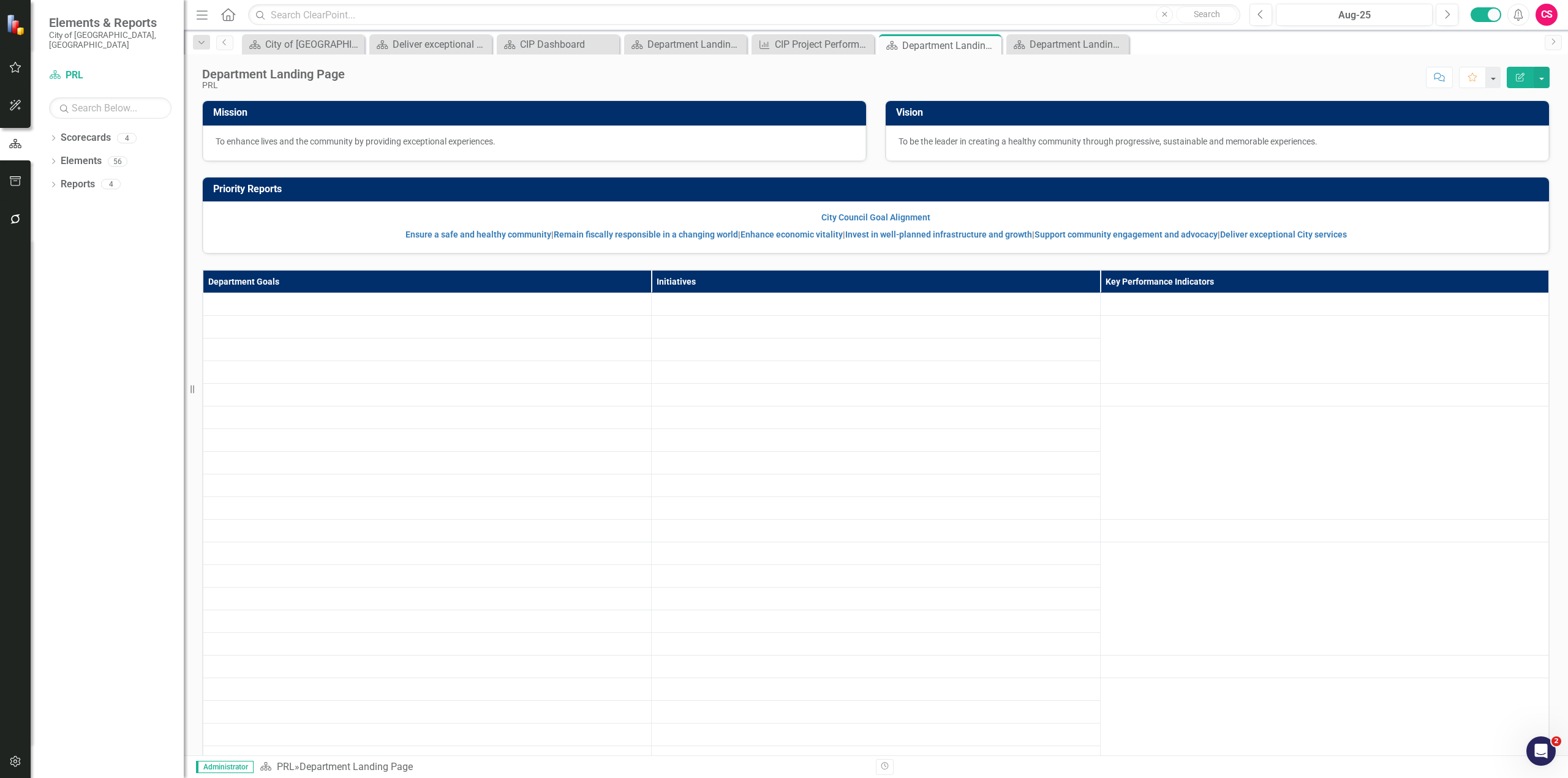
click at [0, 0] on icon "Close" at bounding box center [0, 0] width 0 height 0
click at [993, 49] on icon "Close" at bounding box center [989, 45] width 12 height 10
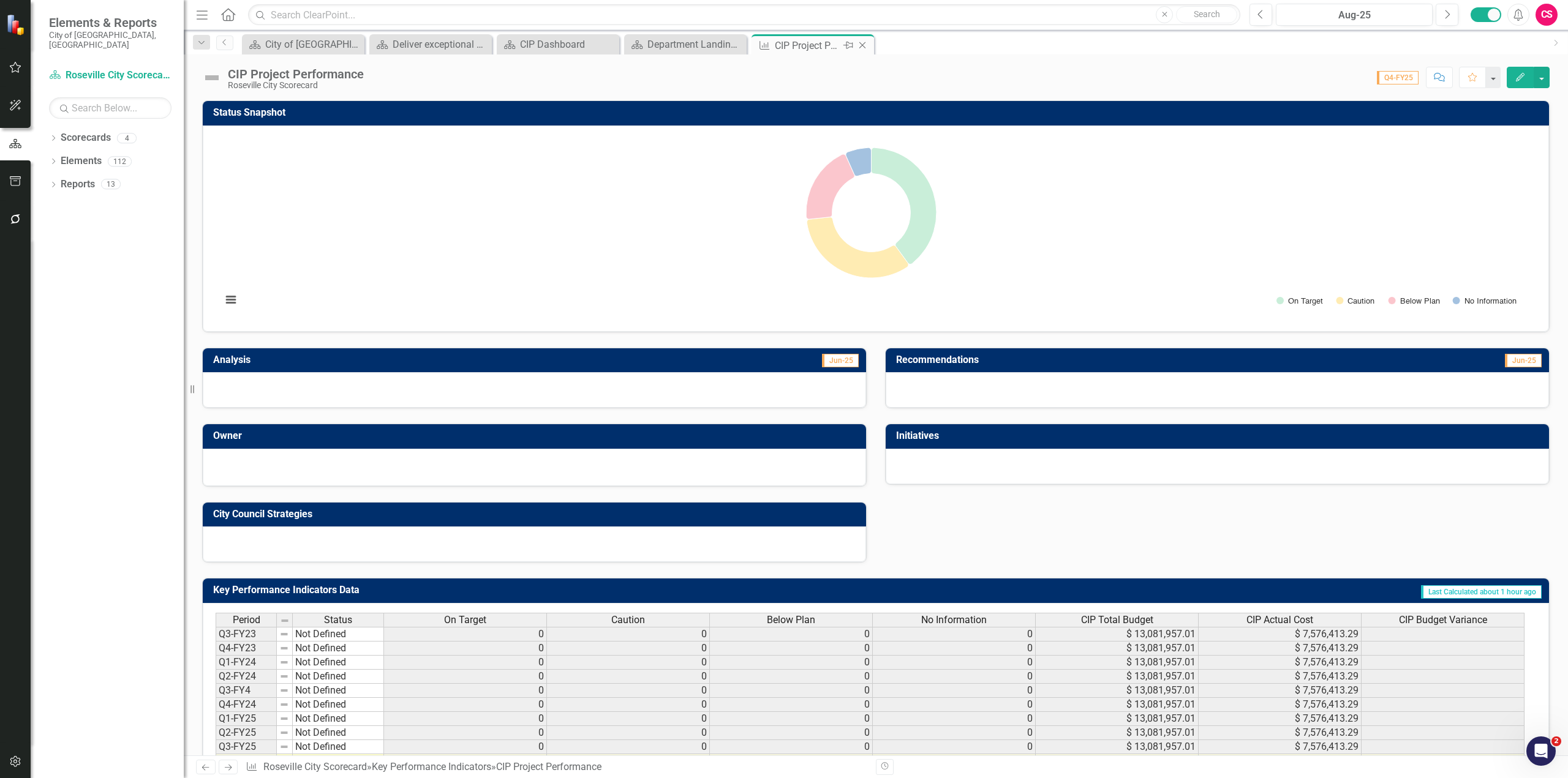
click at [865, 44] on icon "Close" at bounding box center [862, 45] width 12 height 10
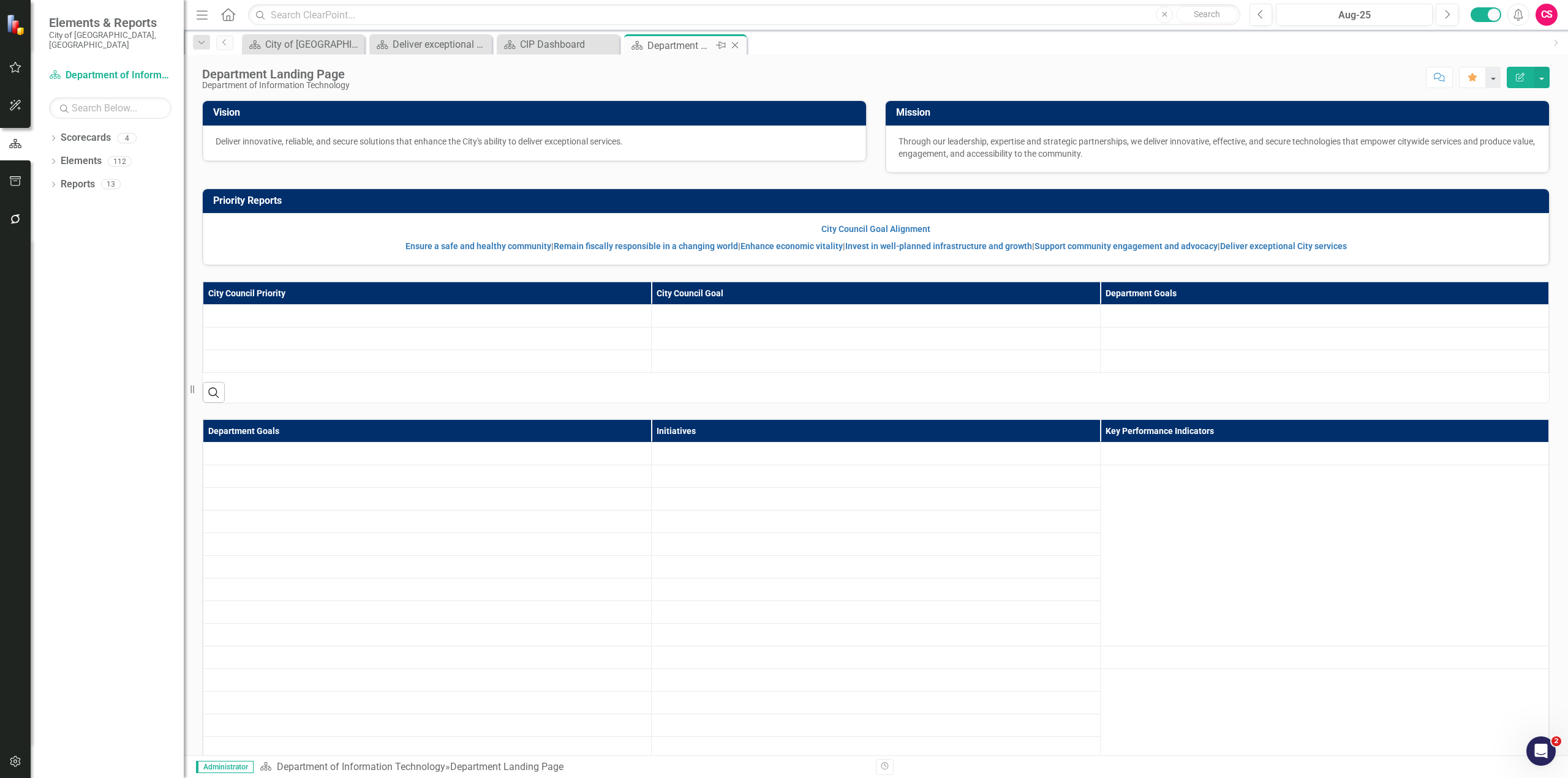
click at [734, 48] on icon "Close" at bounding box center [735, 45] width 12 height 10
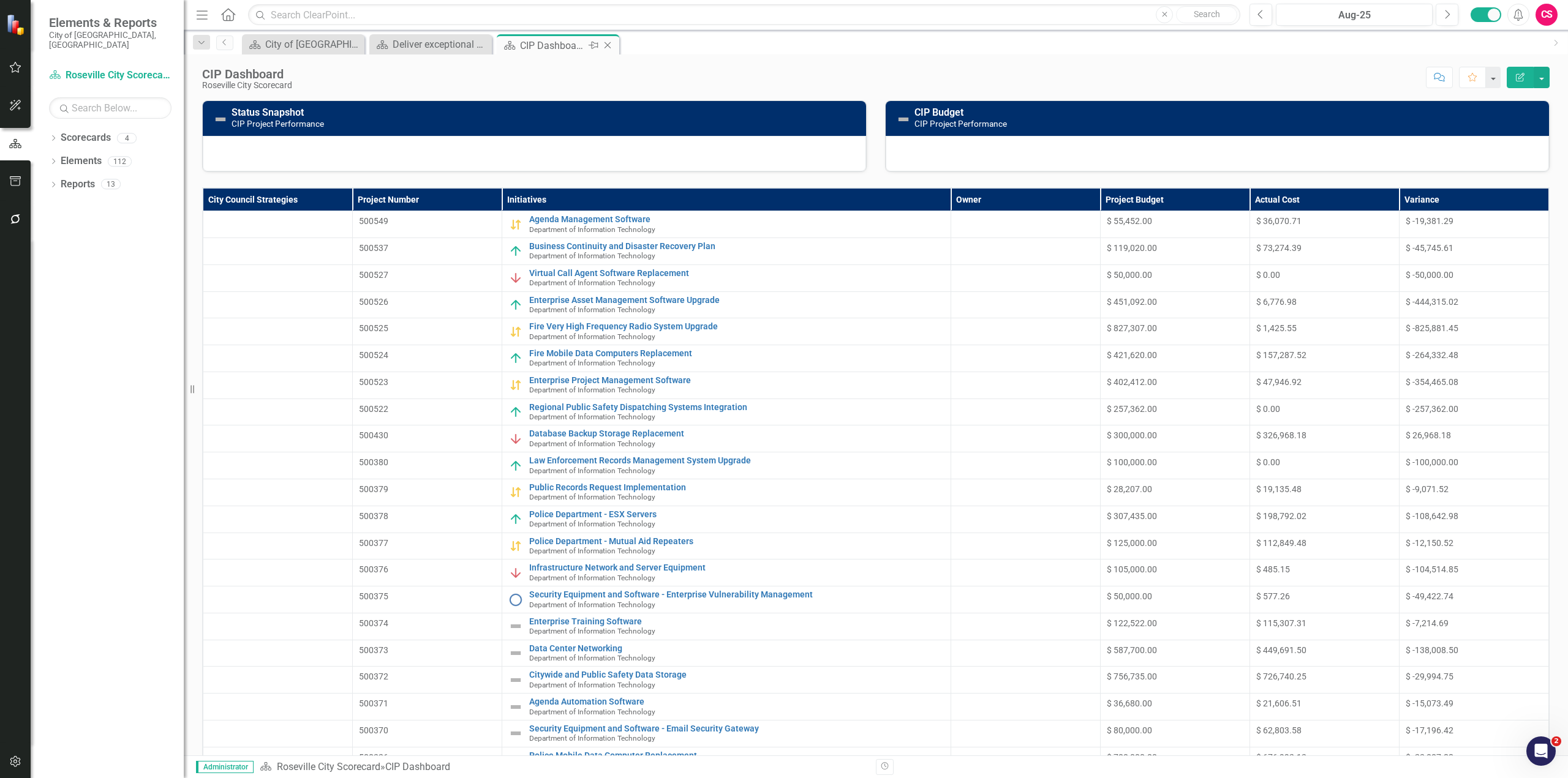
click at [610, 43] on icon "Close" at bounding box center [607, 45] width 12 height 10
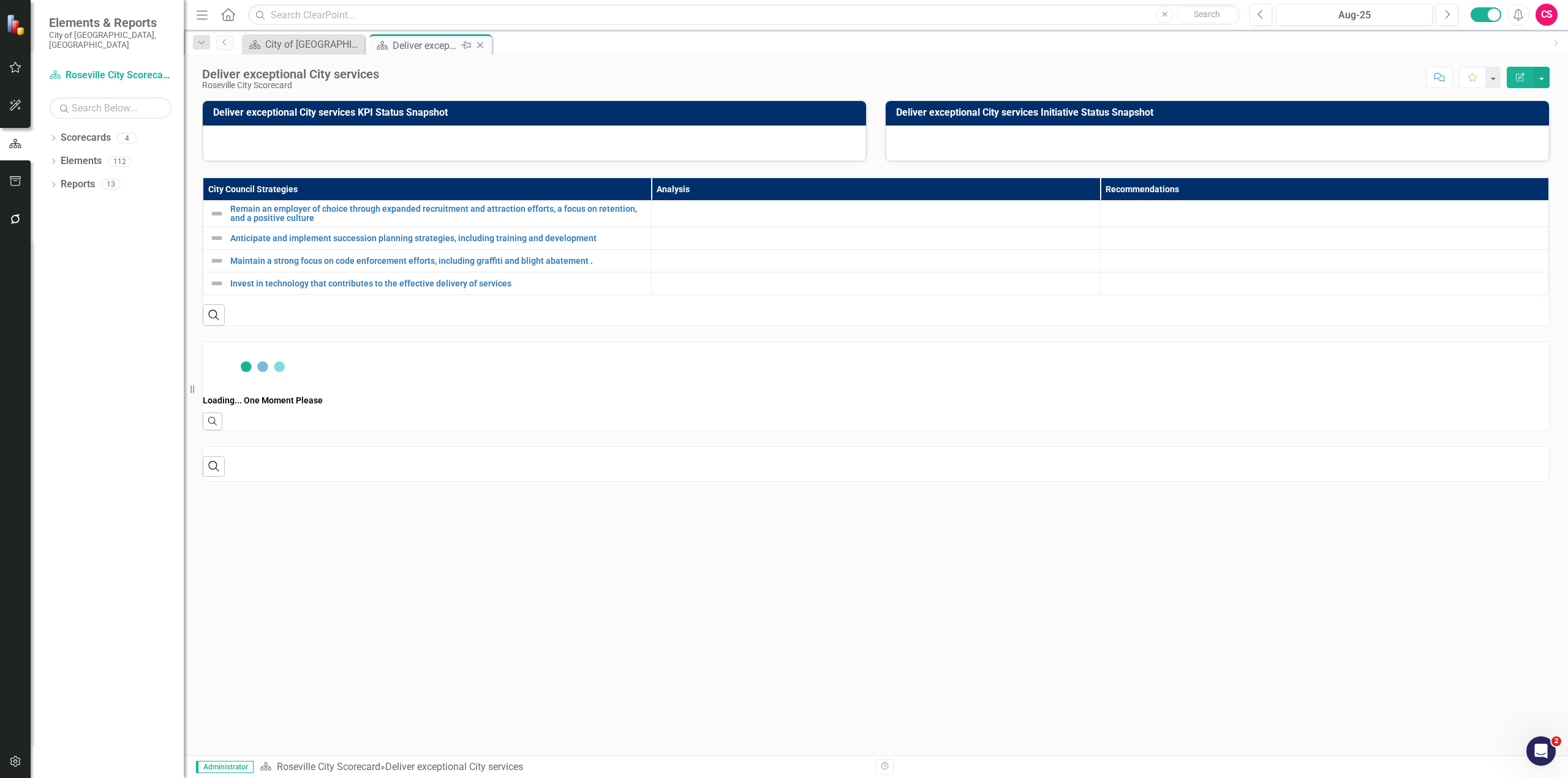
click at [478, 47] on icon at bounding box center [480, 46] width 7 height 7
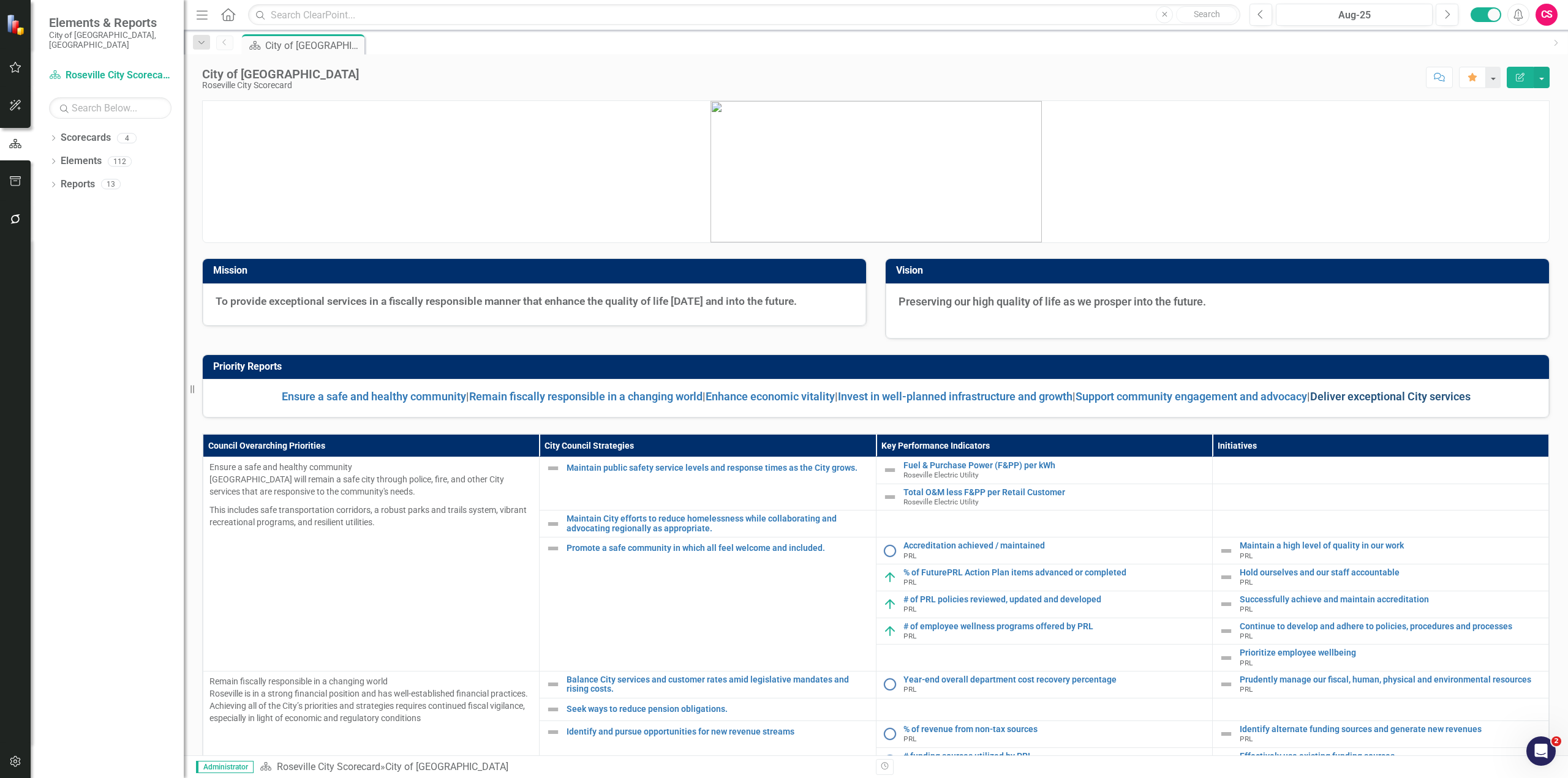
click at [1389, 397] on link "Deliver exceptional City services" at bounding box center [1389, 396] width 160 height 13
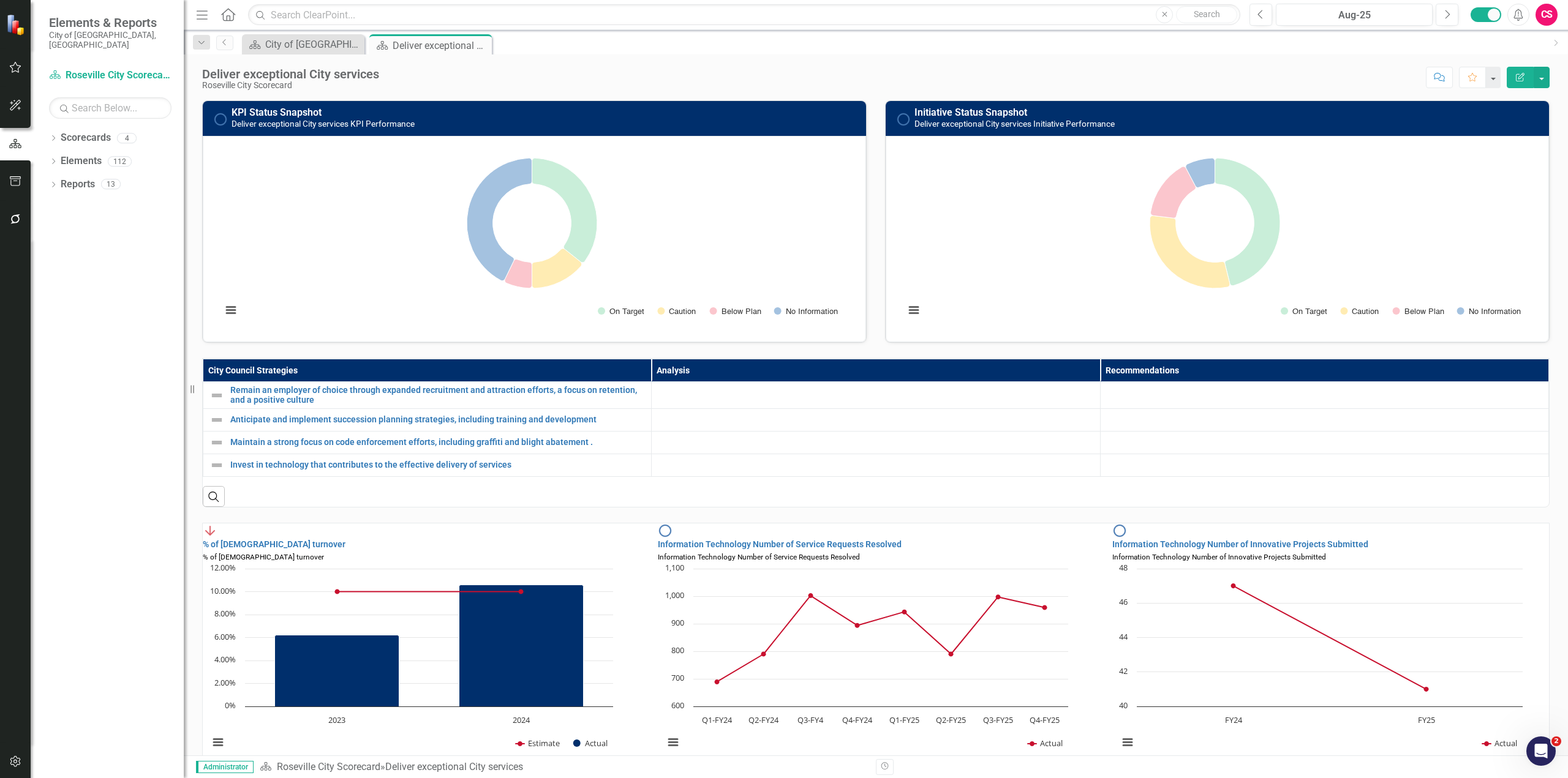
click at [228, 14] on icon "Home" at bounding box center [228, 14] width 16 height 13
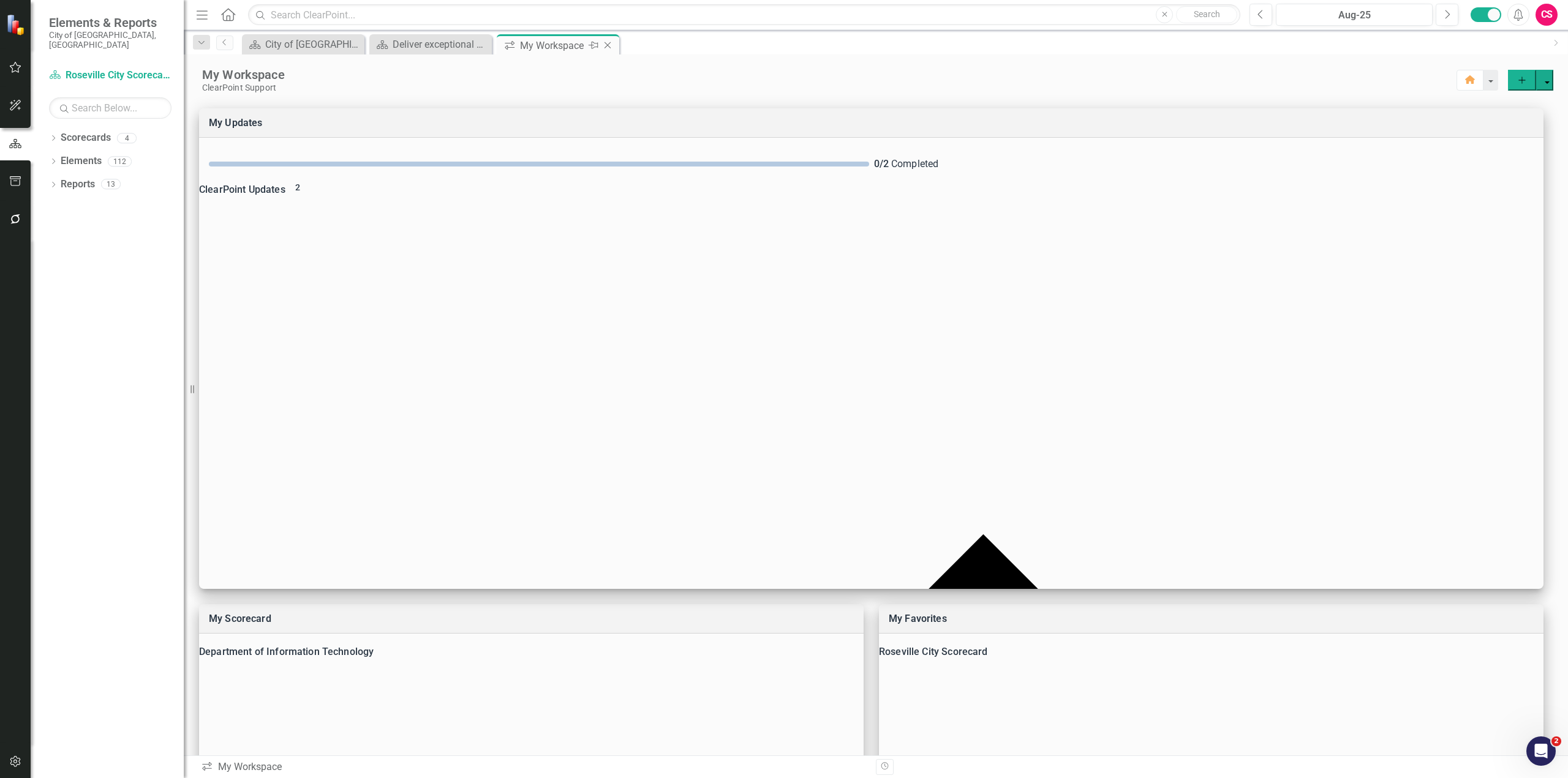
click at [609, 46] on icon "Close" at bounding box center [607, 45] width 12 height 10
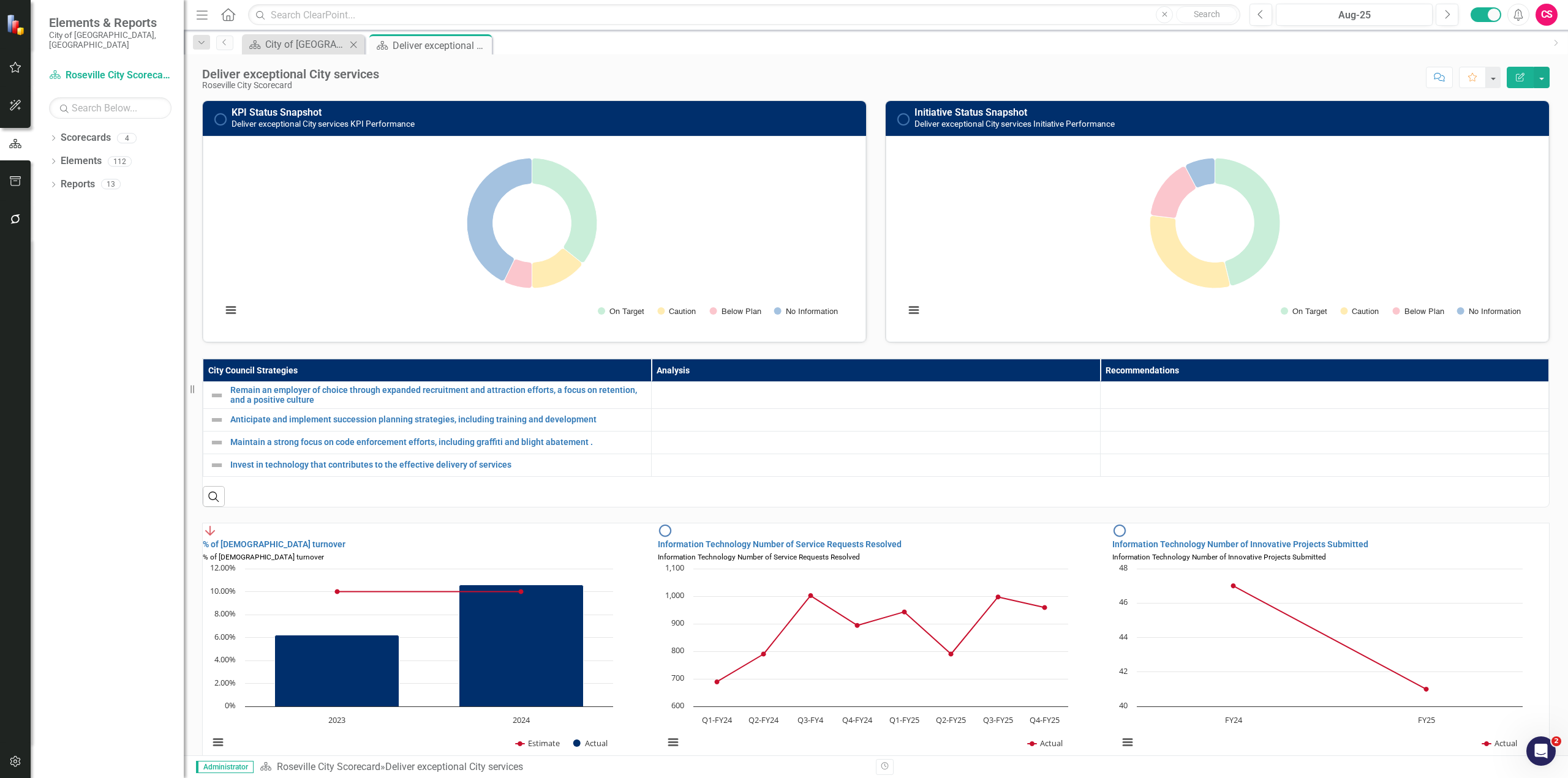
click at [300, 36] on div "Scorecard City of [GEOGRAPHIC_DATA] Close" at bounding box center [303, 44] width 122 height 20
click at [295, 43] on div "City of [GEOGRAPHIC_DATA]" at bounding box center [305, 44] width 81 height 15
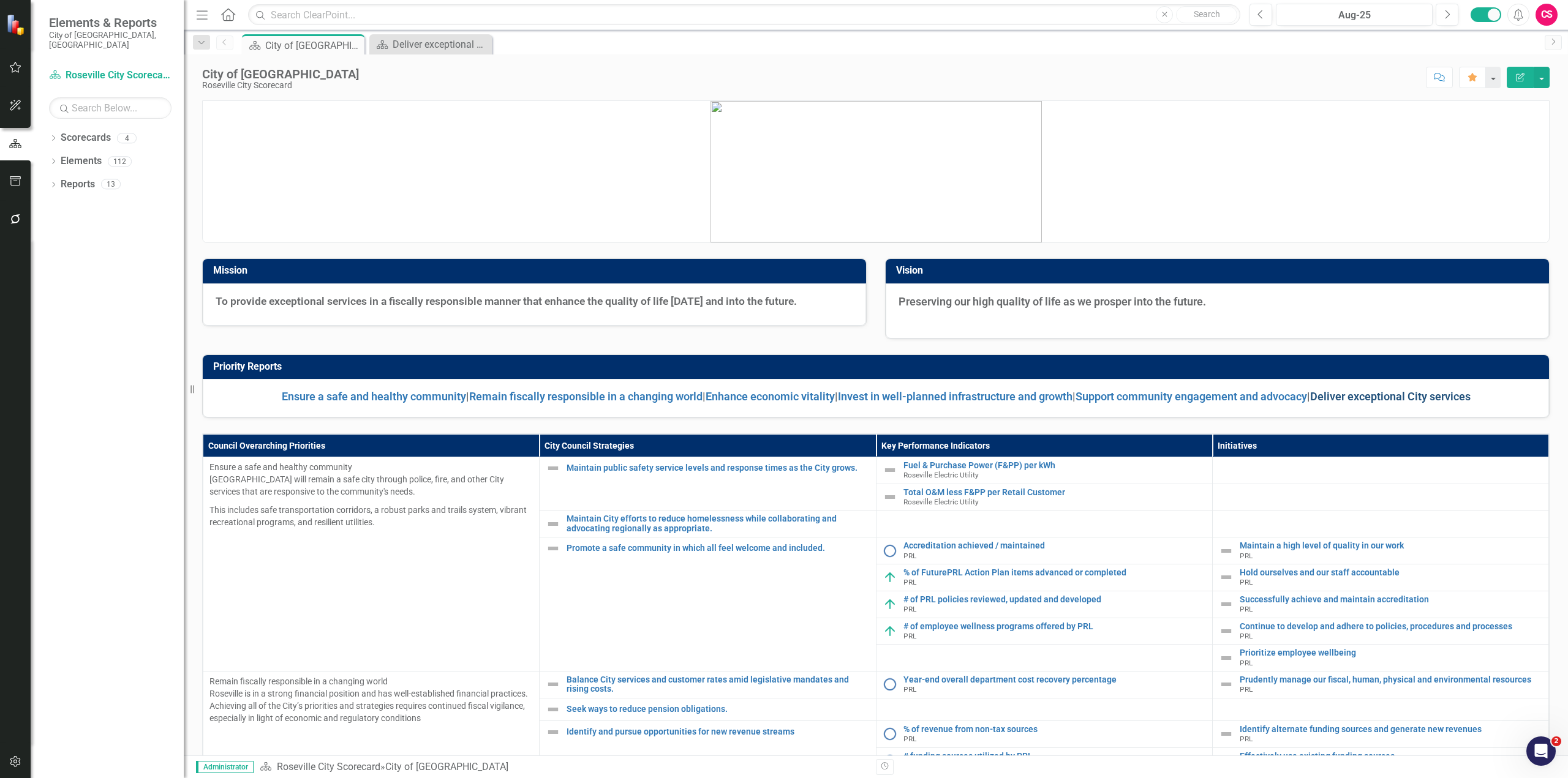
click at [1393, 398] on link "Deliver exceptional City services" at bounding box center [1389, 396] width 160 height 13
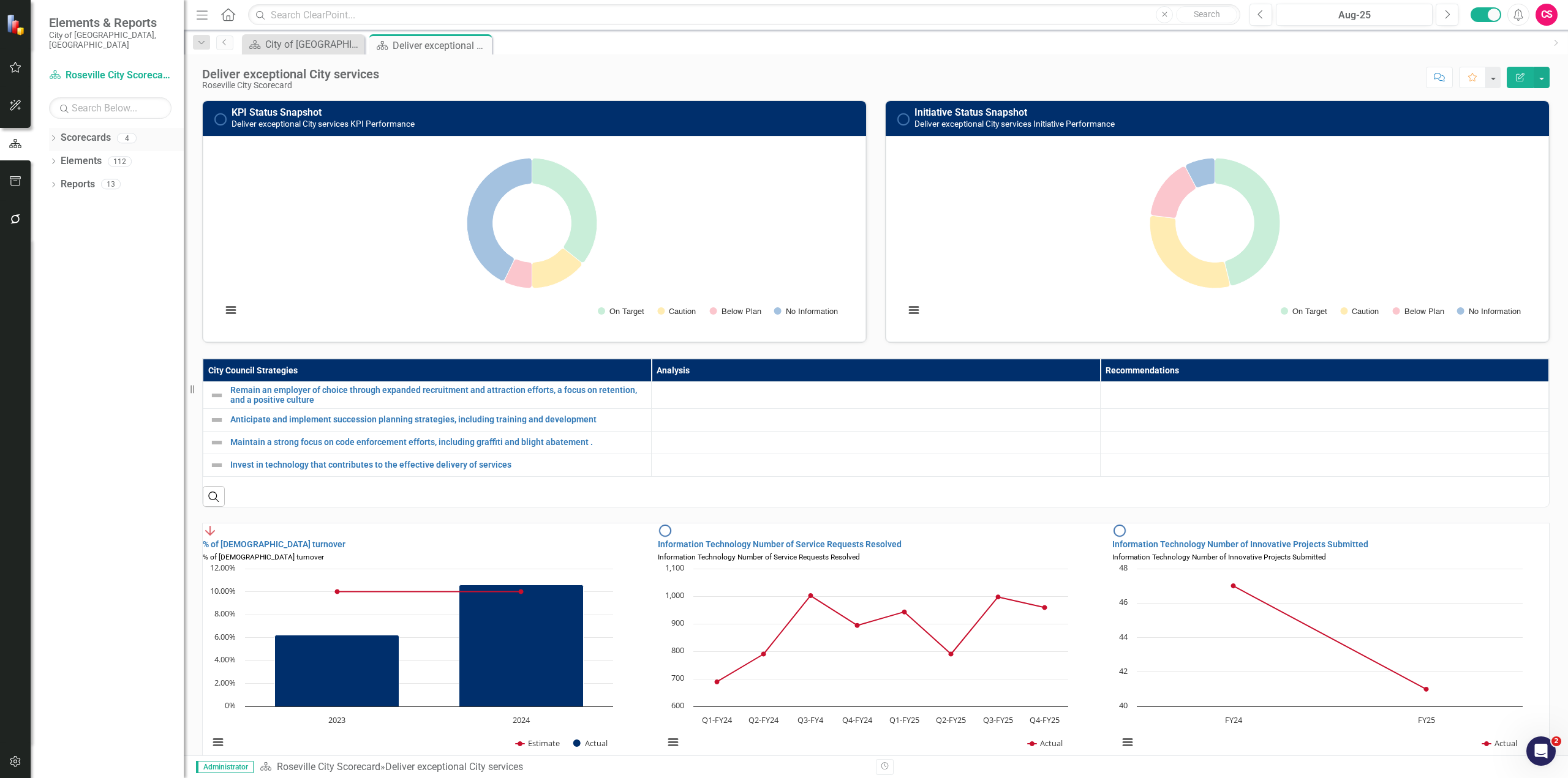
click at [52, 136] on icon "Dropdown" at bounding box center [53, 139] width 9 height 7
click at [46, 158] on icon "Dropdown" at bounding box center [41, 161] width 9 height 7
click at [44, 154] on icon "Dropdown" at bounding box center [40, 159] width 7 height 9
click at [52, 206] on icon "Dropdown" at bounding box center [53, 209] width 9 height 7
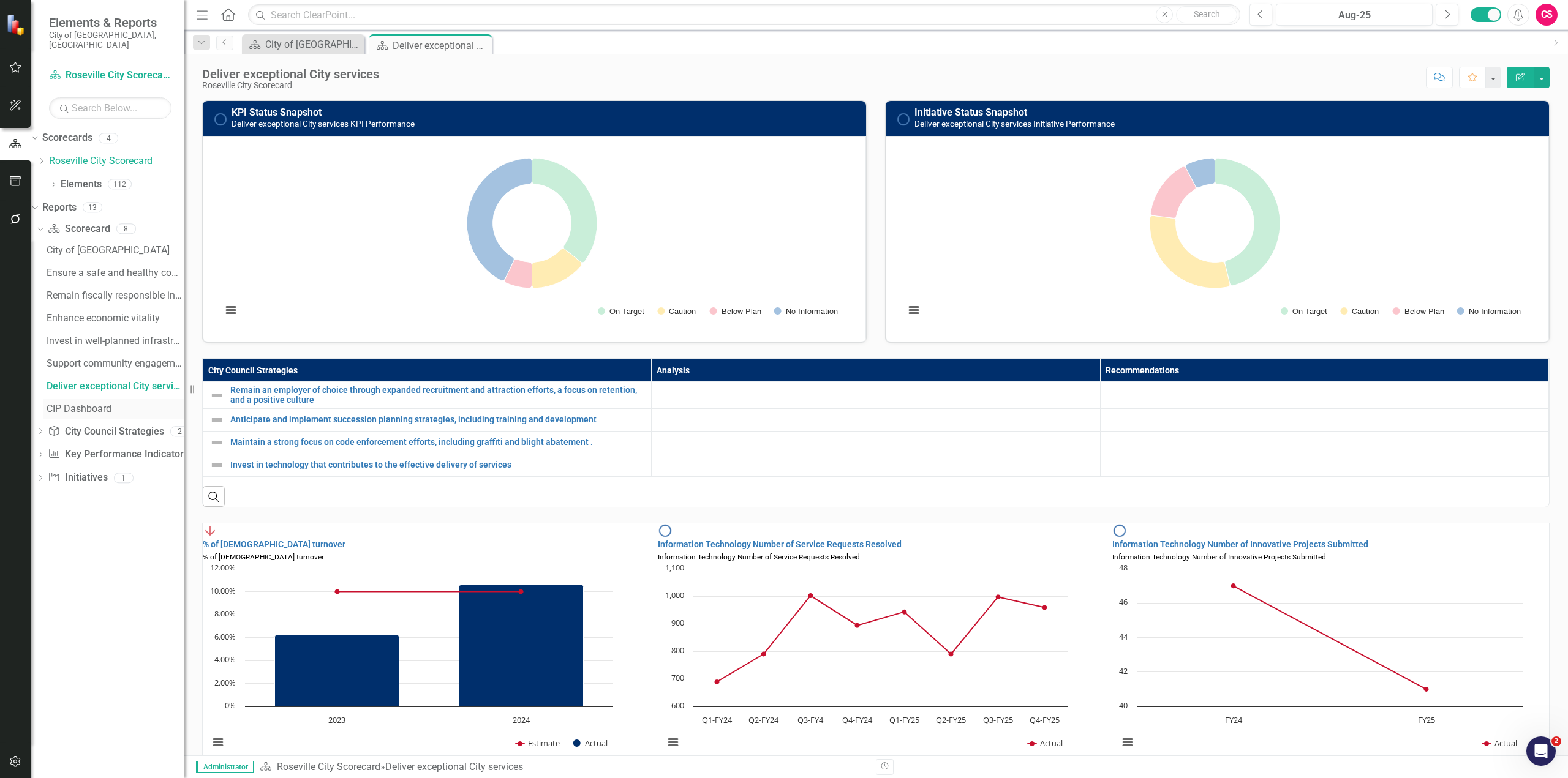
click at [103, 403] on div "CIP Dashboard" at bounding box center [115, 409] width 137 height 11
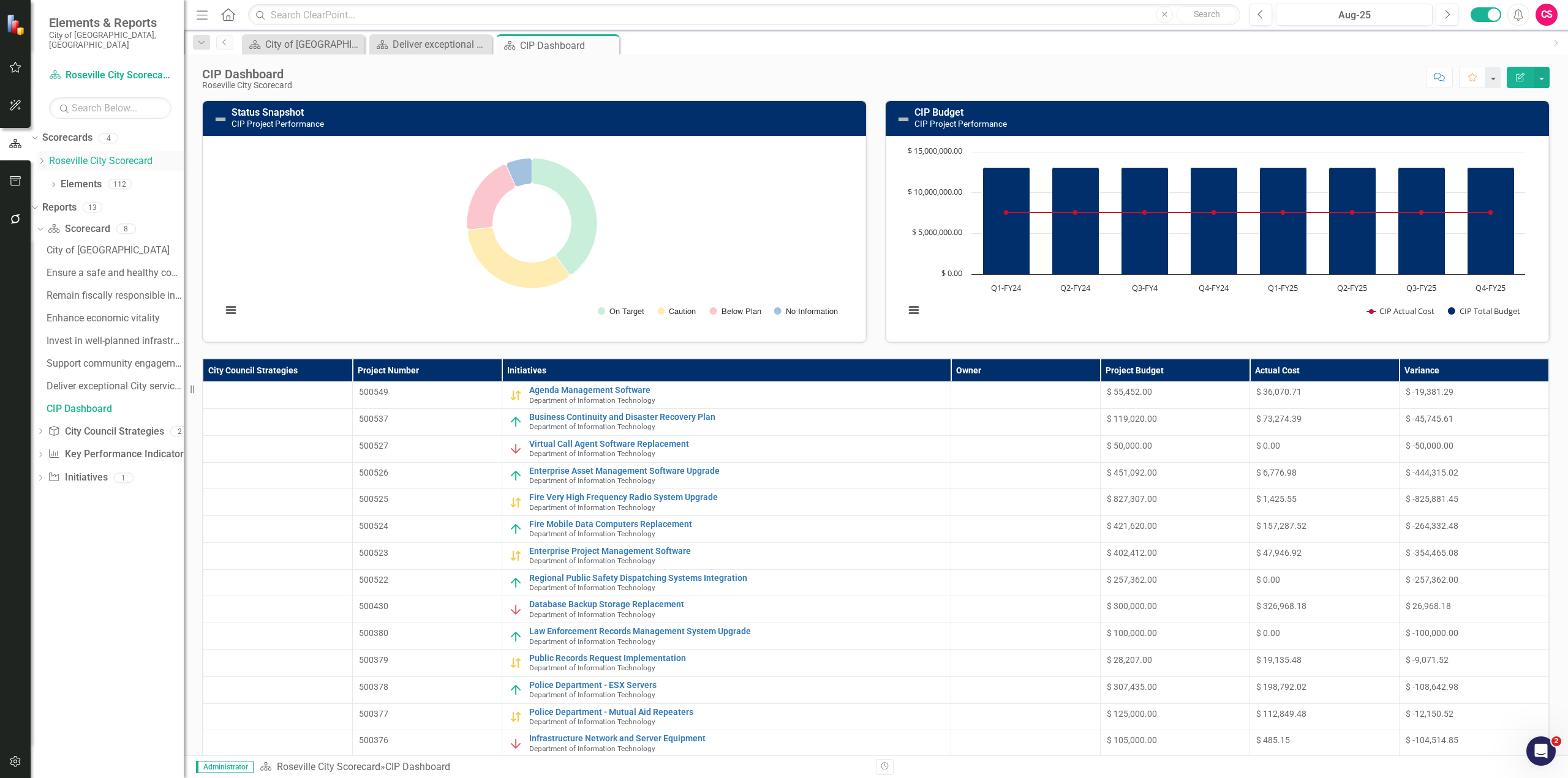
click at [46, 158] on icon "Dropdown" at bounding box center [41, 161] width 9 height 7
click at [122, 177] on link "Department of Information Technology" at bounding box center [116, 182] width 135 height 14
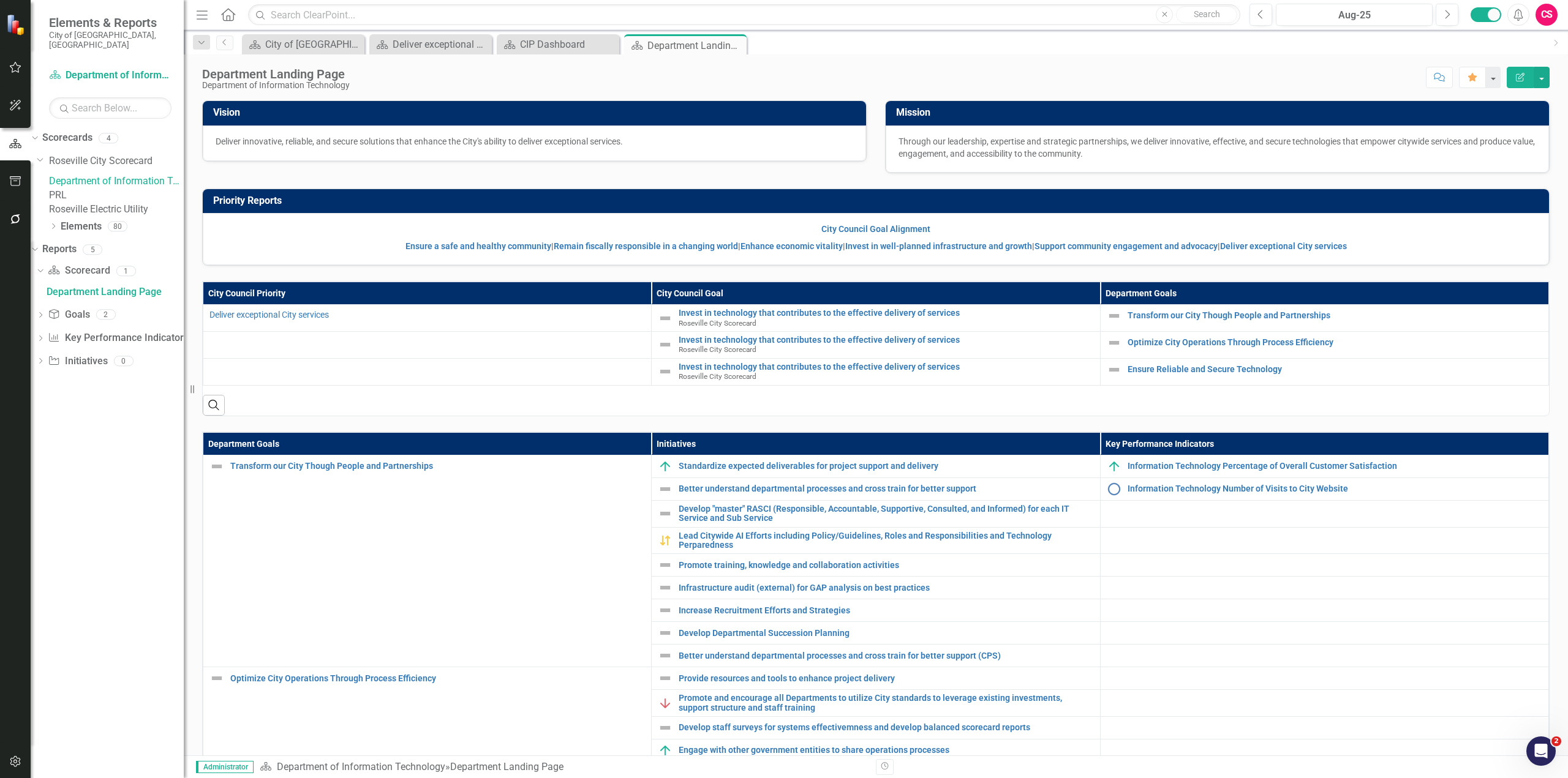
click at [88, 193] on link "PRL" at bounding box center [116, 195] width 135 height 14
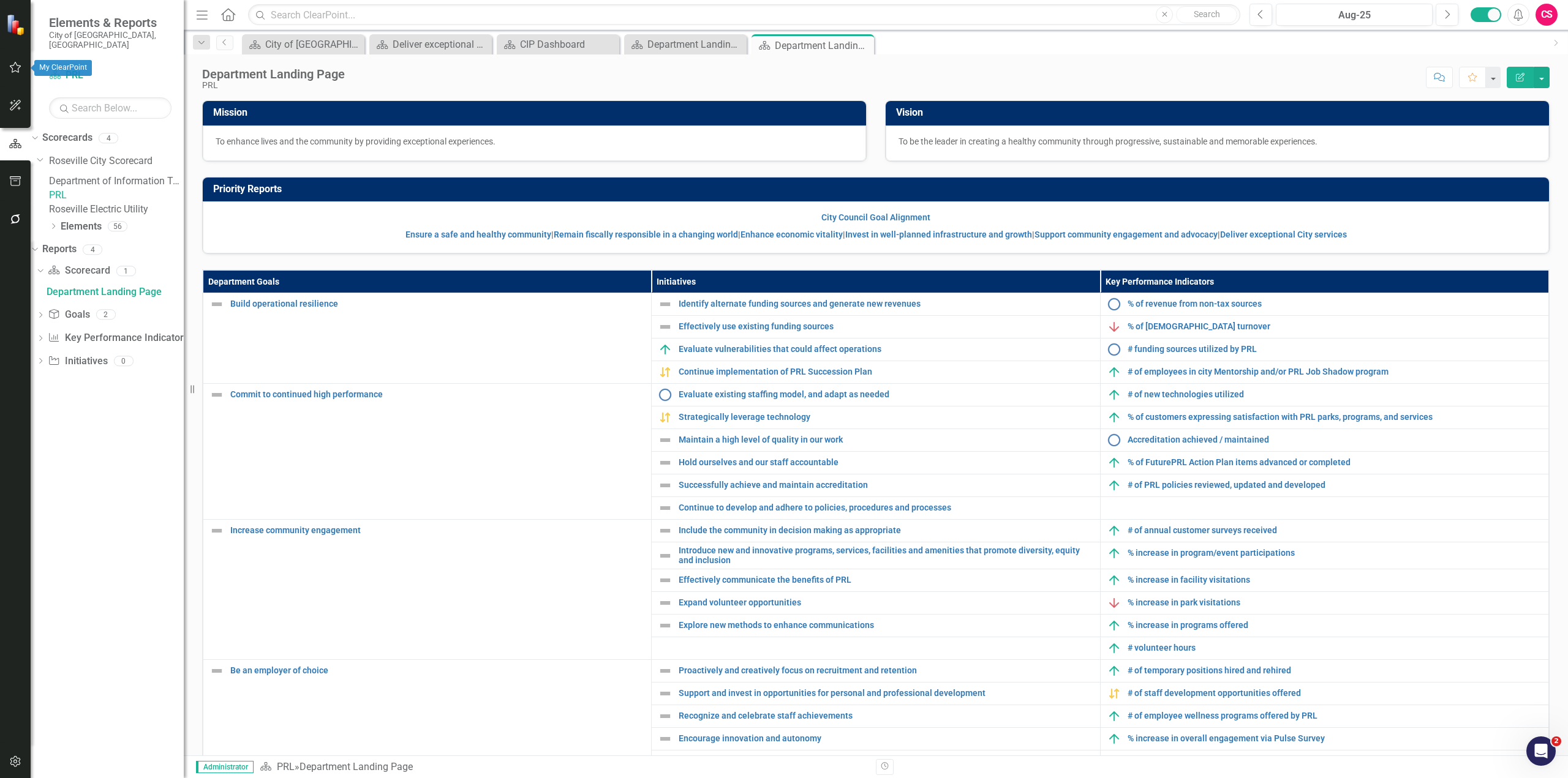
click at [14, 65] on icon "button" at bounding box center [16, 67] width 13 height 10
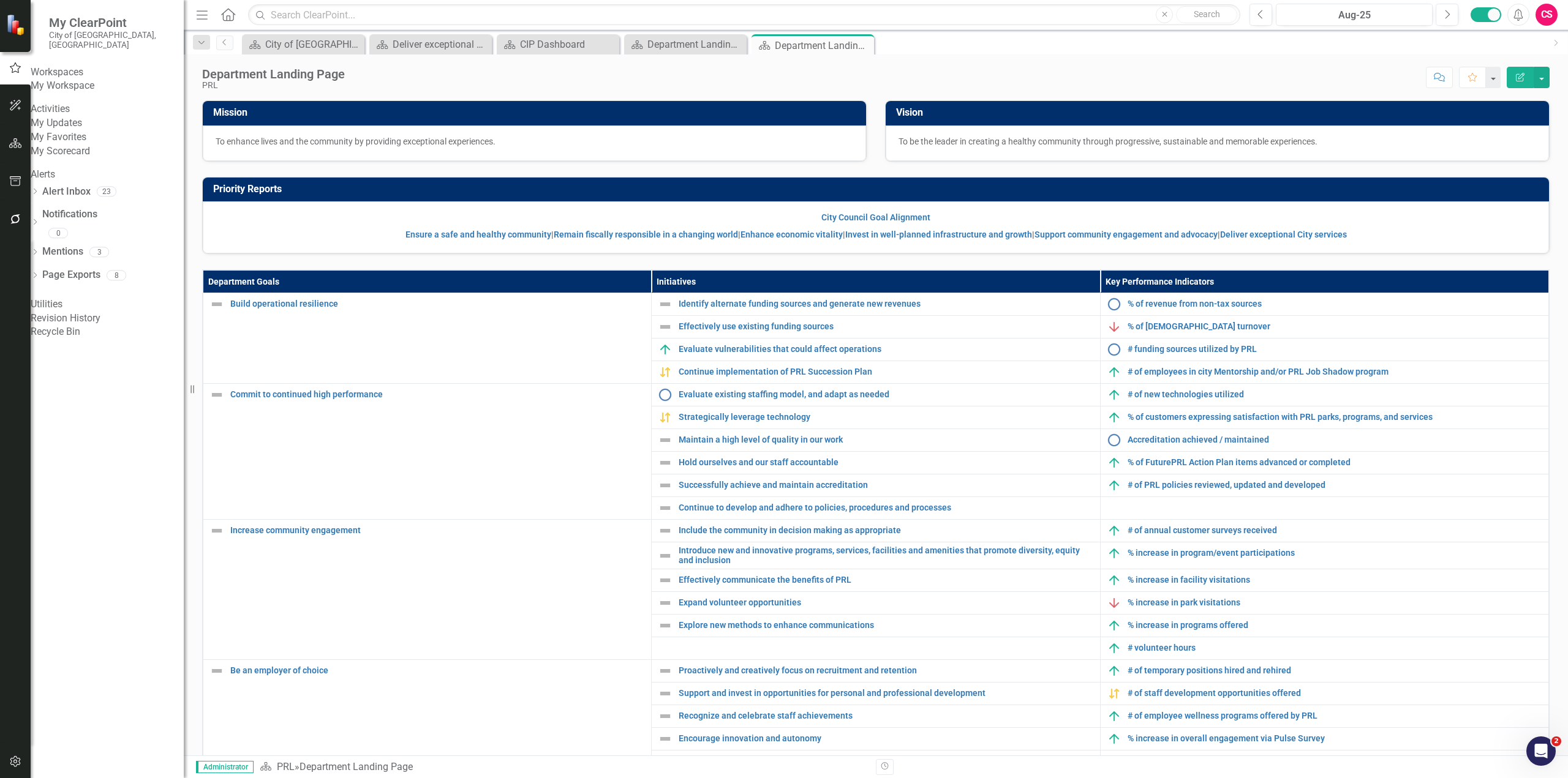
click at [82, 79] on link "My Workspace" at bounding box center [107, 86] width 153 height 14
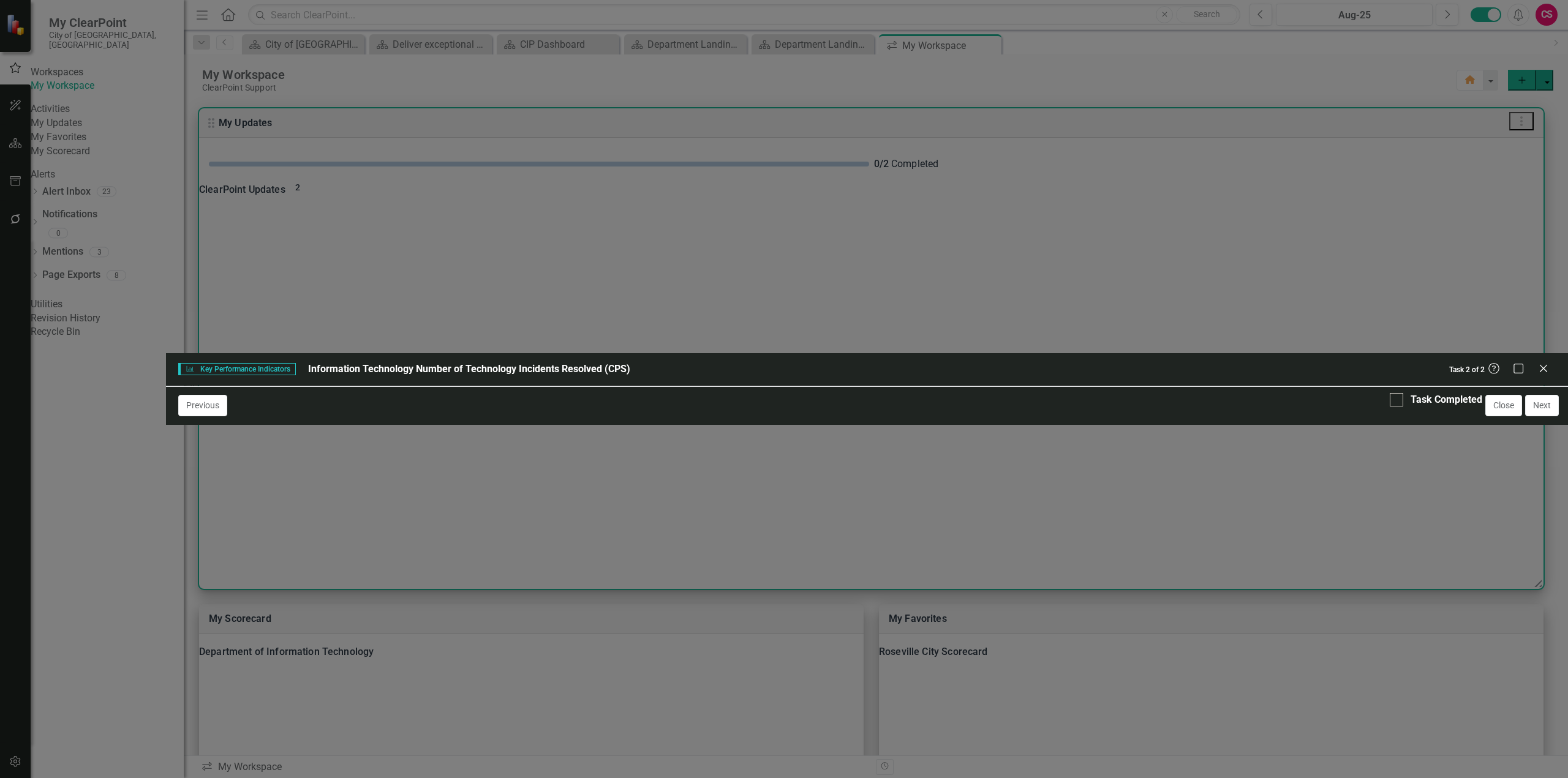
scroll to position [80, 0]
click at [1542, 362] on icon "Close" at bounding box center [1542, 368] width 15 height 12
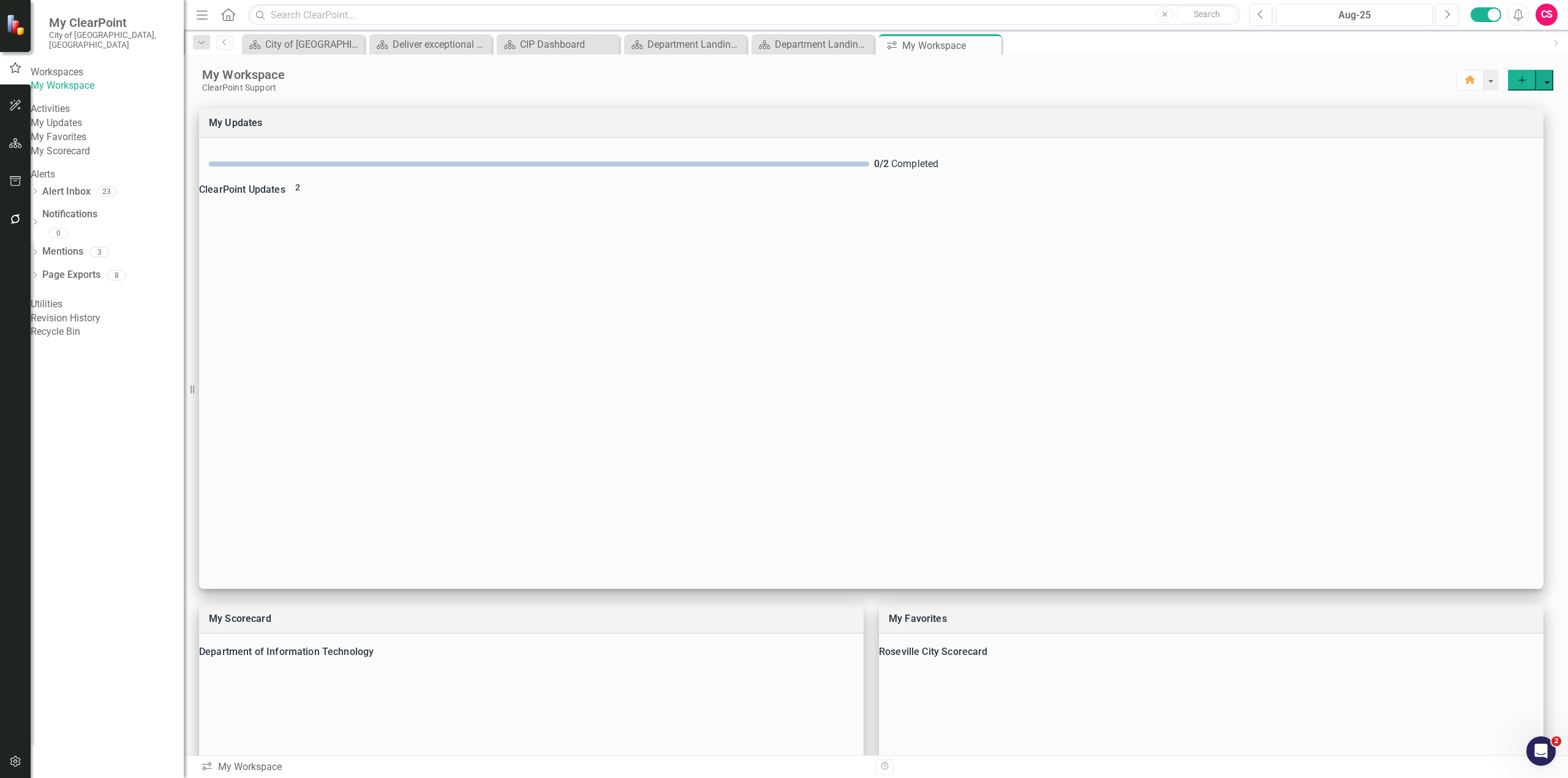
click at [1556, 17] on div "CS" at bounding box center [1546, 15] width 22 height 22
click at [1495, 176] on link "Logout Log Out" at bounding box center [1508, 177] width 97 height 23
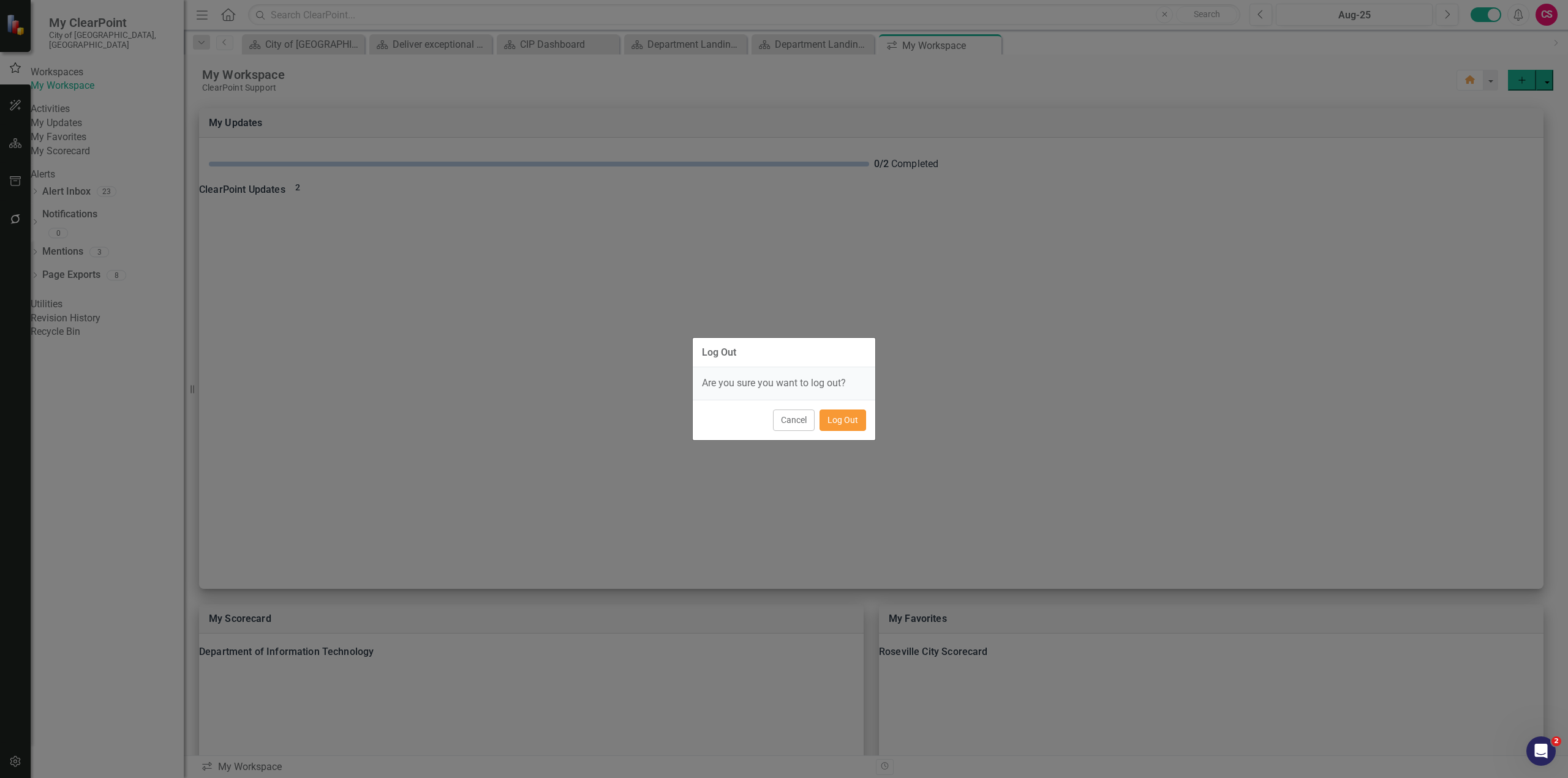
click at [860, 420] on button "Log Out" at bounding box center [843, 420] width 46 height 22
